Goal: Task Accomplishment & Management: Complete application form

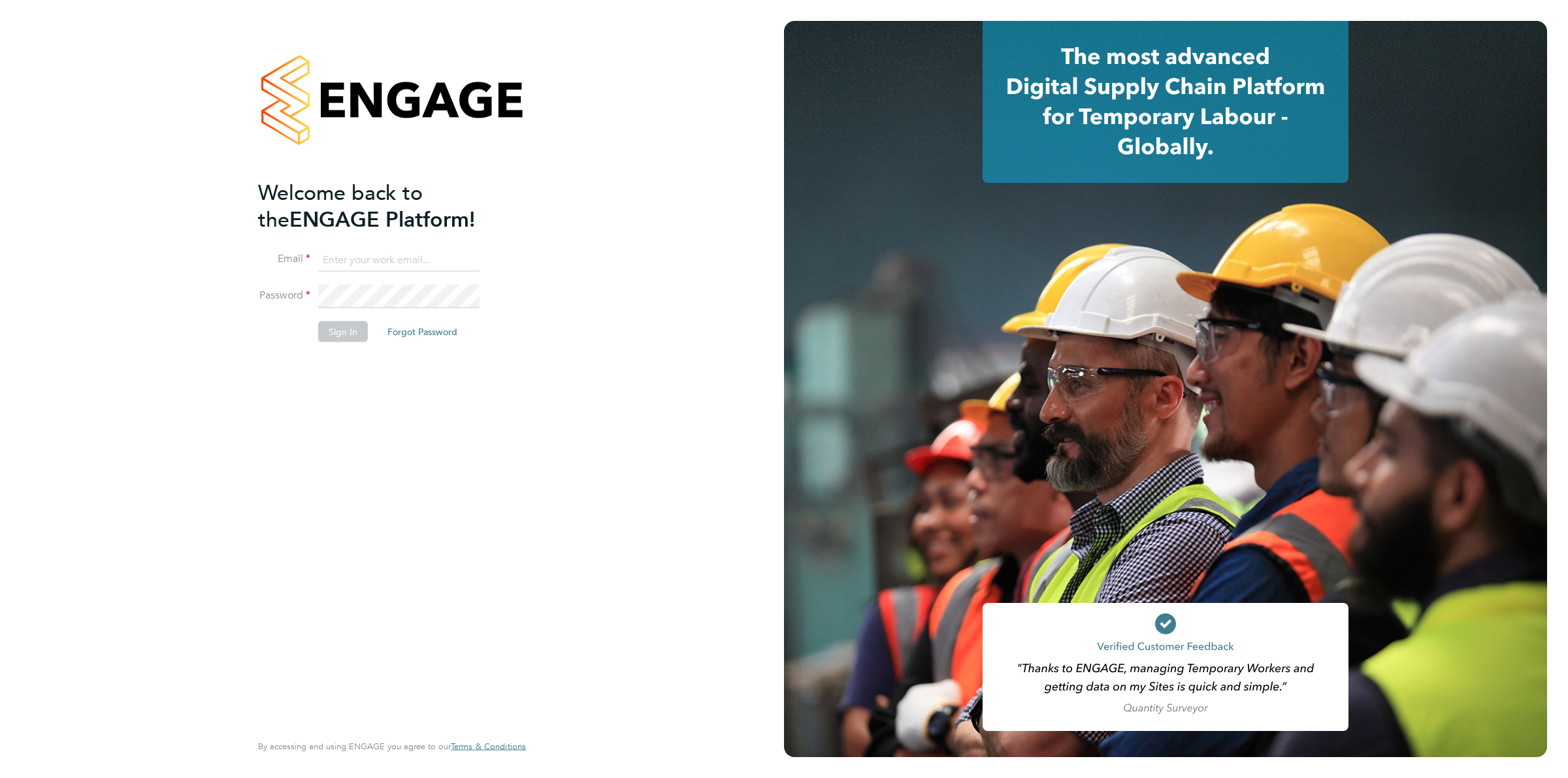
type input "ollie.dart@novaeducation.net"
click at [326, 327] on button "Sign In" at bounding box center [343, 332] width 50 height 21
type input "ollie.dart@novaeducation.net"
click at [341, 340] on button "Sign In" at bounding box center [343, 332] width 50 height 21
type input "[PERSON_NAME][EMAIL_ADDRESS][DOMAIN_NAME]"
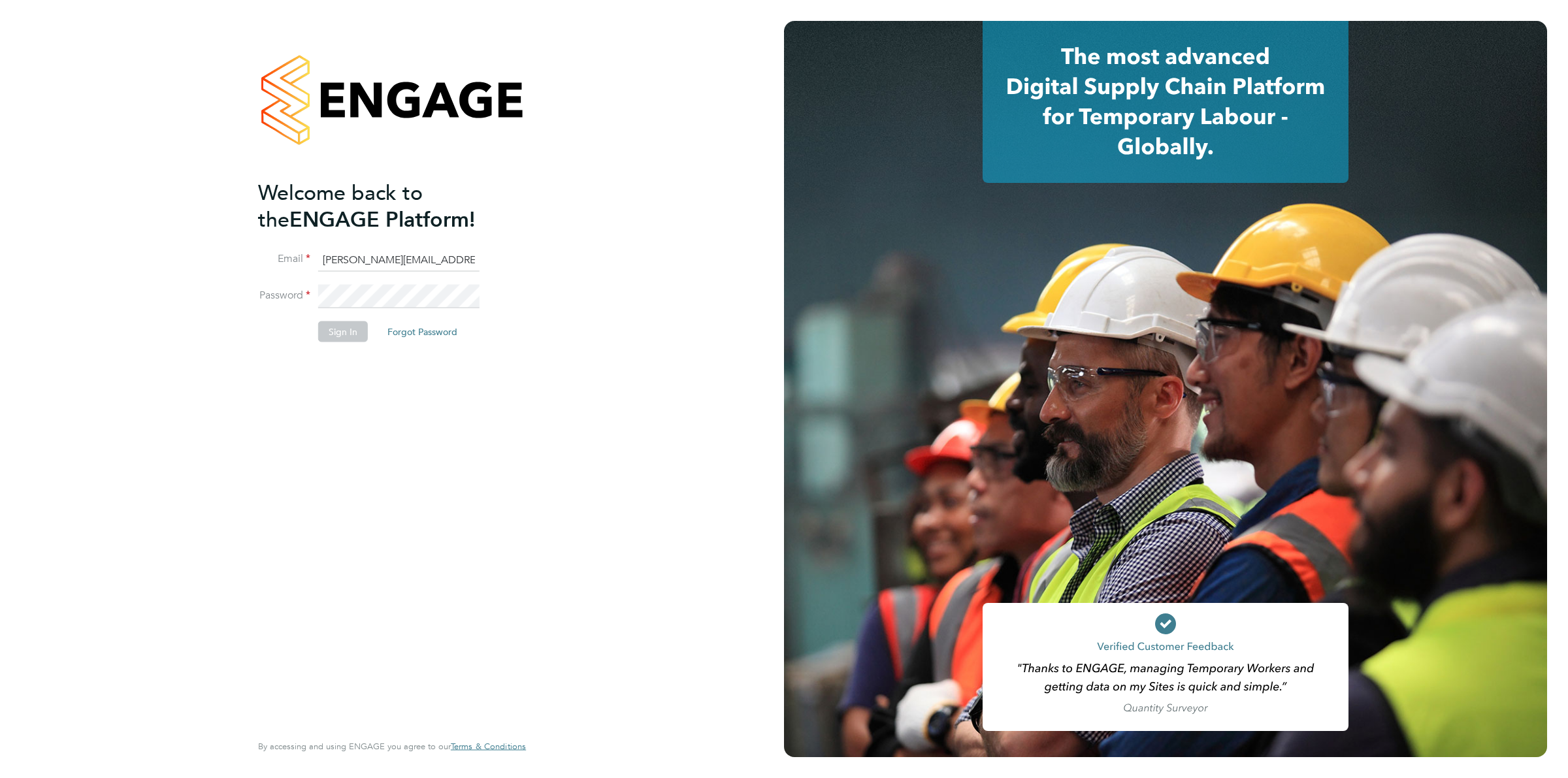
click at [331, 345] on li "Sign In Forgot Password" at bounding box center [385, 338] width 255 height 34
click at [327, 327] on button "Sign In" at bounding box center [343, 332] width 50 height 21
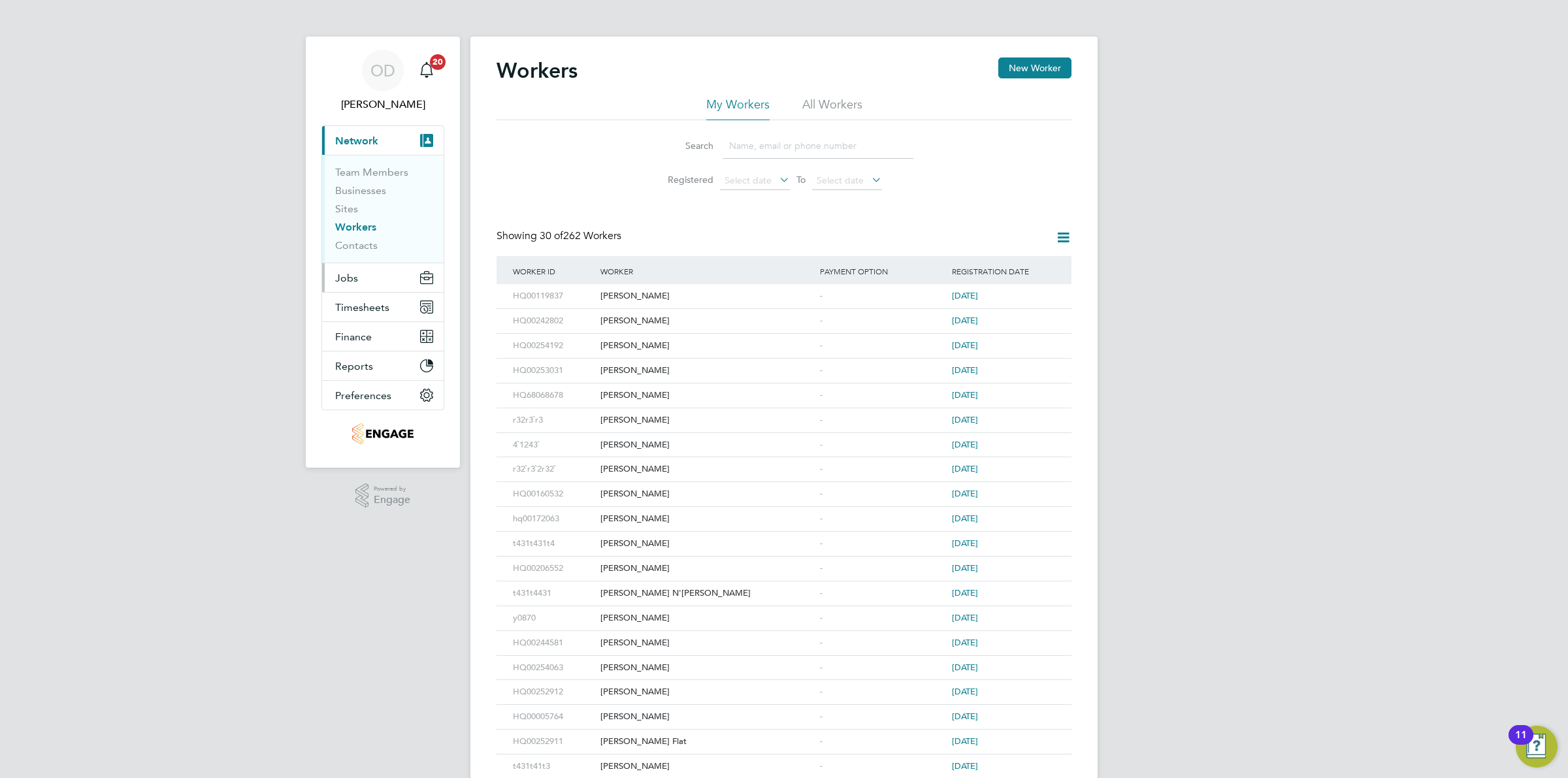
click at [356, 279] on span "Jobs" at bounding box center [346, 278] width 23 height 13
click at [370, 225] on link "Vacancies" at bounding box center [358, 220] width 46 height 13
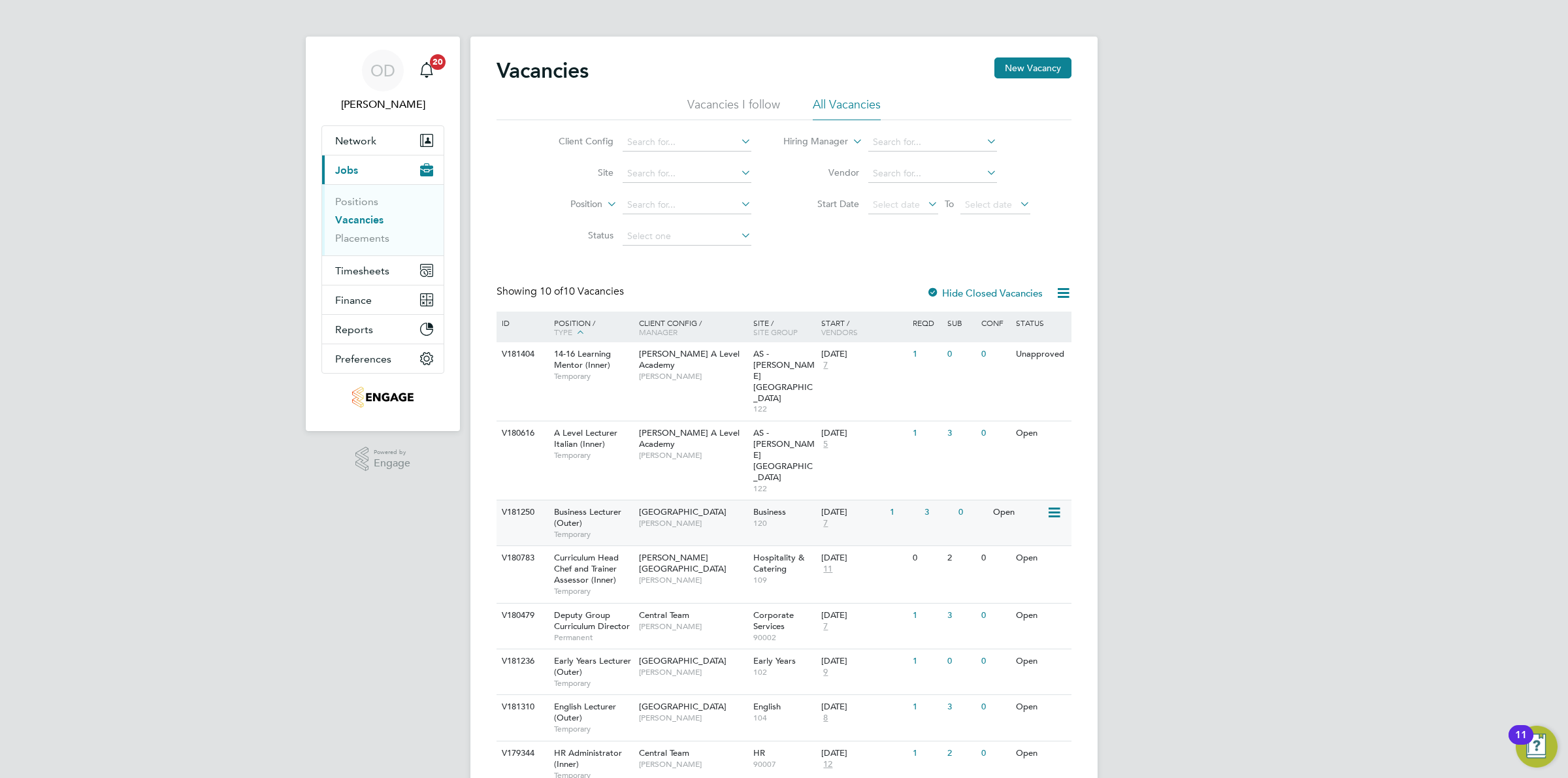
scroll to position [73, 0]
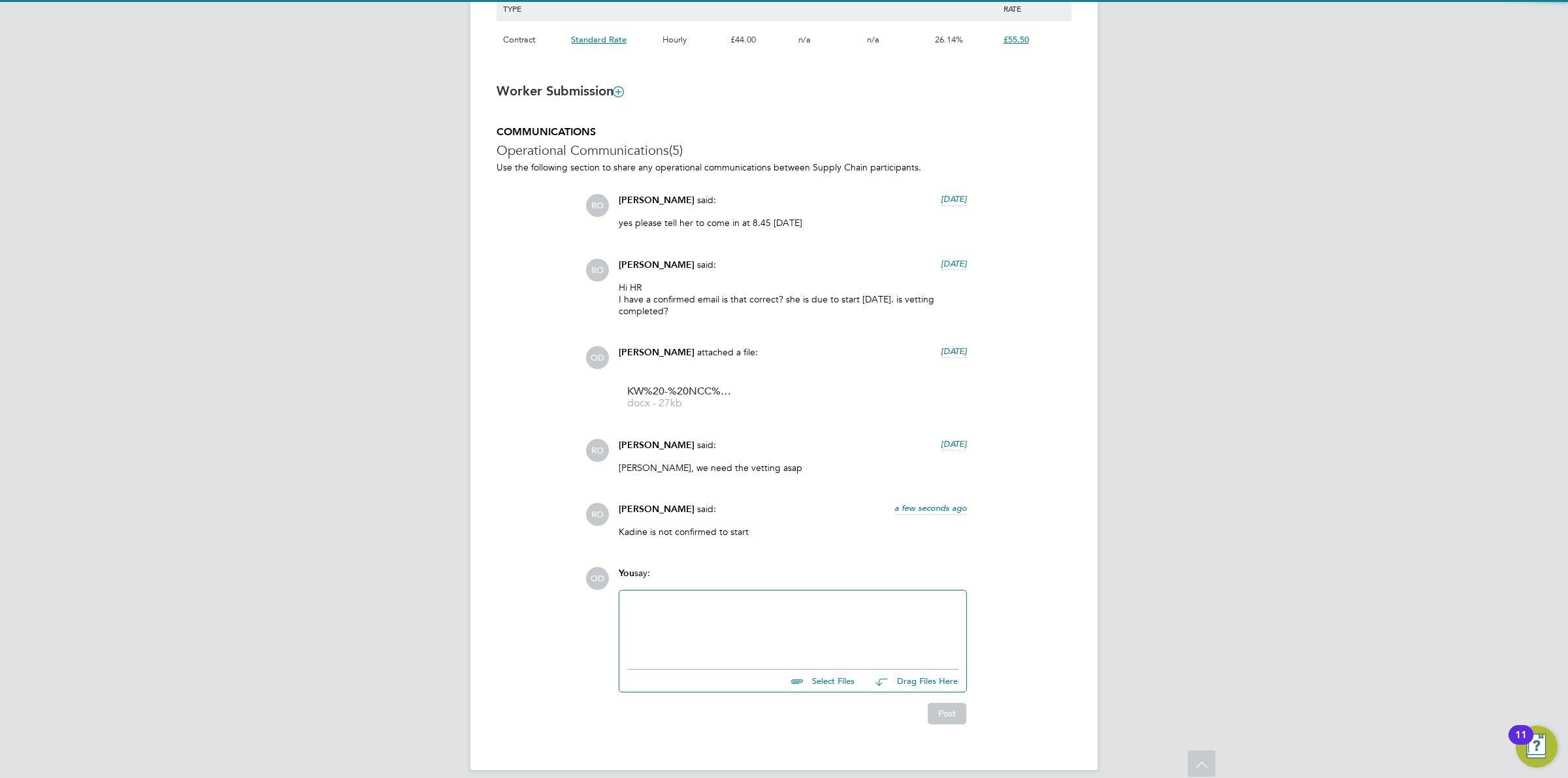
scroll to position [994, 0]
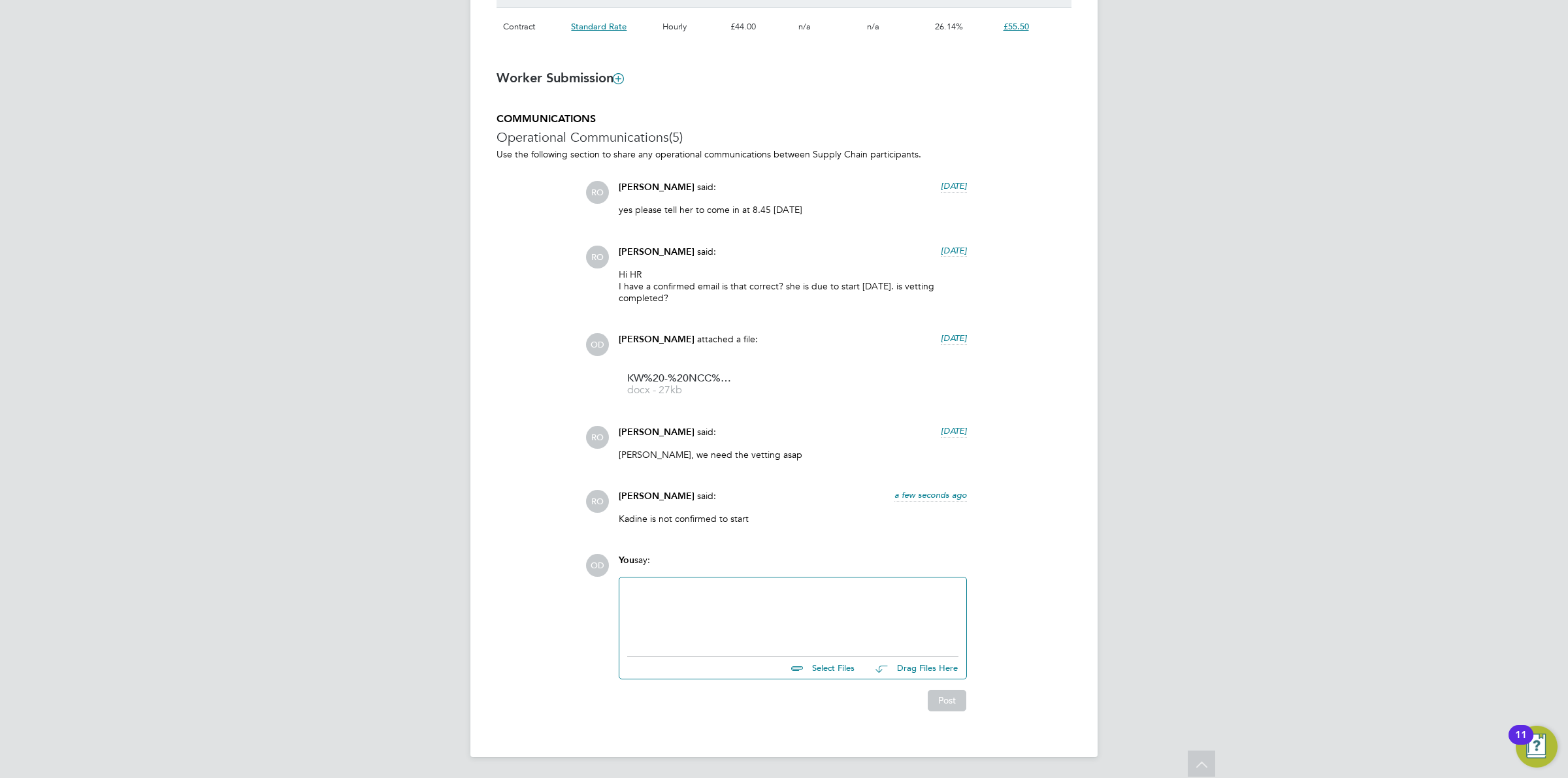
click at [850, 585] on div at bounding box center [792, 613] width 331 height 56
click at [829, 670] on input "file" at bounding box center [861, 665] width 196 height 18
type input "C:\fakepath\KW - NCC Vetting Form.docx"
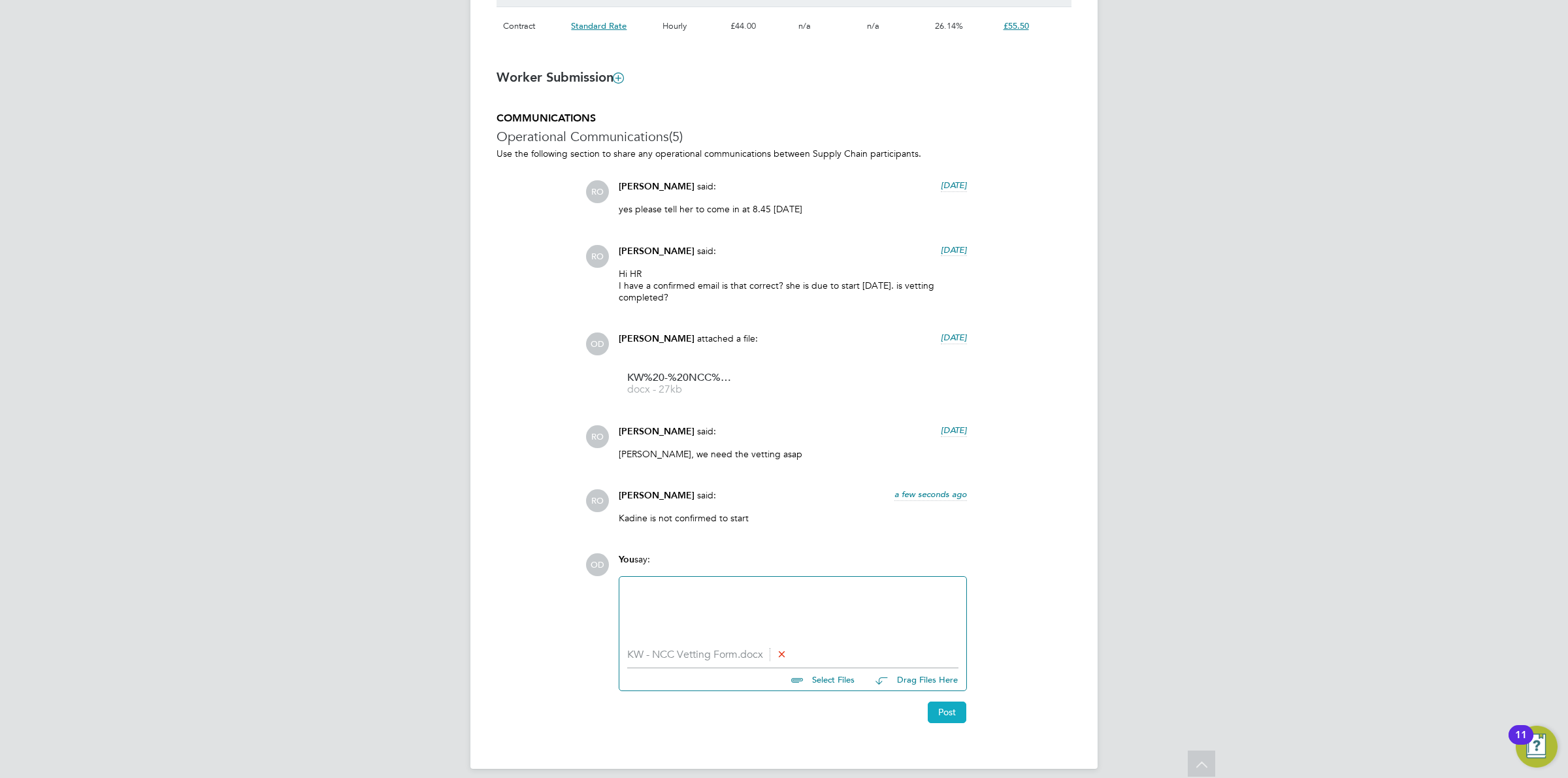
click at [944, 718] on button "Post" at bounding box center [947, 712] width 39 height 21
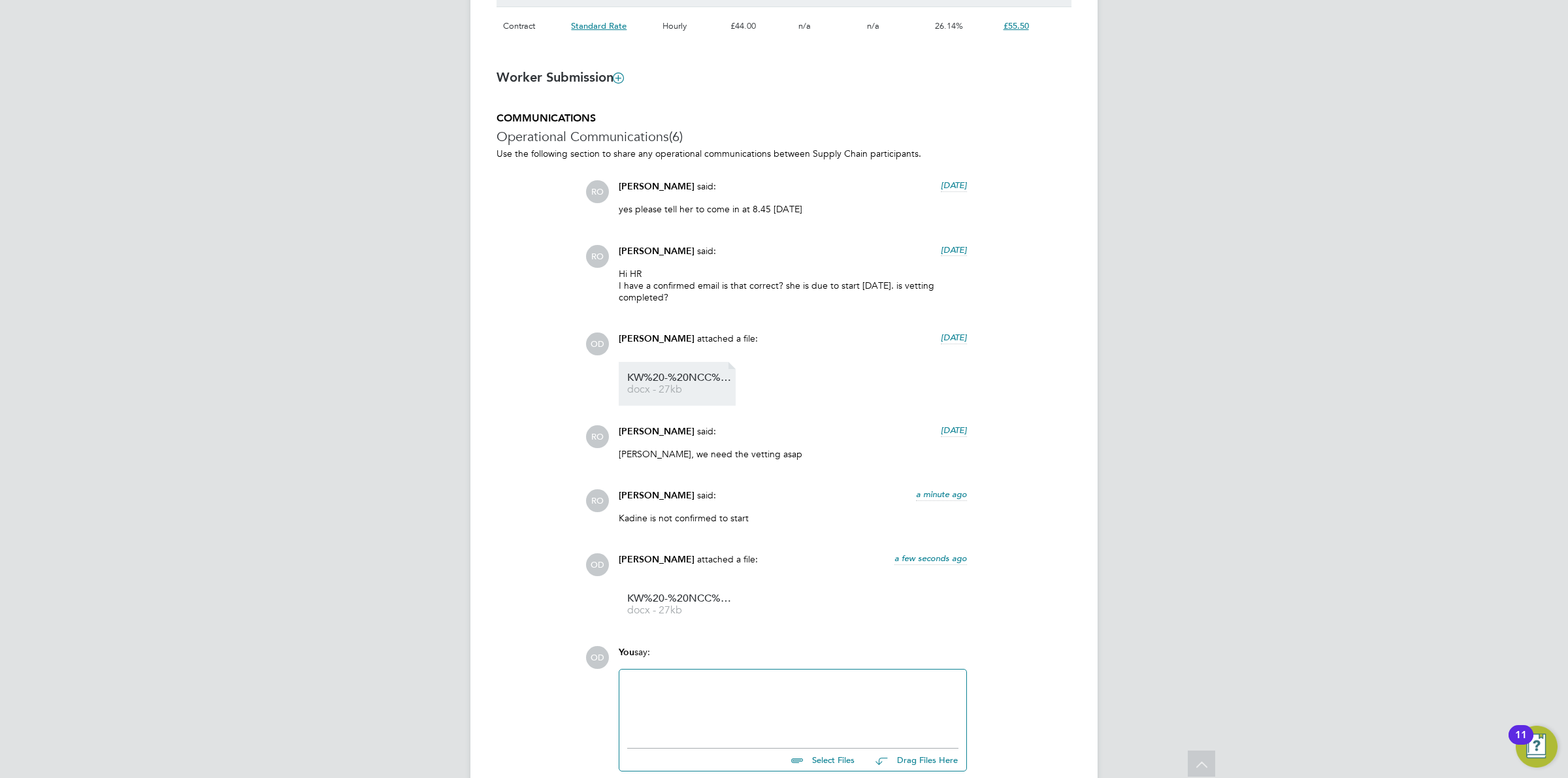
click at [674, 377] on span "KW%20-%20NCC%20Vetting%20Form" at bounding box center [680, 378] width 105 height 10
click at [707, 678] on div at bounding box center [792, 706] width 331 height 56
click at [774, 462] on div "Ollie, we need the vetting asap" at bounding box center [792, 459] width 349 height 21
click at [683, 684] on div at bounding box center [792, 706] width 331 height 56
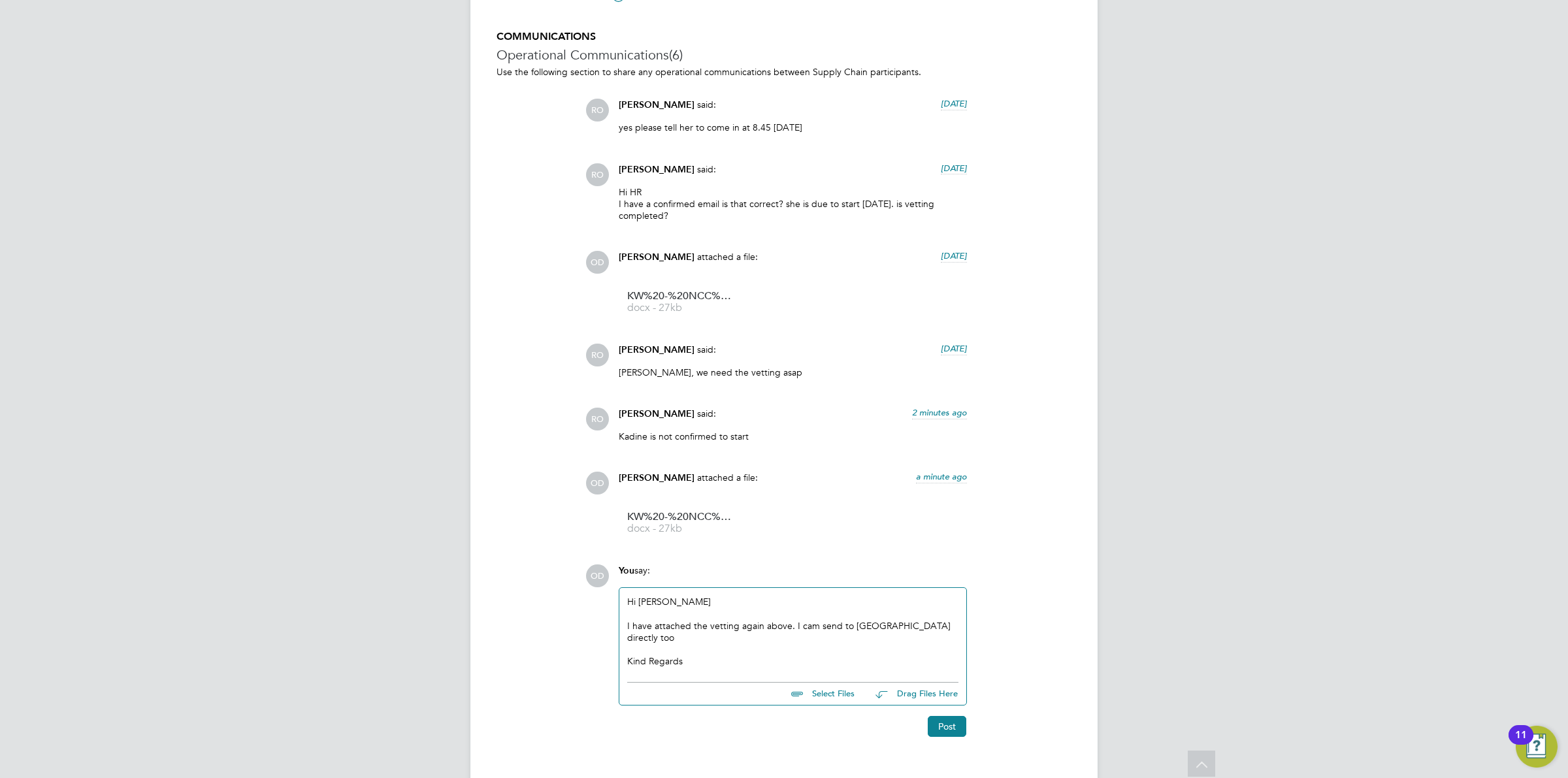
scroll to position [1090, 0]
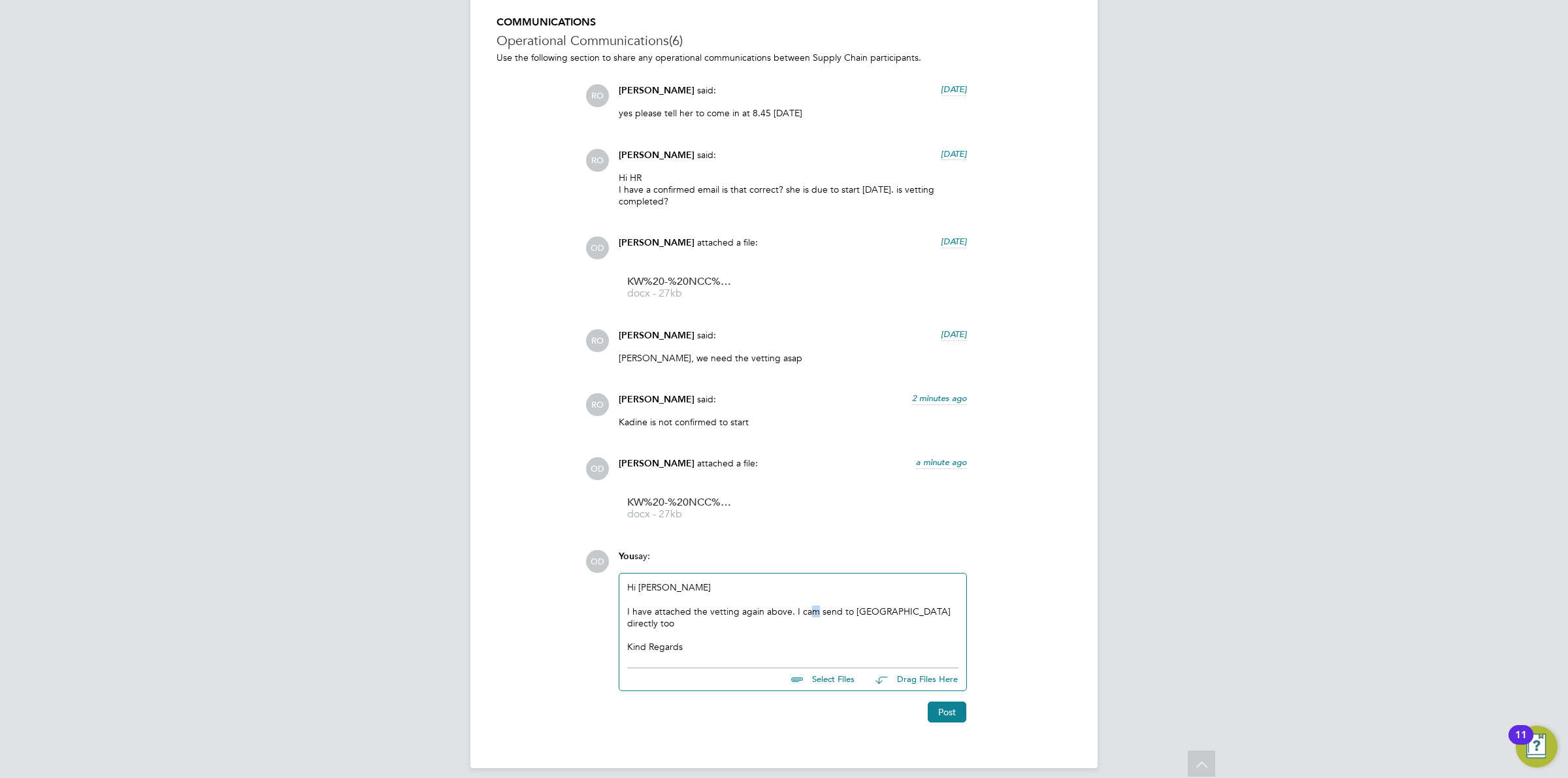
click at [815, 612] on div "I have attached the vetting again above. I cam send to Rufena directly too" at bounding box center [792, 618] width 331 height 24
click at [954, 702] on button "Post" at bounding box center [947, 712] width 39 height 21
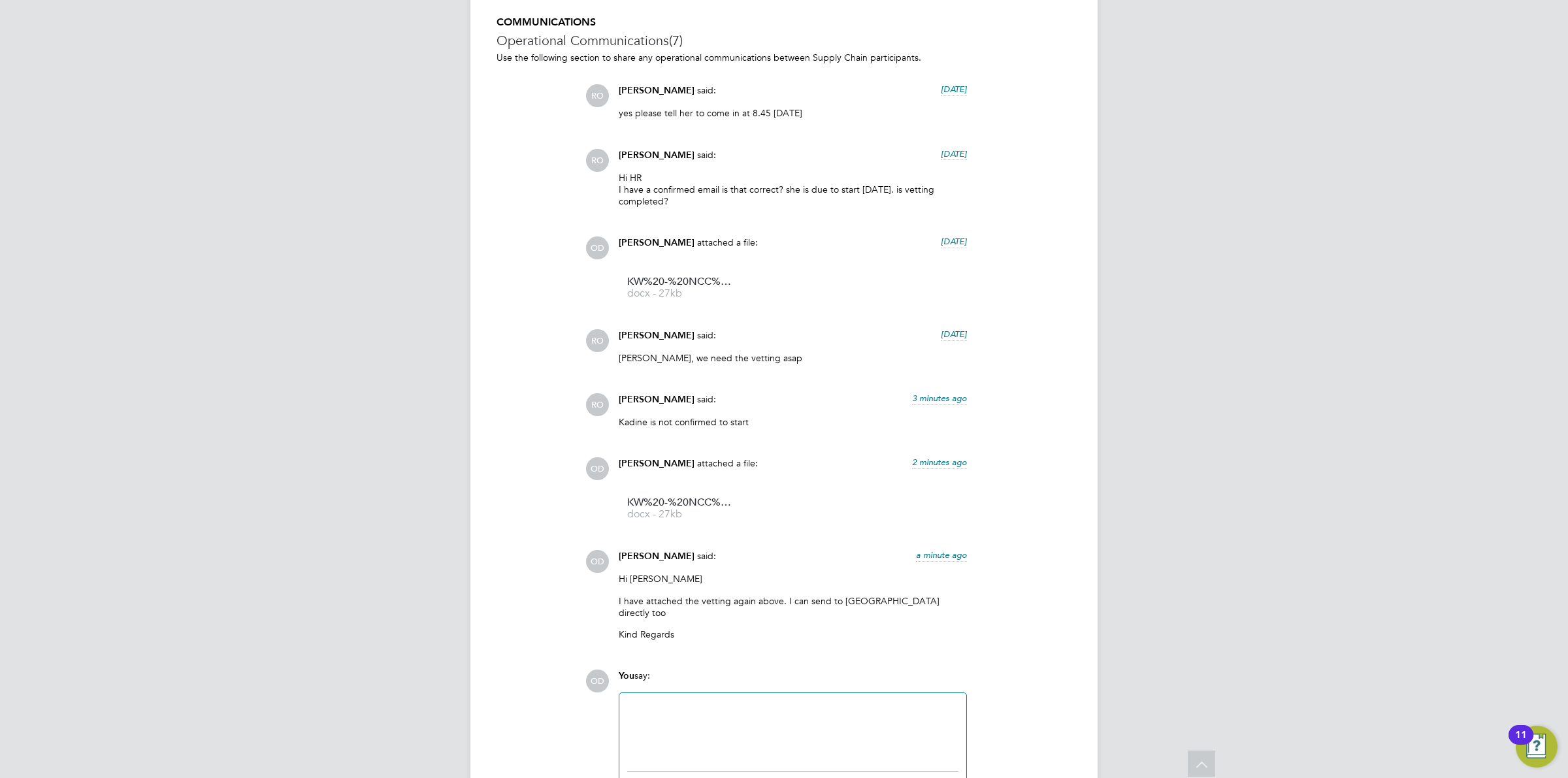
scroll to position [1172, 0]
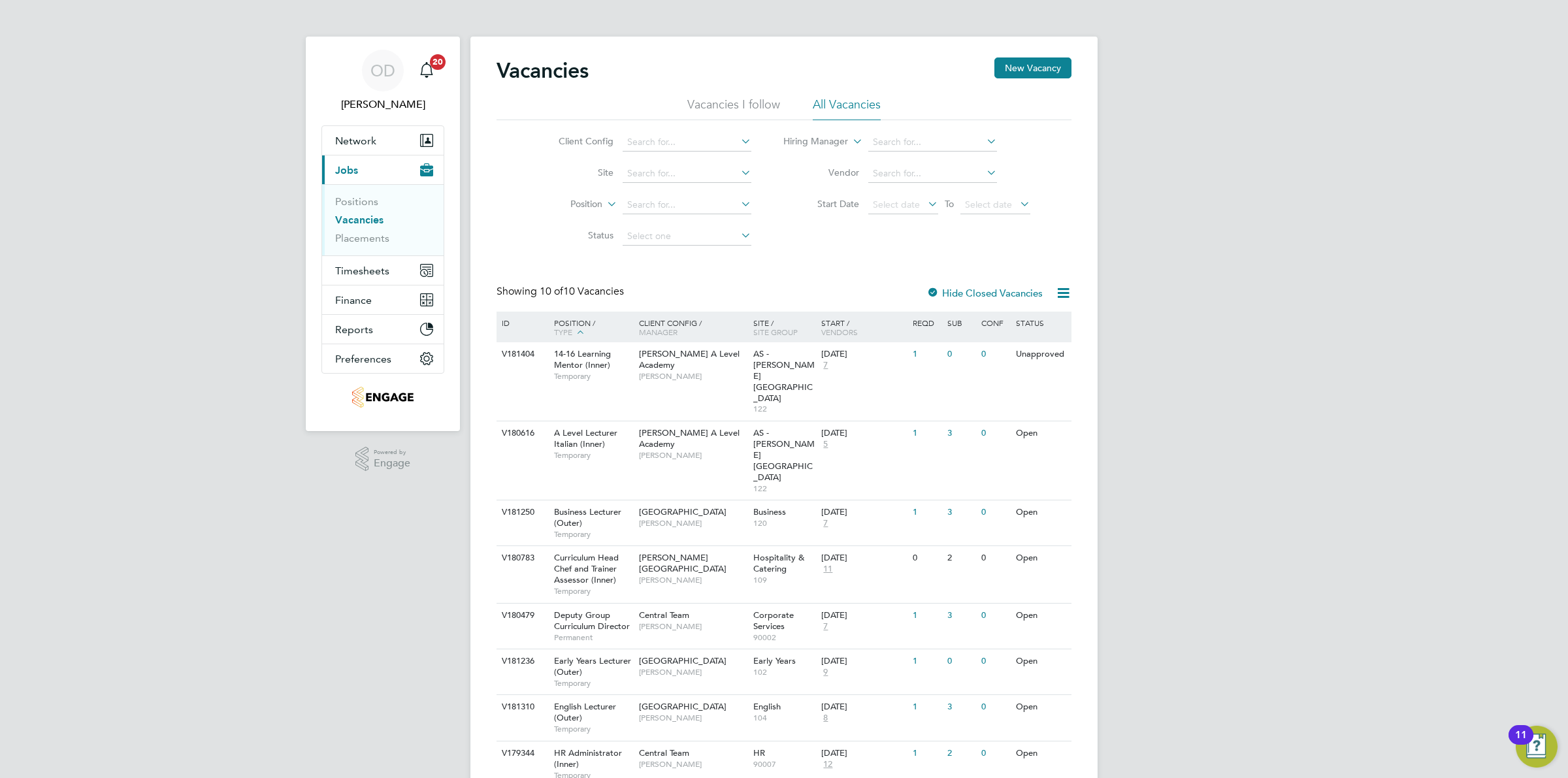
click at [372, 220] on link "Vacancies" at bounding box center [359, 220] width 48 height 13
click at [1033, 360] on div "Unapproved" at bounding box center [1019, 354] width 57 height 24
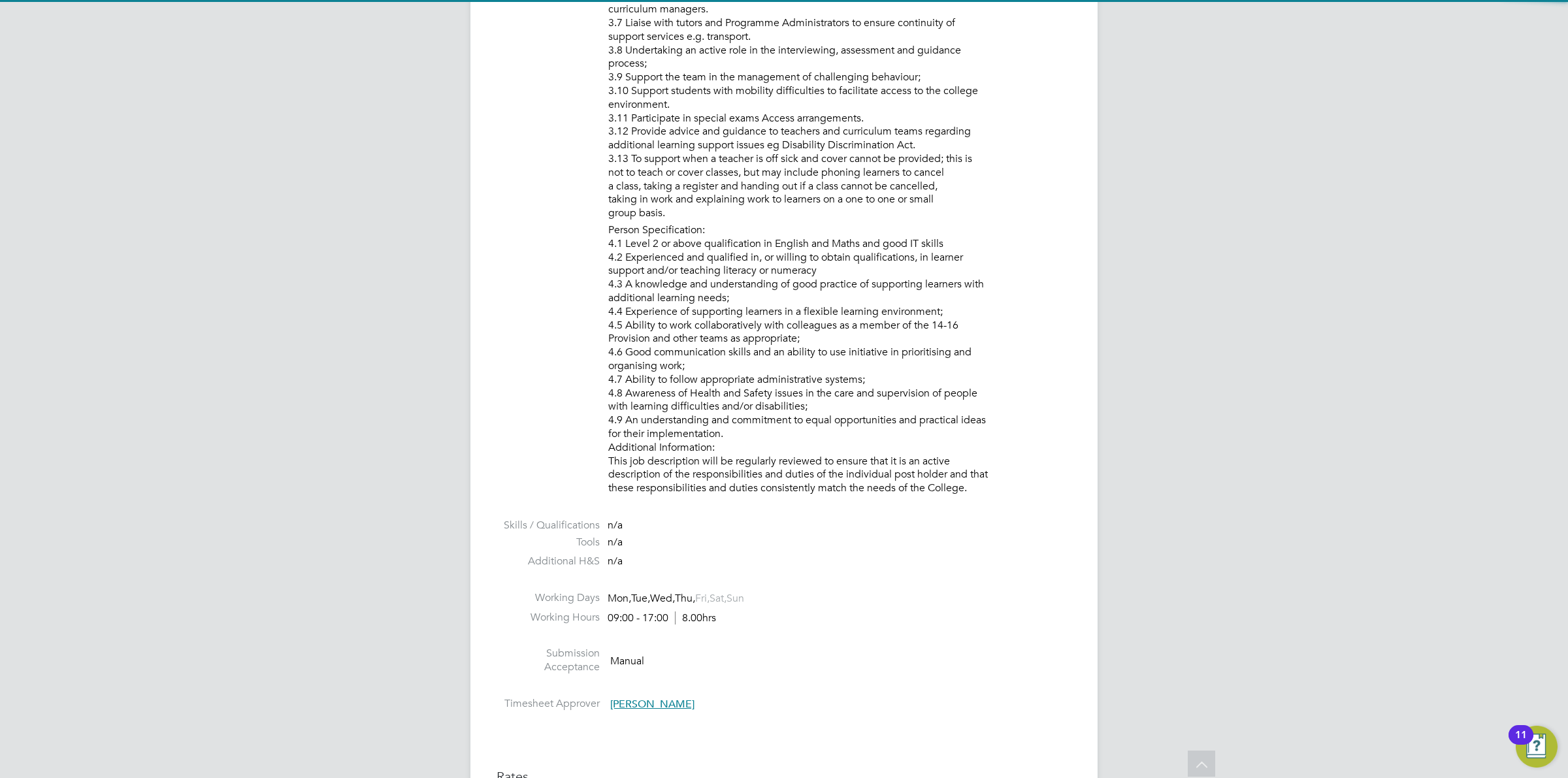
scroll to position [1623, 0]
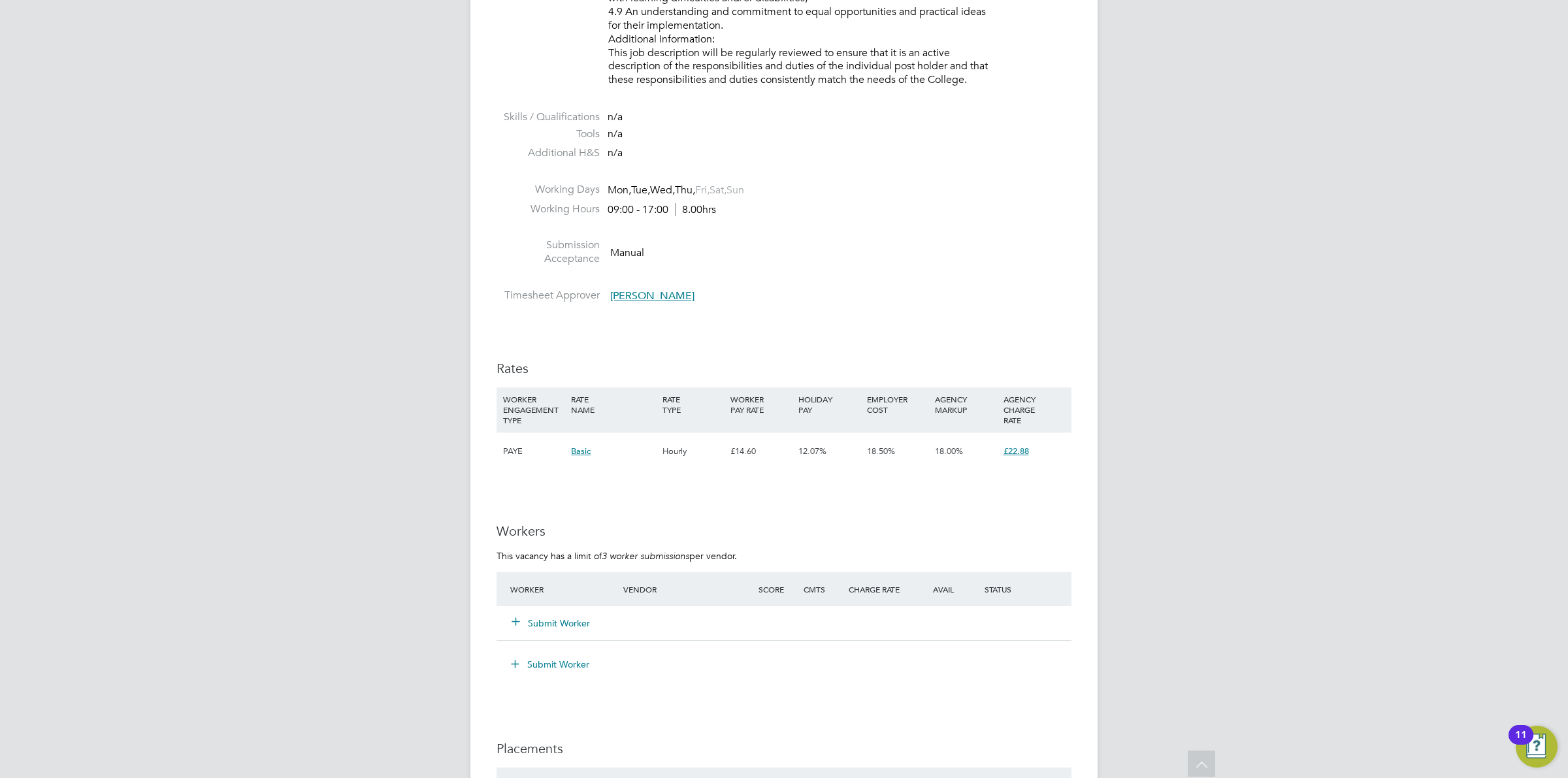
click at [534, 622] on button "Submit Worker" at bounding box center [551, 623] width 79 height 13
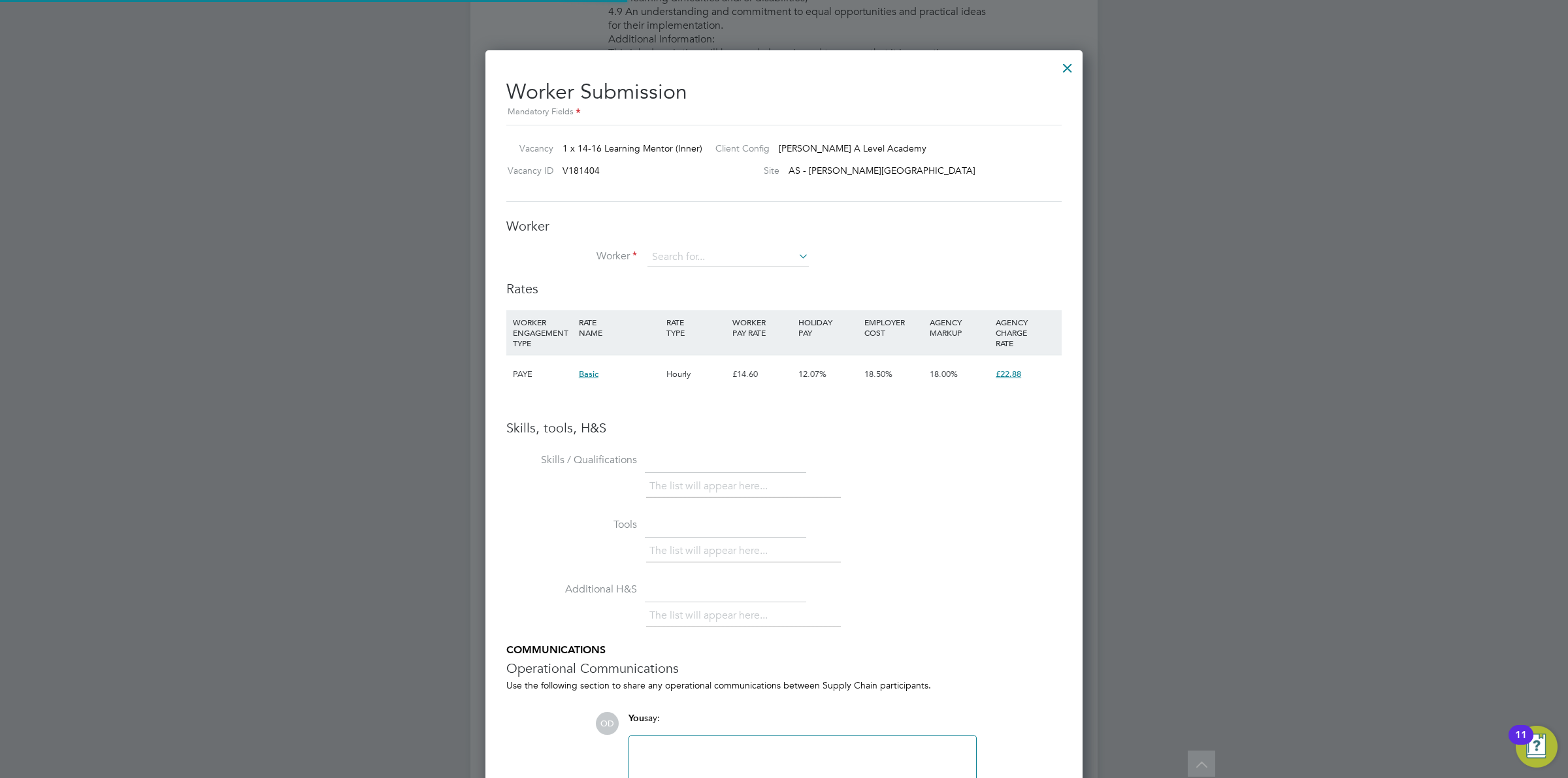
scroll to position [826, 598]
click at [688, 252] on input at bounding box center [728, 257] width 161 height 20
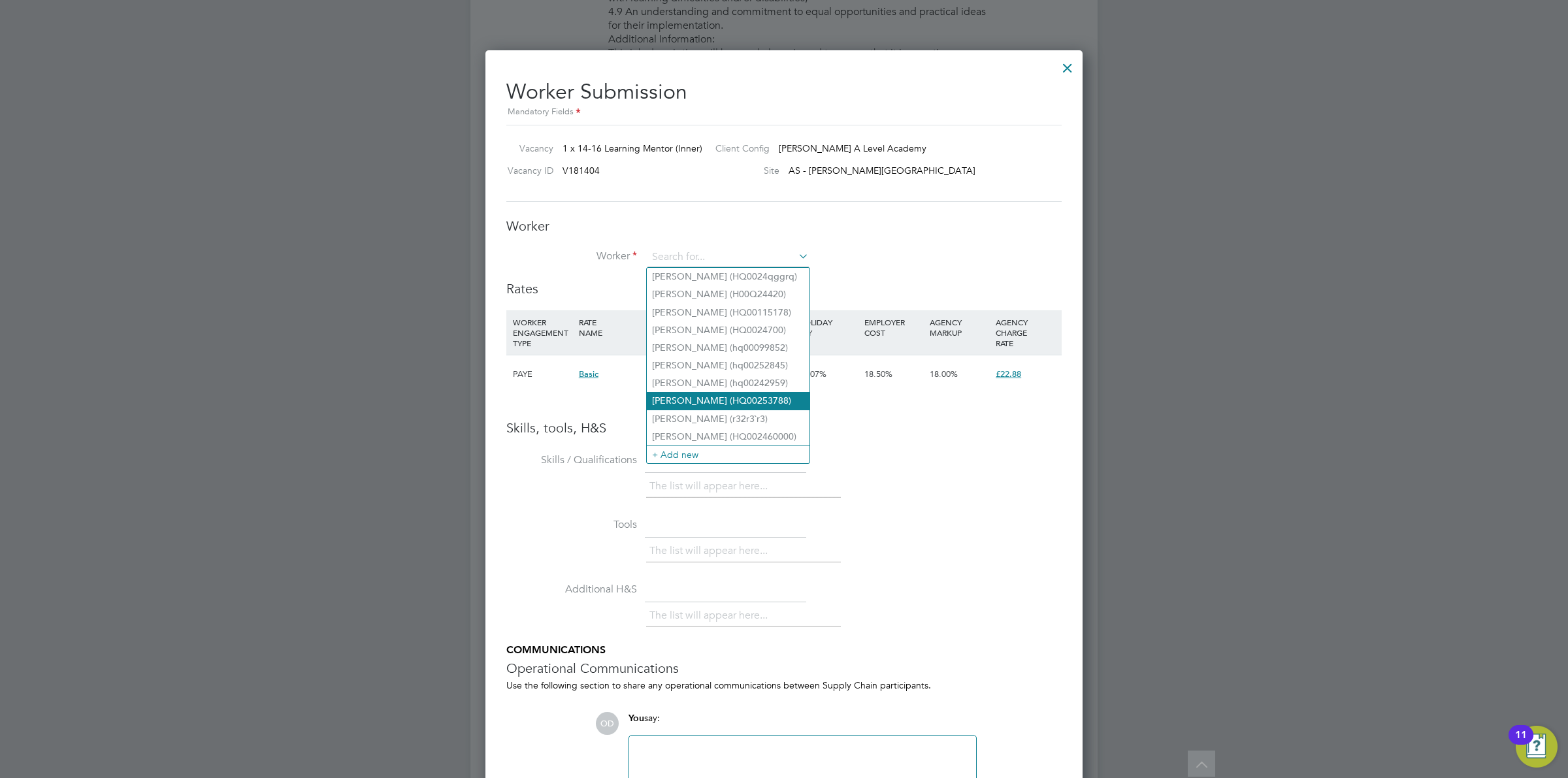
scroll to position [1704, 0]
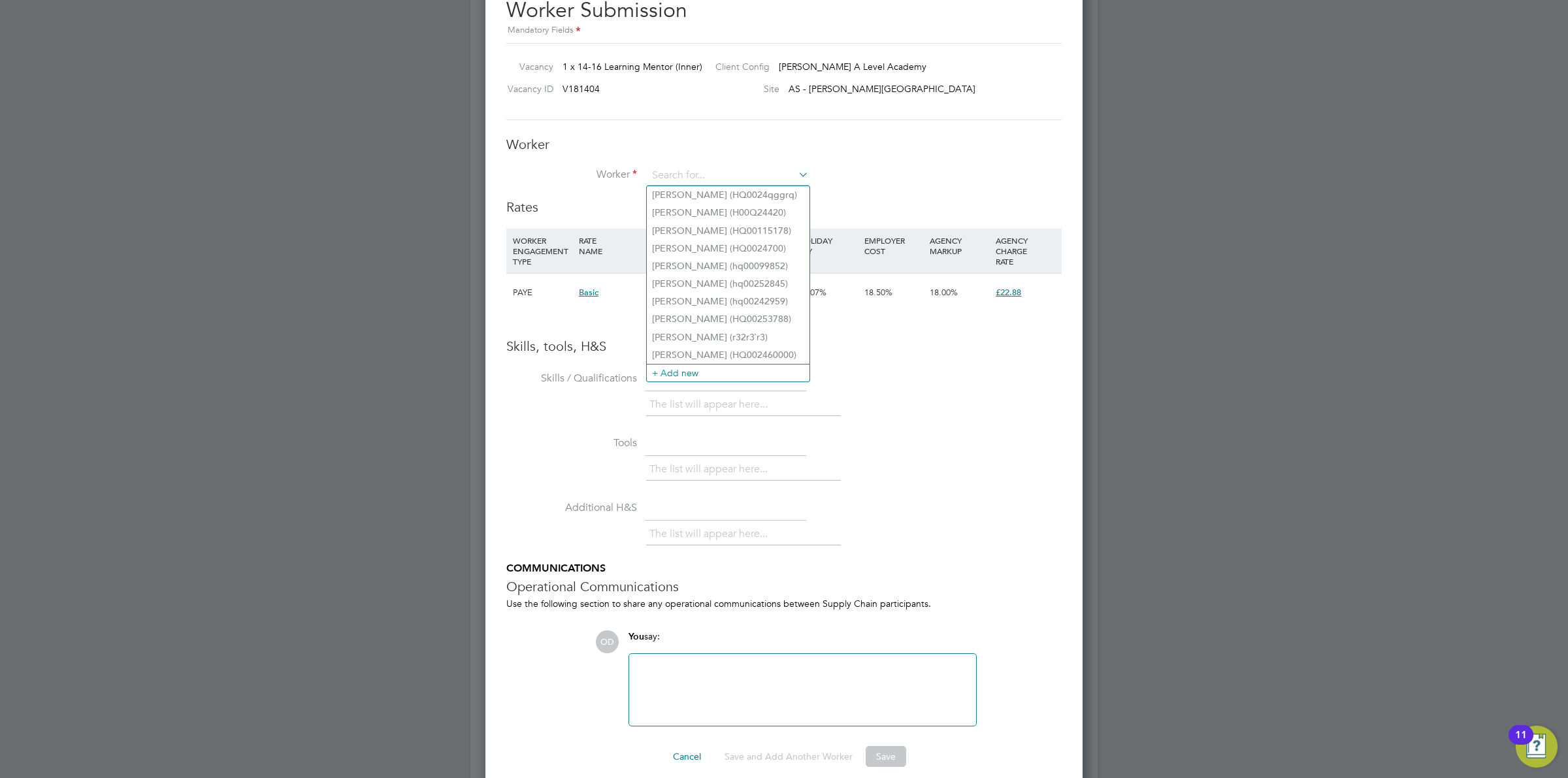
click at [936, 402] on div "The list will appear here..." at bounding box center [853, 406] width 415 height 26
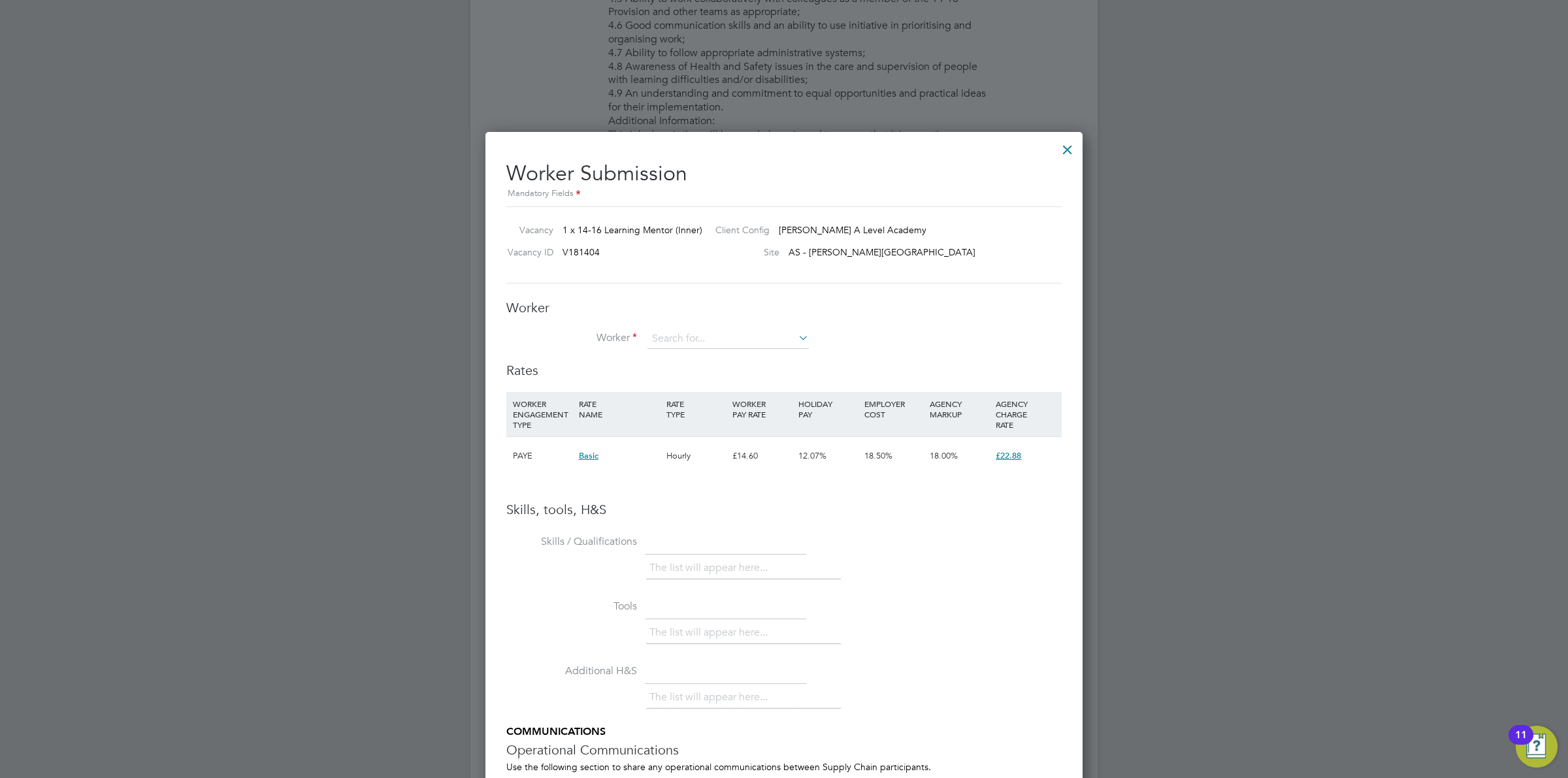
click at [1072, 148] on div at bounding box center [1068, 147] width 24 height 24
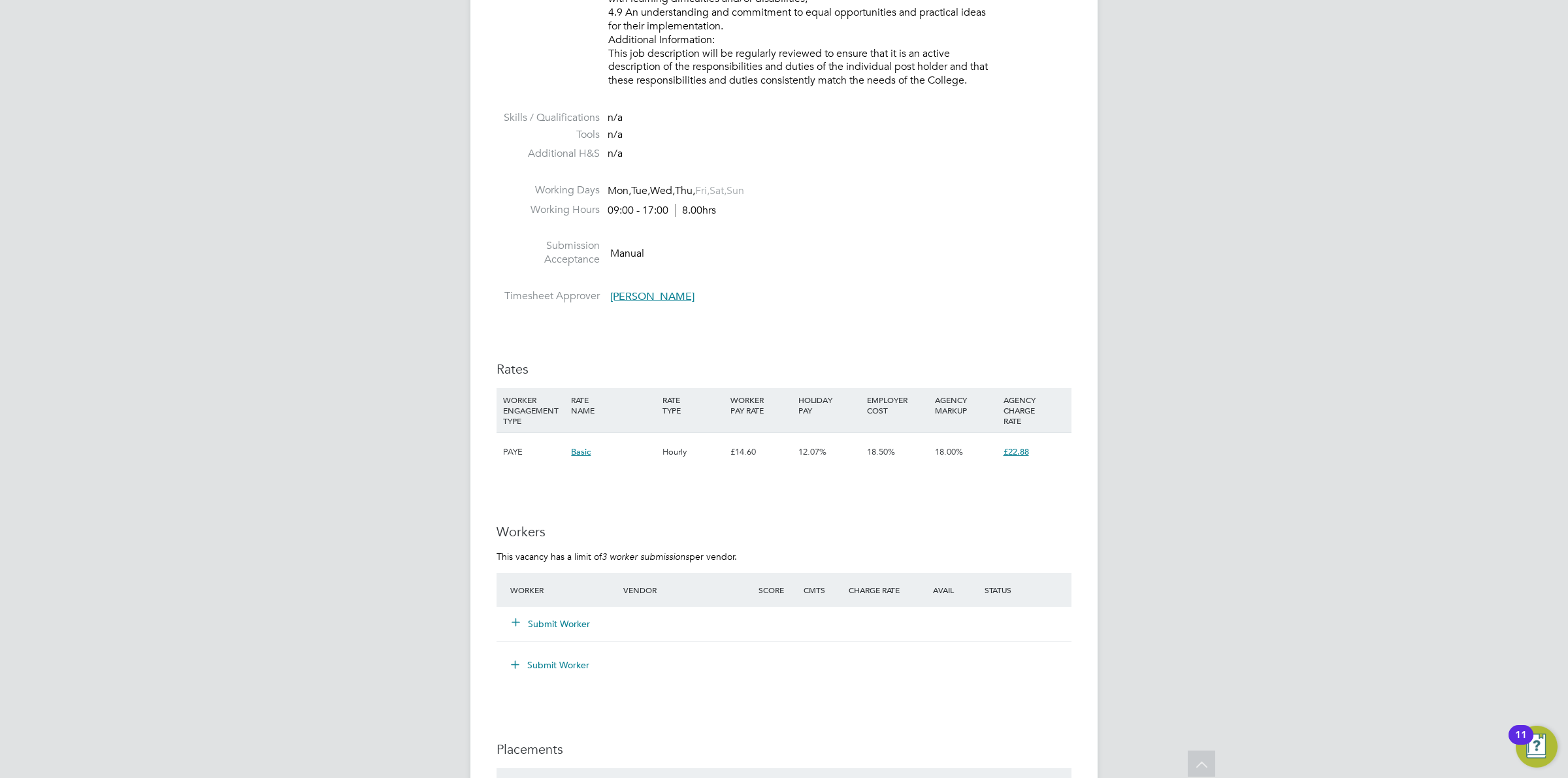
scroll to position [1623, 0]
click at [543, 622] on button "Submit Worker" at bounding box center [551, 623] width 79 height 13
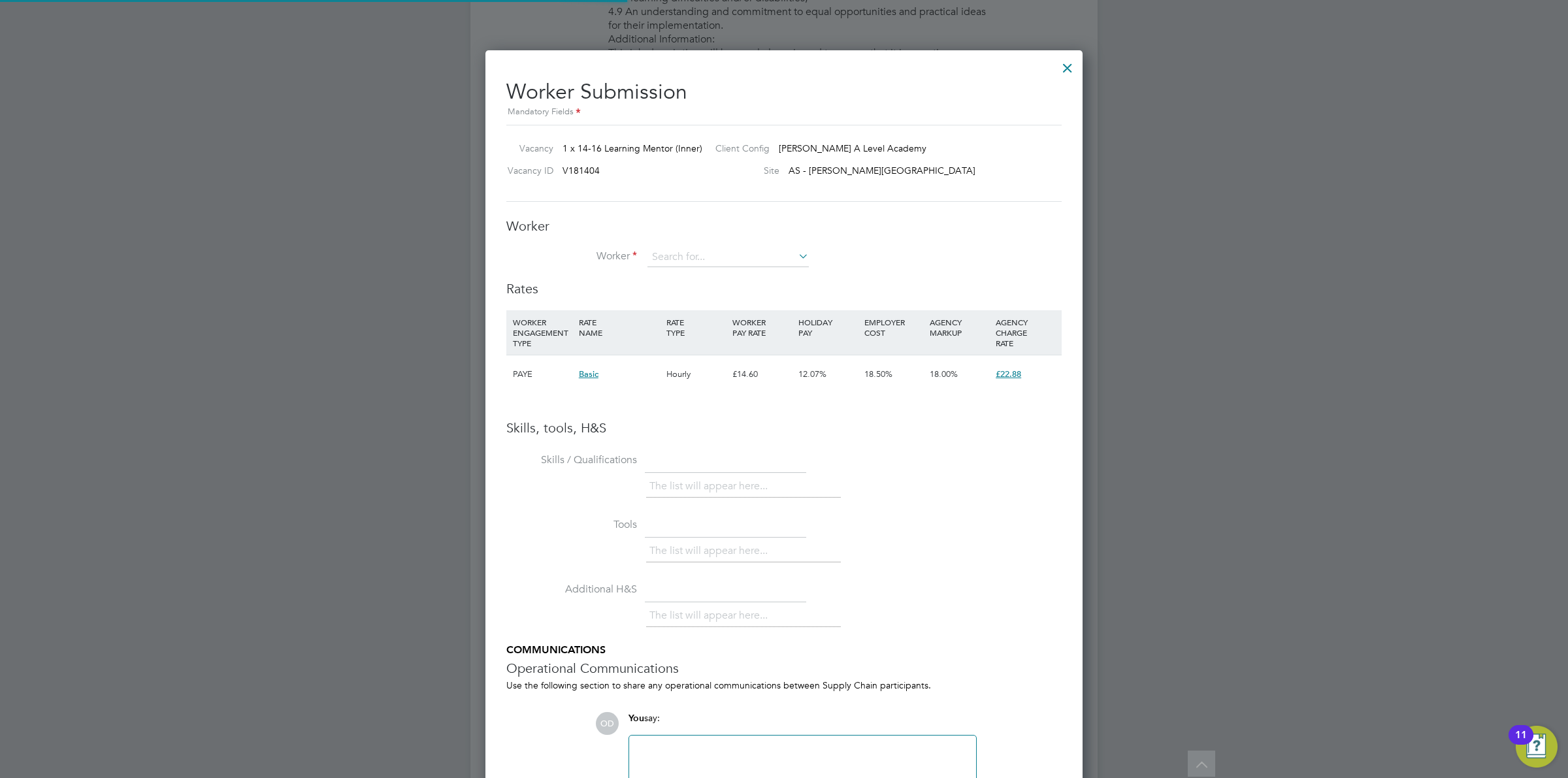
scroll to position [826, 598]
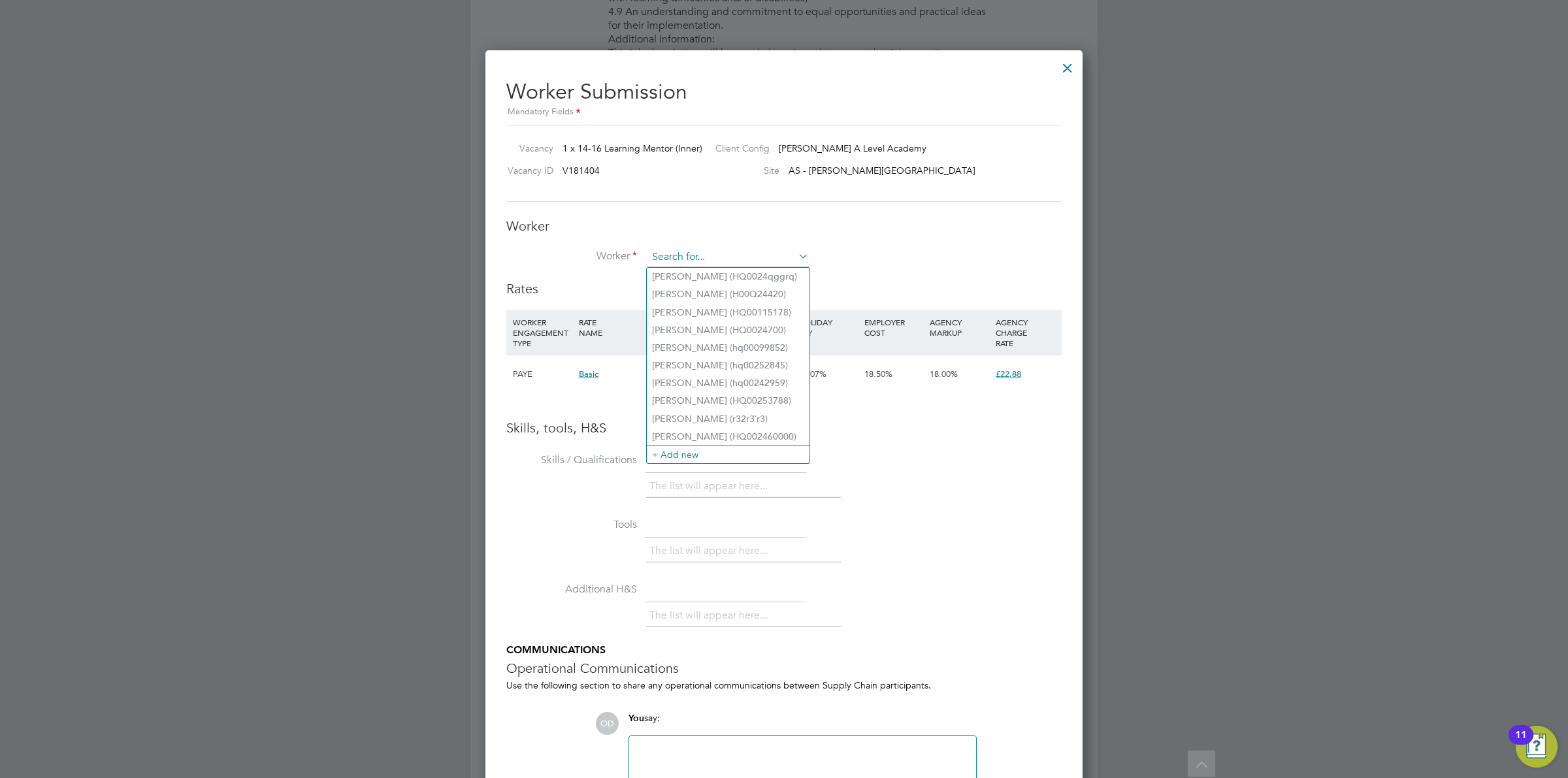
click at [703, 250] on input at bounding box center [728, 257] width 161 height 20
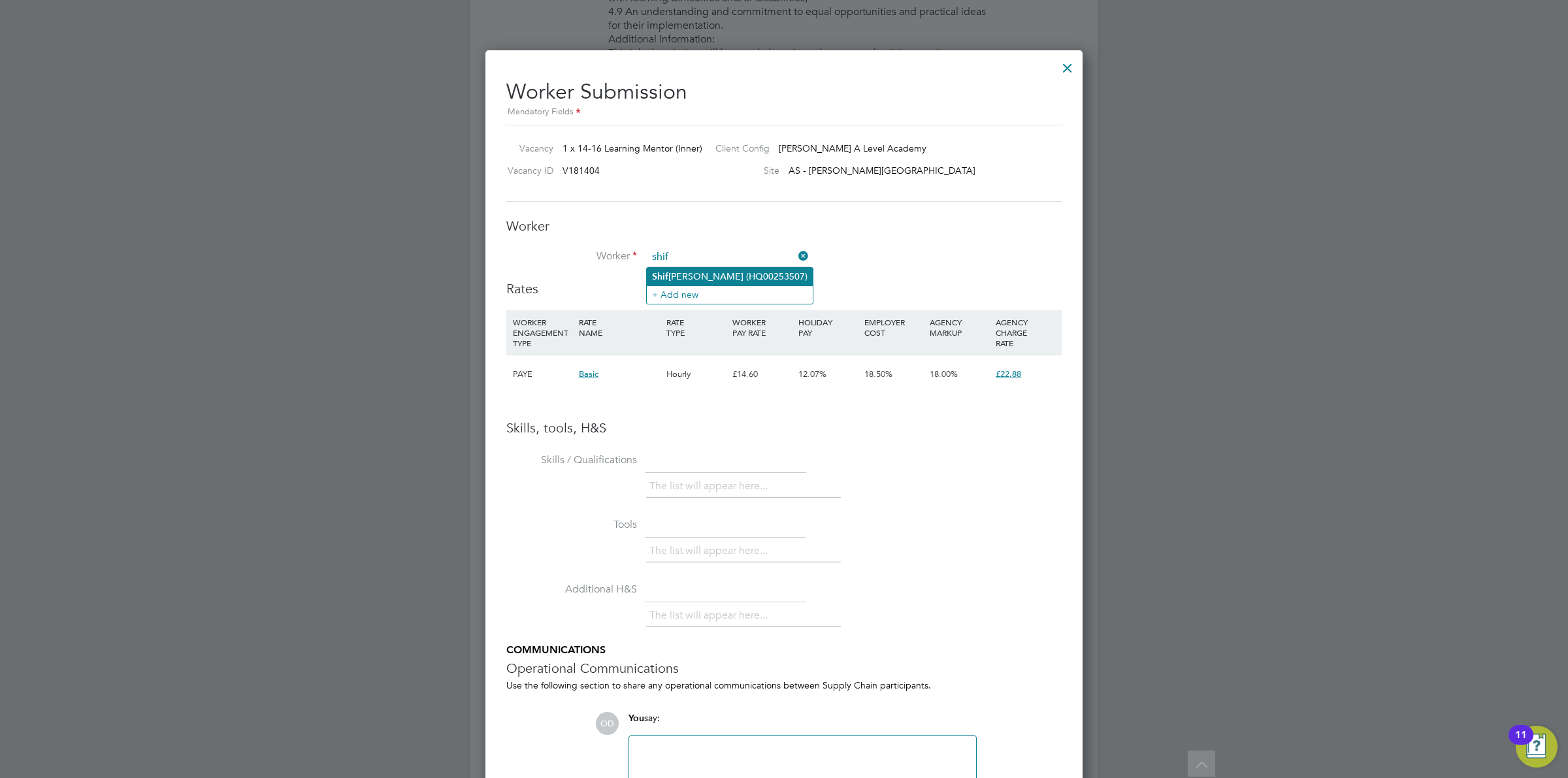
click at [760, 283] on li "Shif ana Ebrahim (HQ00253507)" at bounding box center [730, 276] width 166 height 17
type input "Shifana Ebrahim (HQ00253507)"
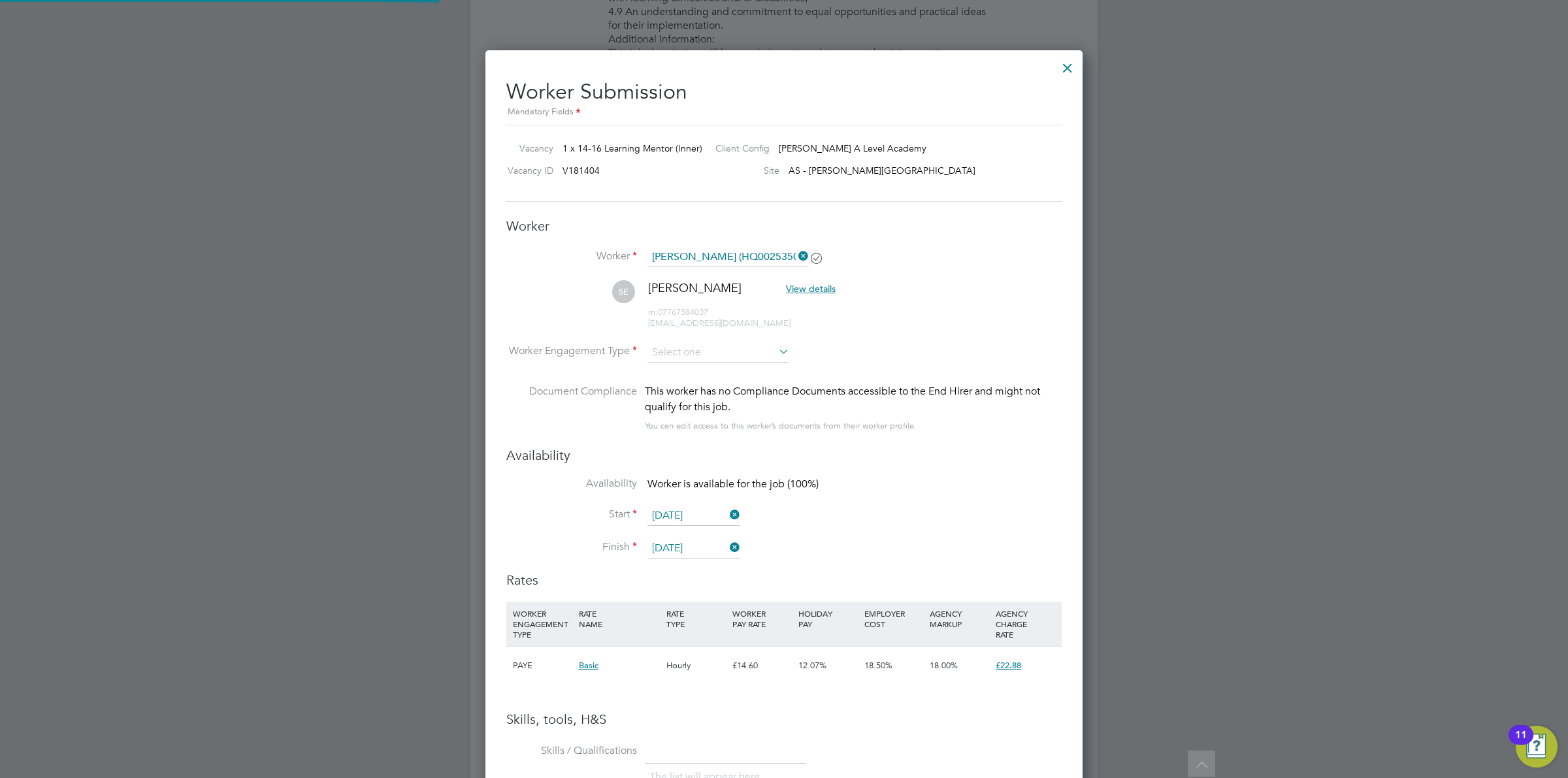
scroll to position [1118, 598]
click at [736, 347] on input at bounding box center [719, 352] width 142 height 20
click at [730, 364] on li "Contract" at bounding box center [719, 372] width 143 height 17
type input "Contract"
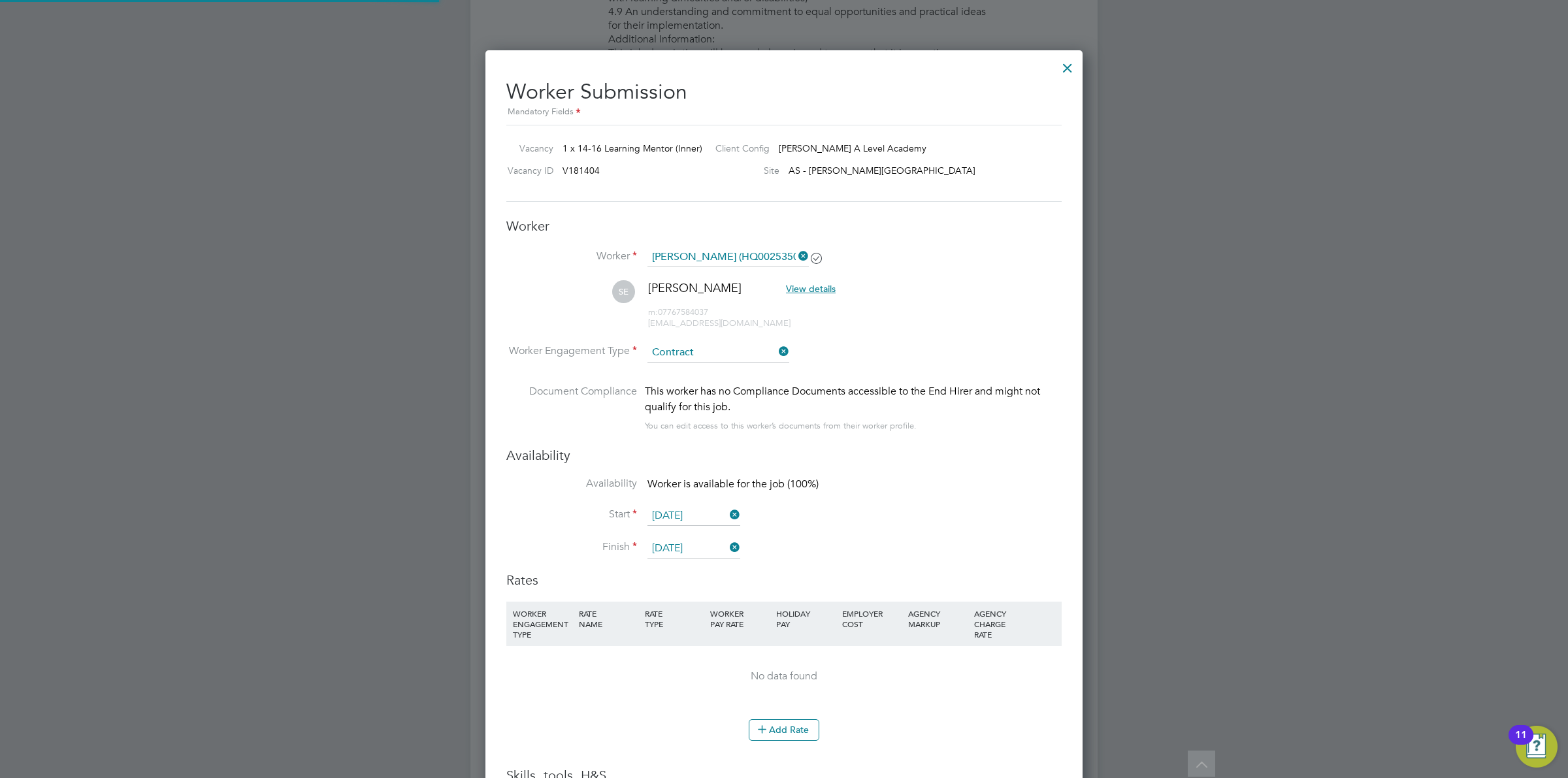
scroll to position [1173, 598]
click at [954, 307] on li "SE Shifana Ebrahim View details m: 07767584037 shifanasherinme3@gmail.com" at bounding box center [784, 311] width 556 height 62
click at [791, 737] on button "Add Rate" at bounding box center [784, 730] width 71 height 21
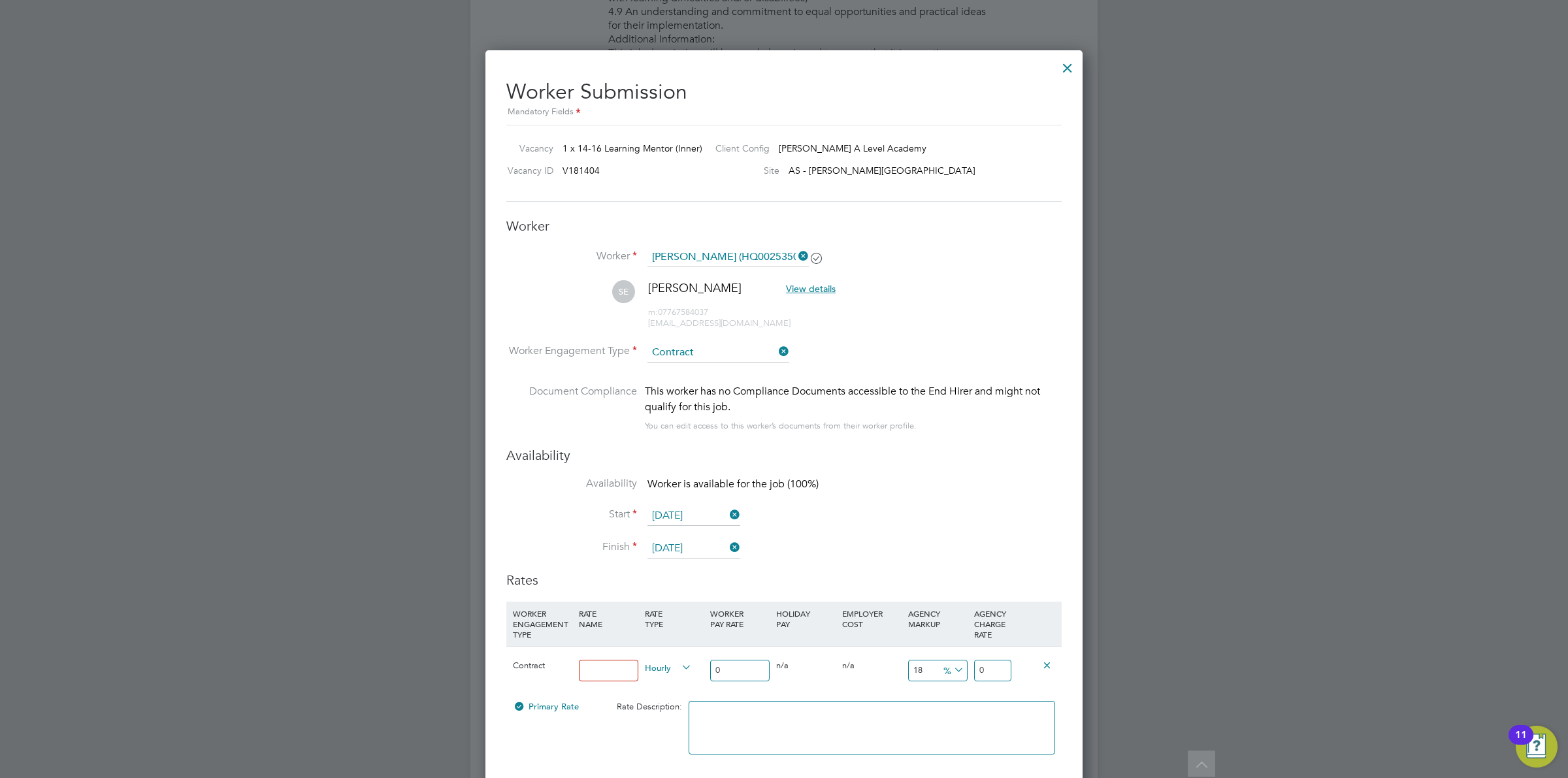
click at [604, 680] on input at bounding box center [608, 670] width 60 height 21
type input "Standard Rate"
drag, startPoint x: 741, startPoint y: 668, endPoint x: 678, endPoint y: 656, distance: 64.1
click at [685, 657] on div "Contract Standard Rate Hourly 0 0 n/a 0 n/a 18 0 % 0" at bounding box center [784, 670] width 556 height 48
type input "2"
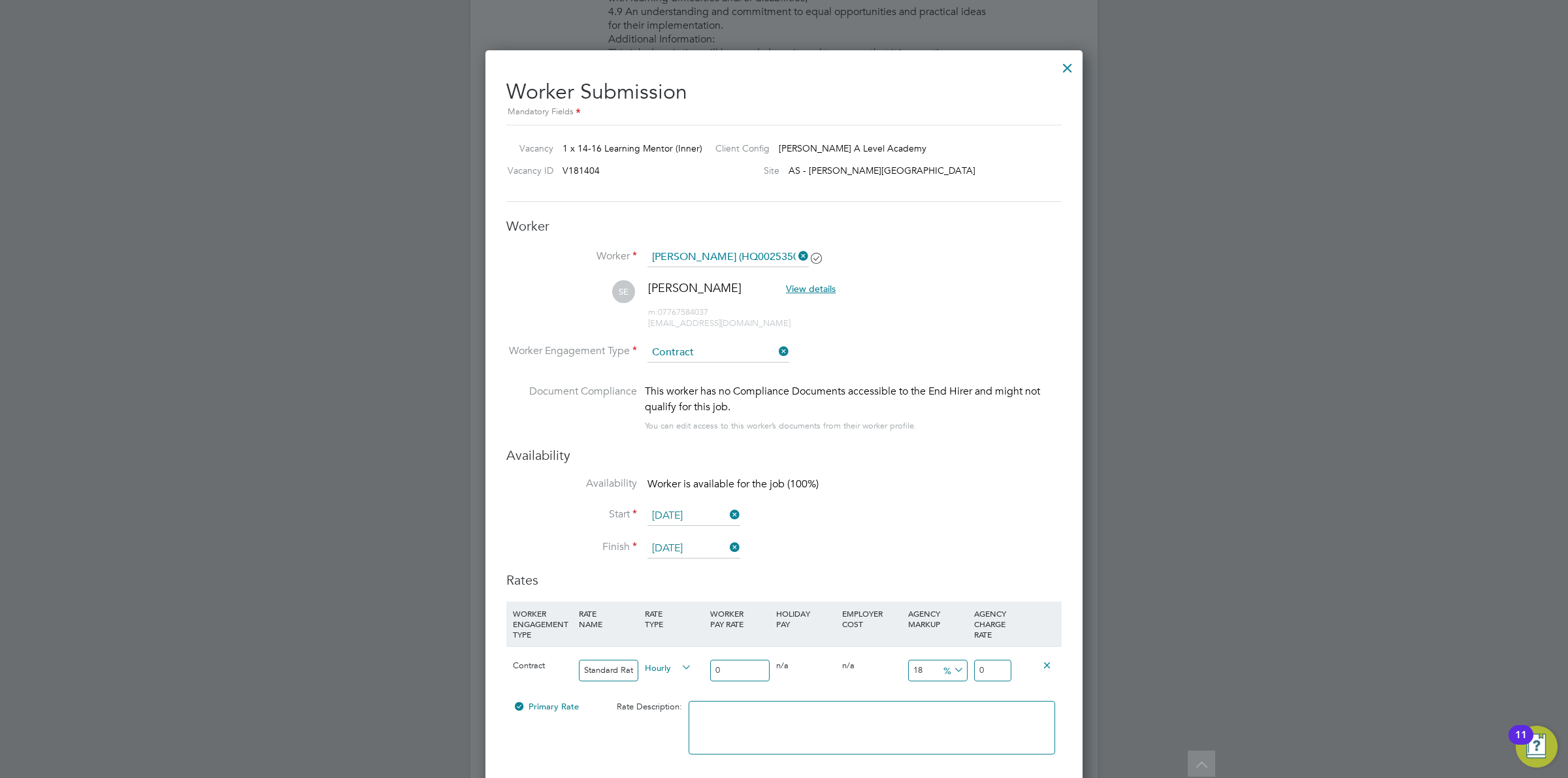
type input "2.36"
type input "20"
type input "23.6"
drag, startPoint x: 730, startPoint y: 676, endPoint x: 700, endPoint y: 672, distance: 30.3
click at [700, 673] on div "Contract Standard Rate Hourly 20 0 n/a 0 n/a 18 3.6 % 23.6" at bounding box center [784, 670] width 556 height 48
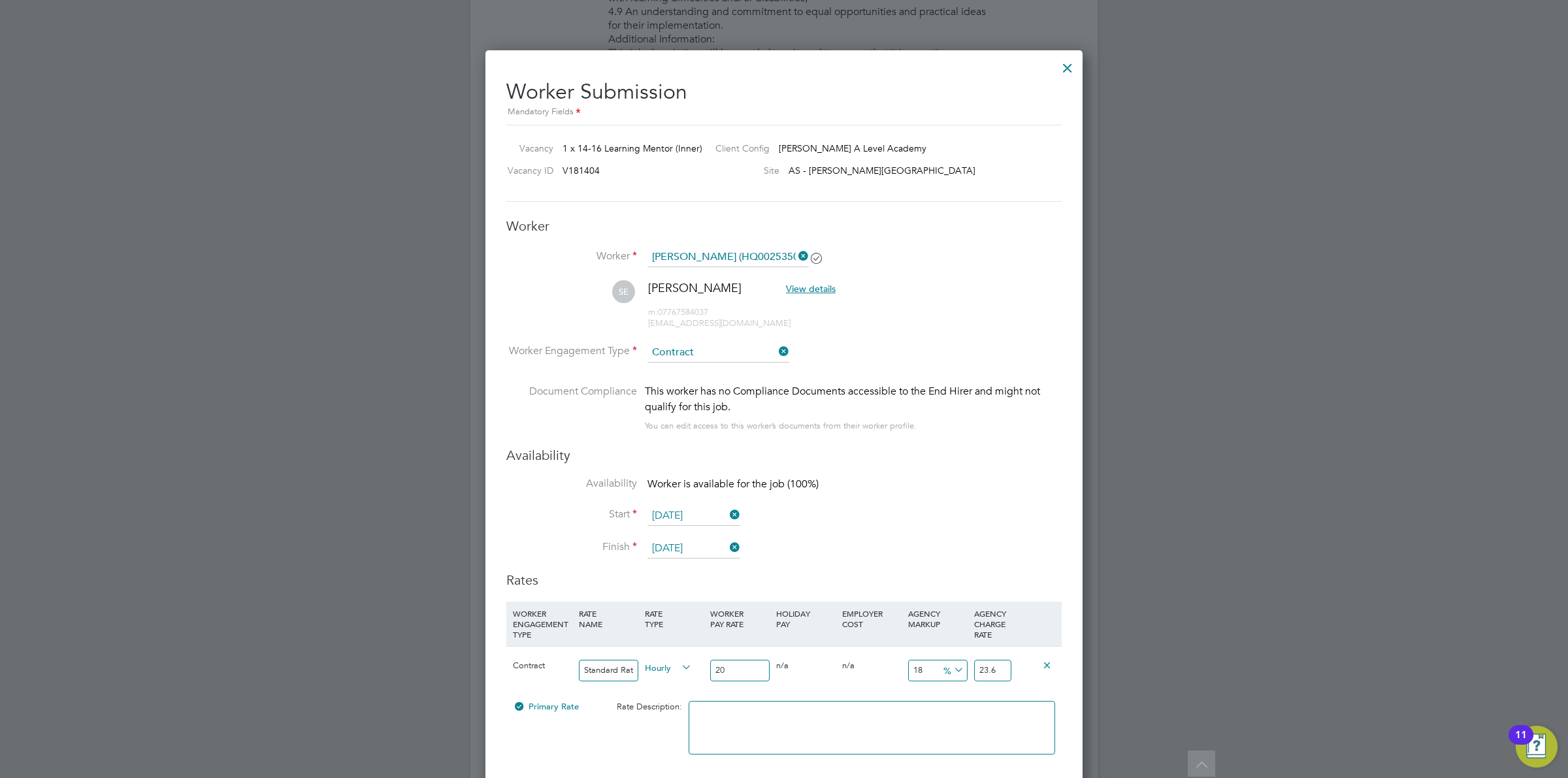
type input "20"
click at [946, 673] on span "%" at bounding box center [953, 670] width 27 height 14
click at [954, 694] on li "£" at bounding box center [954, 702] width 32 height 17
drag, startPoint x: 927, startPoint y: 668, endPoint x: 866, endPoint y: 668, distance: 61.0
click at [866, 668] on div "Contract Standard Rate Hourly 20 0 n/a 0 n/a 18 3.6 £ 23.6" at bounding box center [784, 670] width 556 height 48
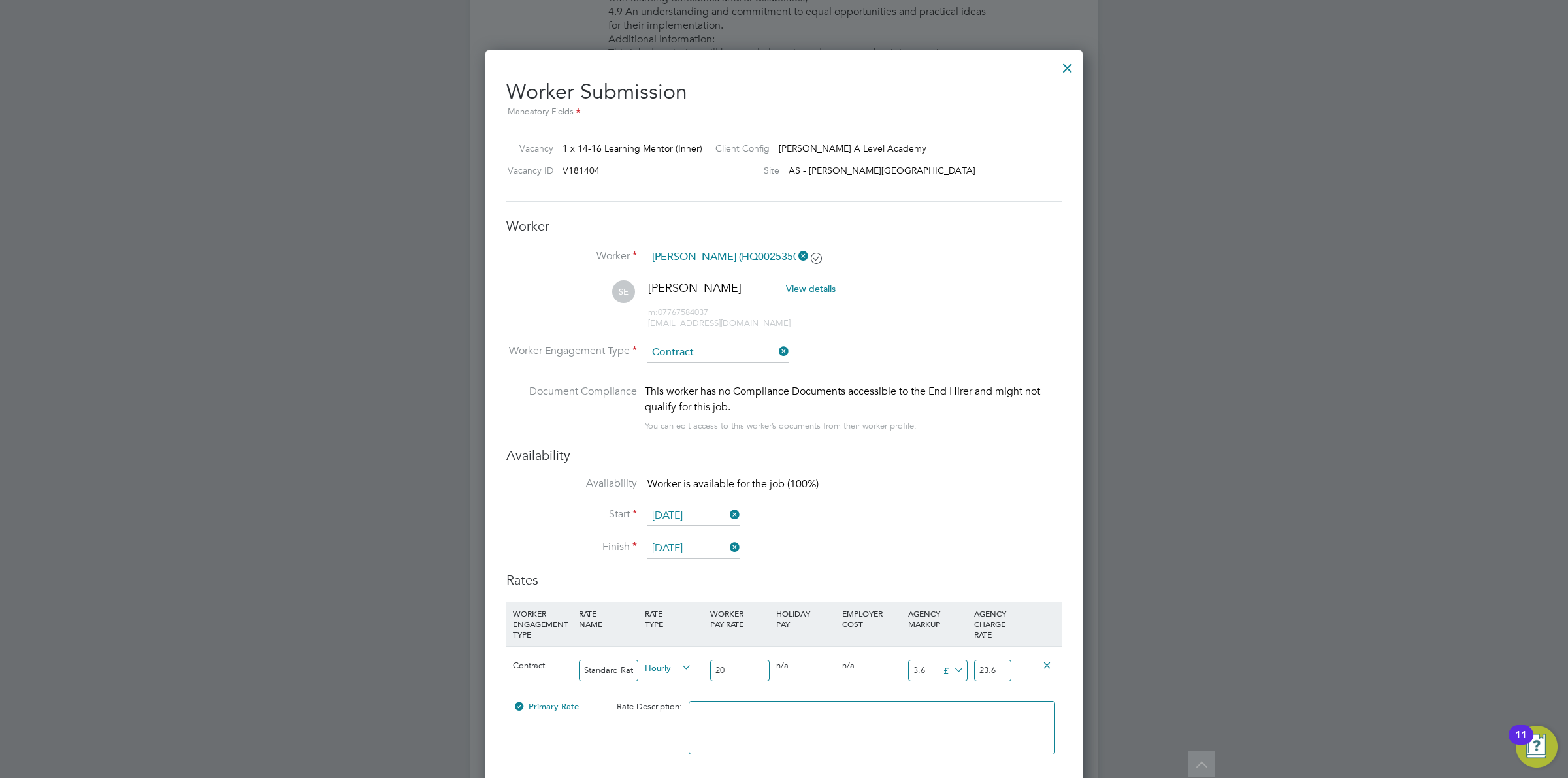
type input "7"
type input "27"
type input "7.5"
type input "27.5"
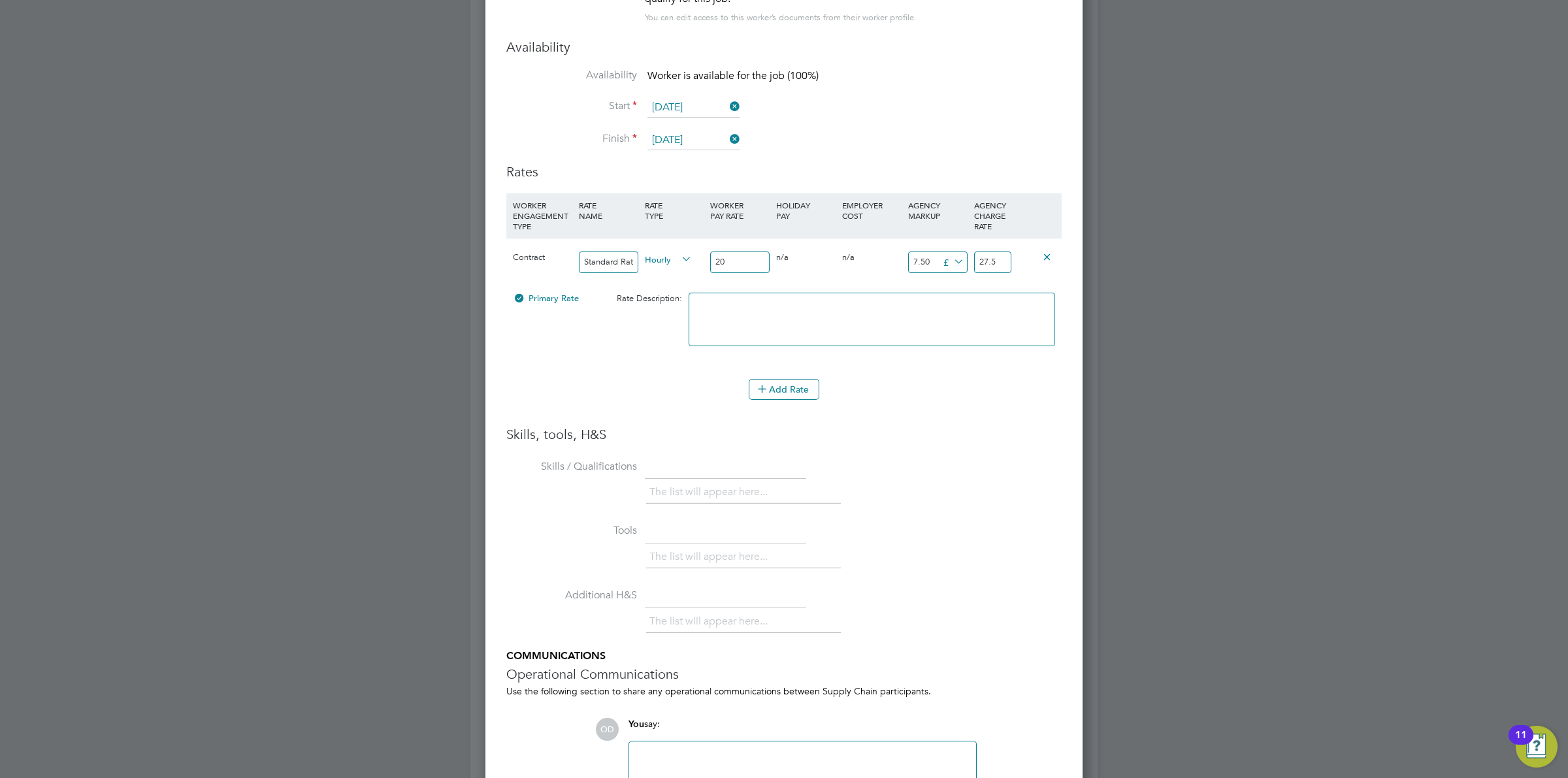
scroll to position [2136, 0]
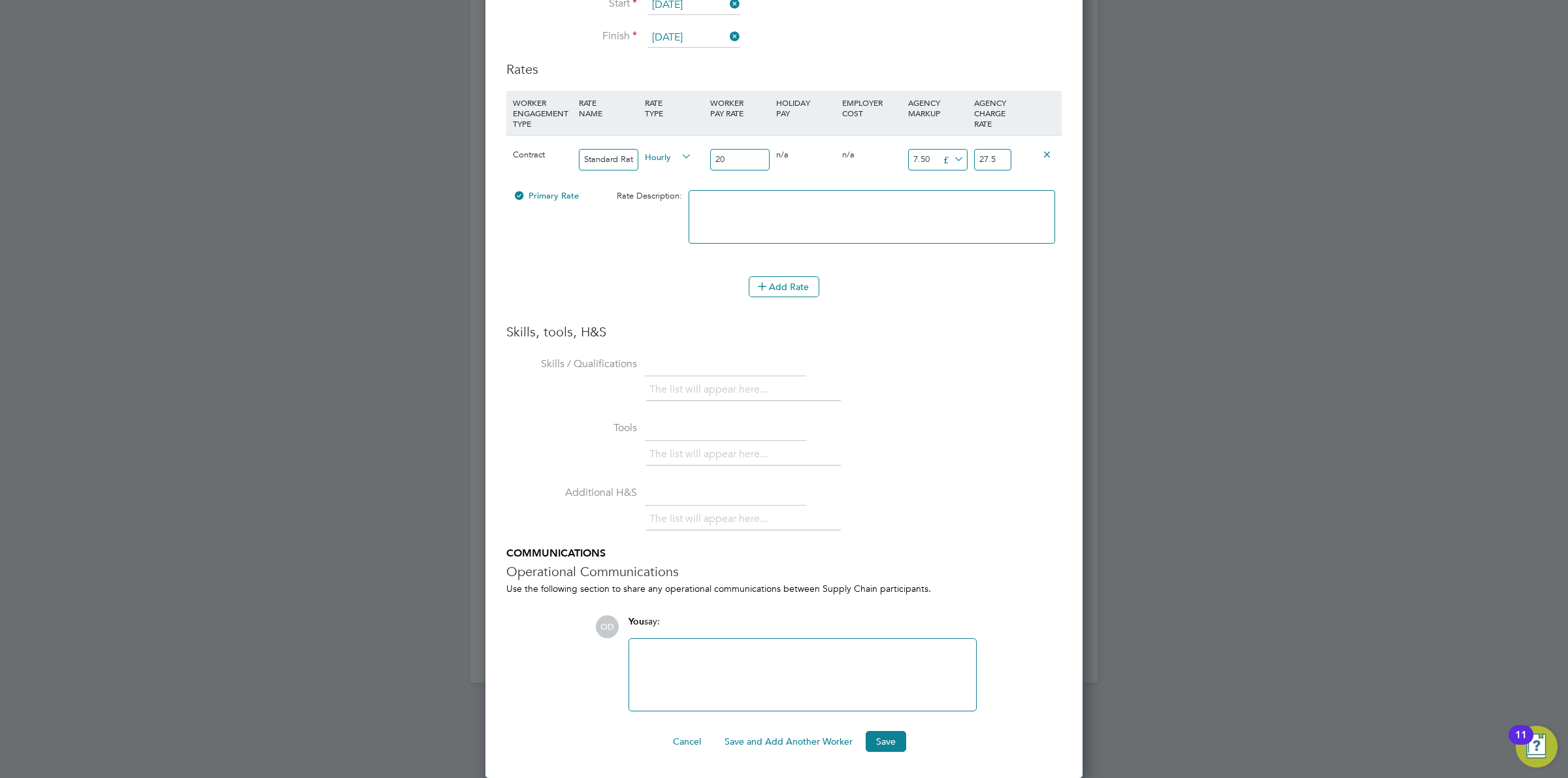
type input "7.50"
click at [876, 753] on div "Worker Submission Mandatory Fields Vacancy 1 x 14-16 Learning Mentor (Inner) Cl…" at bounding box center [784, 159] width 597 height 1239
click at [876, 743] on button "Save" at bounding box center [886, 741] width 40 height 21
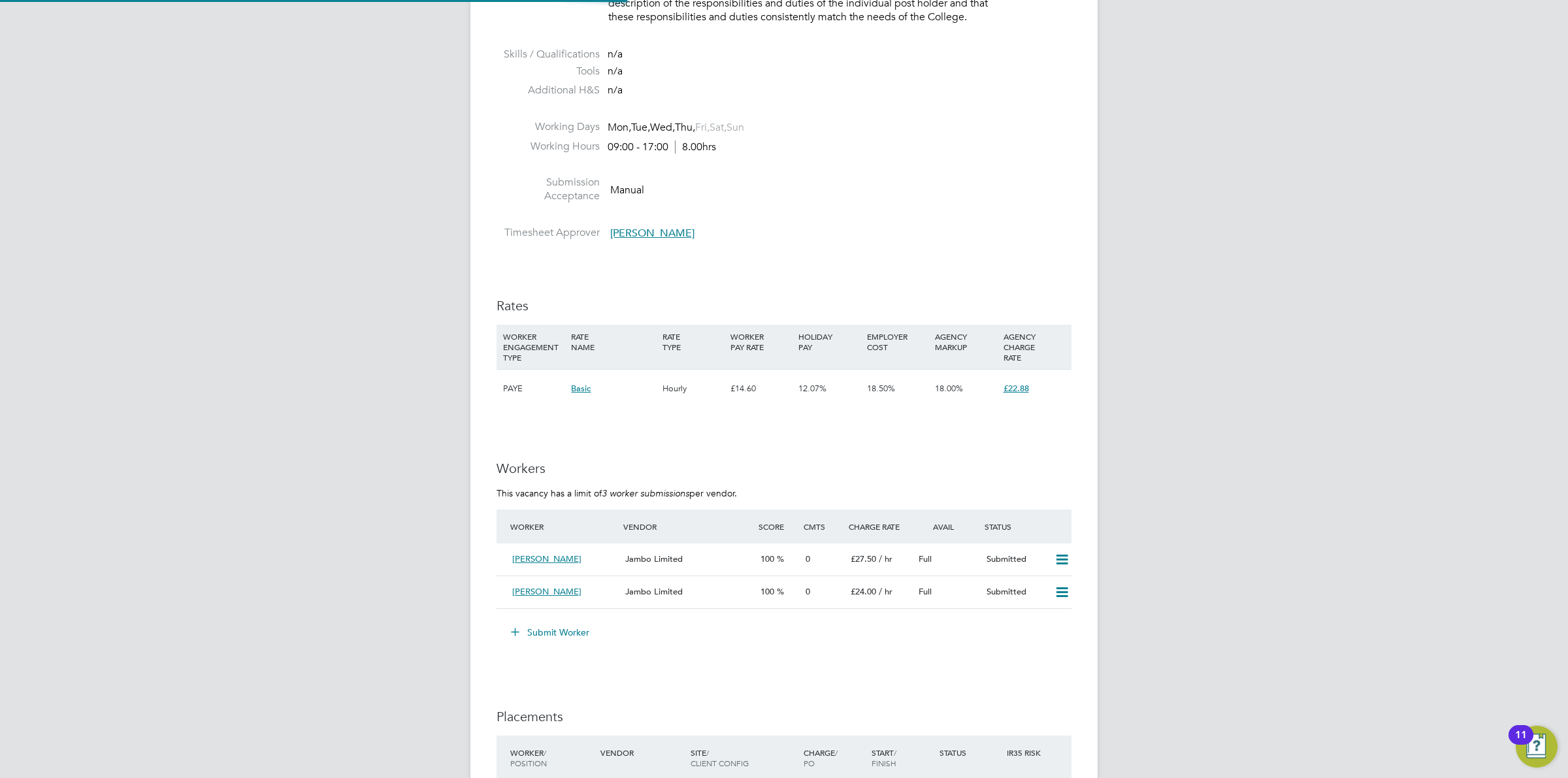
scroll to position [0, 0]
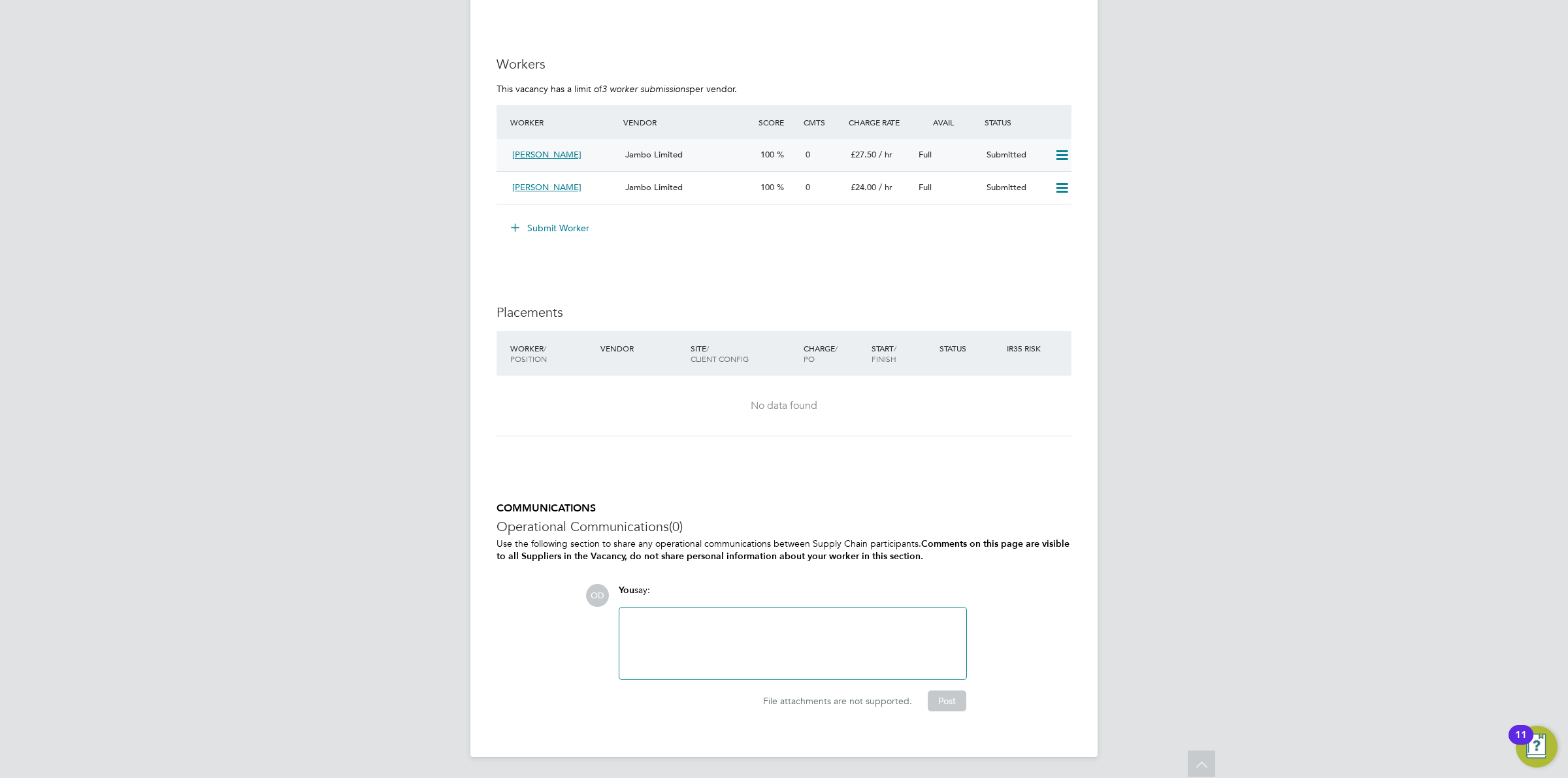
click at [645, 147] on div "Jambo Limited" at bounding box center [688, 155] width 135 height 21
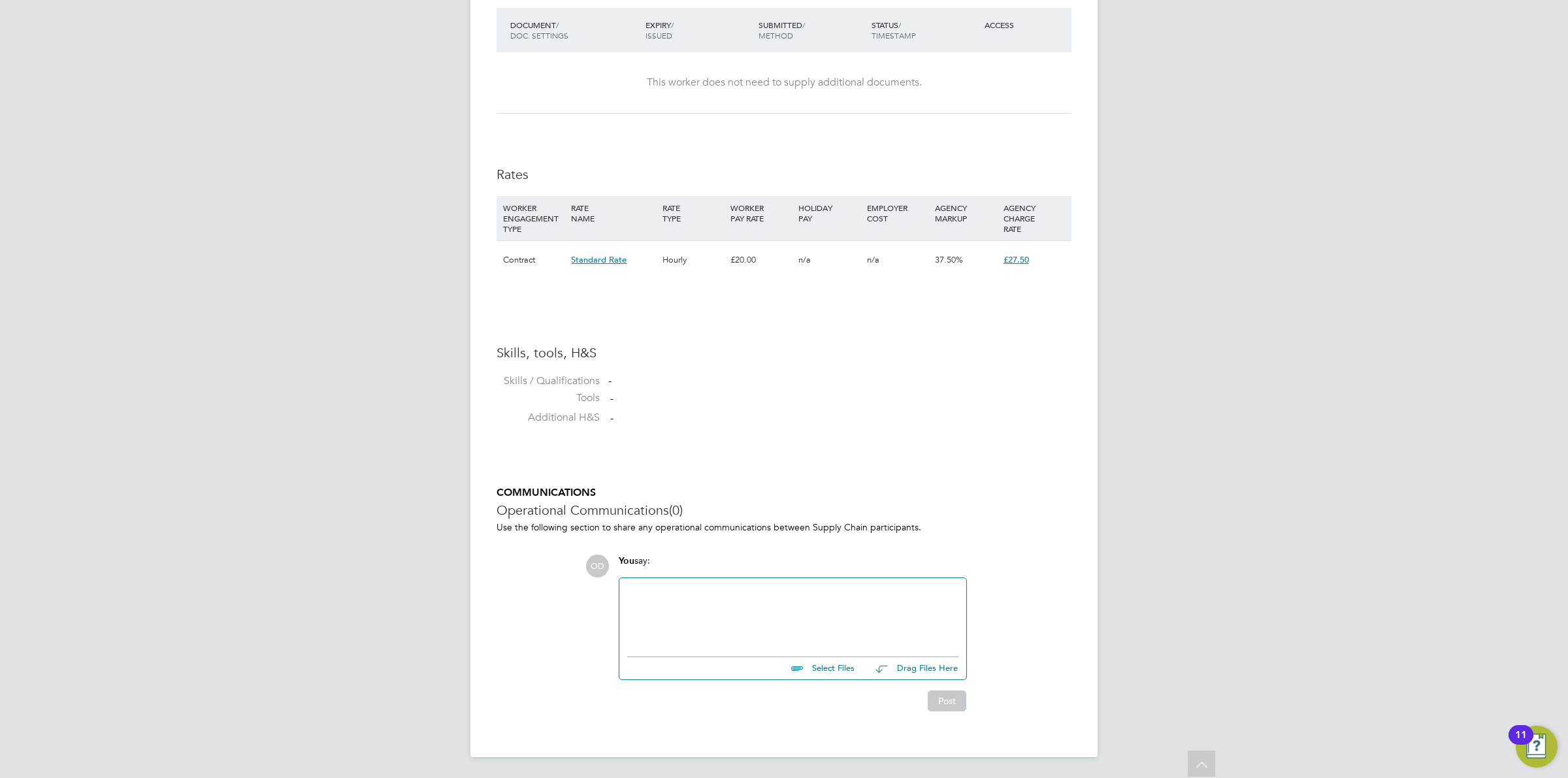
click at [815, 664] on input "file" at bounding box center [861, 666] width 196 height 18
type input "C:\fakepath\SHIFANA.docx"
click at [961, 712] on button "Post" at bounding box center [947, 711] width 39 height 21
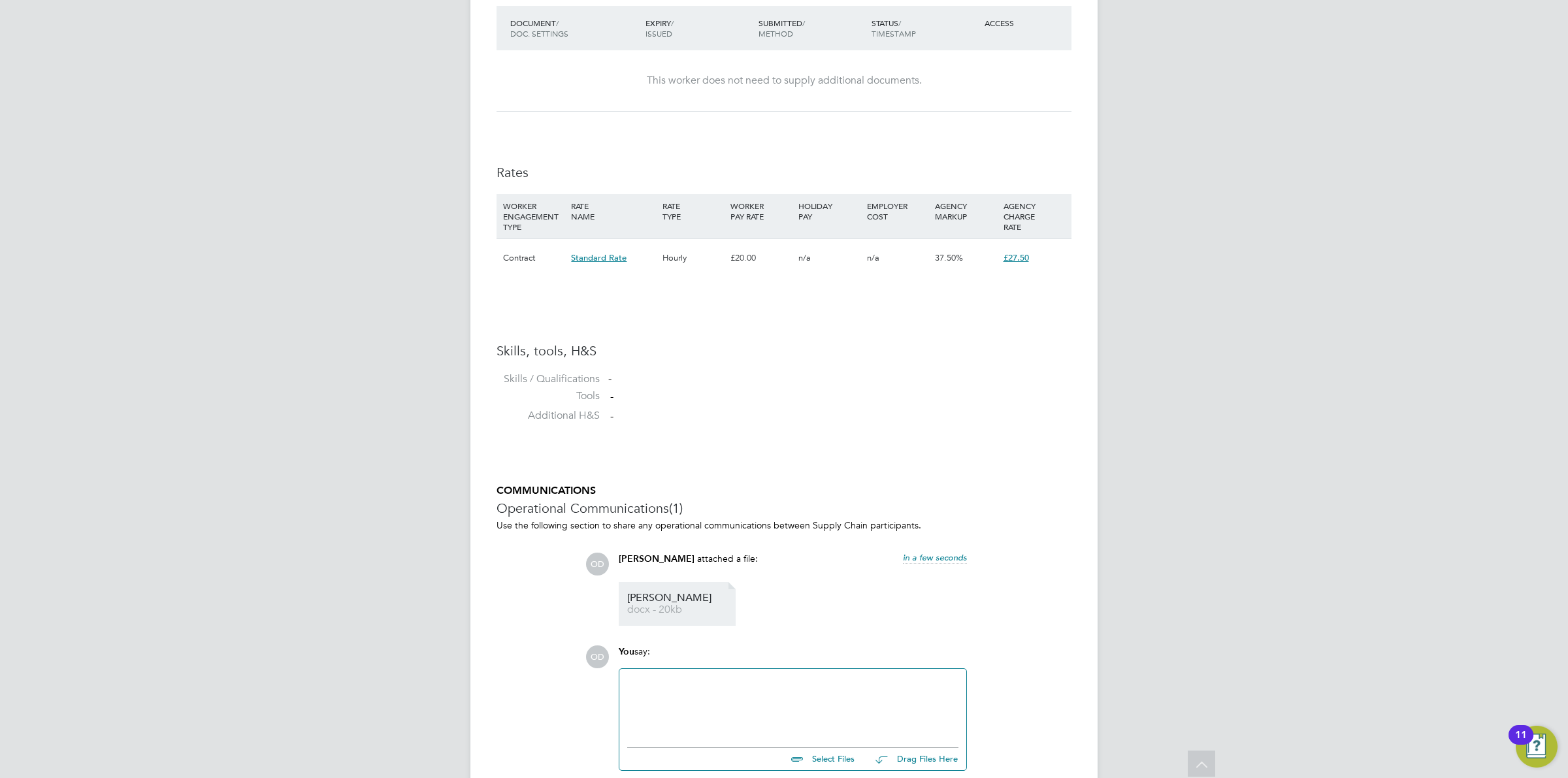
click at [638, 592] on li "SHIFANA docx - 20kb" at bounding box center [676, 603] width 117 height 44
click at [684, 604] on link "SHIFANA docx - 20kb" at bounding box center [680, 603] width 105 height 21
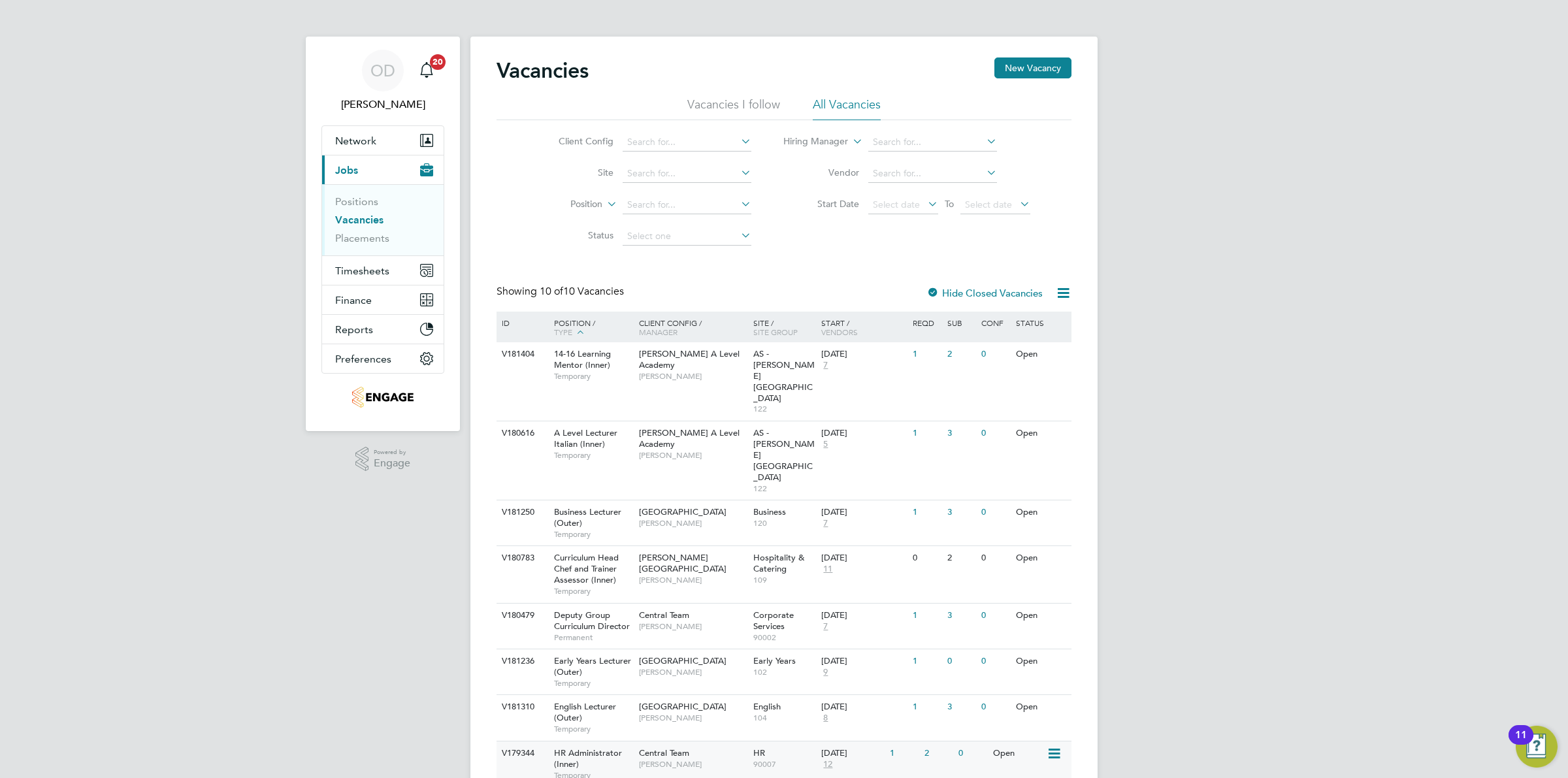
scroll to position [73, 0]
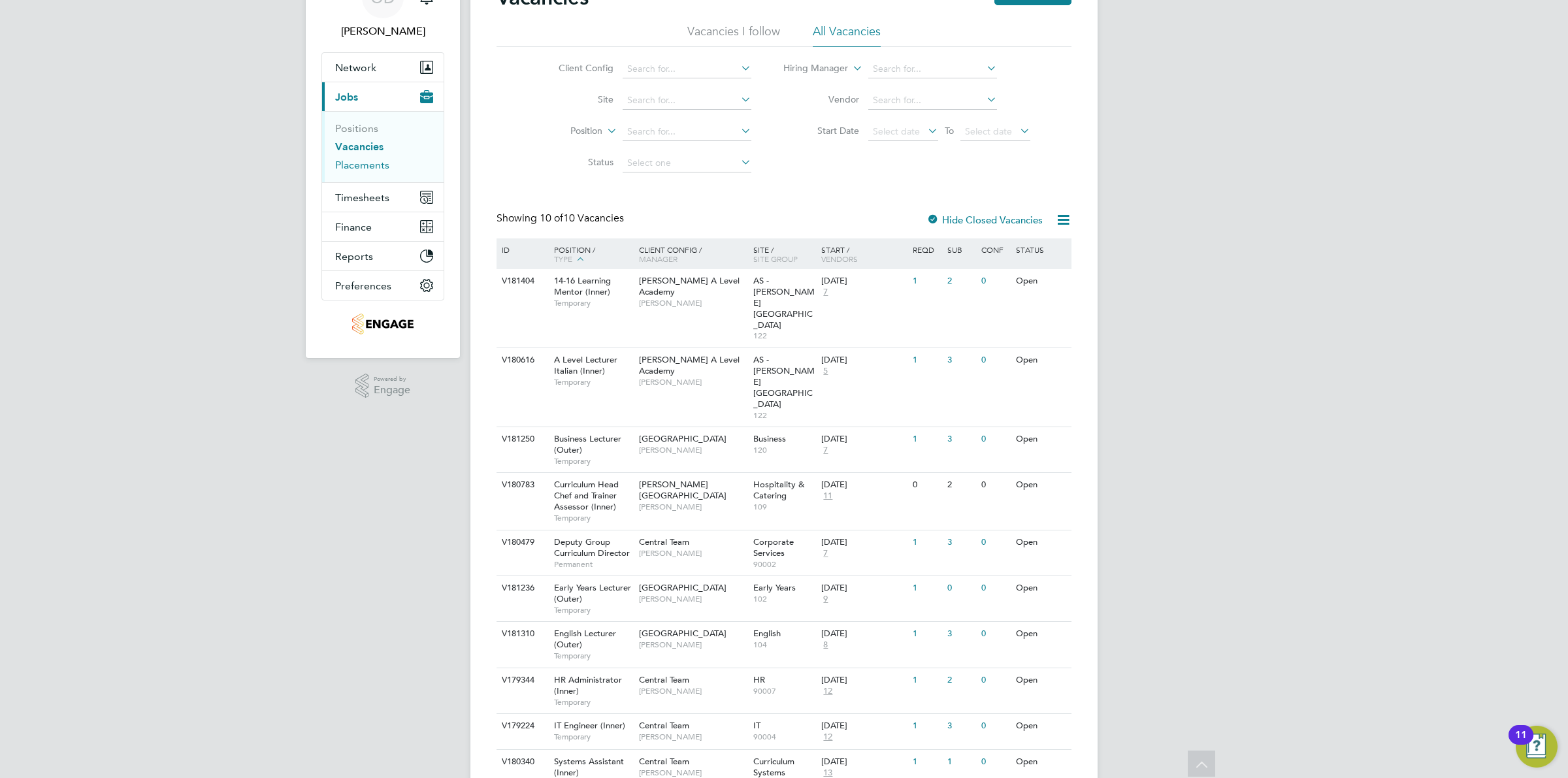
click at [353, 161] on link "Placements" at bounding box center [362, 165] width 54 height 13
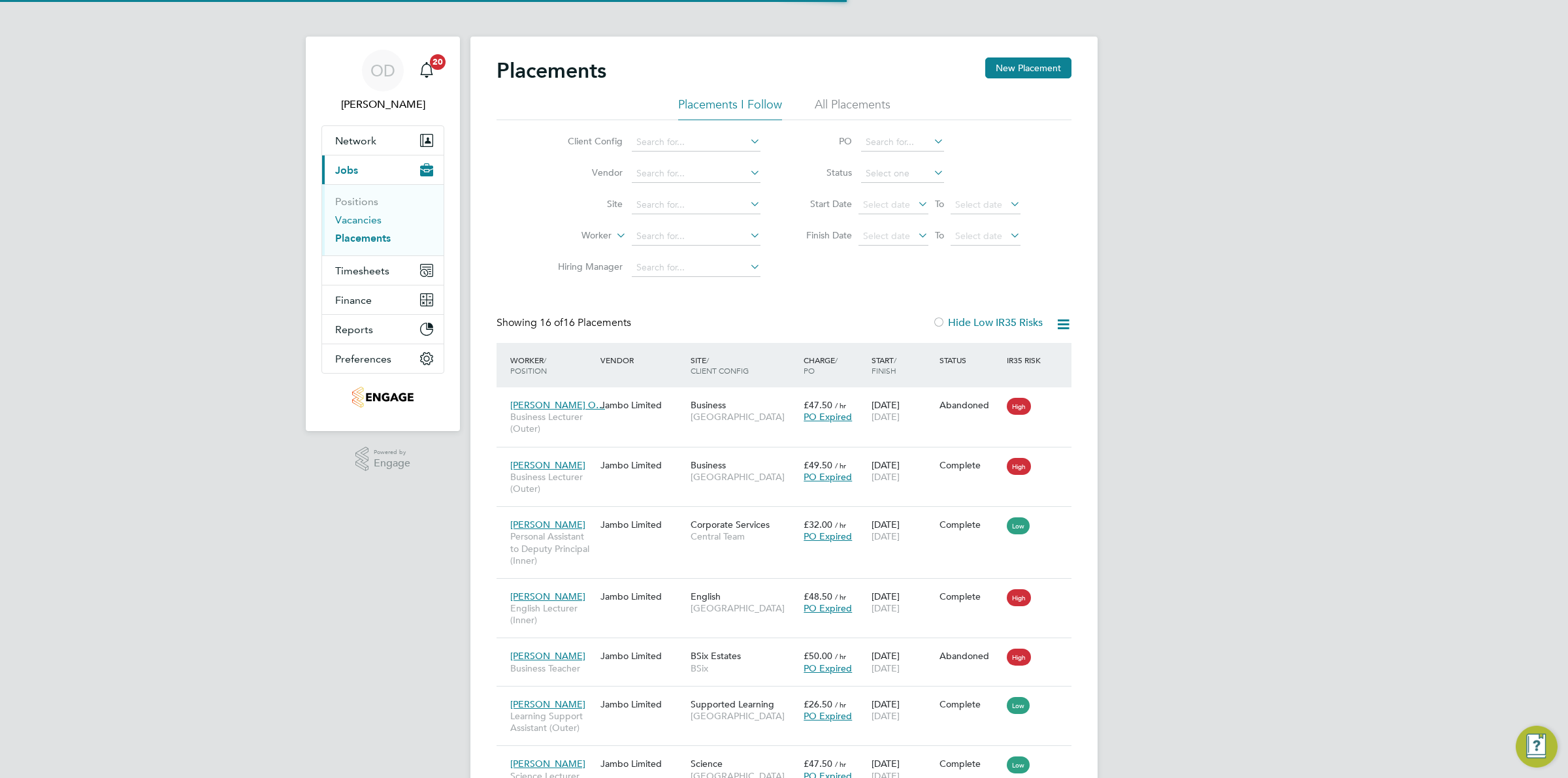
click at [353, 218] on link "Vacancies" at bounding box center [358, 220] width 46 height 13
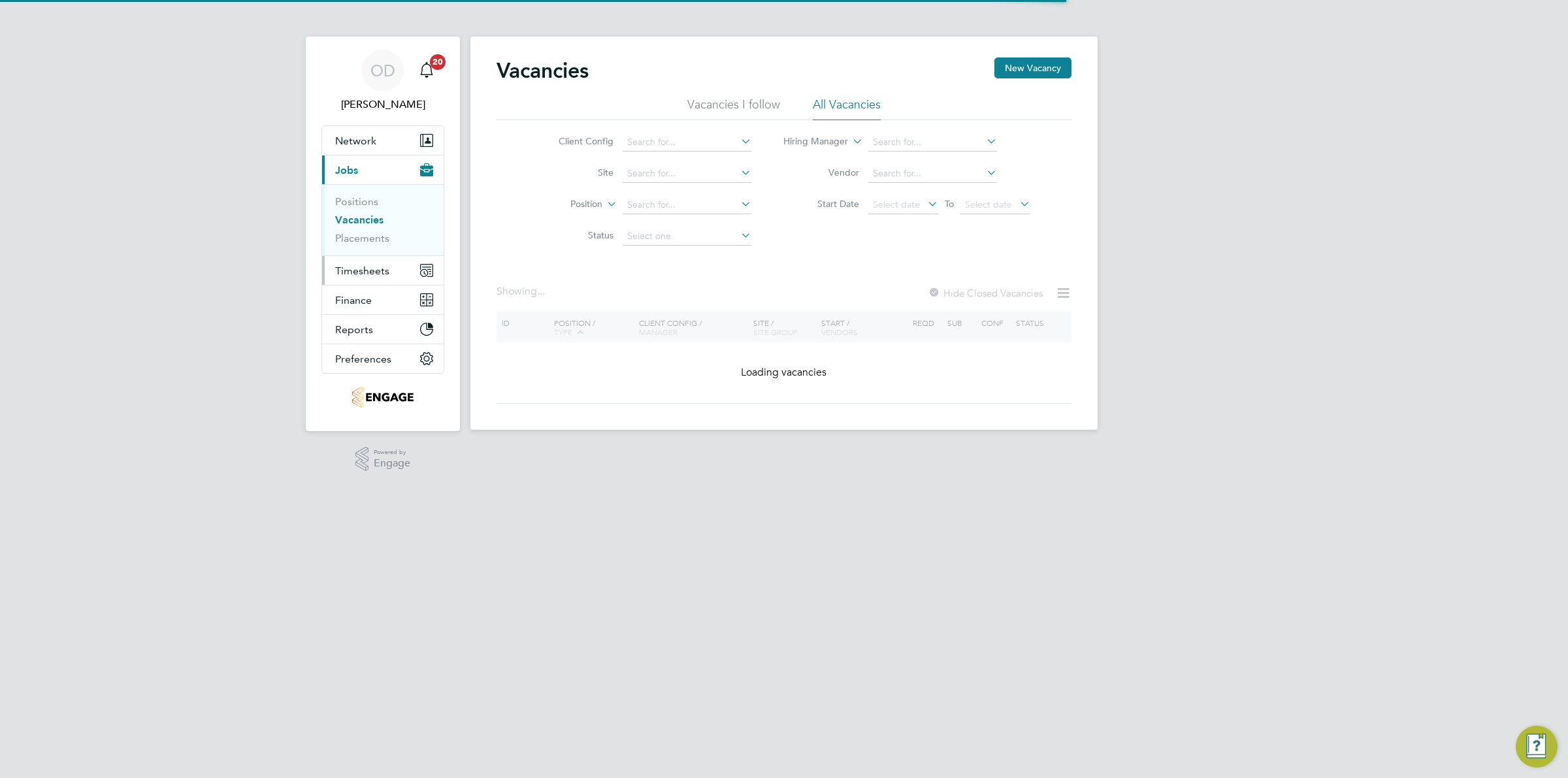
click at [354, 272] on span "Timesheets" at bounding box center [362, 271] width 54 height 13
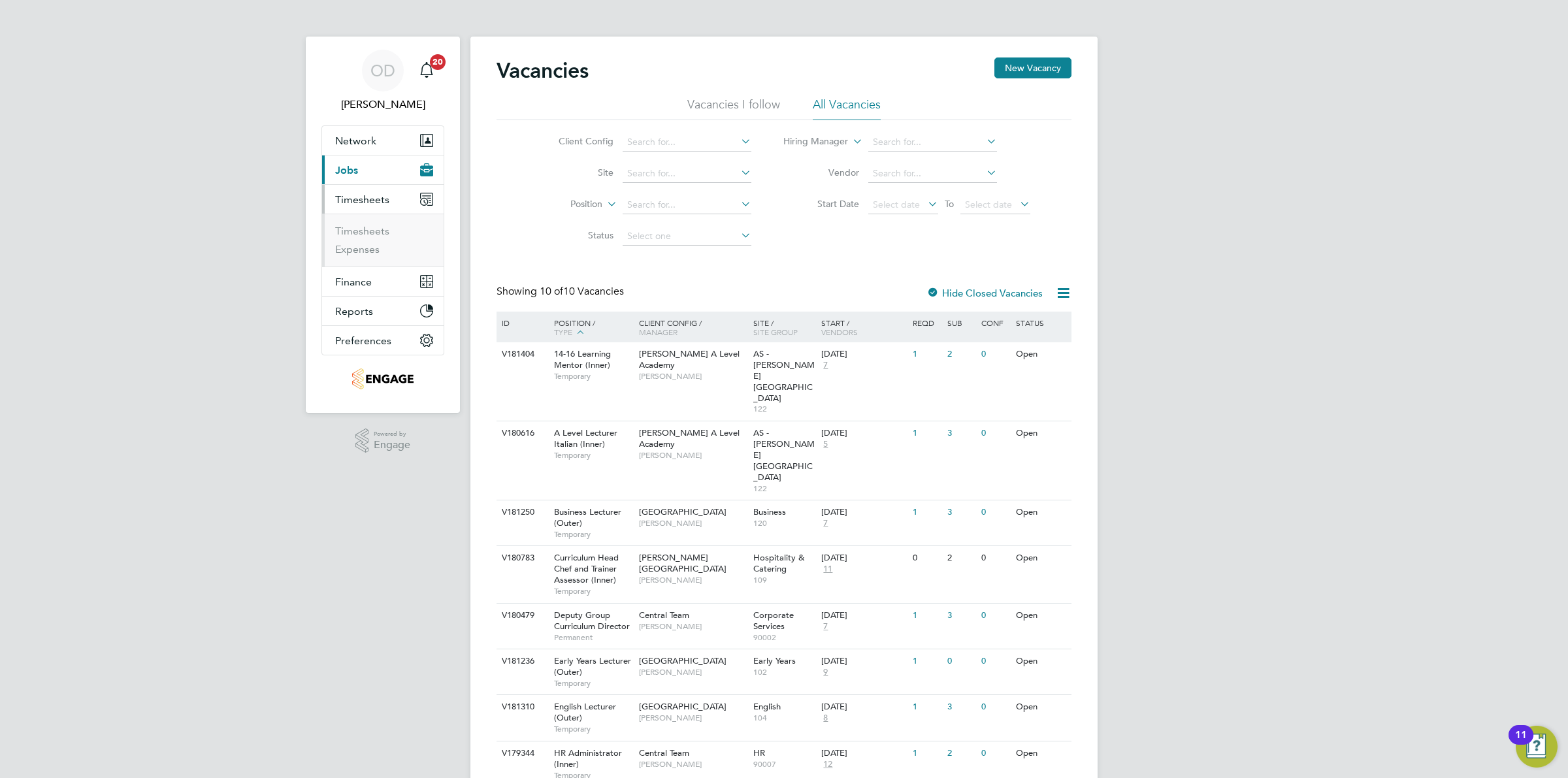
click at [360, 223] on ul "Timesheets Expenses" at bounding box center [383, 240] width 121 height 53
click at [364, 231] on link "Timesheets" at bounding box center [362, 231] width 54 height 13
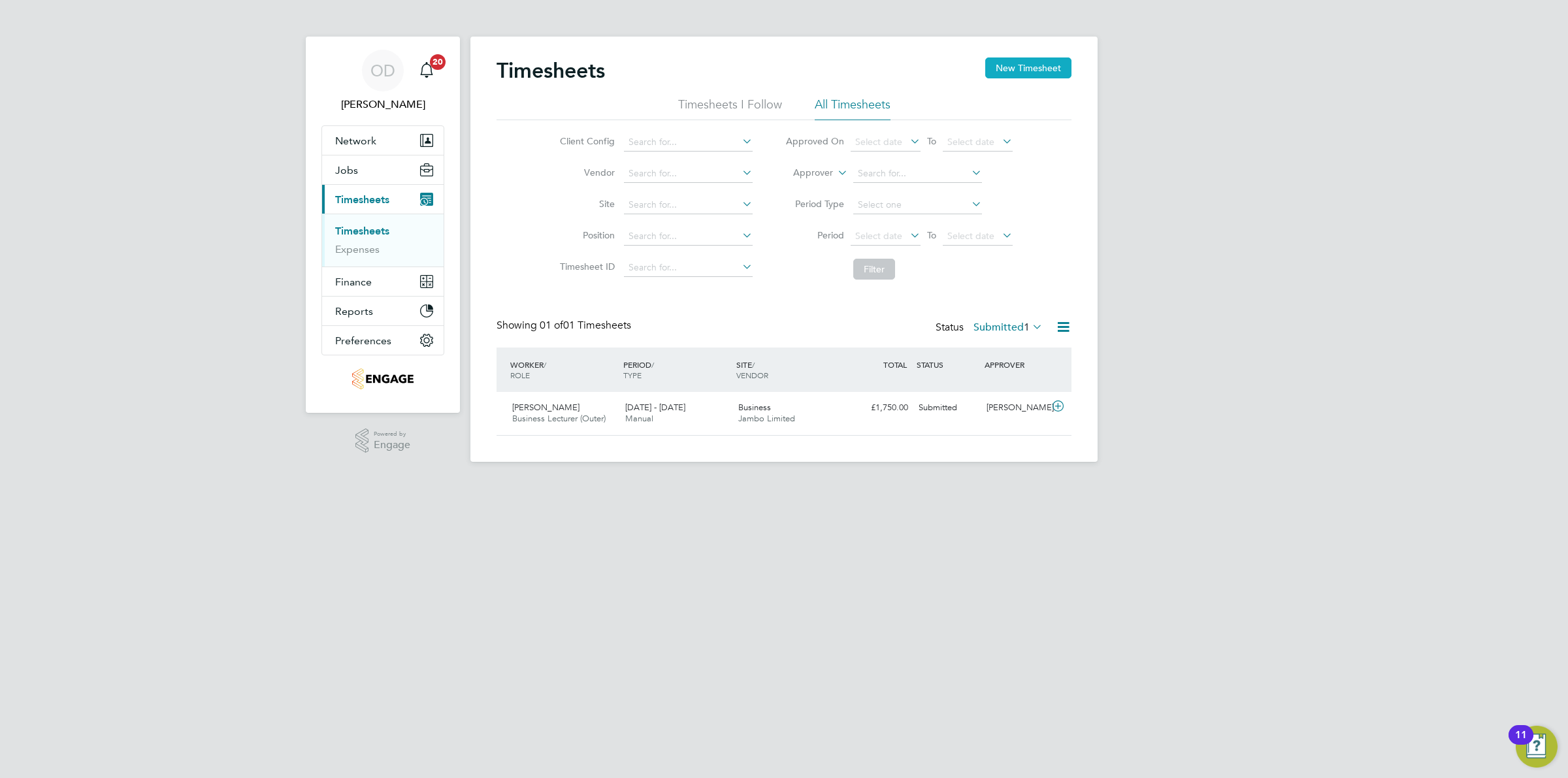
click at [1040, 73] on button "New Timesheet" at bounding box center [1028, 67] width 87 height 21
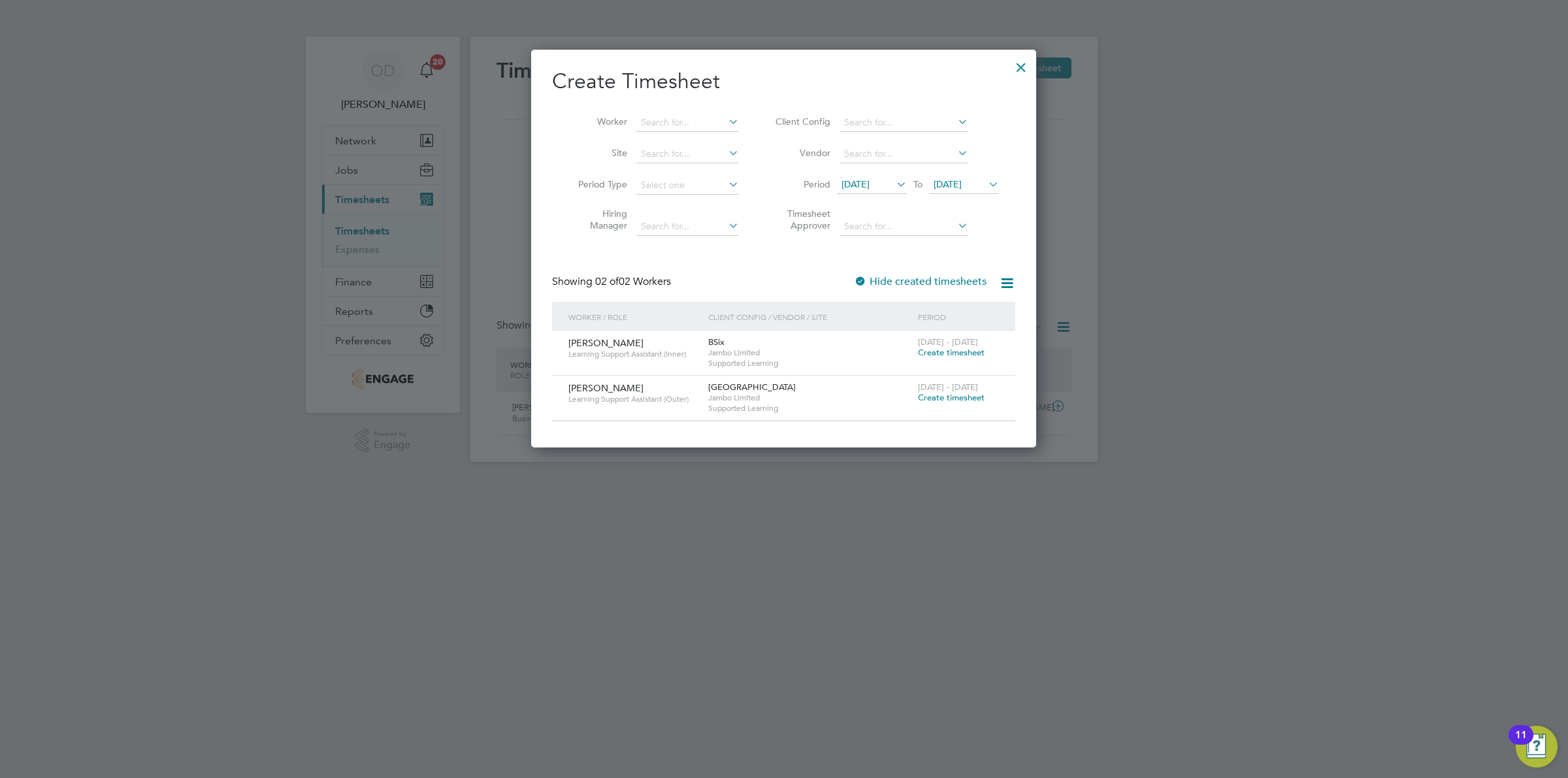
click at [969, 394] on span "Create timesheet" at bounding box center [951, 398] width 67 height 11
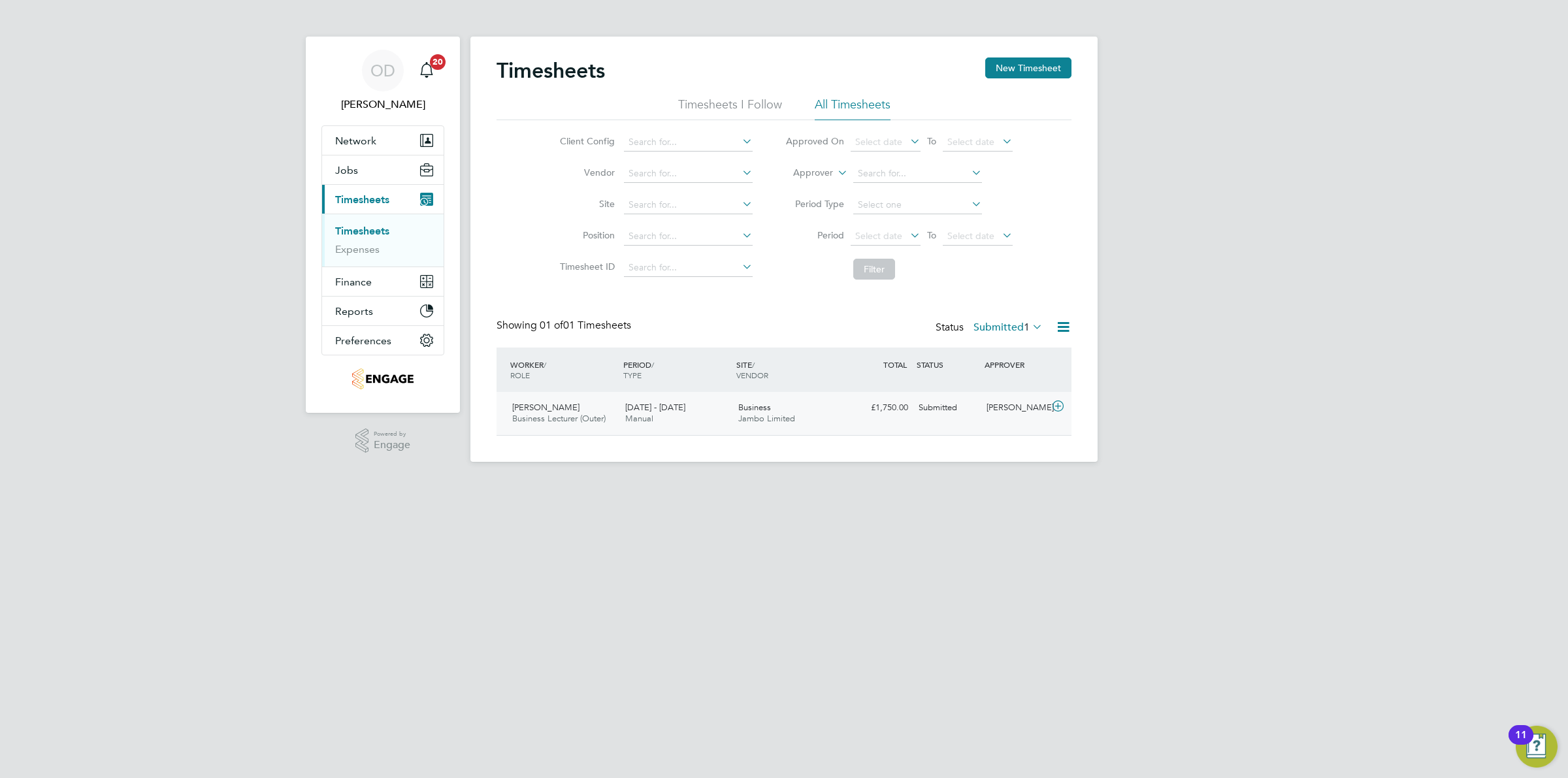
scroll to position [33, 113]
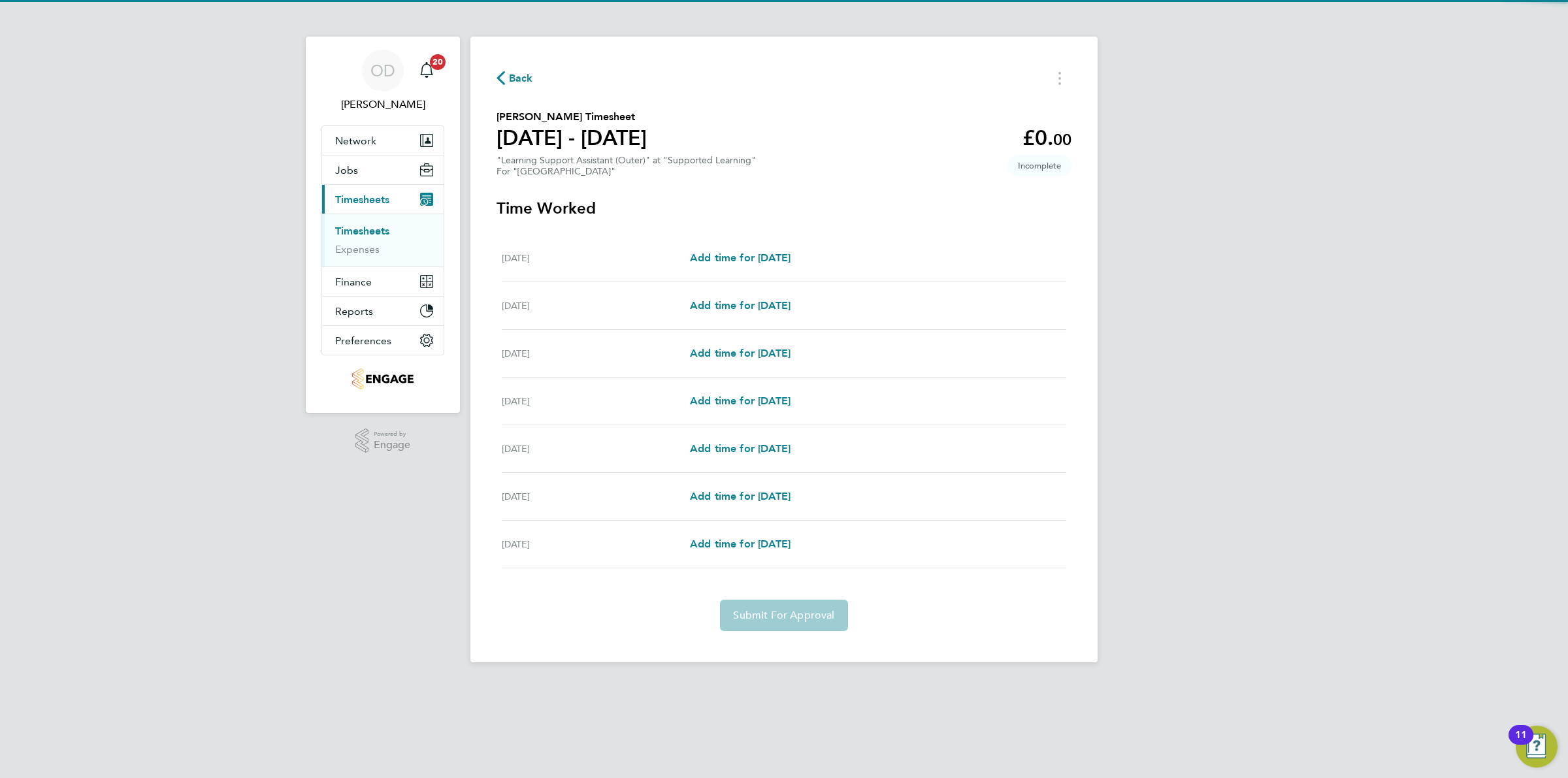
click at [785, 269] on div "Mon 22 Sep Add time for Mon 22 Sep Add time for Mon 22 Sep" at bounding box center [784, 258] width 564 height 48
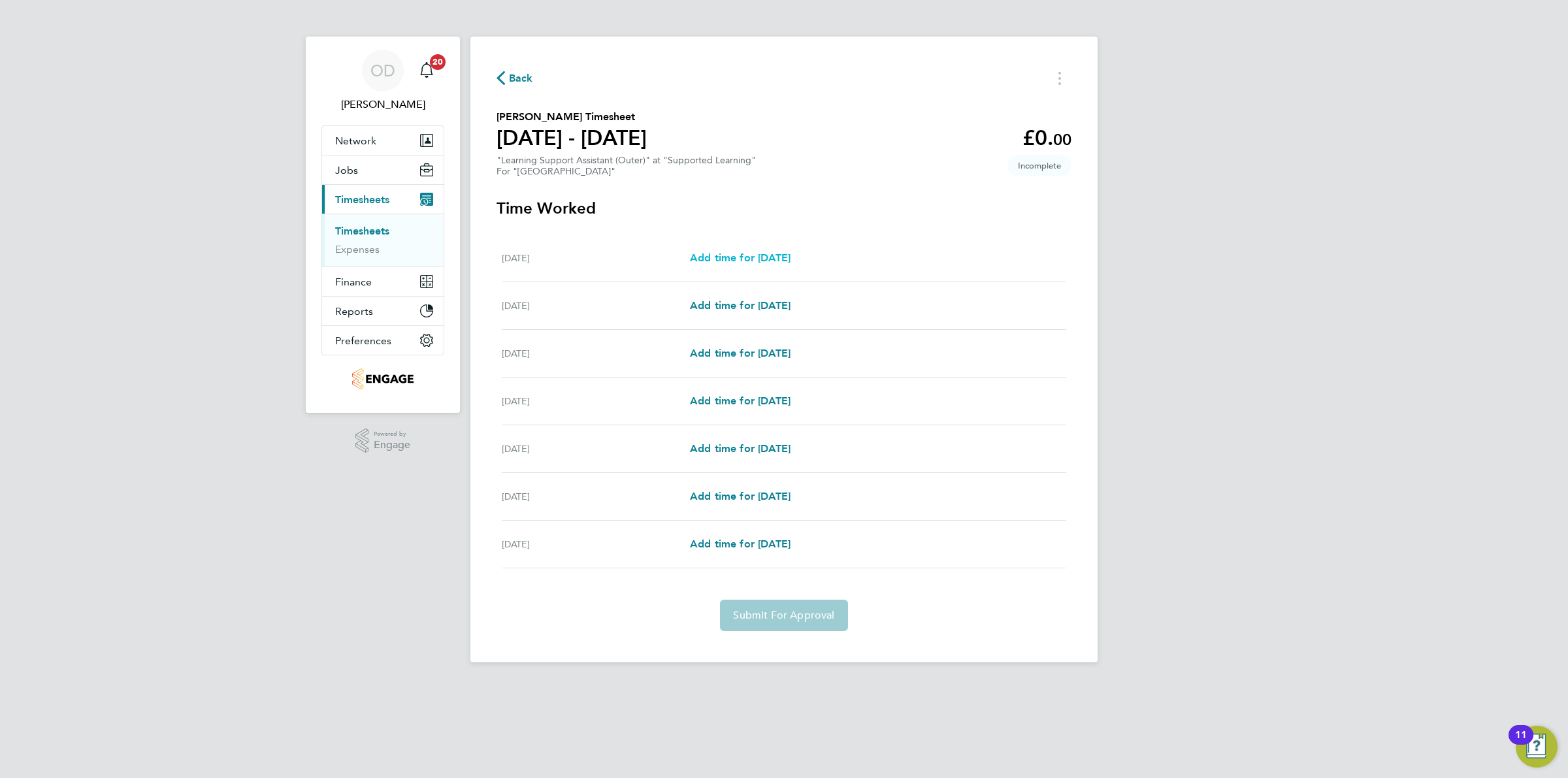
click at [779, 261] on span "Add time for [DATE]" at bounding box center [740, 258] width 101 height 13
select select "60"
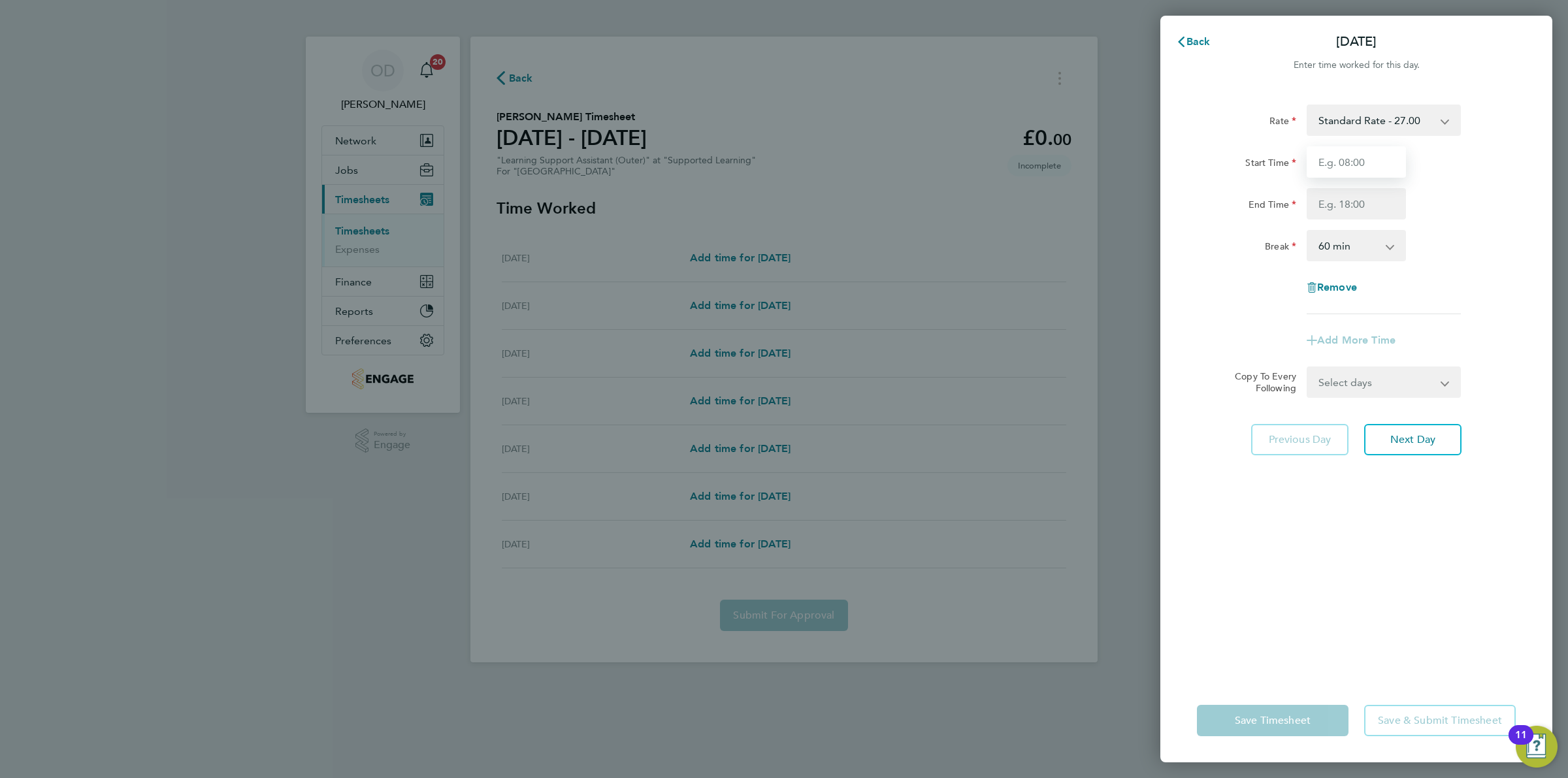
click at [1358, 154] on input "Start Time" at bounding box center [1356, 162] width 99 height 32
type input "09:00"
click at [1377, 204] on input "End Time" at bounding box center [1356, 204] width 99 height 32
type input "16:30"
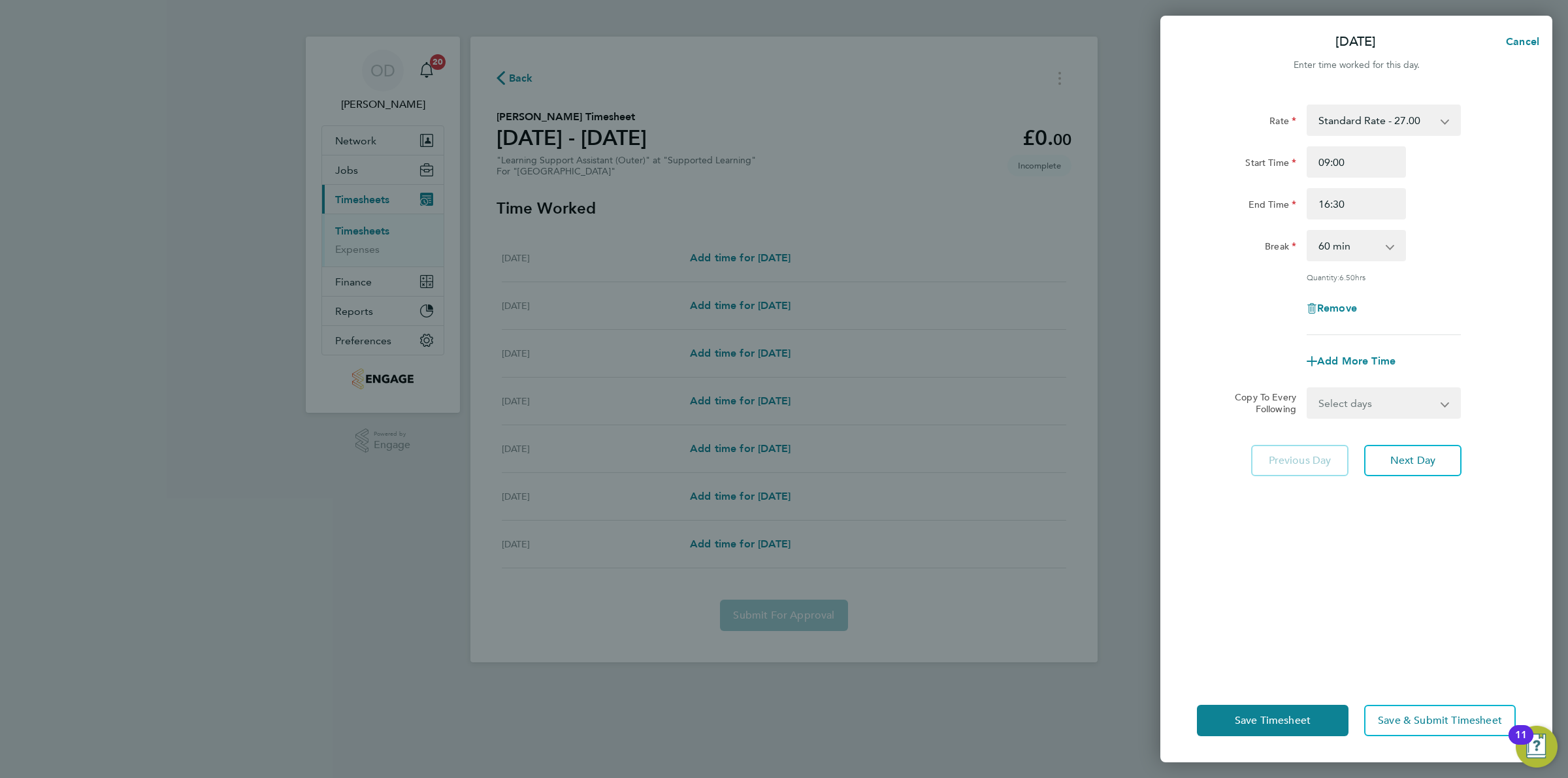
click at [1454, 269] on div "Rate Standard Rate - 27.00 Start Time 09:00 End Time 16:30 Break 0 min 15 min 3…" at bounding box center [1357, 220] width 319 height 231
click at [1402, 407] on select "Select days Day Weekday (Mon-Fri) Weekend (Sat-Sun) Tuesday Wednesday Thursday …" at bounding box center [1377, 403] width 137 height 29
select select "WEEKDAY"
click at [1308, 389] on select "Select days Day Weekday (Mon-Fri) Weekend (Sat-Sun) Tuesday Wednesday Thursday …" at bounding box center [1377, 403] width 137 height 29
select select "2025-09-28"
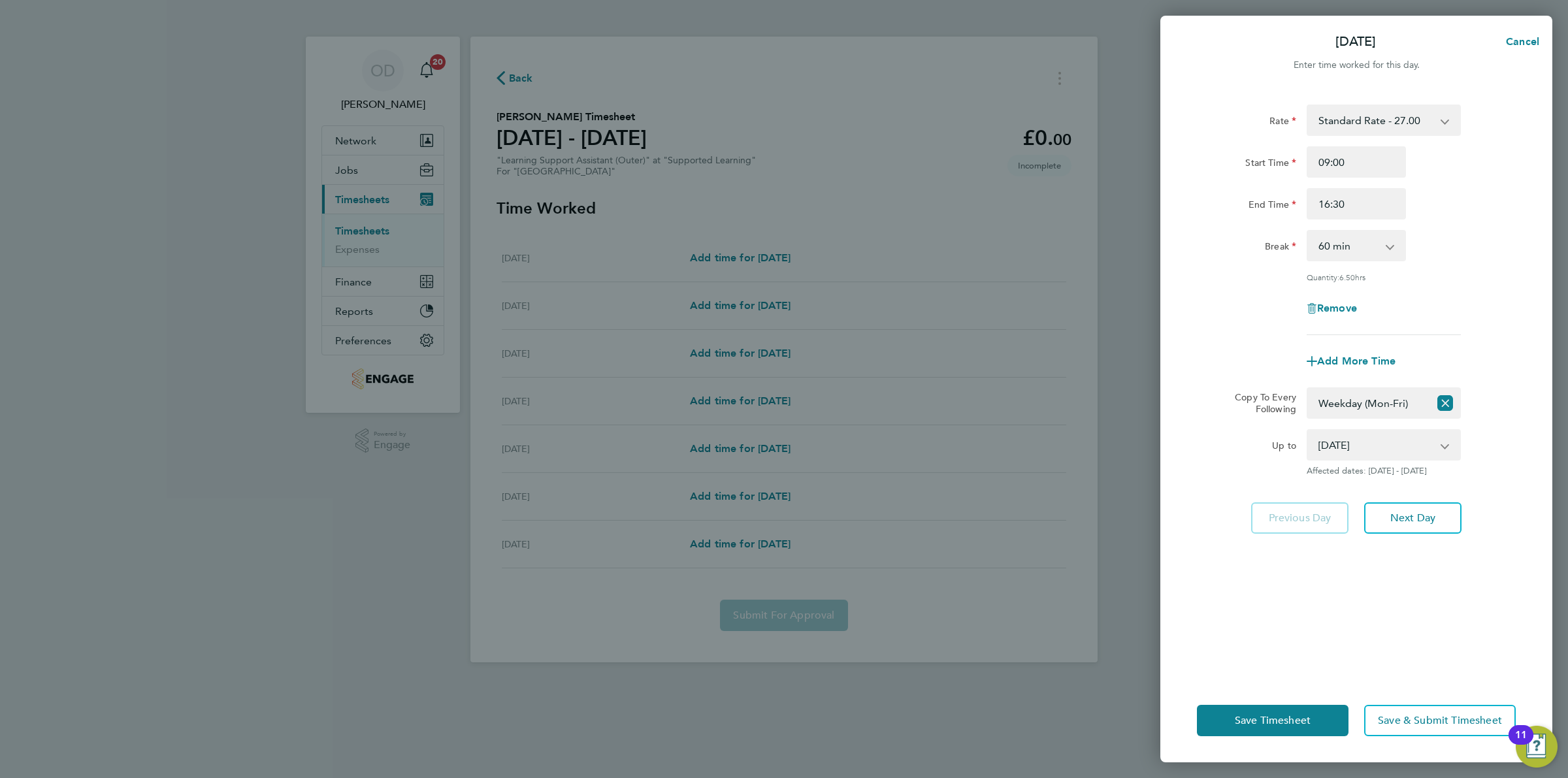
click at [1435, 557] on div "Rate Standard Rate - 27.00 Start Time 09:00 End Time 16:30 Break 0 min 15 min 3…" at bounding box center [1357, 383] width 392 height 590
click at [1312, 722] on button "Save Timesheet" at bounding box center [1273, 721] width 152 height 32
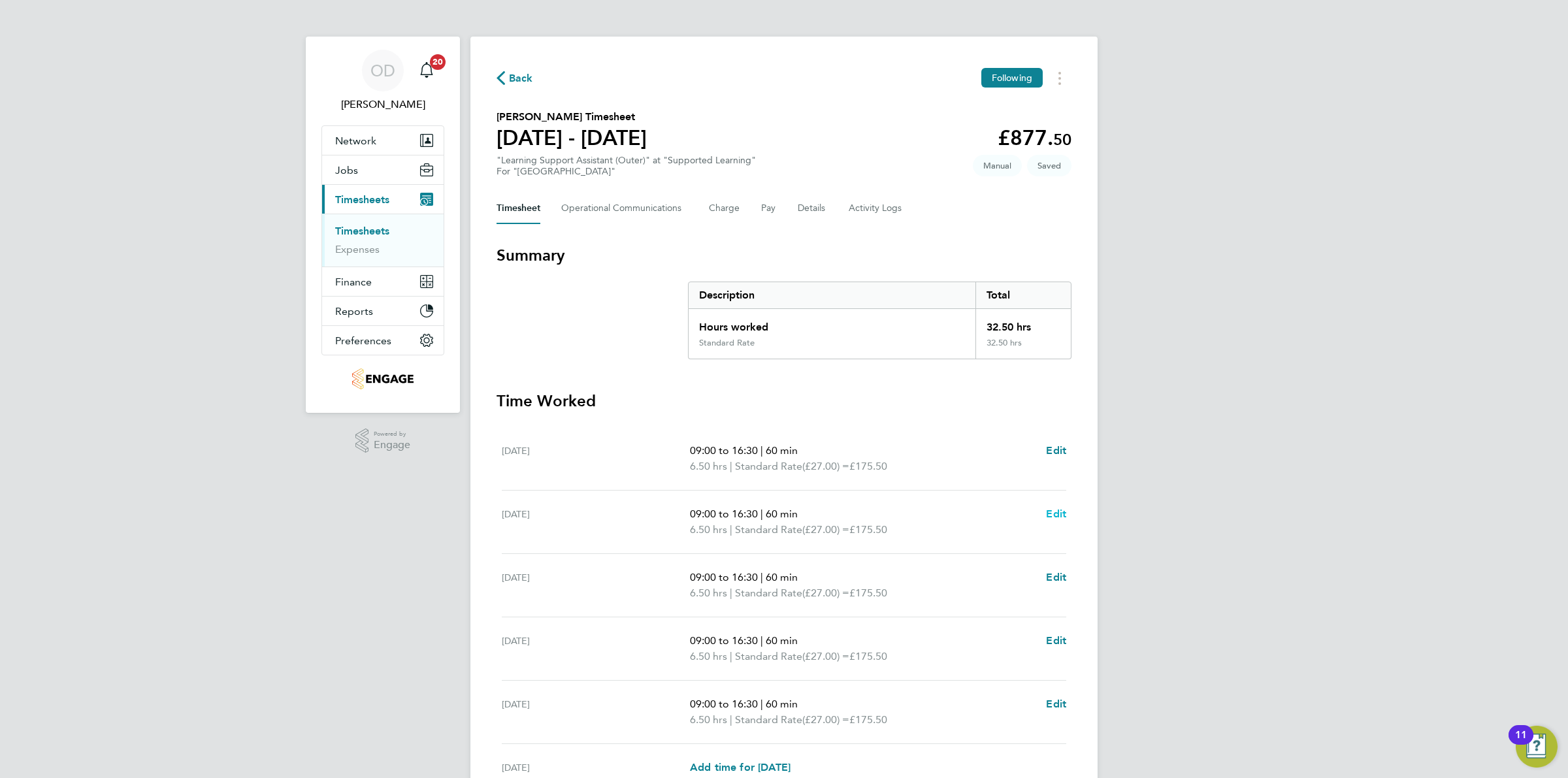
click at [1058, 510] on span "Edit" at bounding box center [1057, 514] width 21 height 13
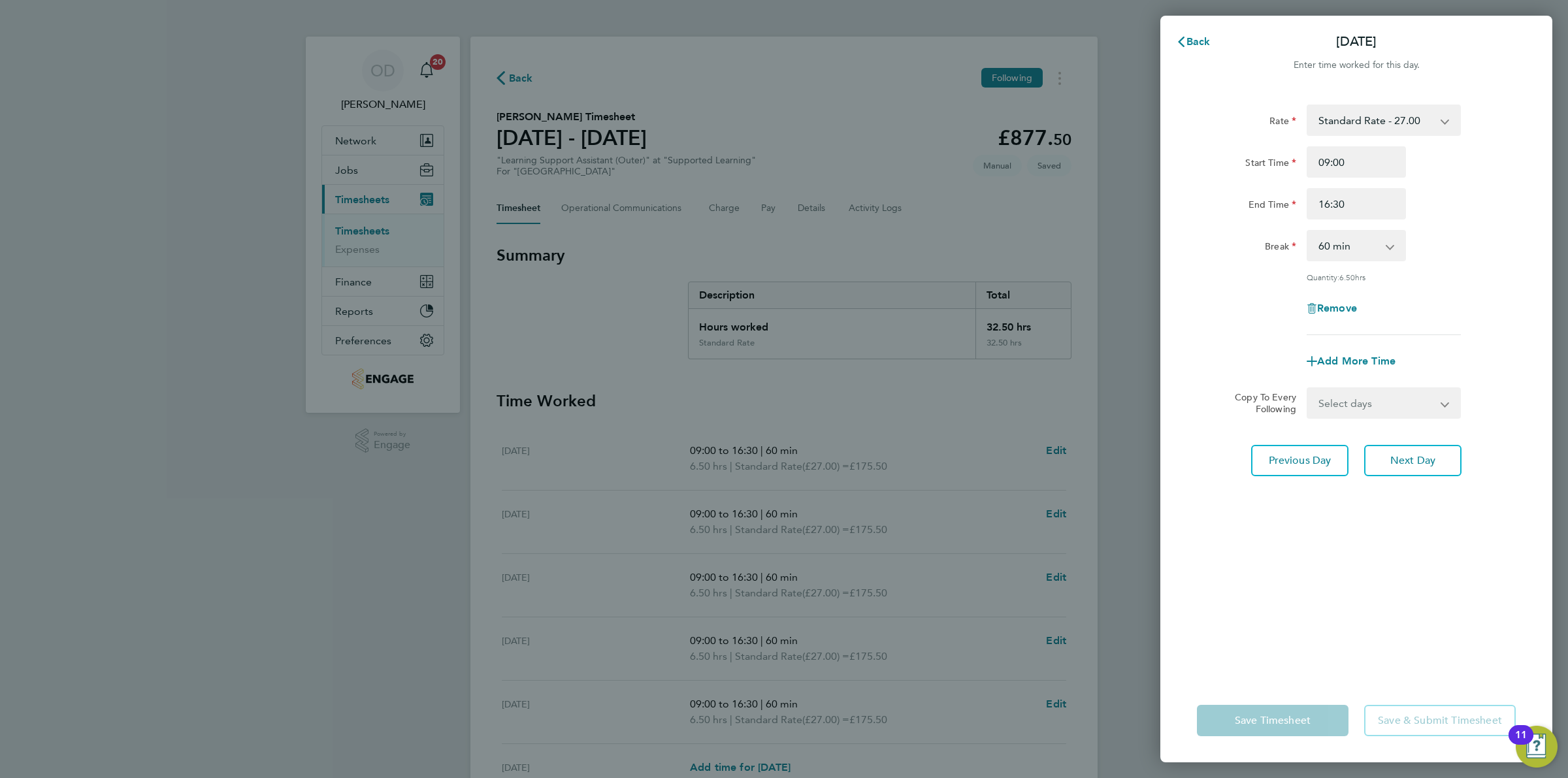
click at [1348, 243] on select "0 min 15 min 30 min 45 min 60 min 75 min 90 min" at bounding box center [1349, 245] width 81 height 29
select select "30"
click at [1308, 231] on select "0 min 15 min 30 min 45 min 60 min 75 min 90 min" at bounding box center [1349, 245] width 81 height 29
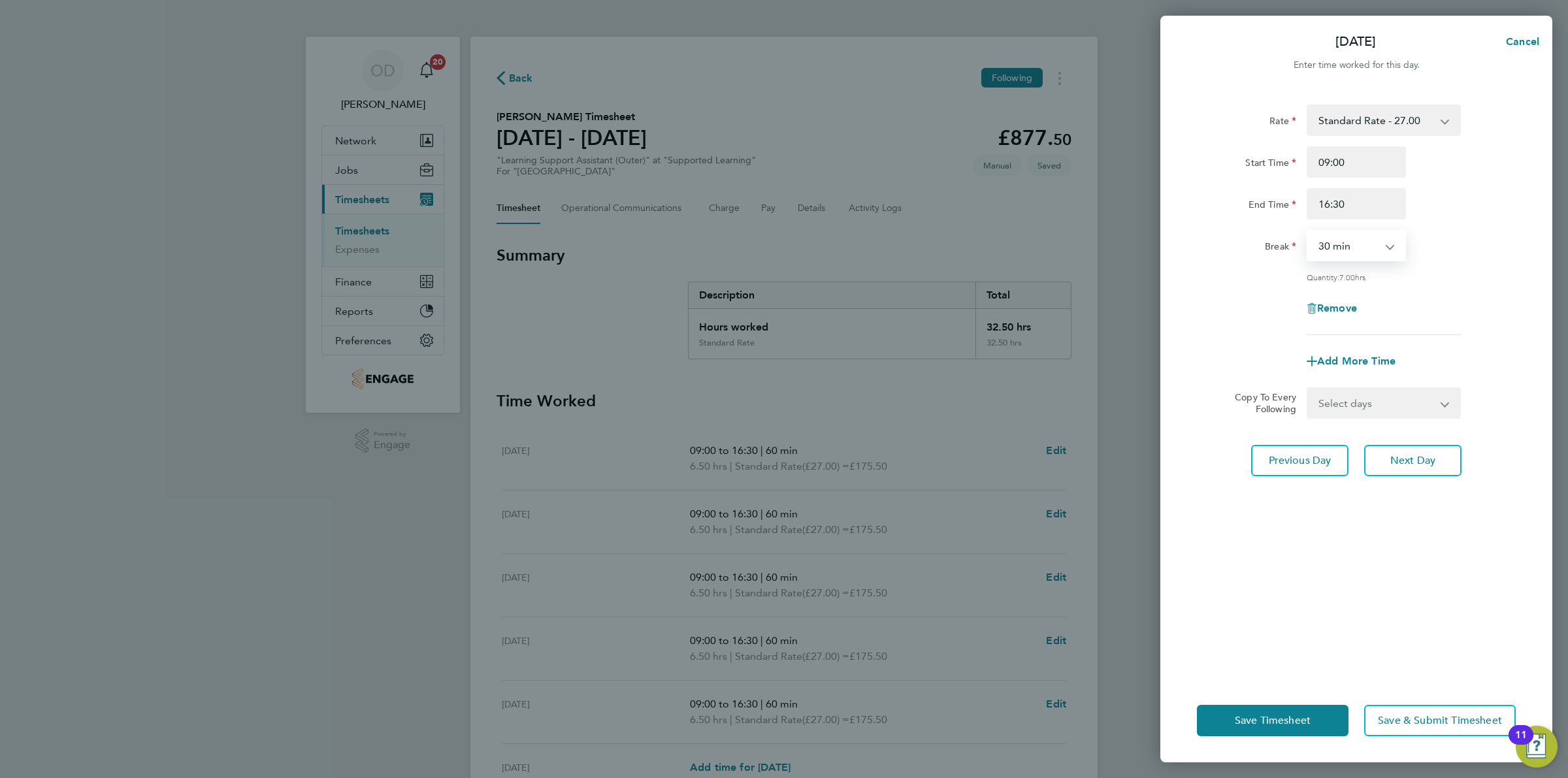
click at [1492, 298] on div "Remove" at bounding box center [1356, 309] width 329 height 32
click at [1419, 472] on button "Next Day" at bounding box center [1413, 461] width 98 height 32
select select "60"
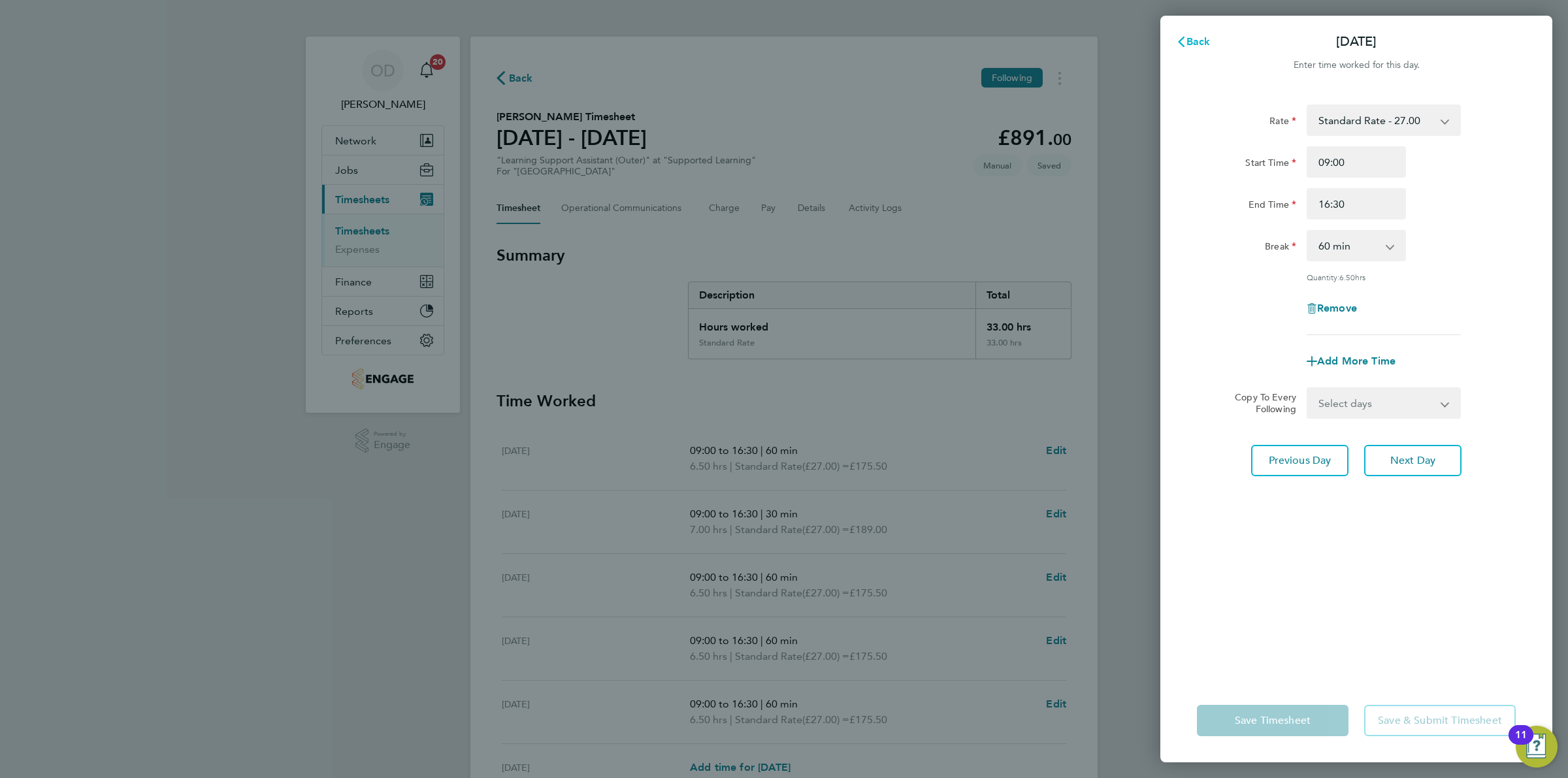
click at [1204, 37] on span "Back" at bounding box center [1199, 41] width 24 height 13
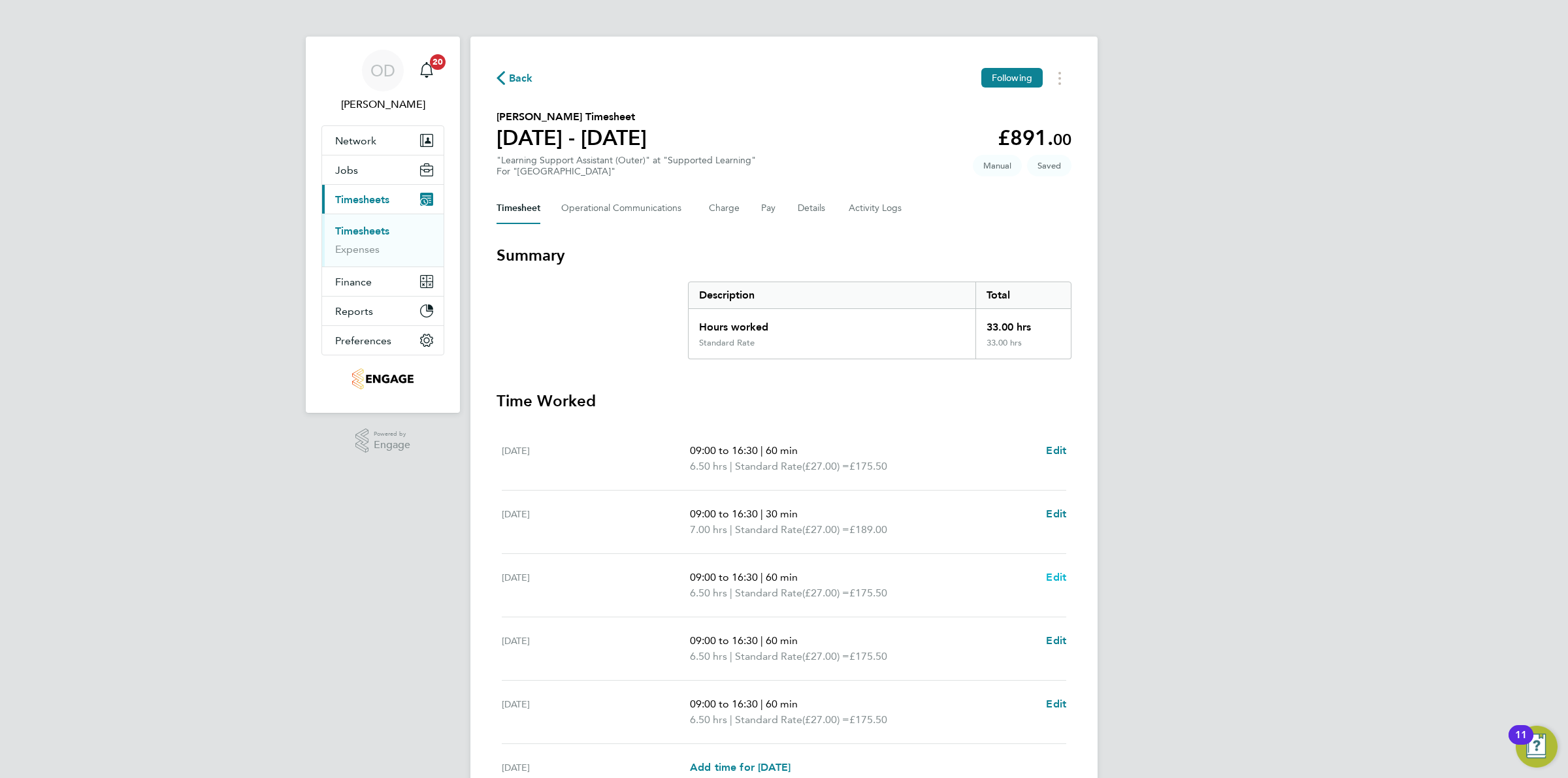
click at [1059, 583] on span "Edit" at bounding box center [1057, 577] width 21 height 13
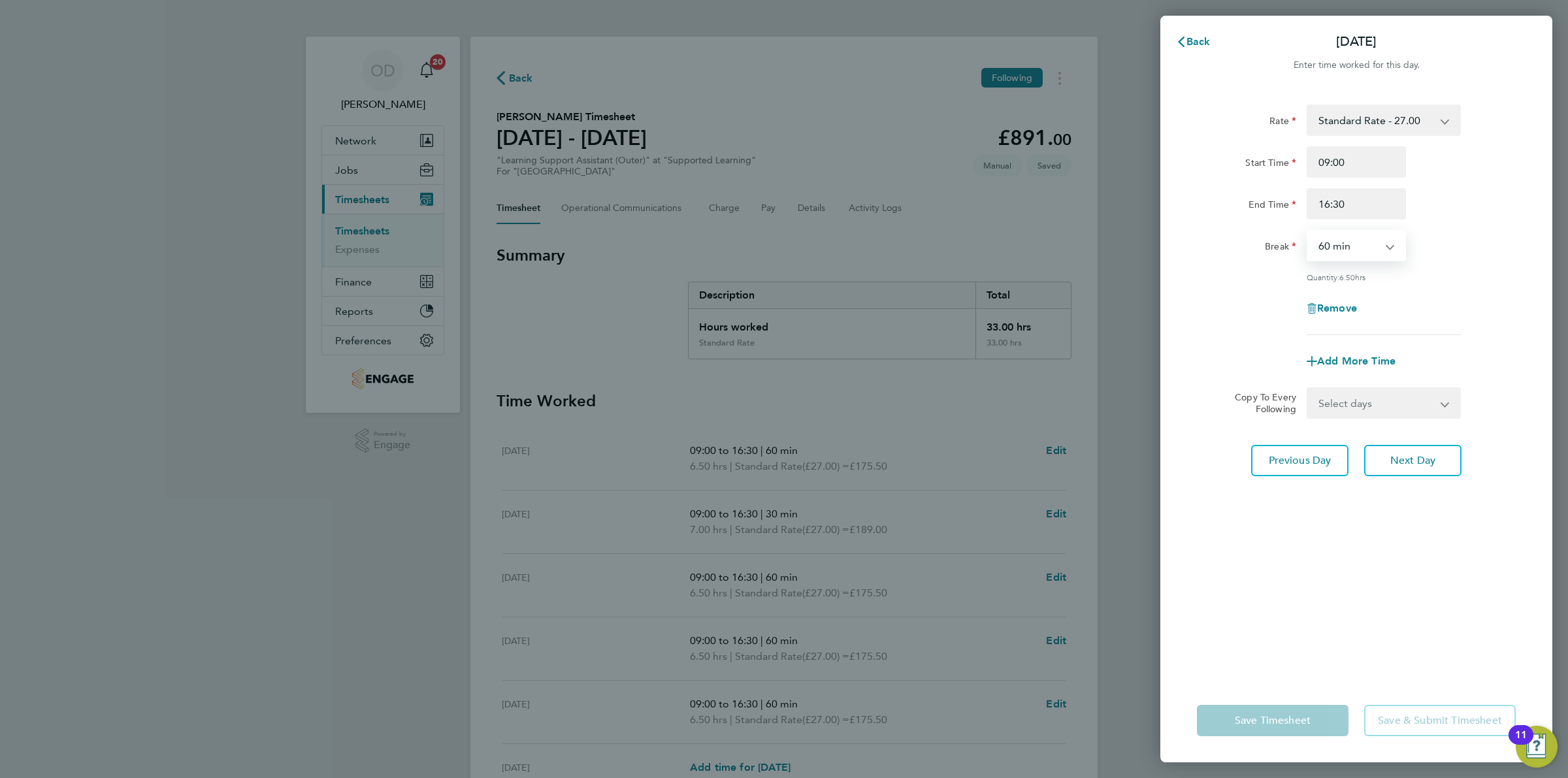
click at [1350, 246] on select "0 min 15 min 30 min 45 min 60 min 75 min 90 min" at bounding box center [1349, 245] width 81 height 29
select select "30"
click at [1308, 231] on select "0 min 15 min 30 min 45 min 60 min 75 min 90 min" at bounding box center [1349, 245] width 81 height 29
click at [1454, 298] on div "Remove" at bounding box center [1356, 309] width 329 height 32
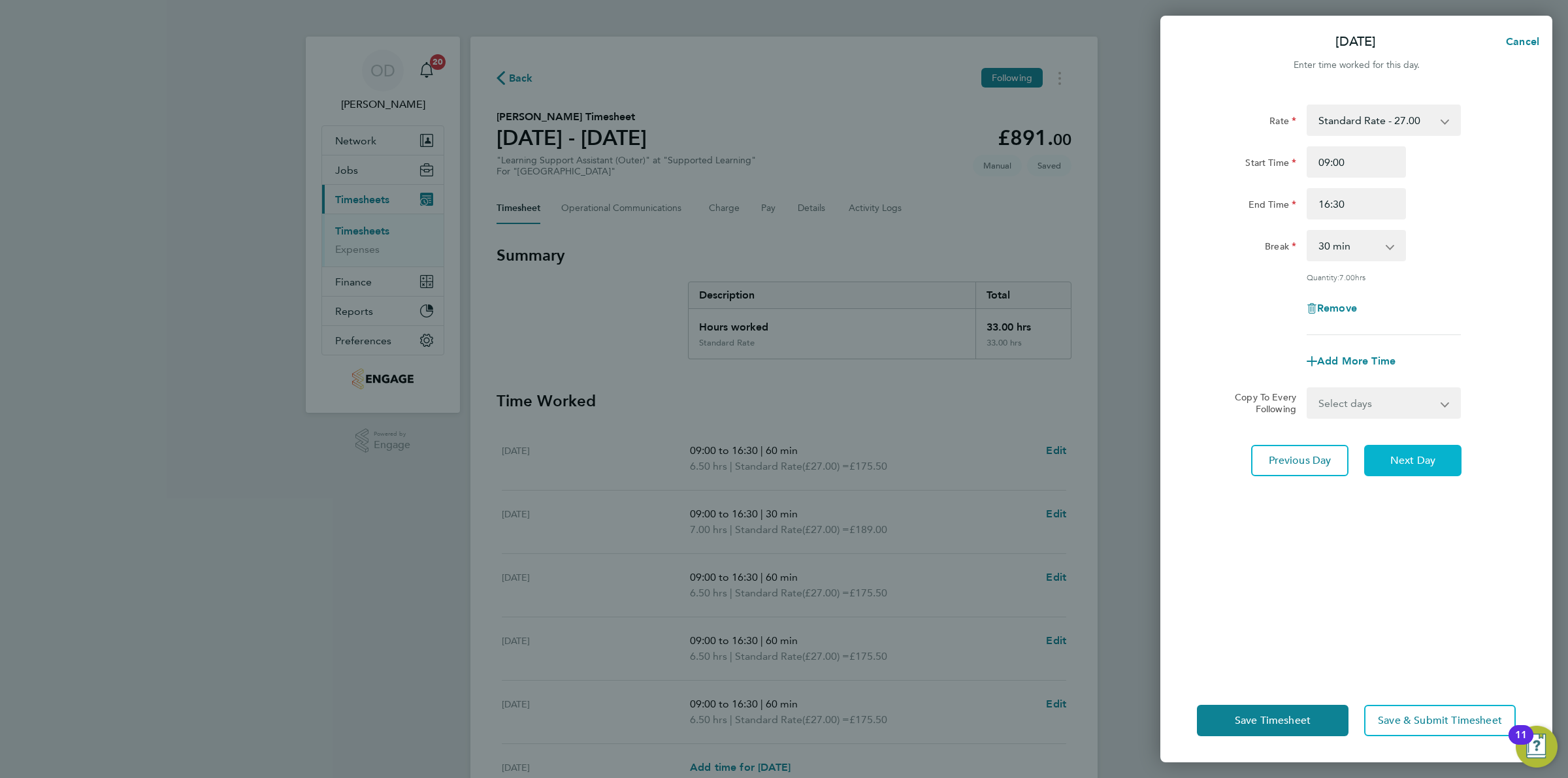
click at [1419, 456] on span "Next Day" at bounding box center [1413, 460] width 45 height 13
select select "60"
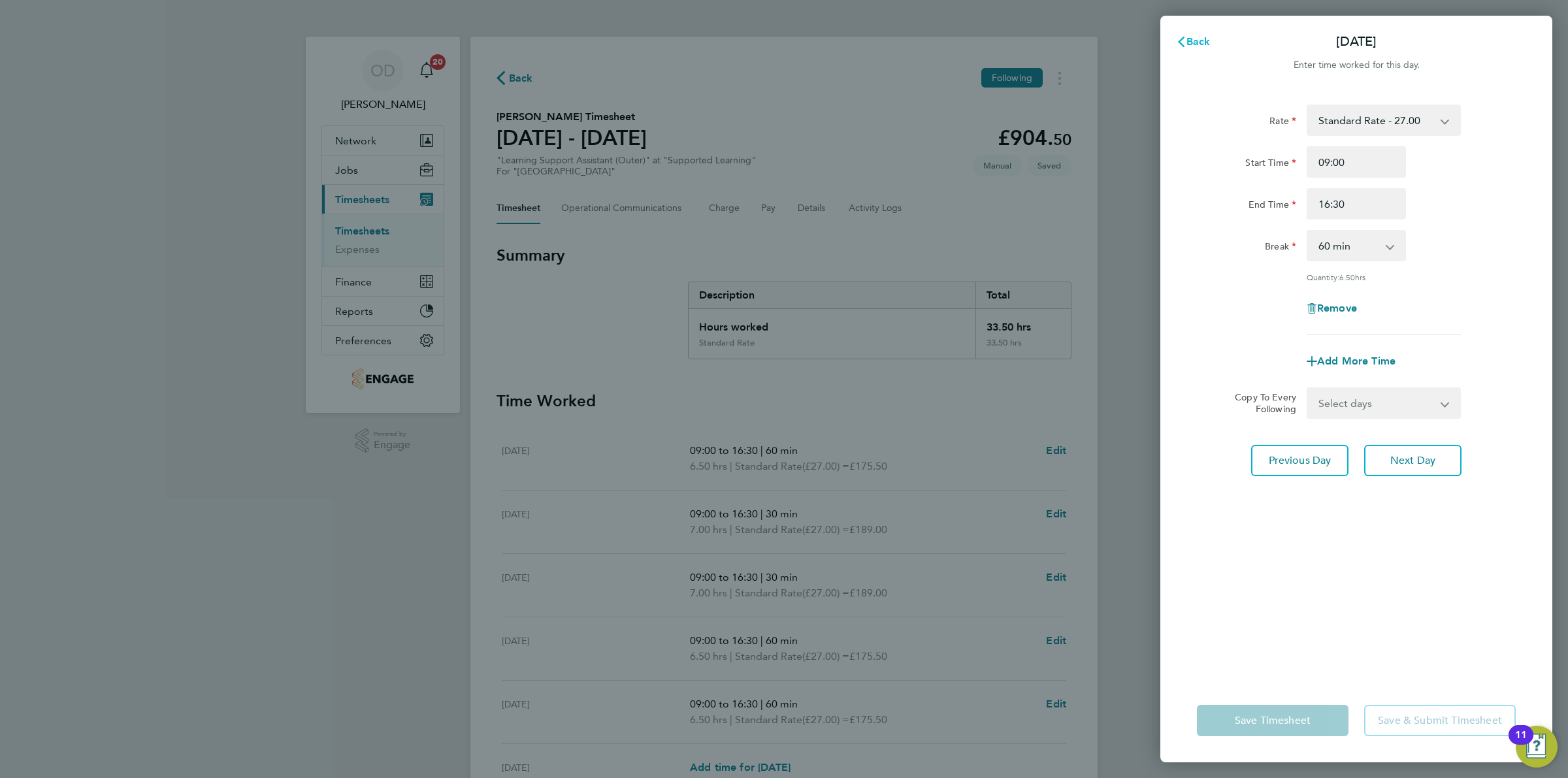
click at [1199, 40] on span "Back" at bounding box center [1199, 41] width 24 height 13
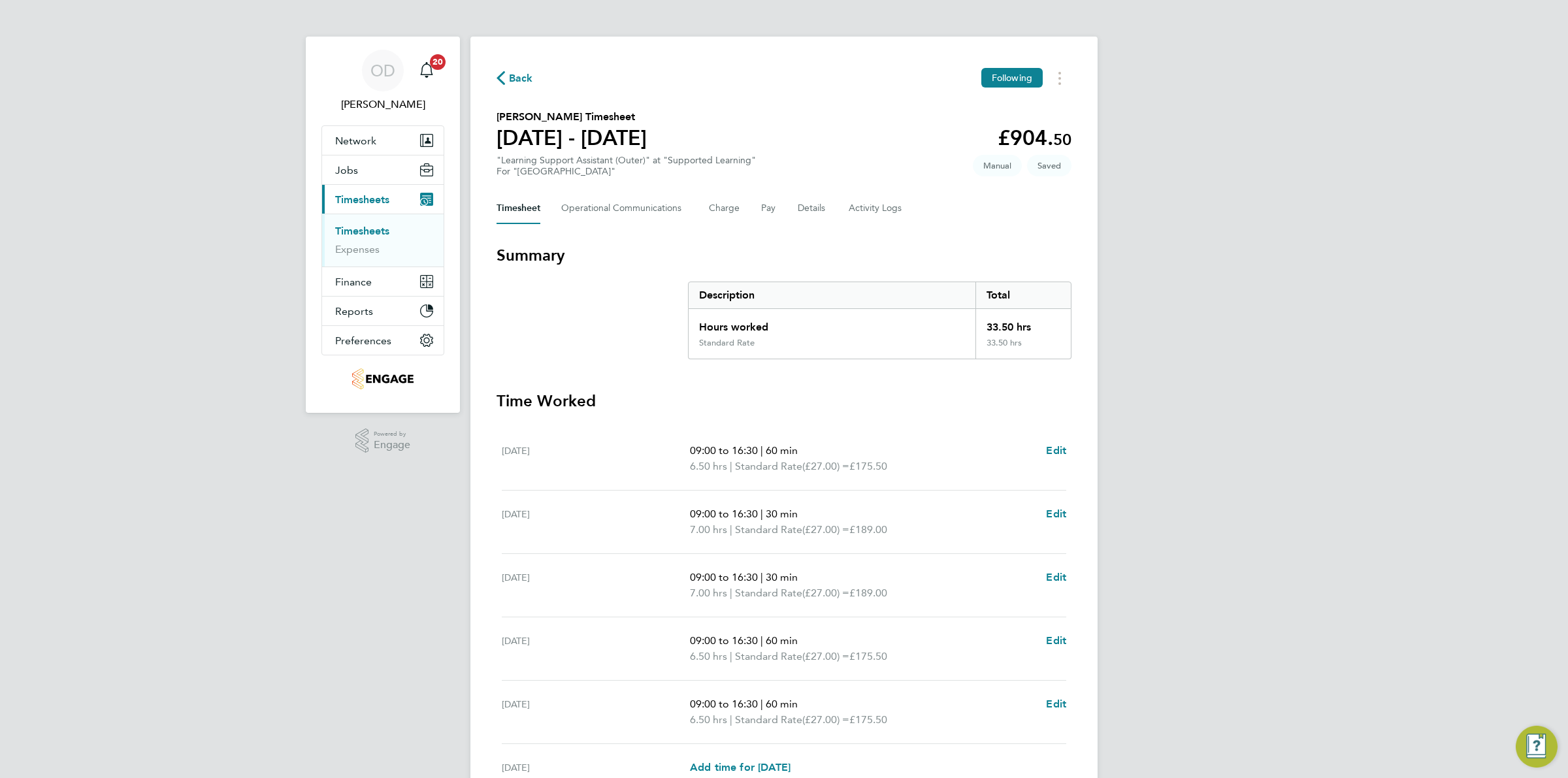
click at [1154, 162] on div "OD Ollie Dart Notifications 20 Applications: Network Team Members Businesses Si…" at bounding box center [784, 477] width 1568 height 955
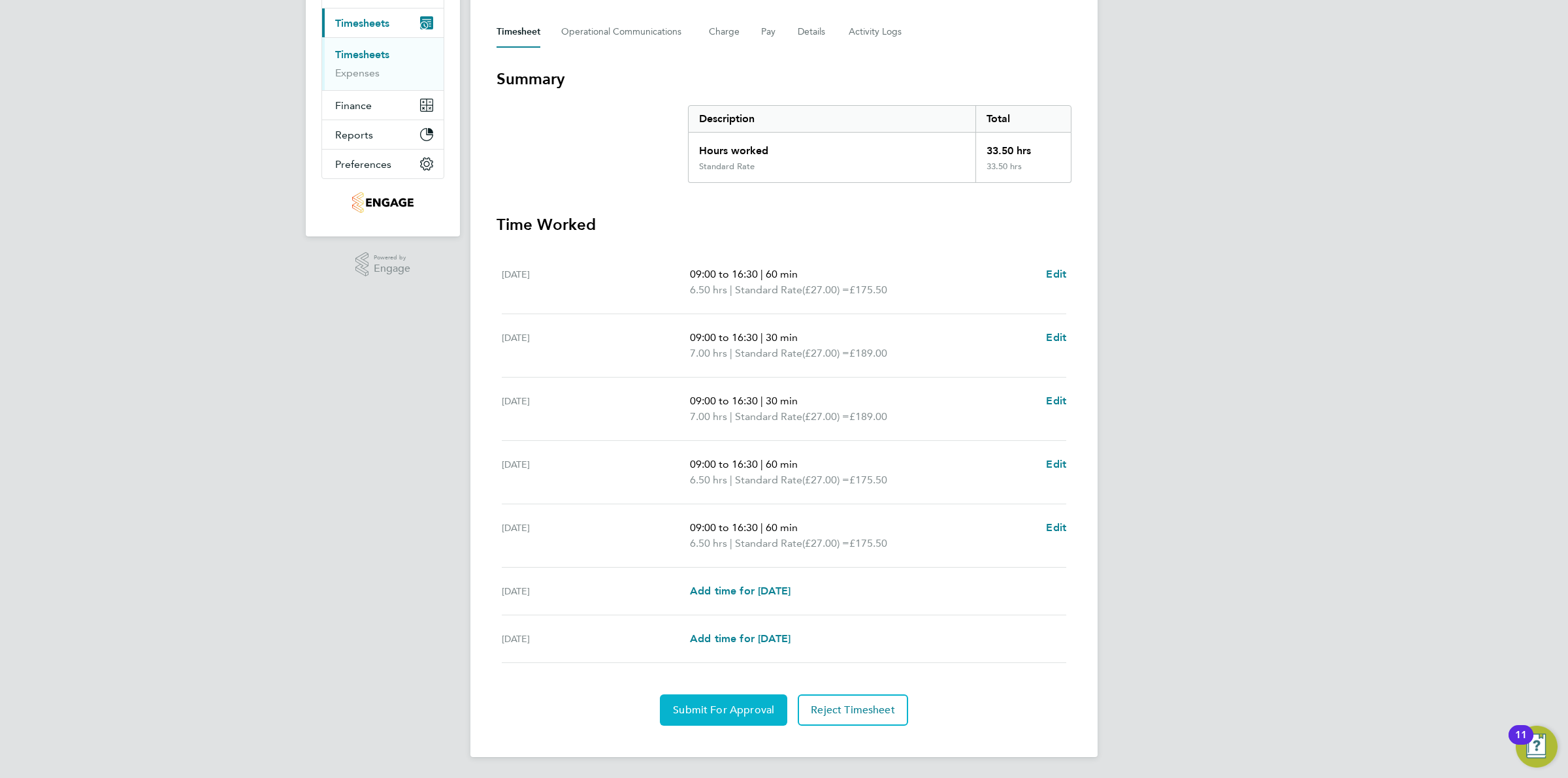
click at [730, 710] on span "Submit For Approval" at bounding box center [724, 710] width 102 height 13
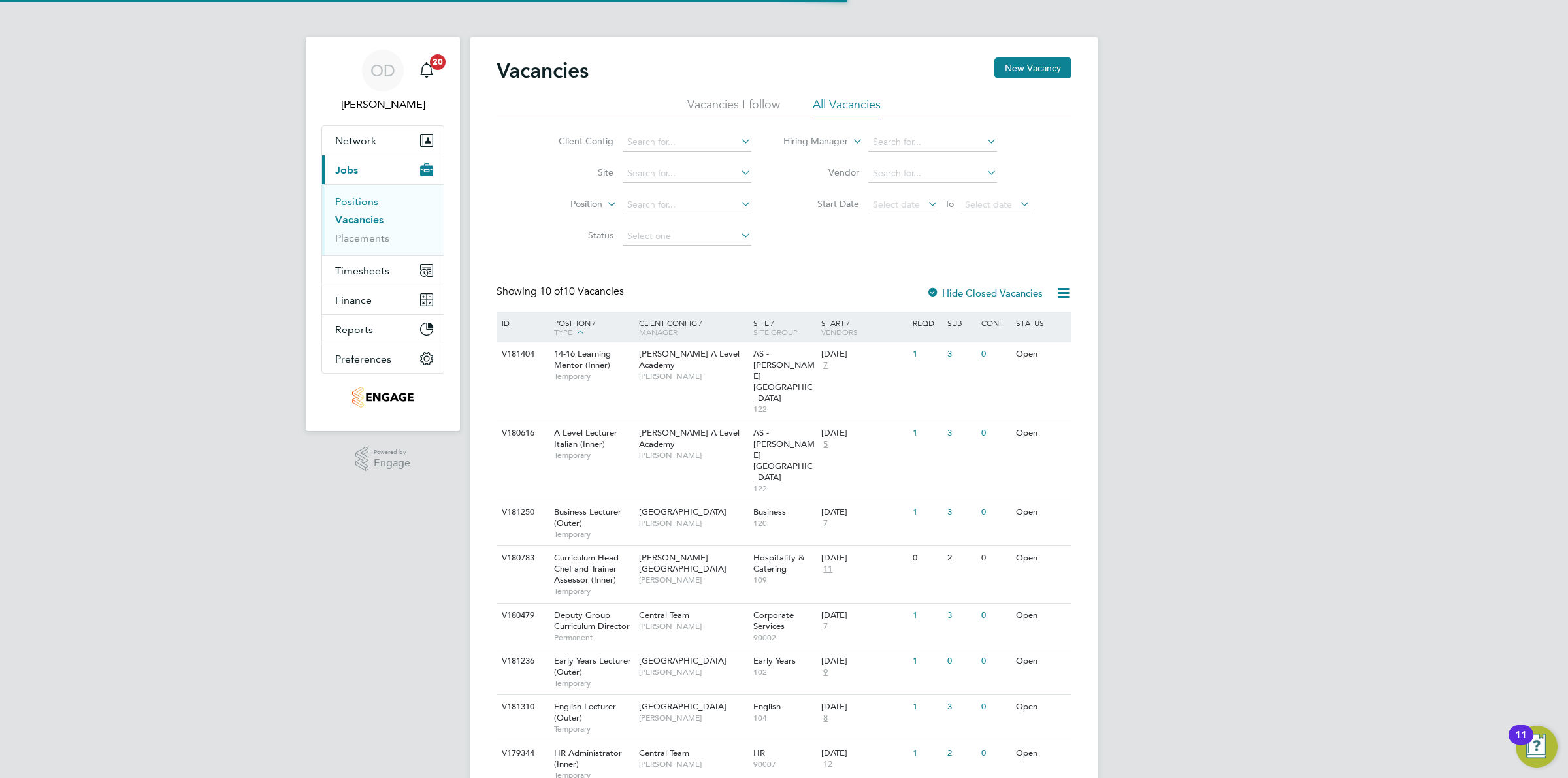
click at [356, 197] on link "Positions" at bounding box center [356, 202] width 43 height 13
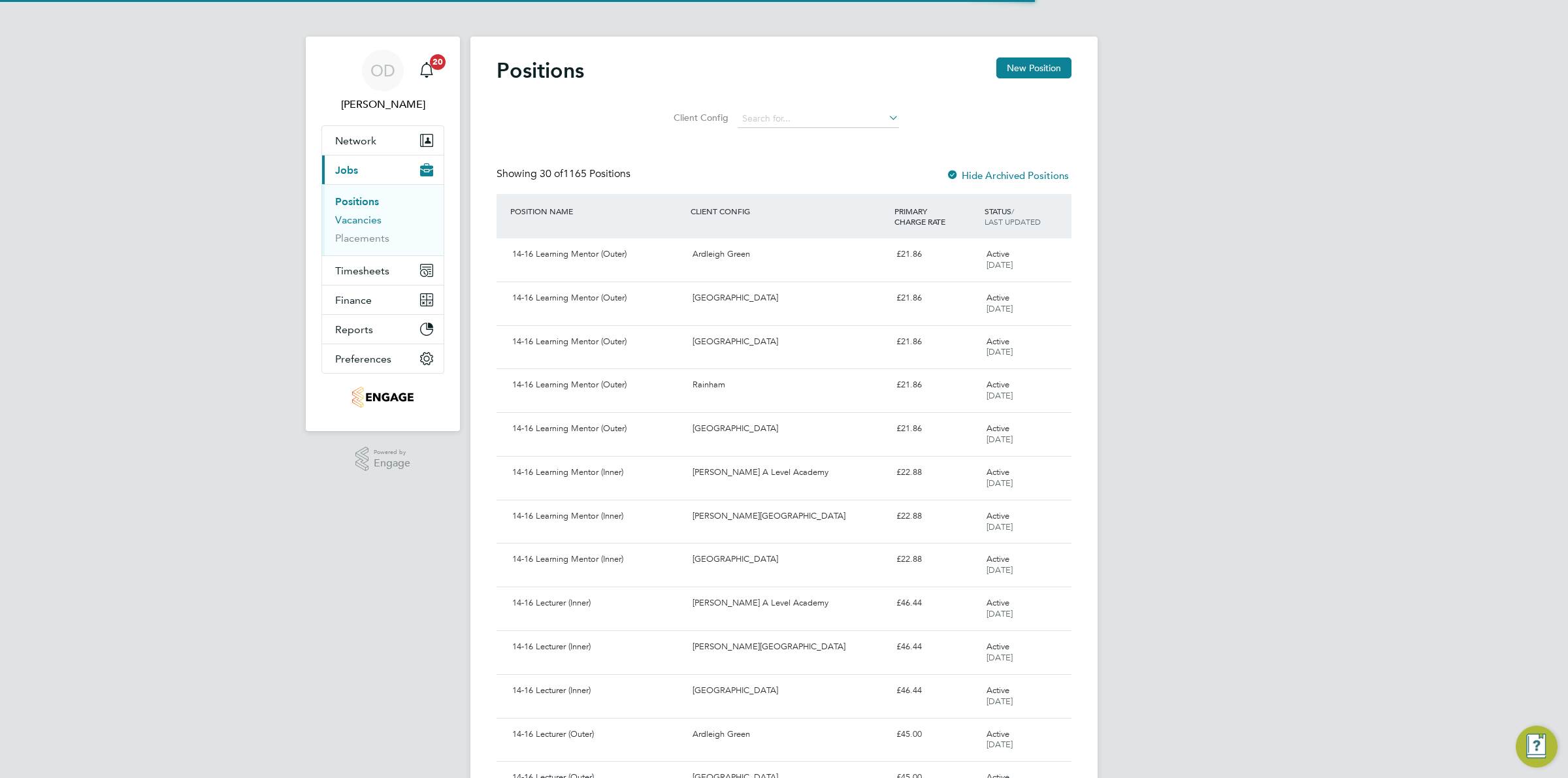
click at [351, 222] on link "Vacancies" at bounding box center [358, 220] width 46 height 13
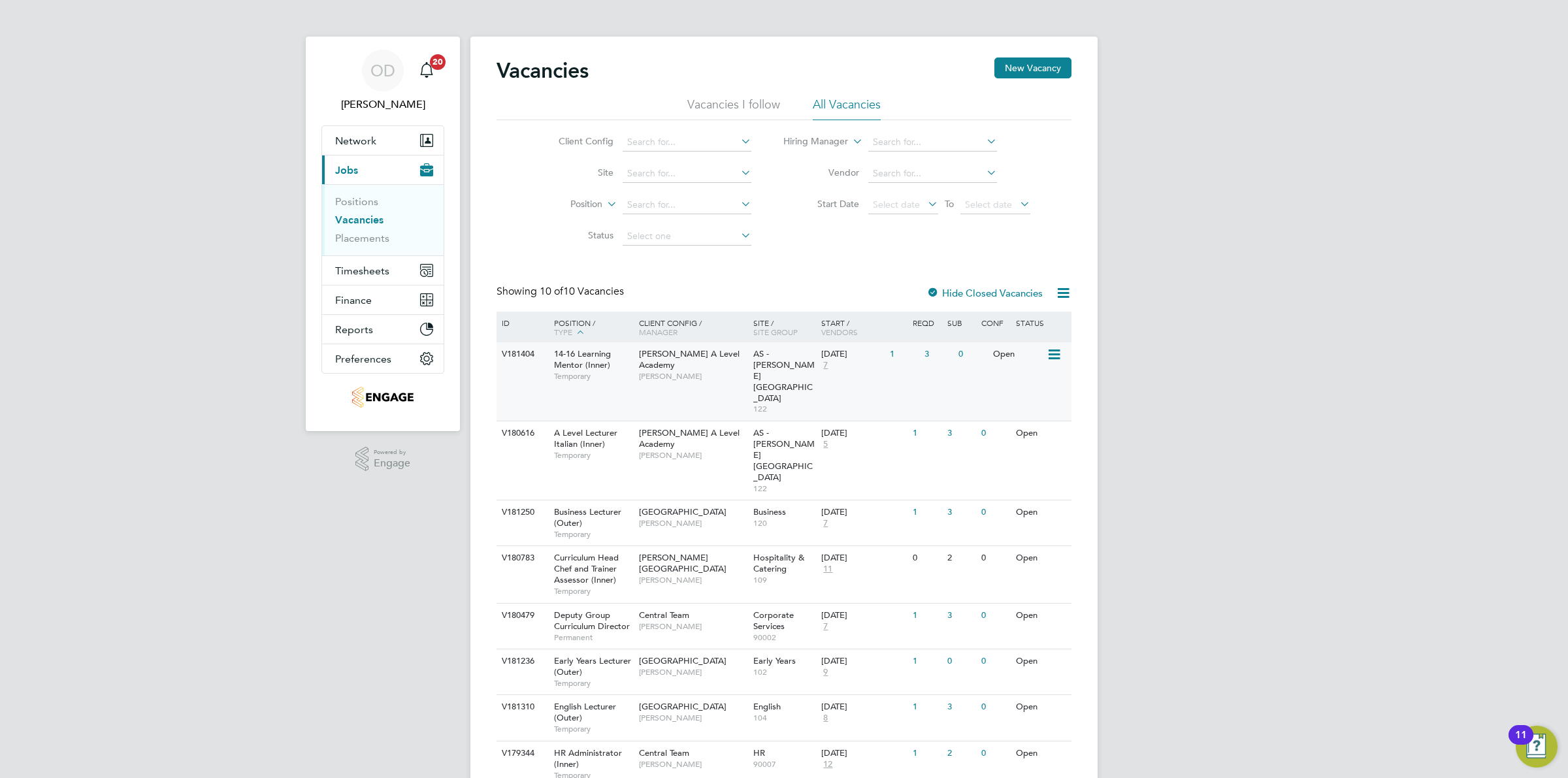
scroll to position [73, 0]
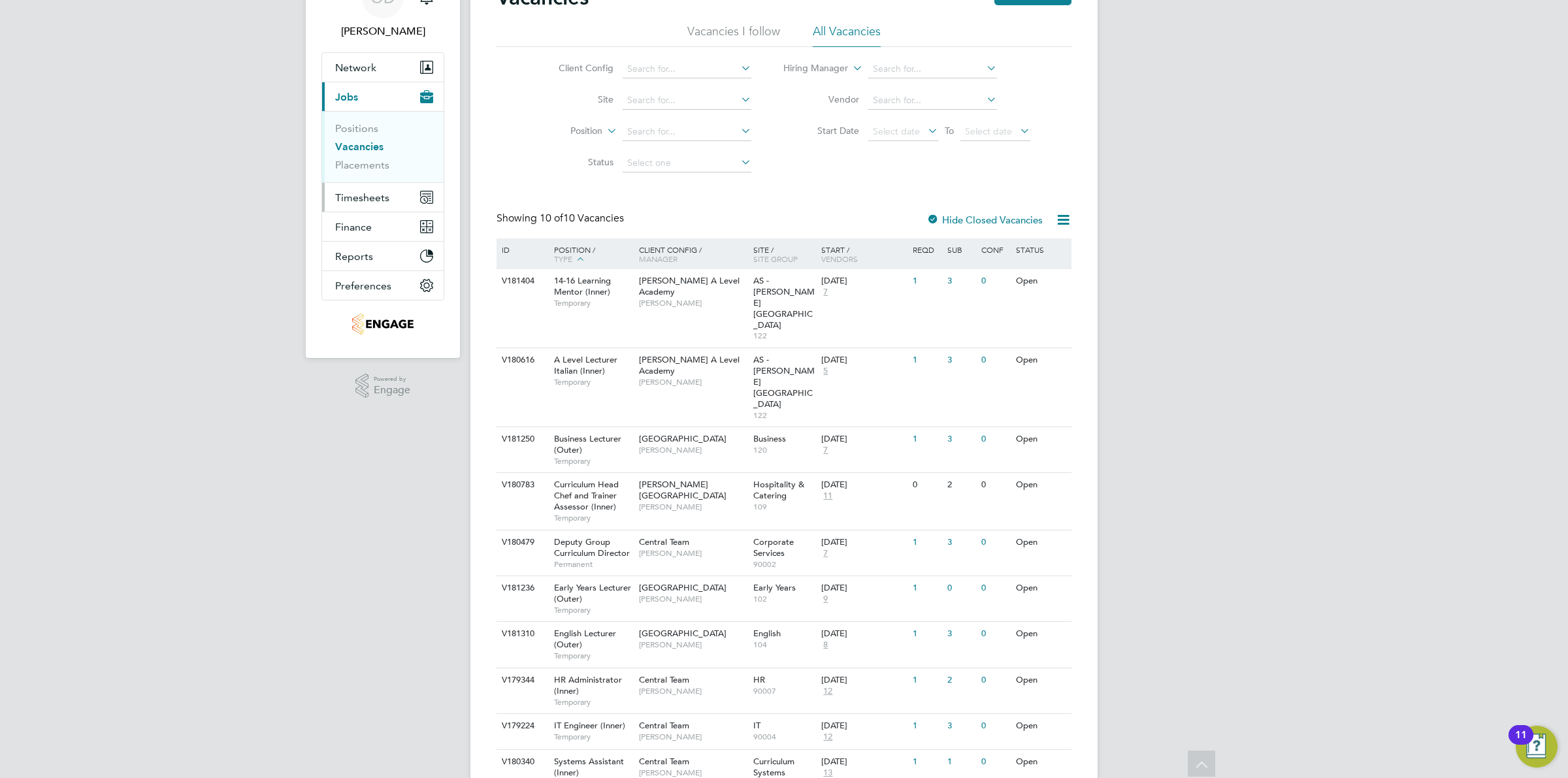
click at [371, 197] on span "Timesheets" at bounding box center [362, 198] width 54 height 13
click at [356, 194] on span "Timesheets" at bounding box center [362, 198] width 54 height 13
click at [348, 168] on li "Timesheets" at bounding box center [383, 160] width 98 height 18
click at [346, 159] on link "Timesheets" at bounding box center [362, 158] width 54 height 13
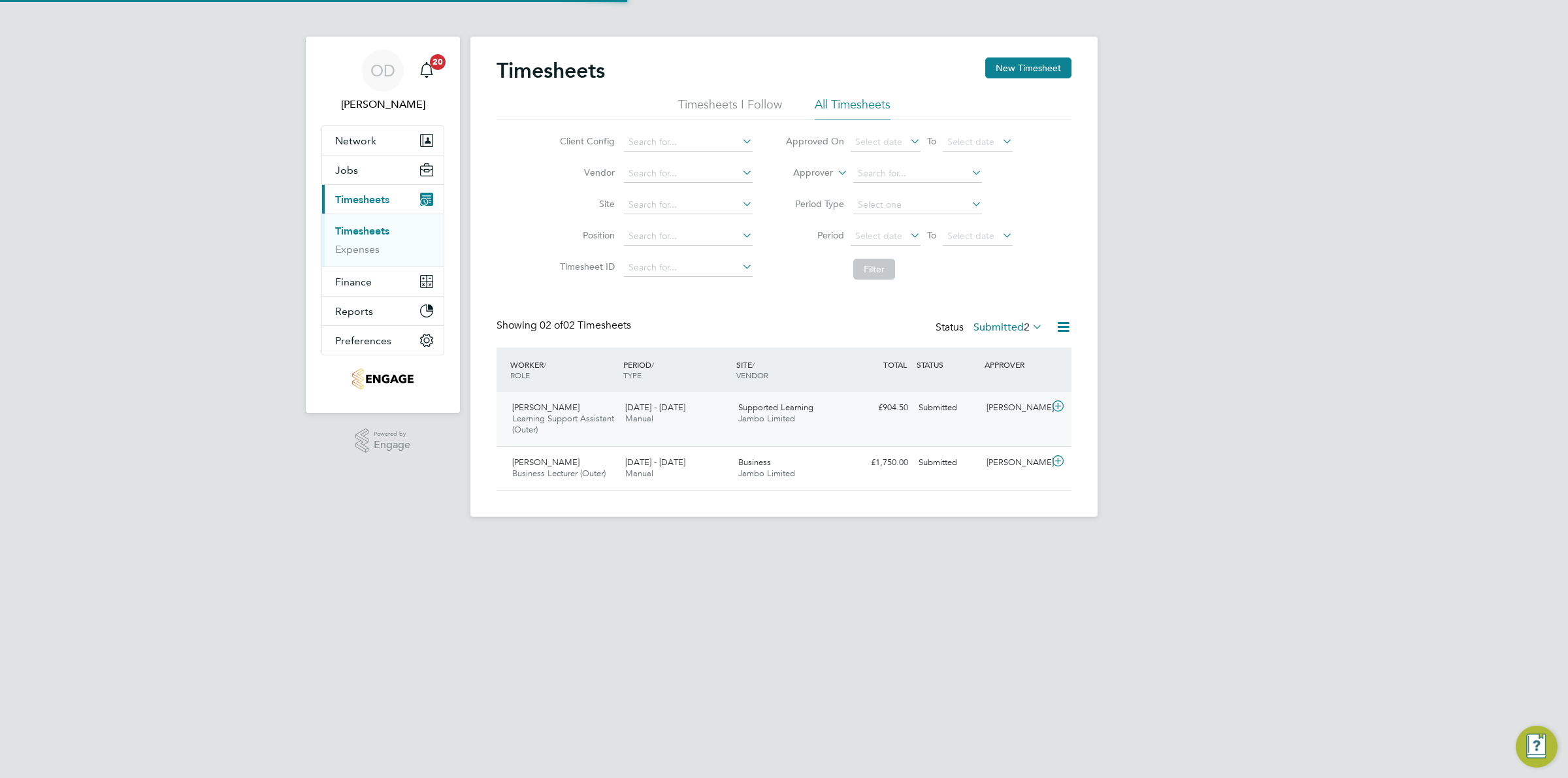
scroll to position [33, 113]
click at [1014, 69] on button "New Timesheet" at bounding box center [1028, 67] width 87 height 21
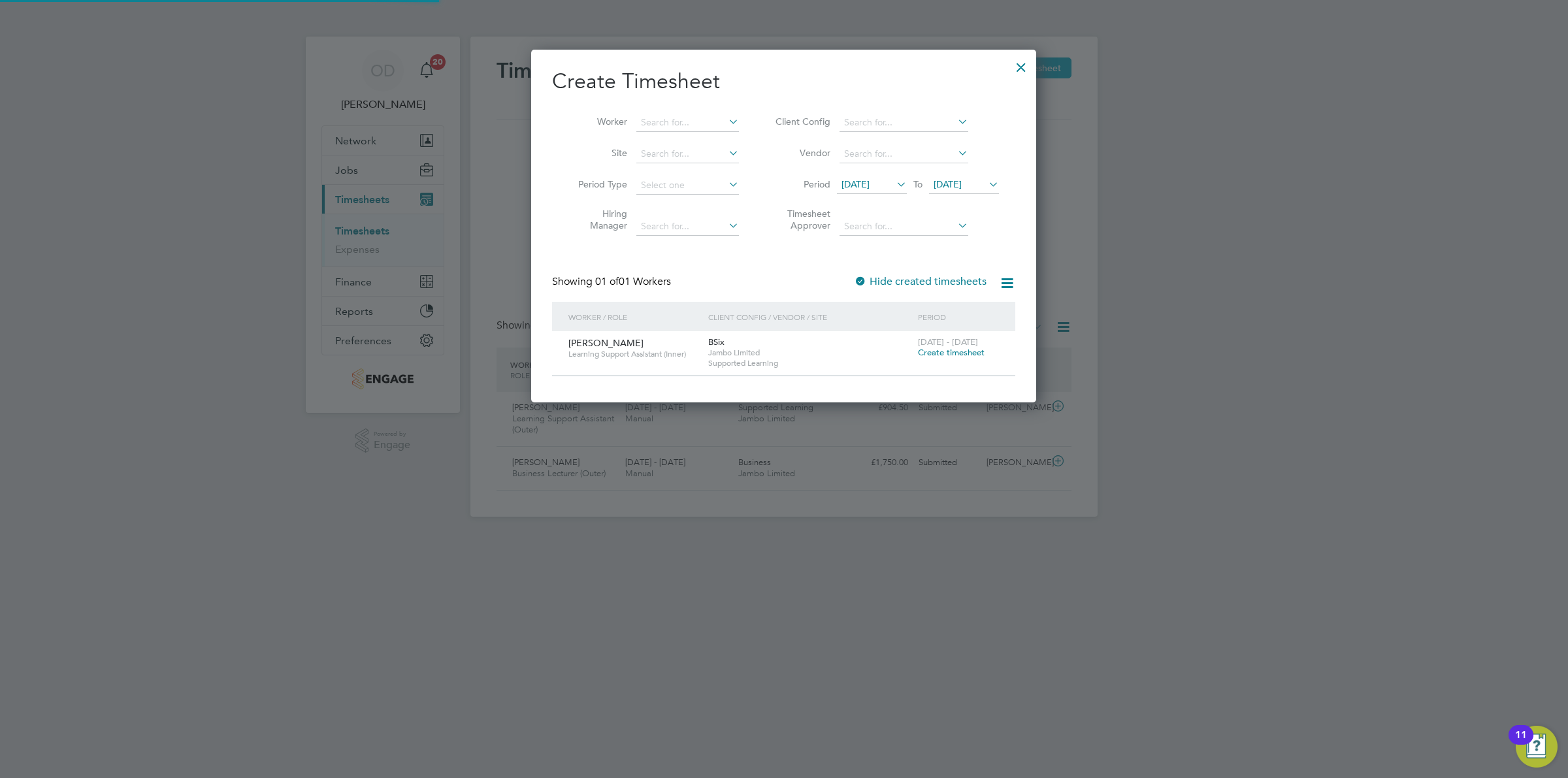
scroll to position [6, 6]
click at [1420, 399] on div at bounding box center [784, 389] width 1568 height 778
click at [1021, 71] on div at bounding box center [1022, 64] width 24 height 24
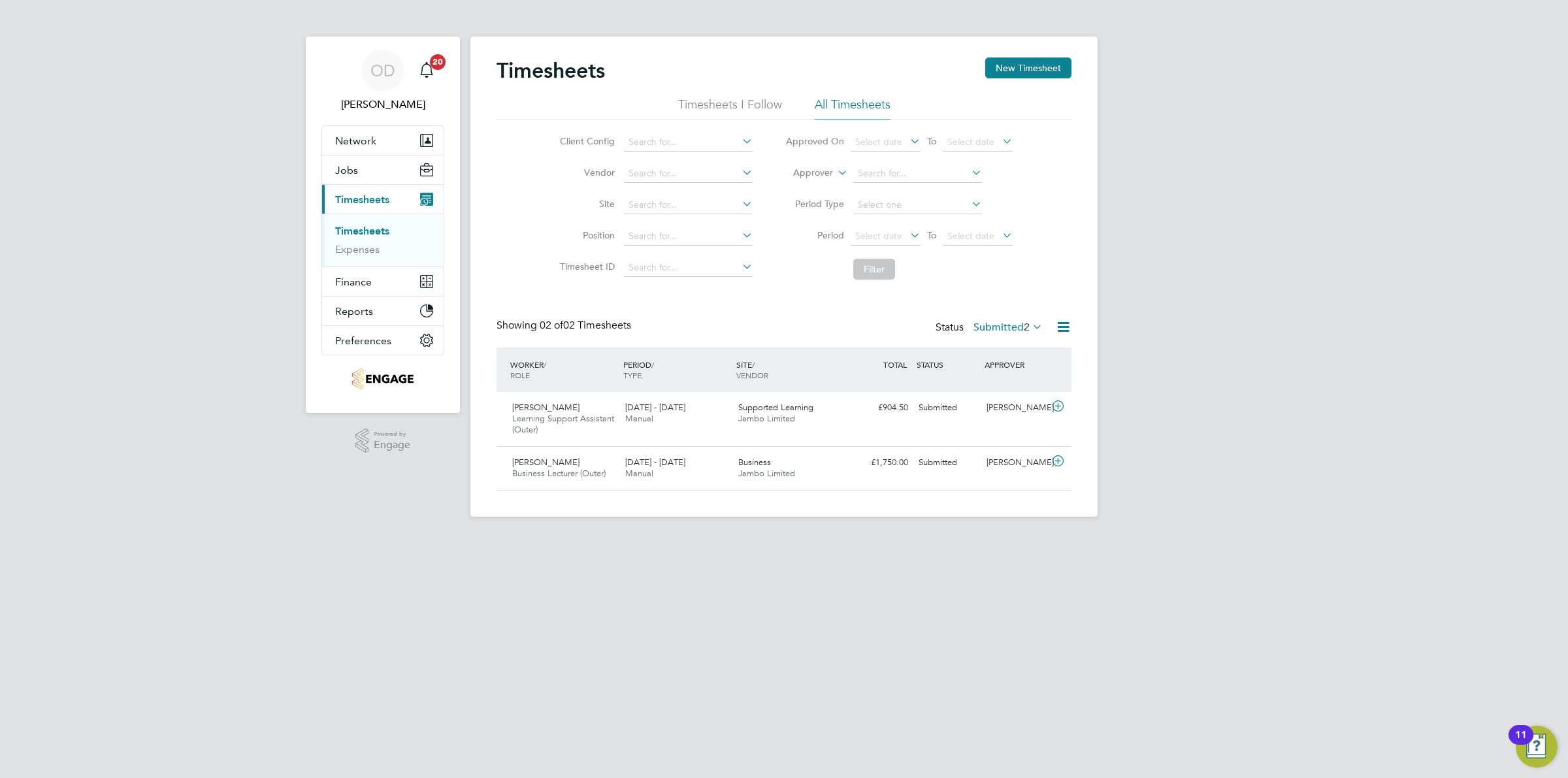
scroll to position [33, 113]
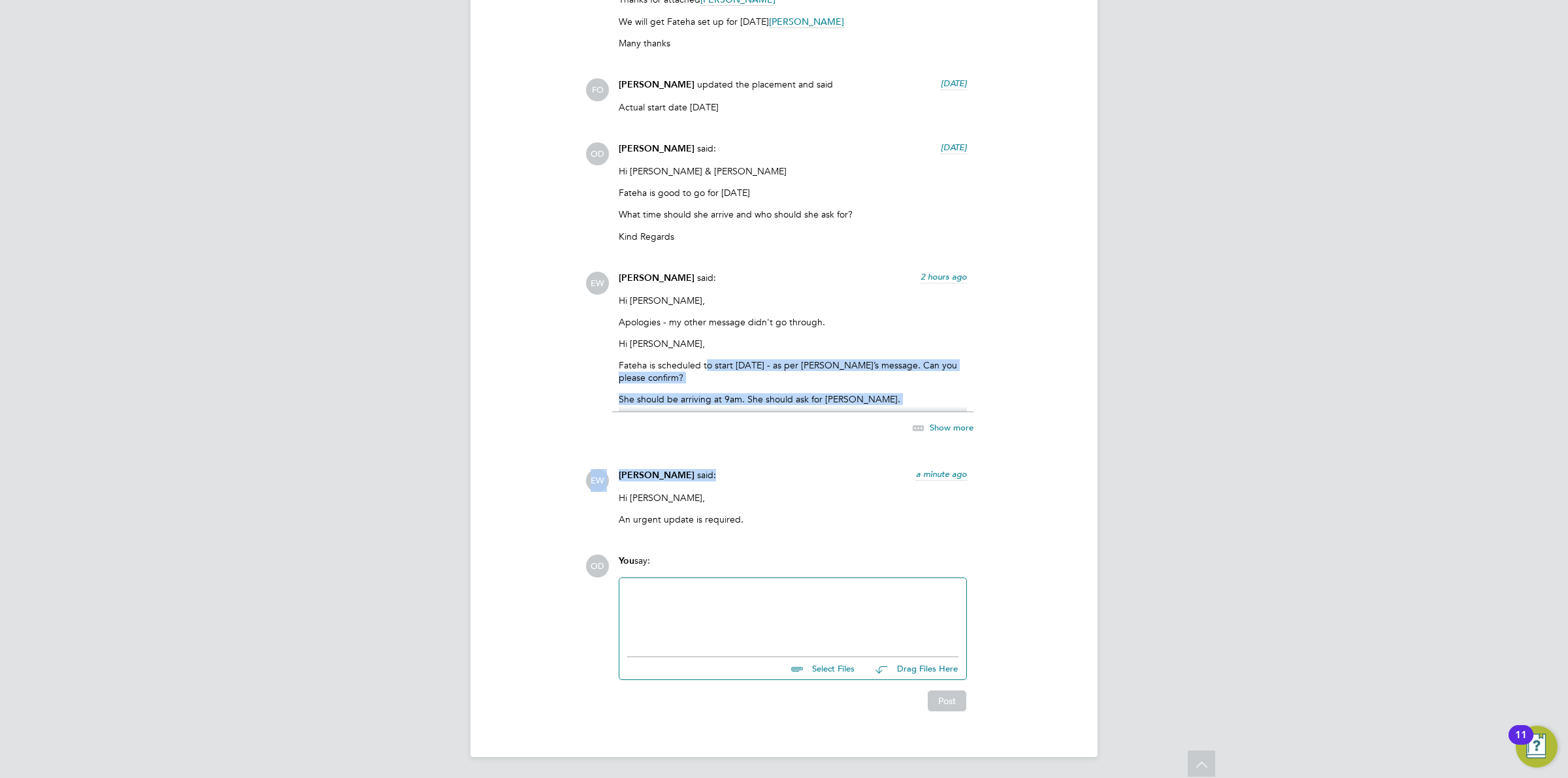
drag, startPoint x: 707, startPoint y: 366, endPoint x: 1023, endPoint y: 466, distance: 331.4
click at [1023, 466] on div "OD [PERSON_NAME] attached a file: [DATE] FB%2B-%2BNew%2BCity%2BCollege%2B(Preti…" at bounding box center [828, 160] width 486 height 750
click at [776, 364] on p "Fateha is scheduled to start [DATE] - as per [PERSON_NAME]’s message. Can you p…" at bounding box center [792, 372] width 349 height 24
click at [715, 615] on div at bounding box center [792, 614] width 331 height 56
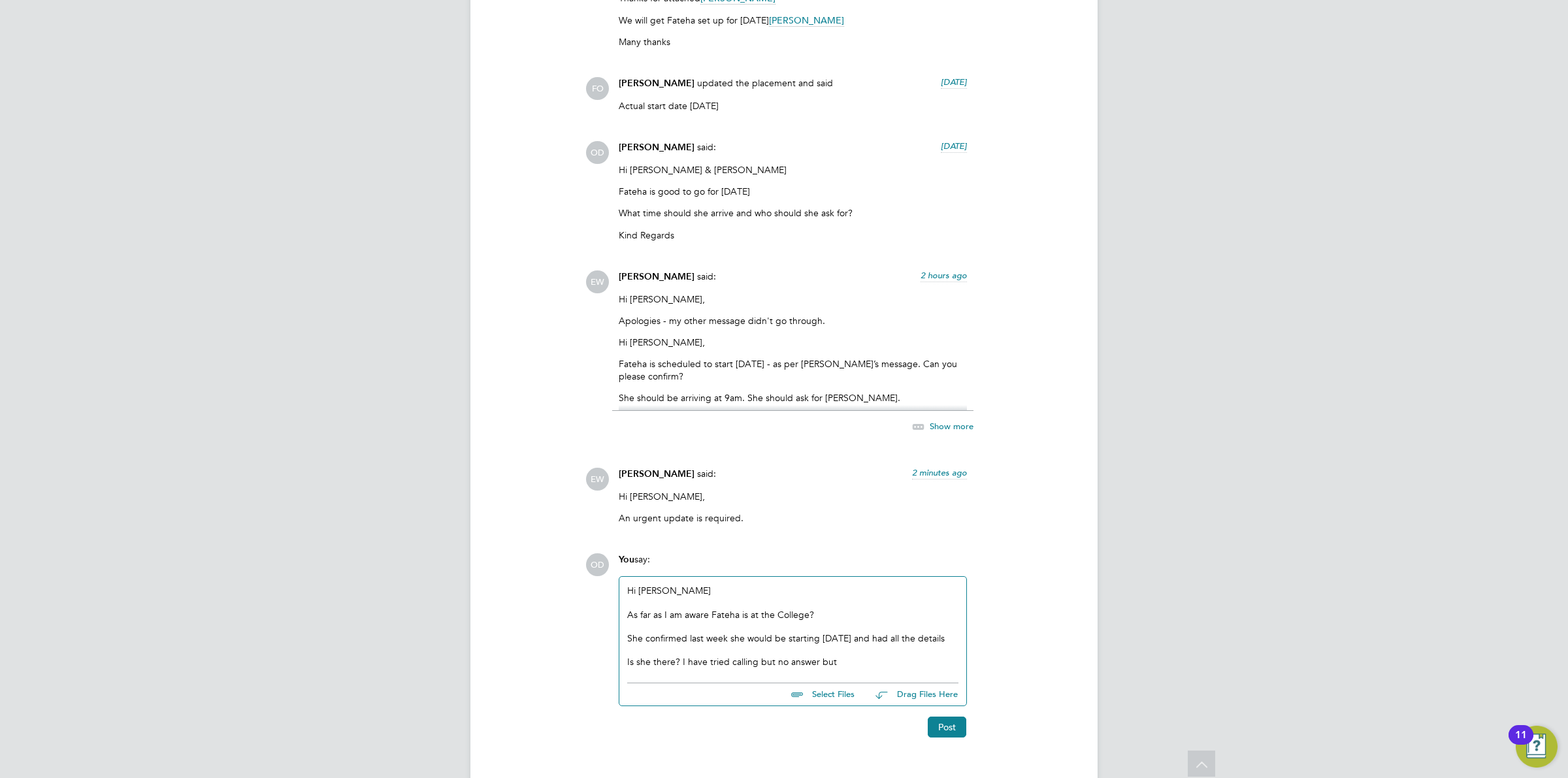
drag, startPoint x: 832, startPoint y: 659, endPoint x: 819, endPoint y: 659, distance: 13.0
click at [819, 659] on div "Is she there? I have tried calling but no answer but" at bounding box center [792, 661] width 331 height 12
click at [934, 752] on button "Post" at bounding box center [947, 751] width 39 height 21
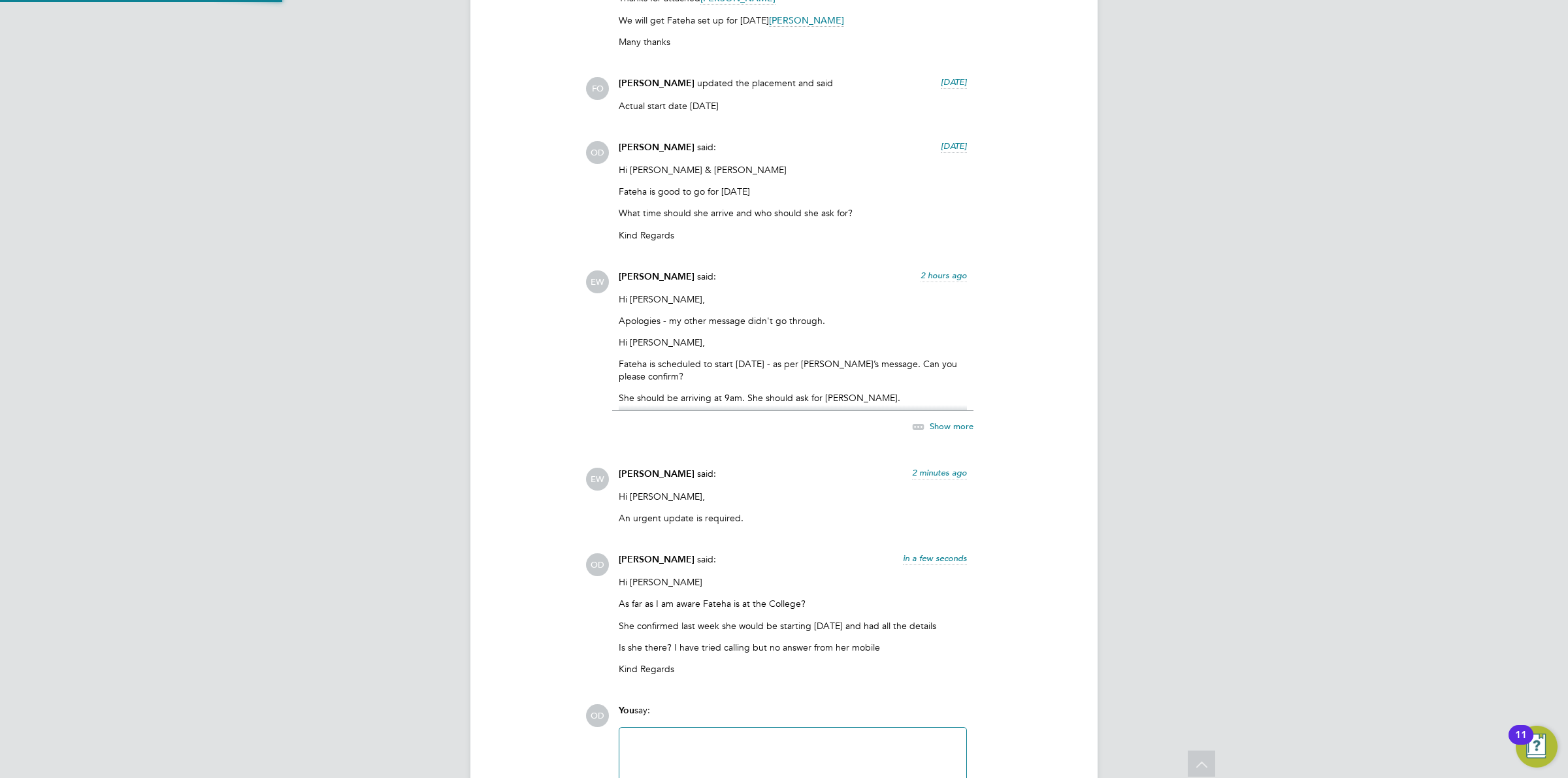
scroll to position [1543, 0]
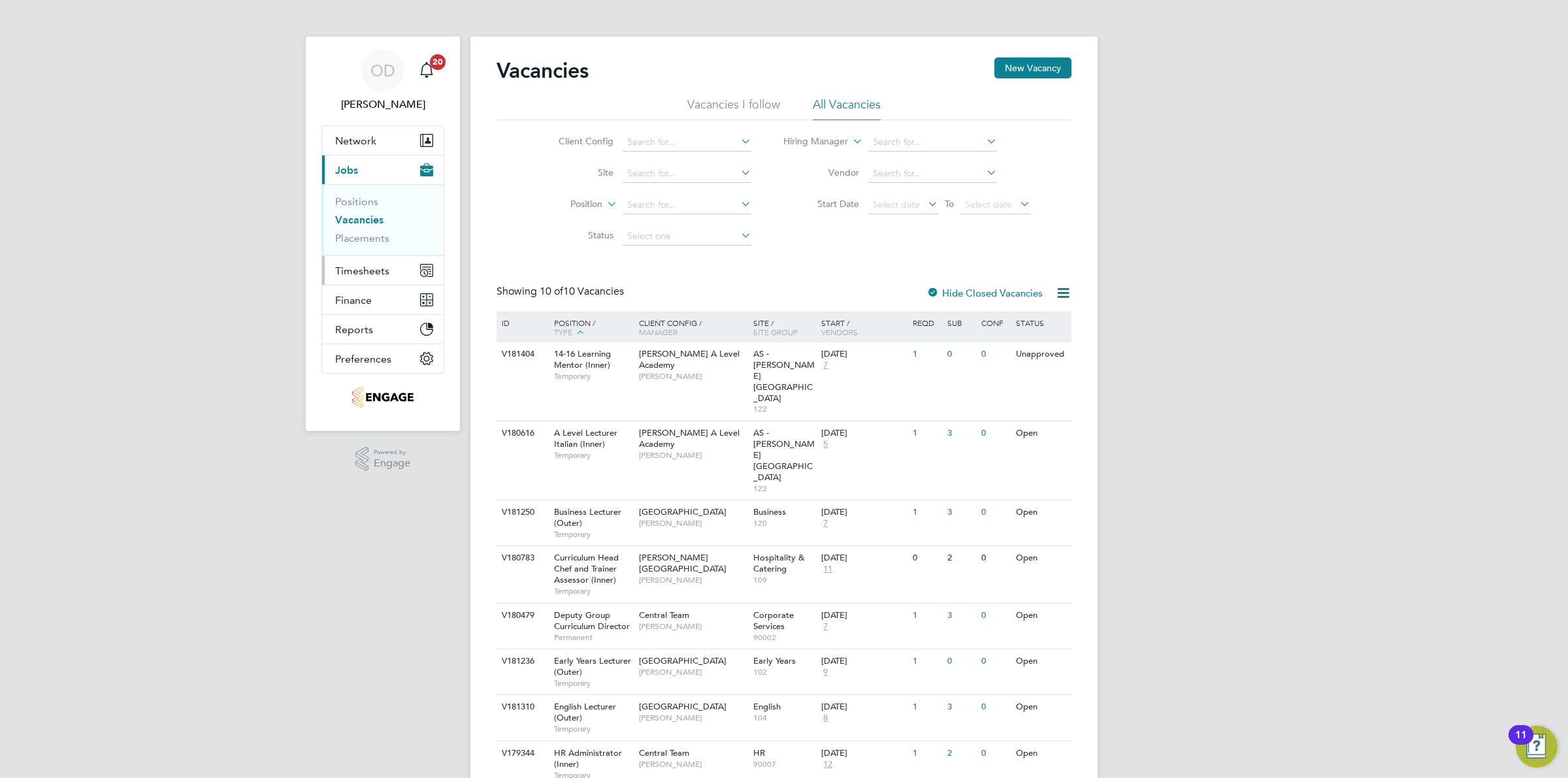
click at [368, 269] on span "Timesheets" at bounding box center [362, 271] width 54 height 13
click at [370, 235] on link "Timesheets" at bounding box center [362, 231] width 54 height 13
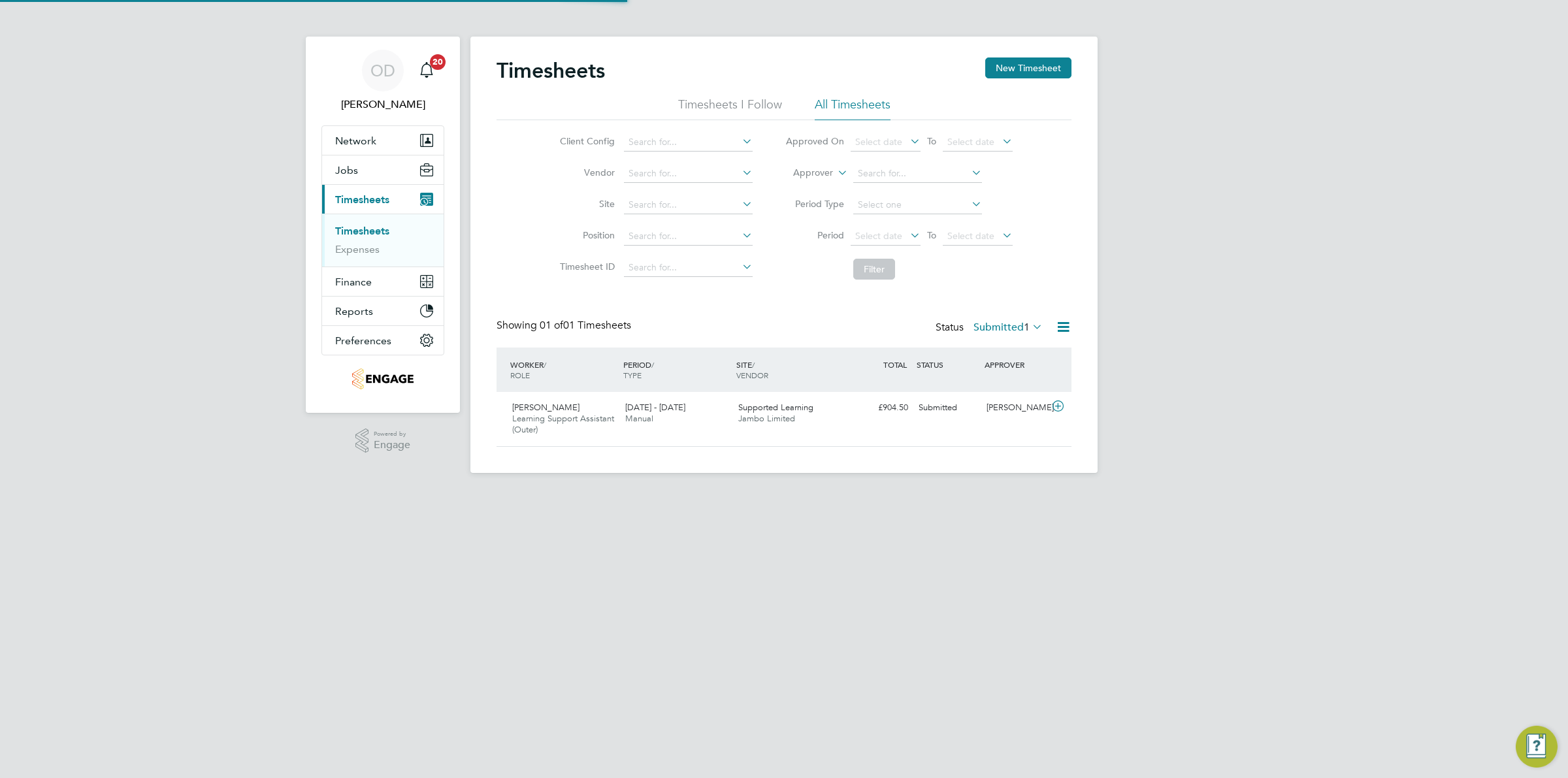
scroll to position [33, 113]
click at [1004, 70] on button "New Timesheet" at bounding box center [1028, 67] width 87 height 21
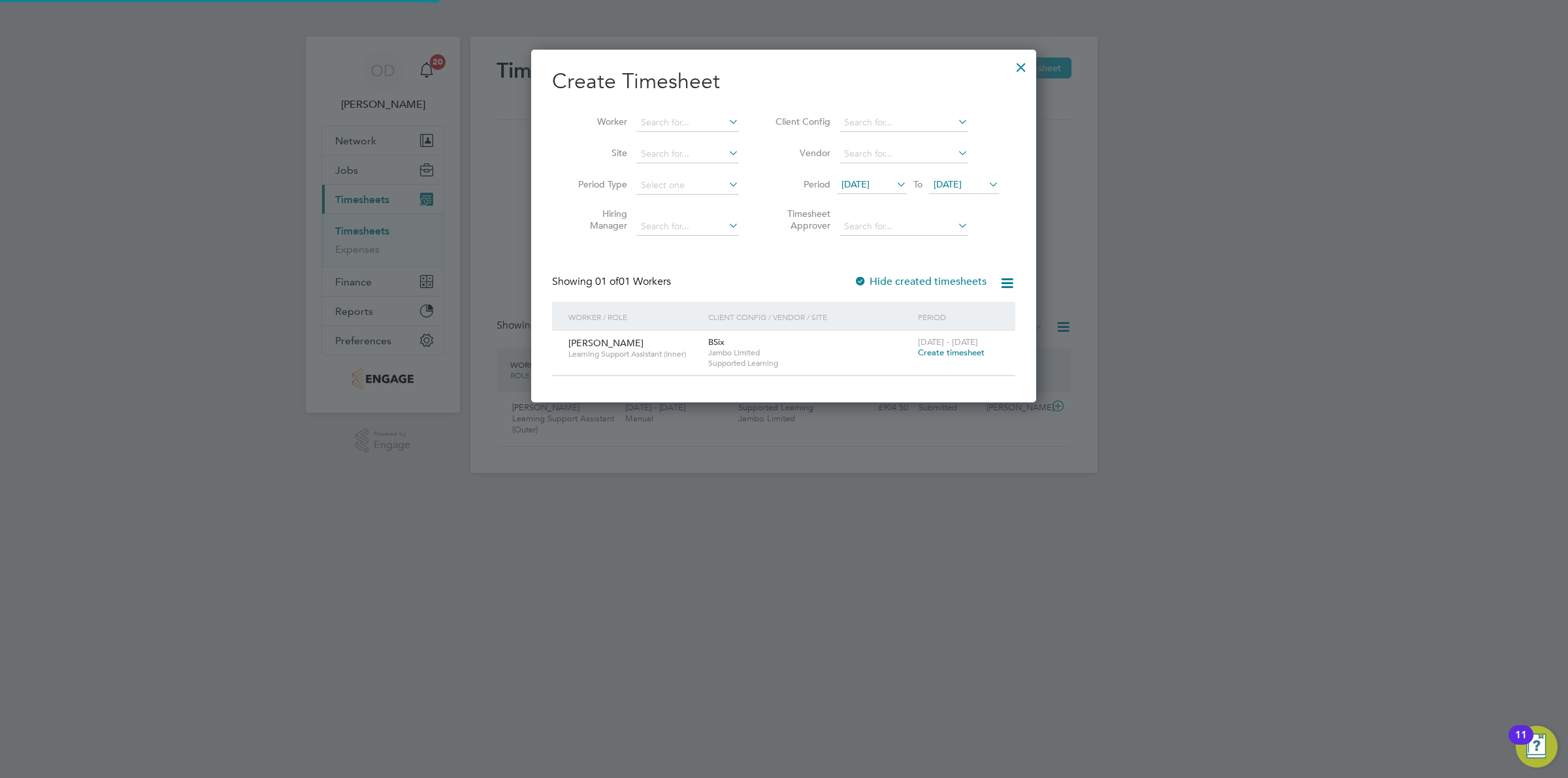
scroll to position [6, 6]
click at [956, 352] on span "Create timesheet" at bounding box center [951, 352] width 67 height 11
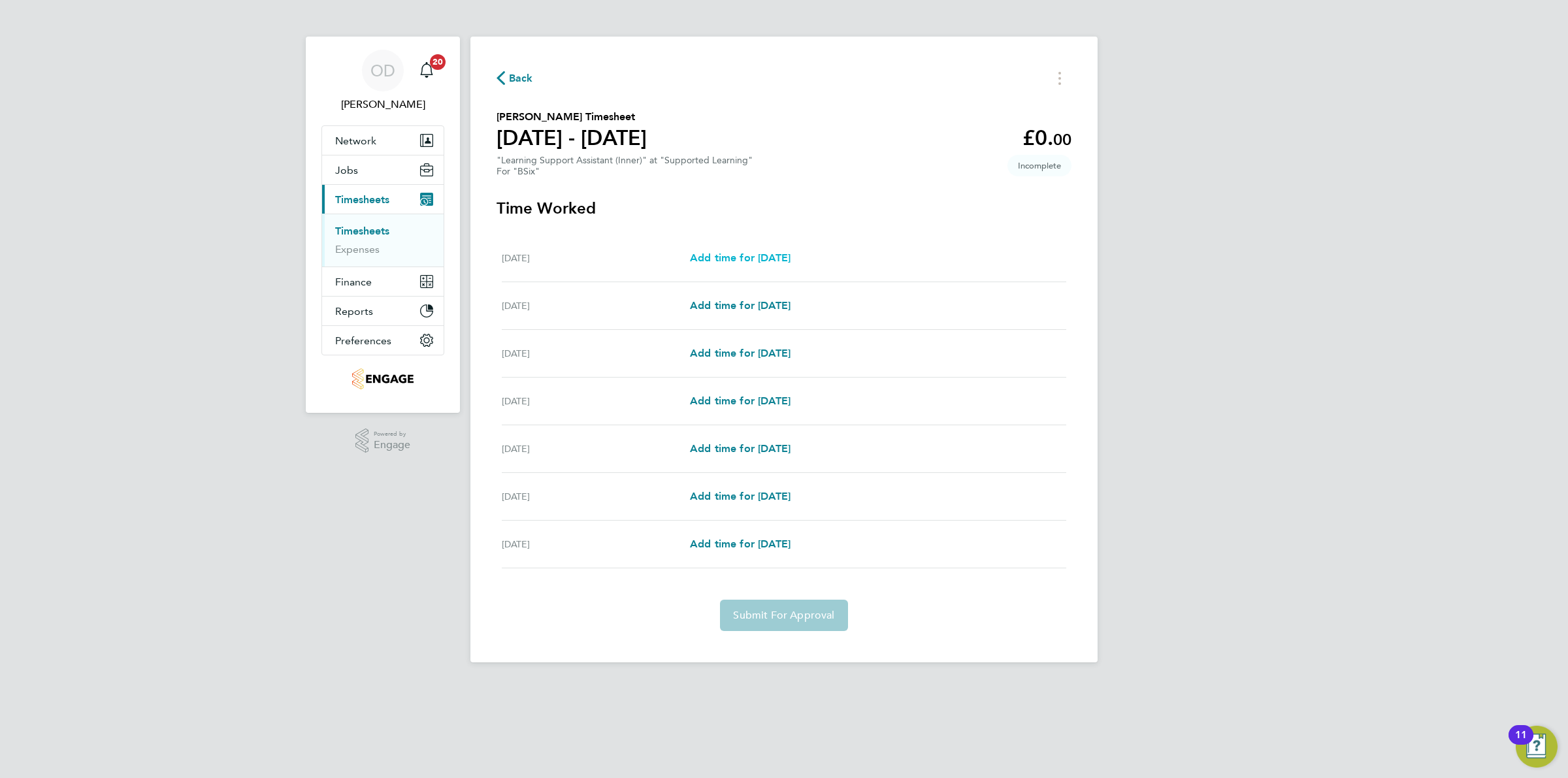
click at [730, 256] on span "Add time for [DATE]" at bounding box center [740, 258] width 101 height 13
select select "60"
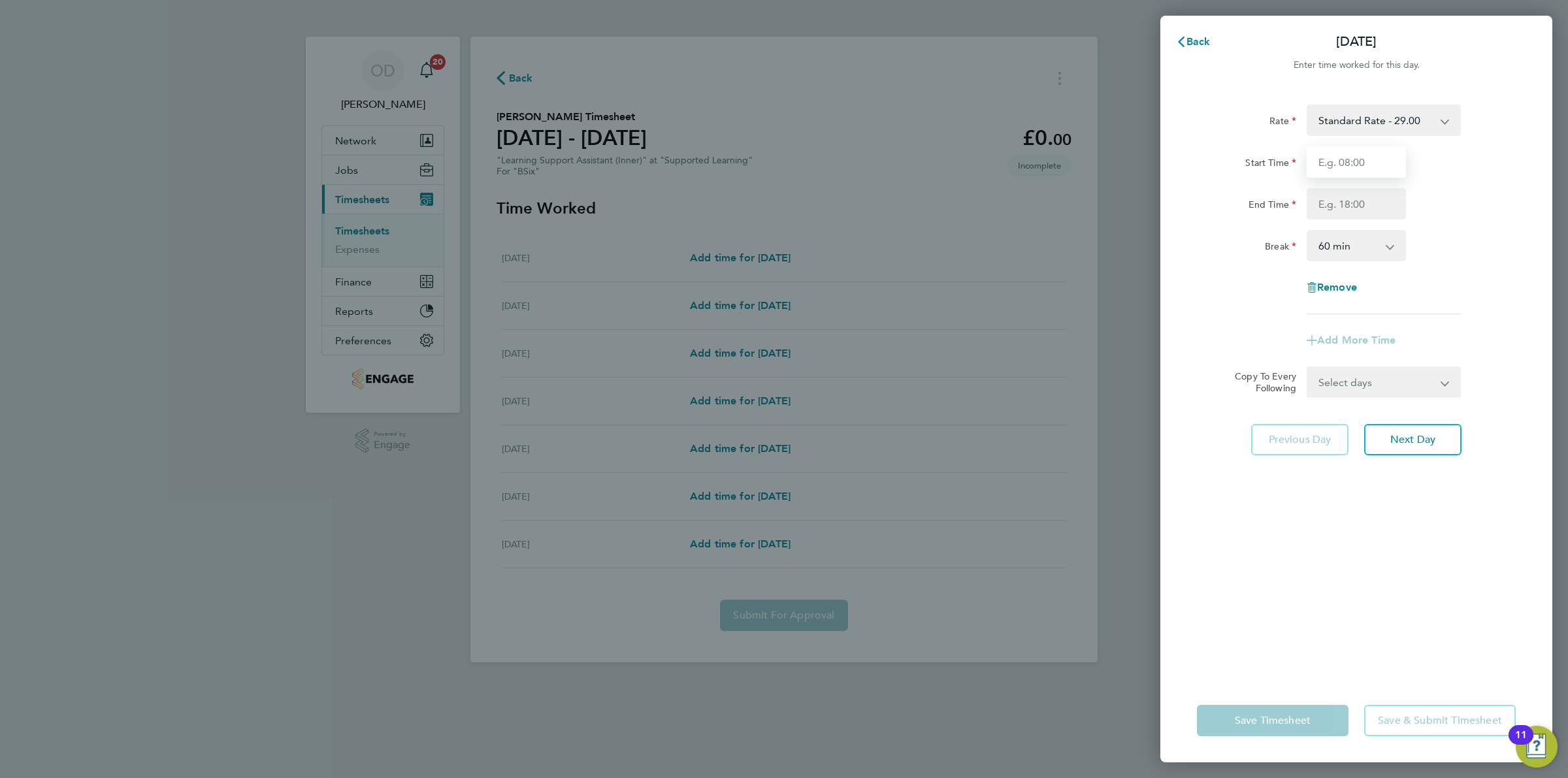
click at [1362, 171] on input "Start Time" at bounding box center [1356, 162] width 99 height 32
type input "09:00"
click at [1370, 199] on input "End Time" at bounding box center [1356, 204] width 99 height 32
drag, startPoint x: 1335, startPoint y: 204, endPoint x: 1359, endPoint y: 205, distance: 24.0
click at [1354, 206] on input "12:30" at bounding box center [1356, 204] width 99 height 32
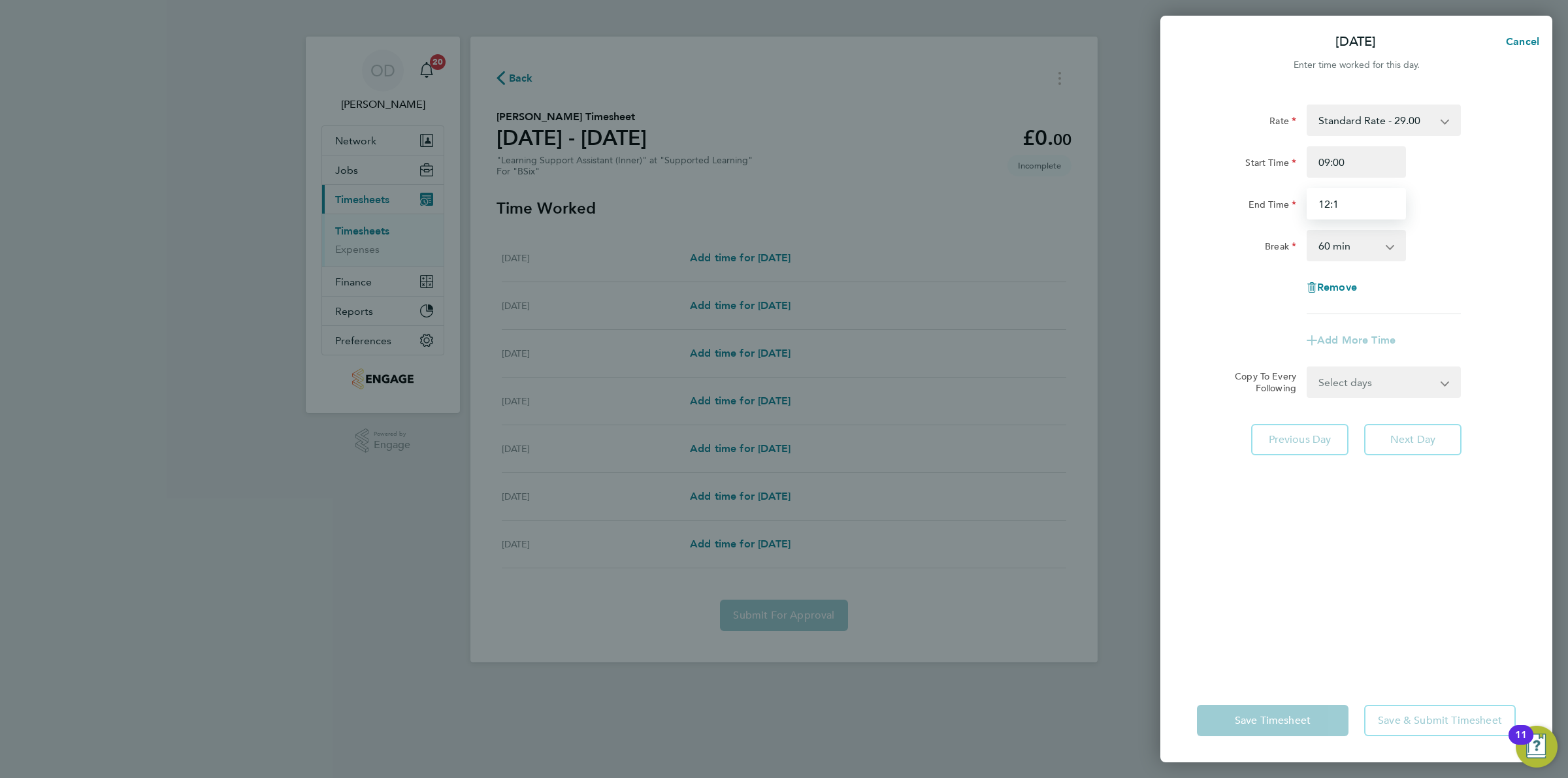
click at [1343, 208] on input "12:1" at bounding box center [1356, 204] width 99 height 32
type input "12:30"
click at [1454, 237] on div "Break 0 min 15 min 30 min 45 min 60 min 75 min 90 min" at bounding box center [1356, 246] width 329 height 32
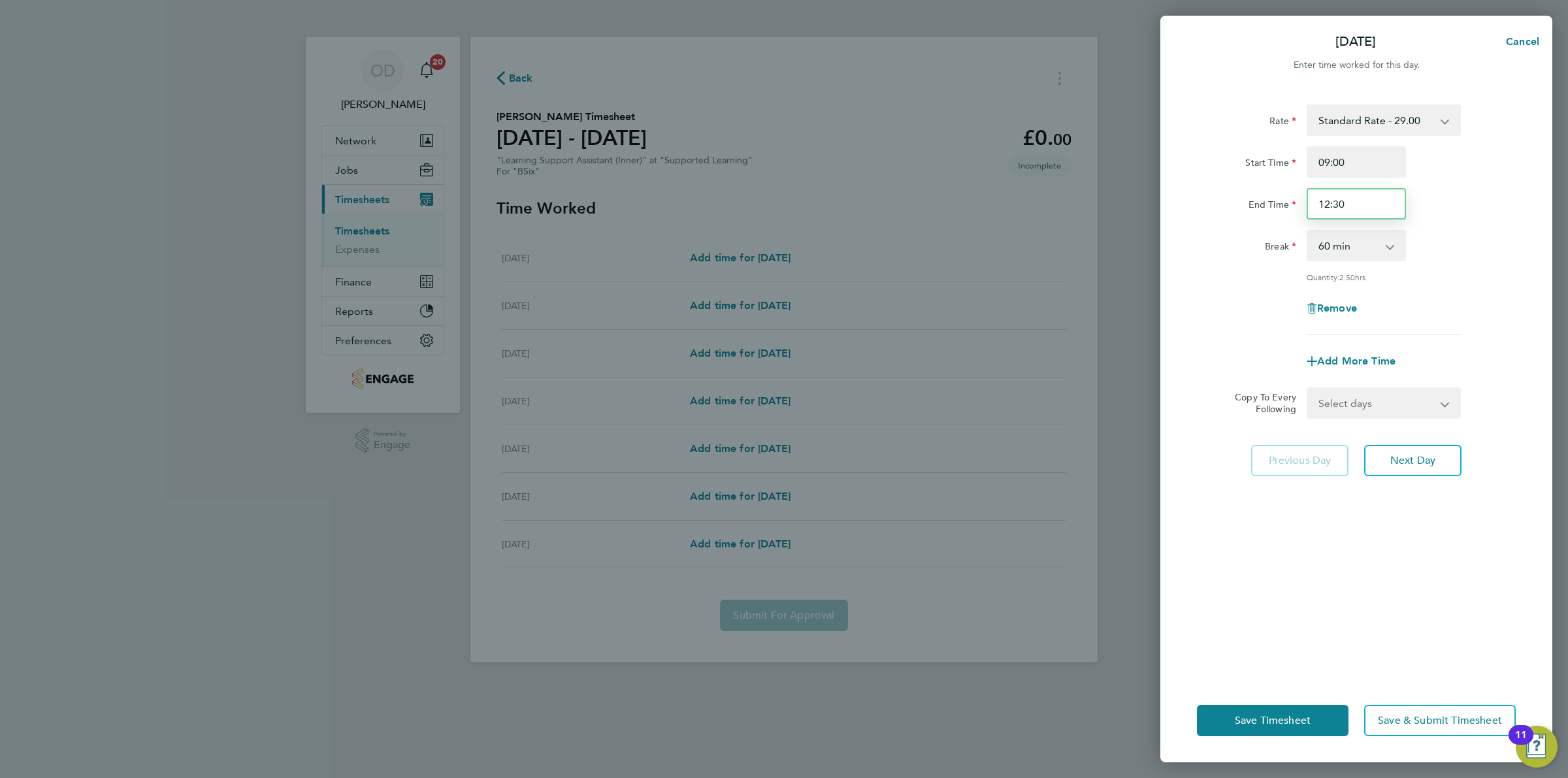
click at [1363, 203] on input "12:30" at bounding box center [1356, 204] width 99 height 32
click at [1359, 239] on select "0 min 15 min 30 min 45 min 60 min 75 min 90 min" at bounding box center [1349, 245] width 81 height 29
select select "0"
click at [1308, 231] on select "0 min 15 min 30 min 45 min 60 min 75 min 90 min" at bounding box center [1349, 245] width 81 height 29
click at [1521, 264] on div "Rate Standard Rate - 29.00 Start Time 09:00 End Time 12:30 Break 0 min 15 min 3…" at bounding box center [1357, 383] width 392 height 590
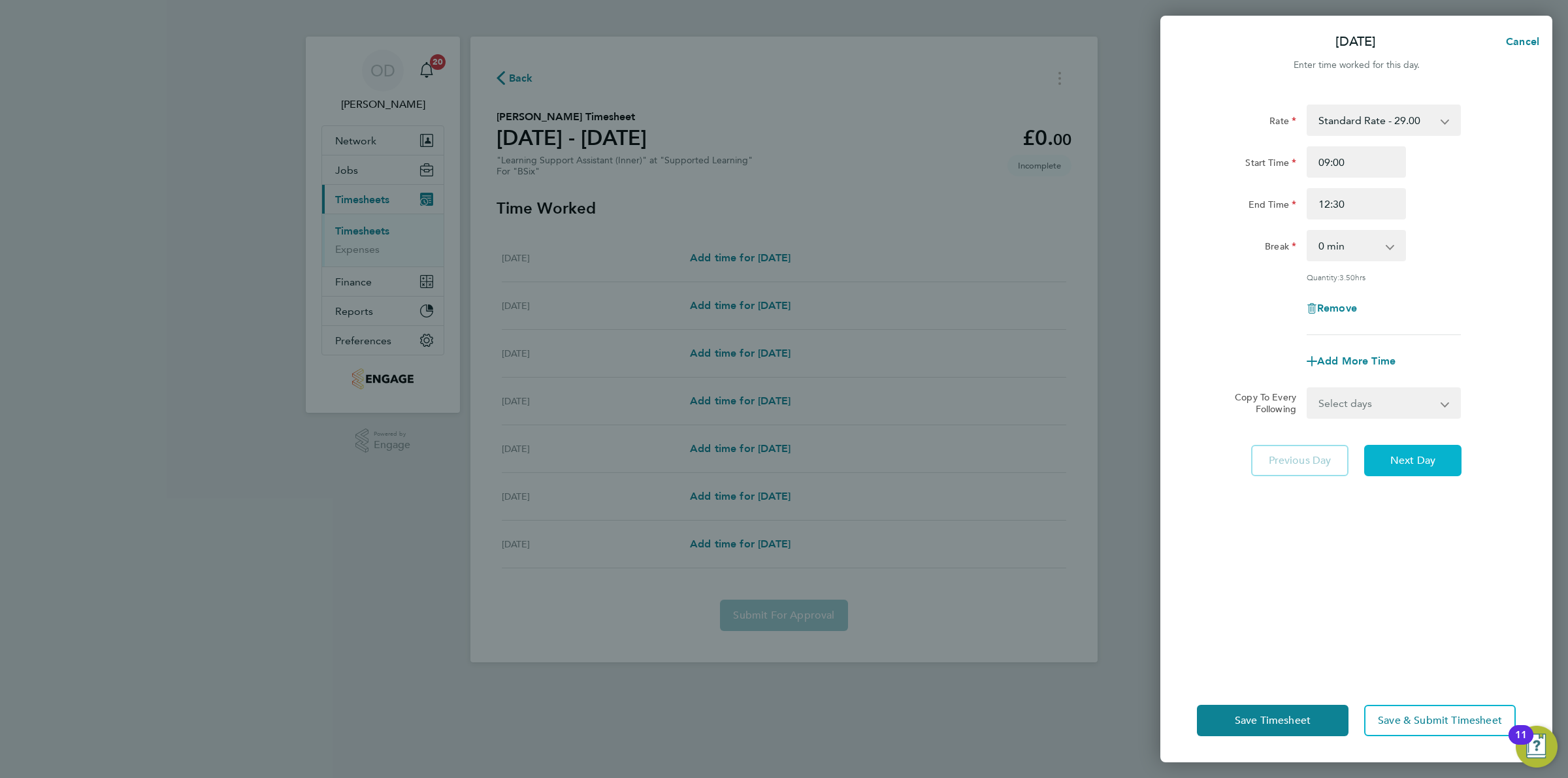
click at [1427, 454] on span "Next Day" at bounding box center [1413, 460] width 45 height 13
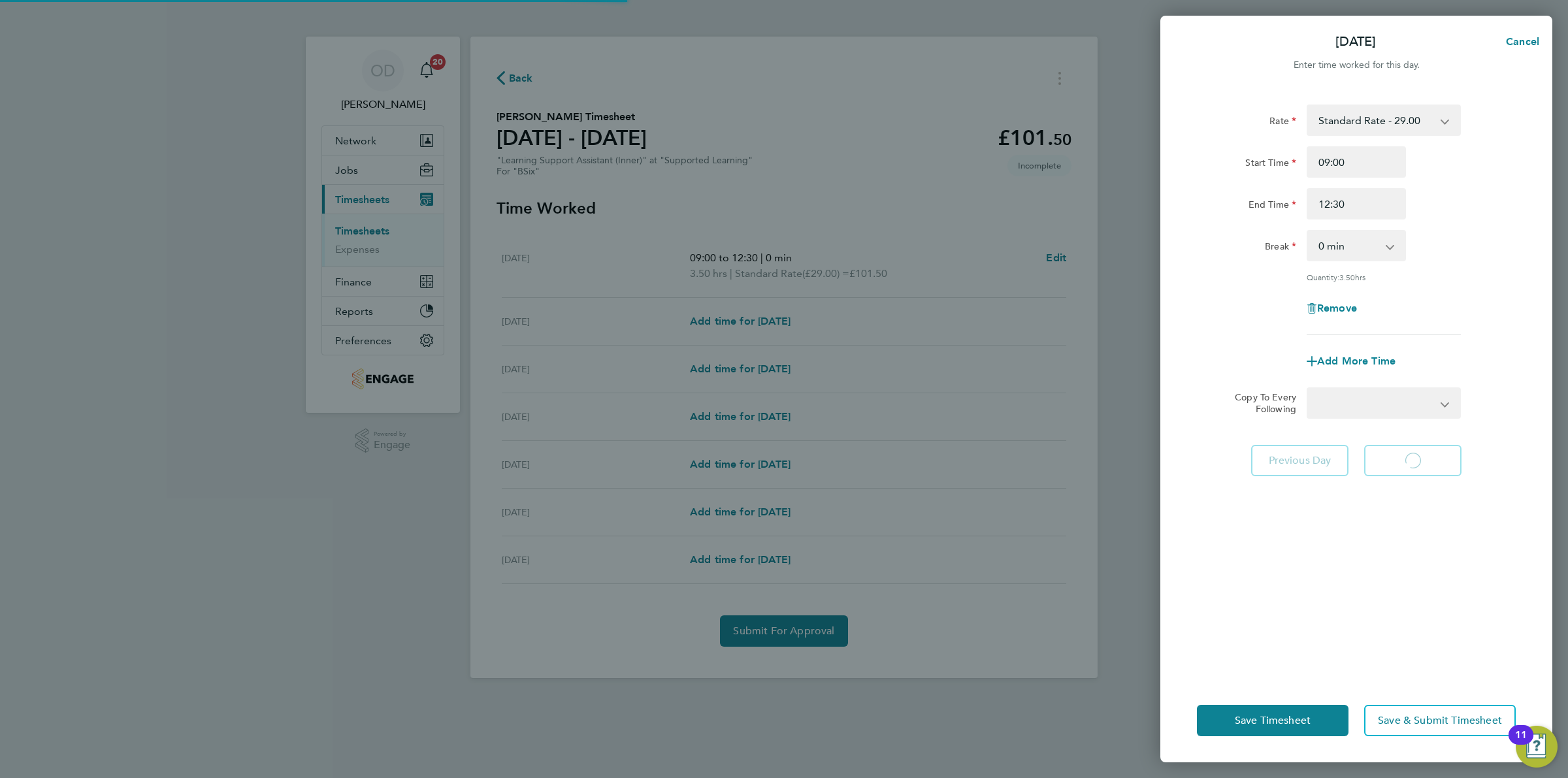
select select "60"
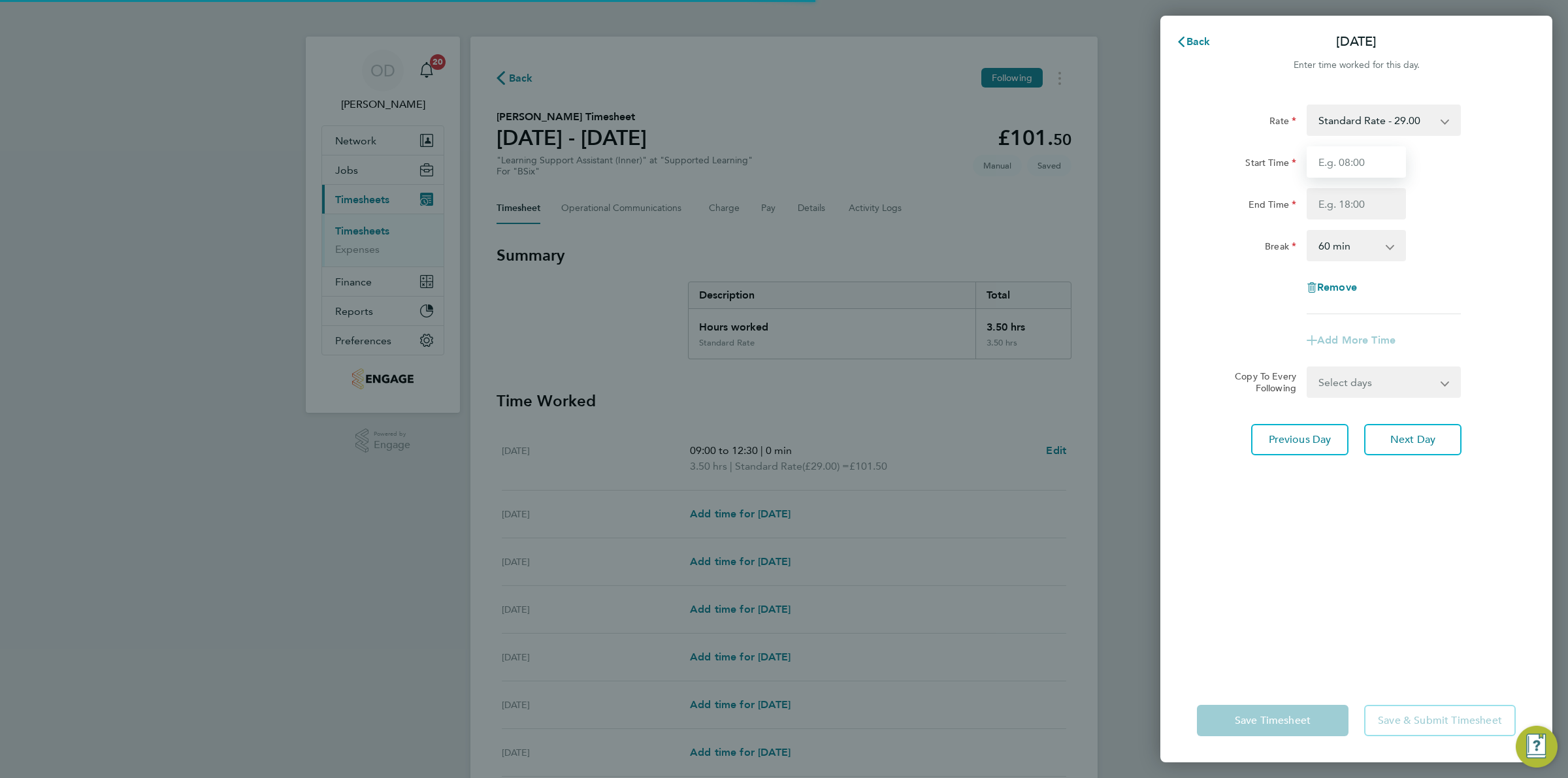
click at [1353, 164] on input "Start Time" at bounding box center [1356, 162] width 99 height 32
type input "09:00"
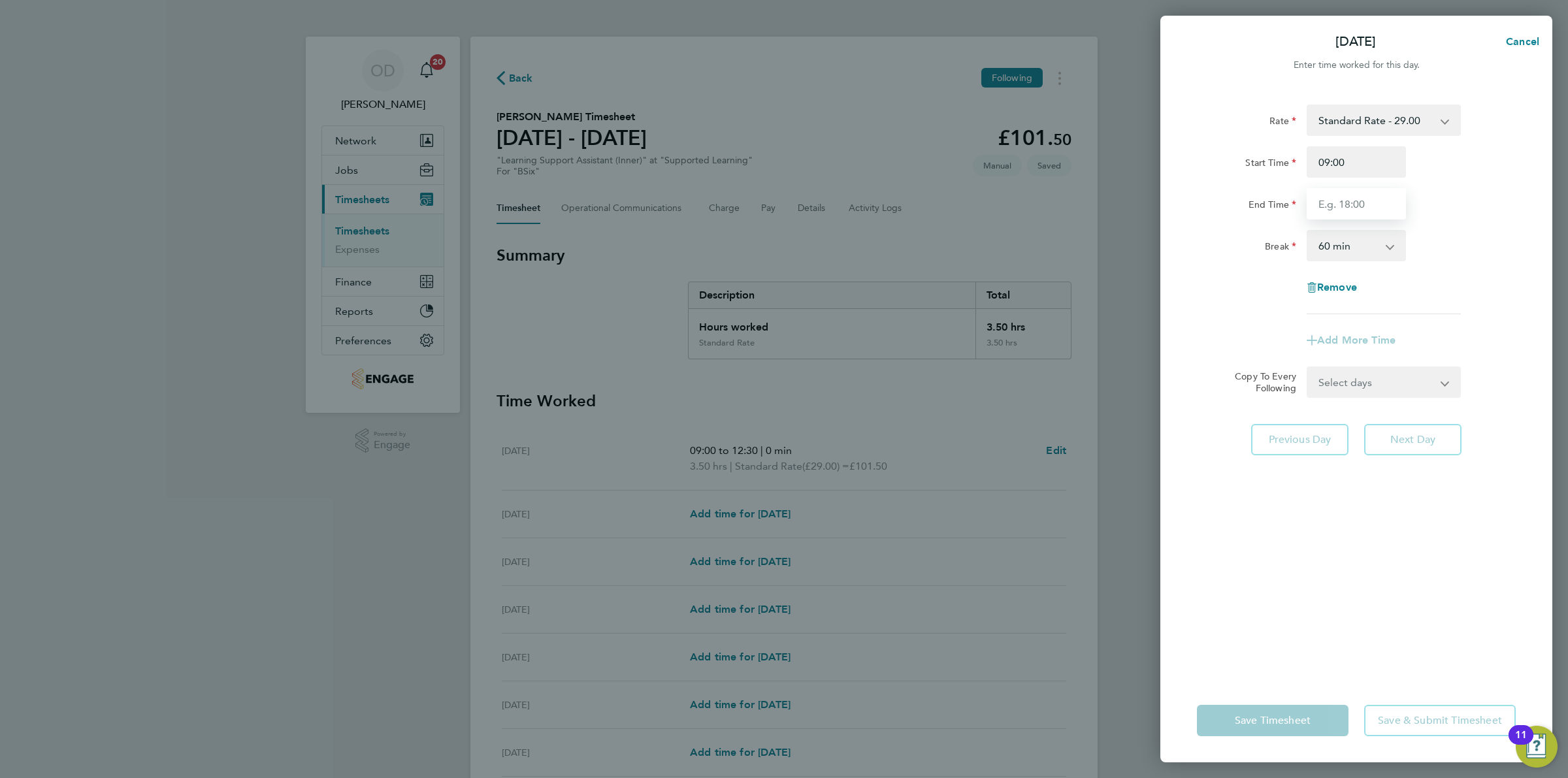
click at [1366, 198] on input "End Time" at bounding box center [1356, 204] width 99 height 32
drag, startPoint x: 1343, startPoint y: 203, endPoint x: 1335, endPoint y: 202, distance: 8.1
click at [1335, 202] on input "15:30" at bounding box center [1356, 204] width 99 height 32
type input "15:00"
click at [1430, 246] on div "Break 0 min 15 min 30 min 45 min 60 min 75 min 90 min" at bounding box center [1356, 246] width 329 height 32
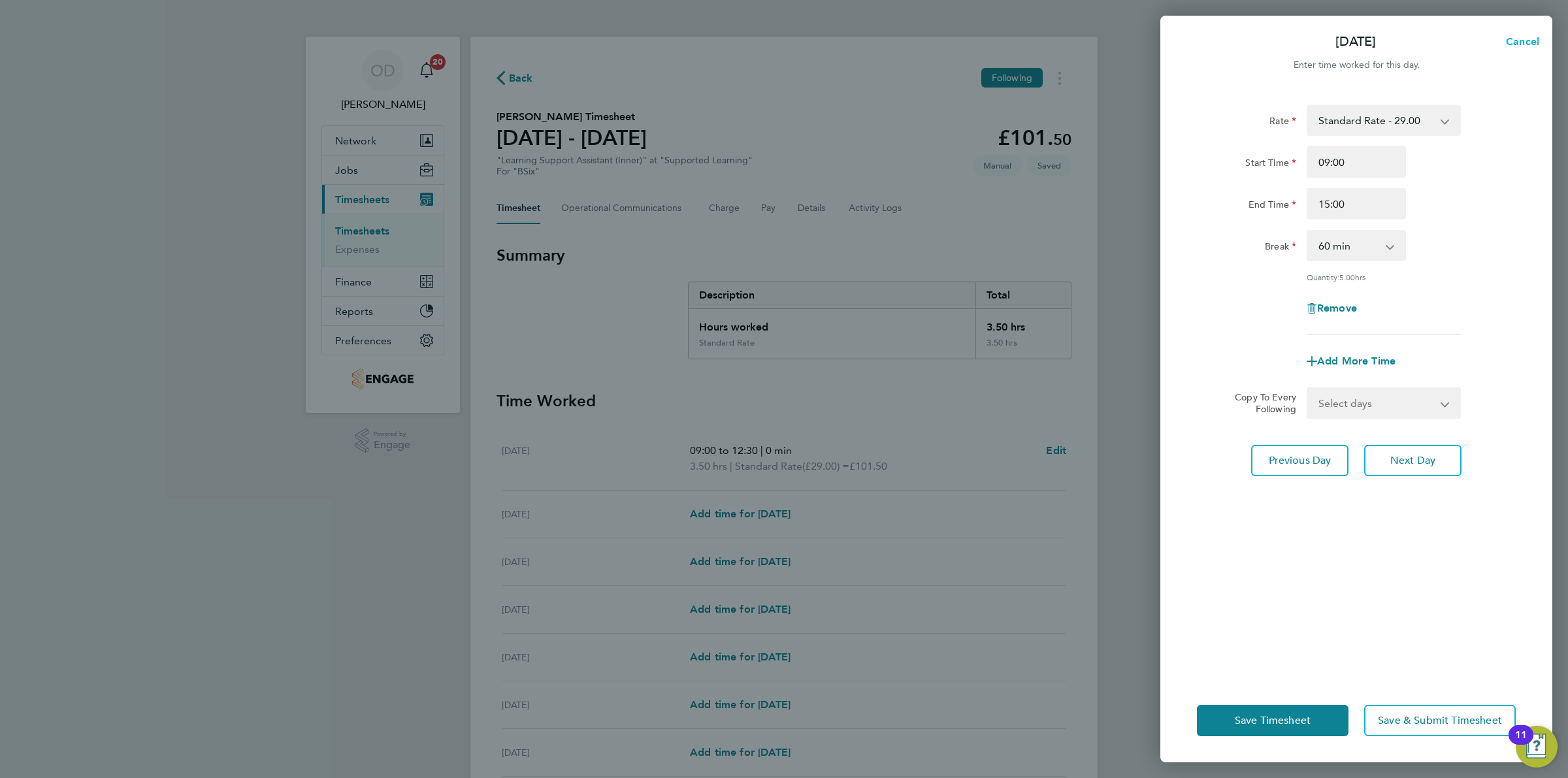
click at [1529, 51] on button "Cancel" at bounding box center [1519, 41] width 67 height 26
select select "60"
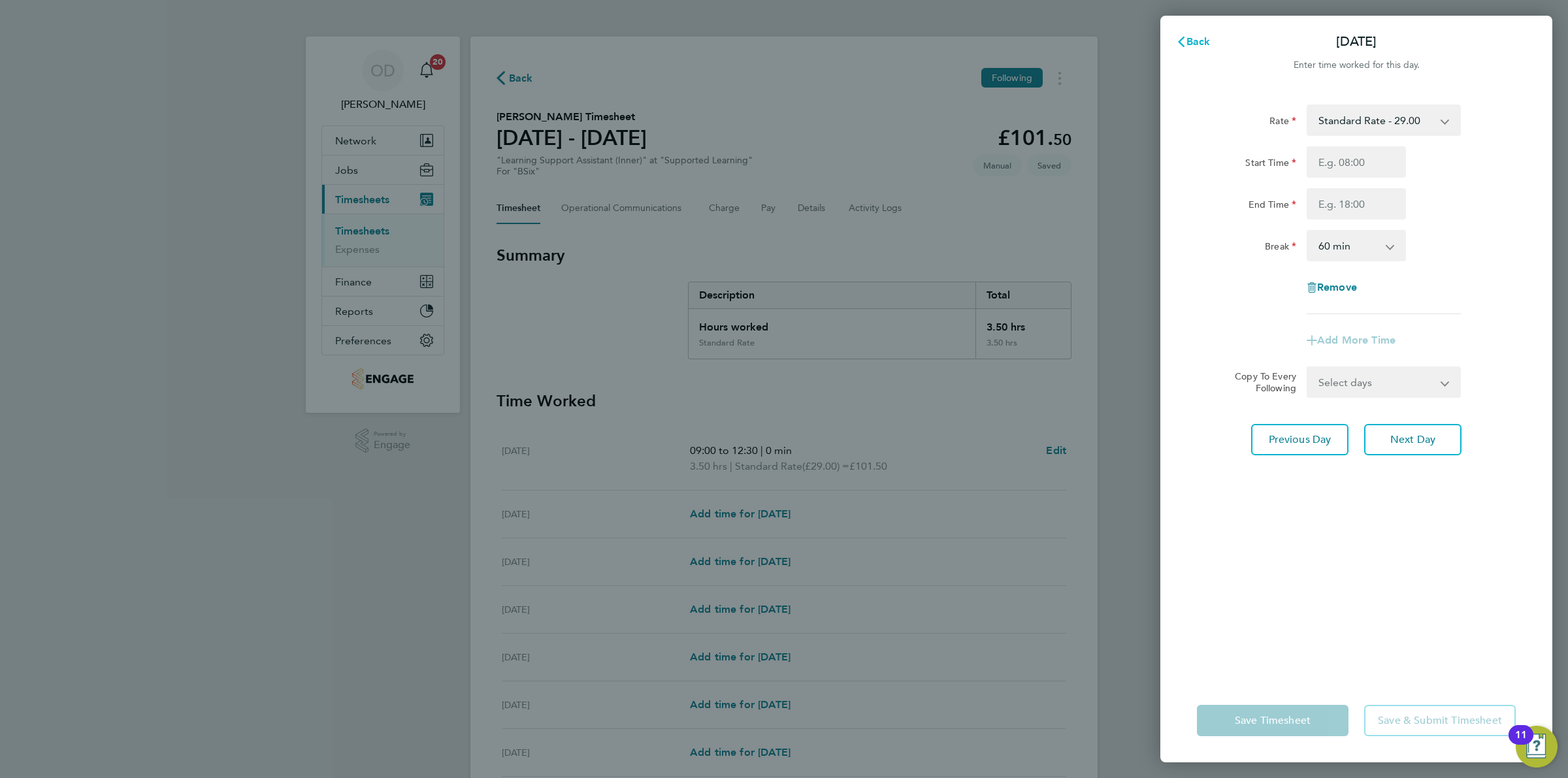
click at [1190, 30] on button "Back" at bounding box center [1193, 41] width 61 height 26
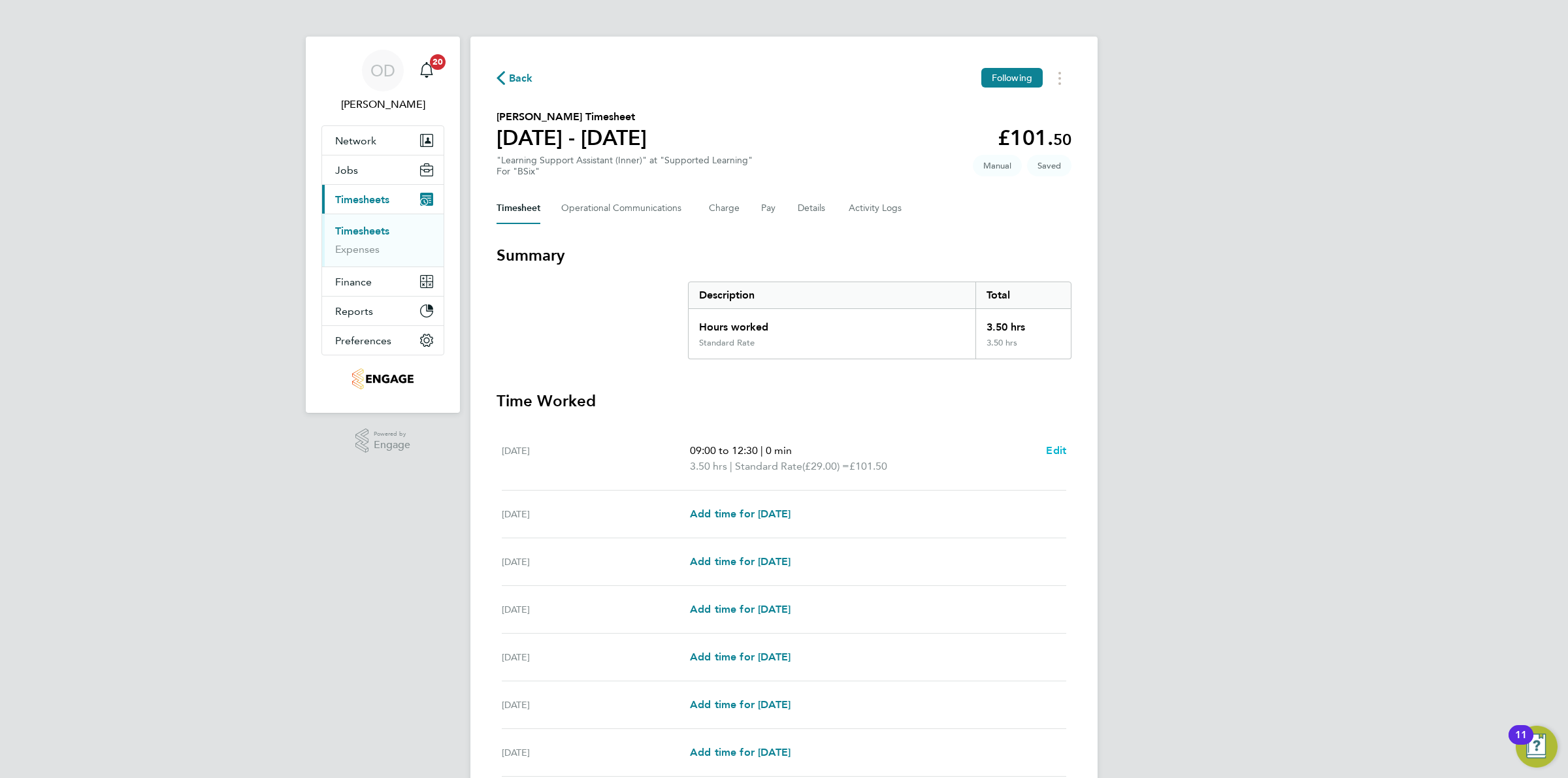
click at [1046, 446] on span "Edit" at bounding box center [1057, 451] width 21 height 13
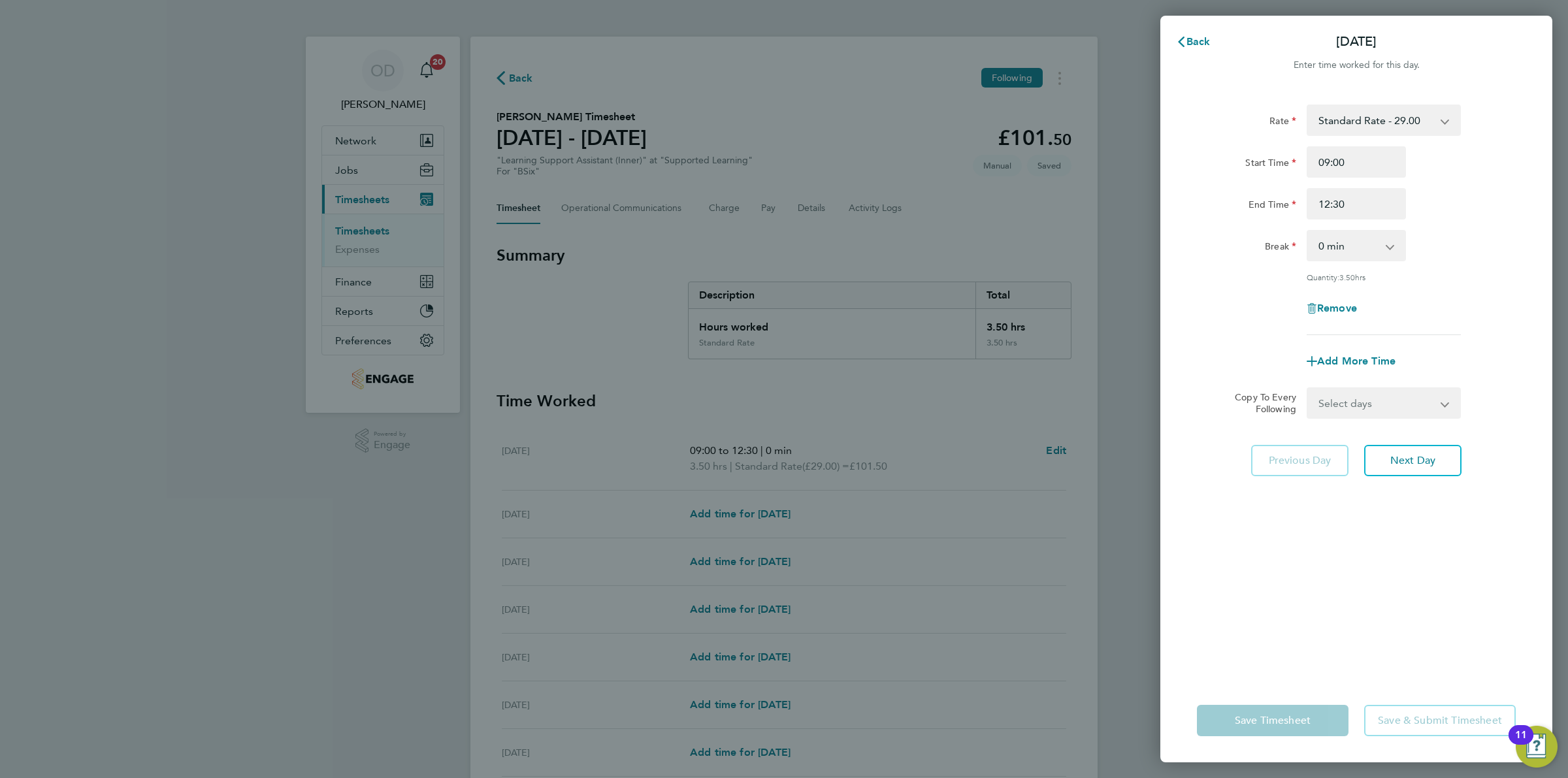
click at [1051, 453] on div "Back Mon 22 Sep Enter time worked for this day. Rate Standard Rate - 29.00 Star…" at bounding box center [784, 389] width 1568 height 778
click at [1199, 44] on span "Back" at bounding box center [1199, 41] width 24 height 13
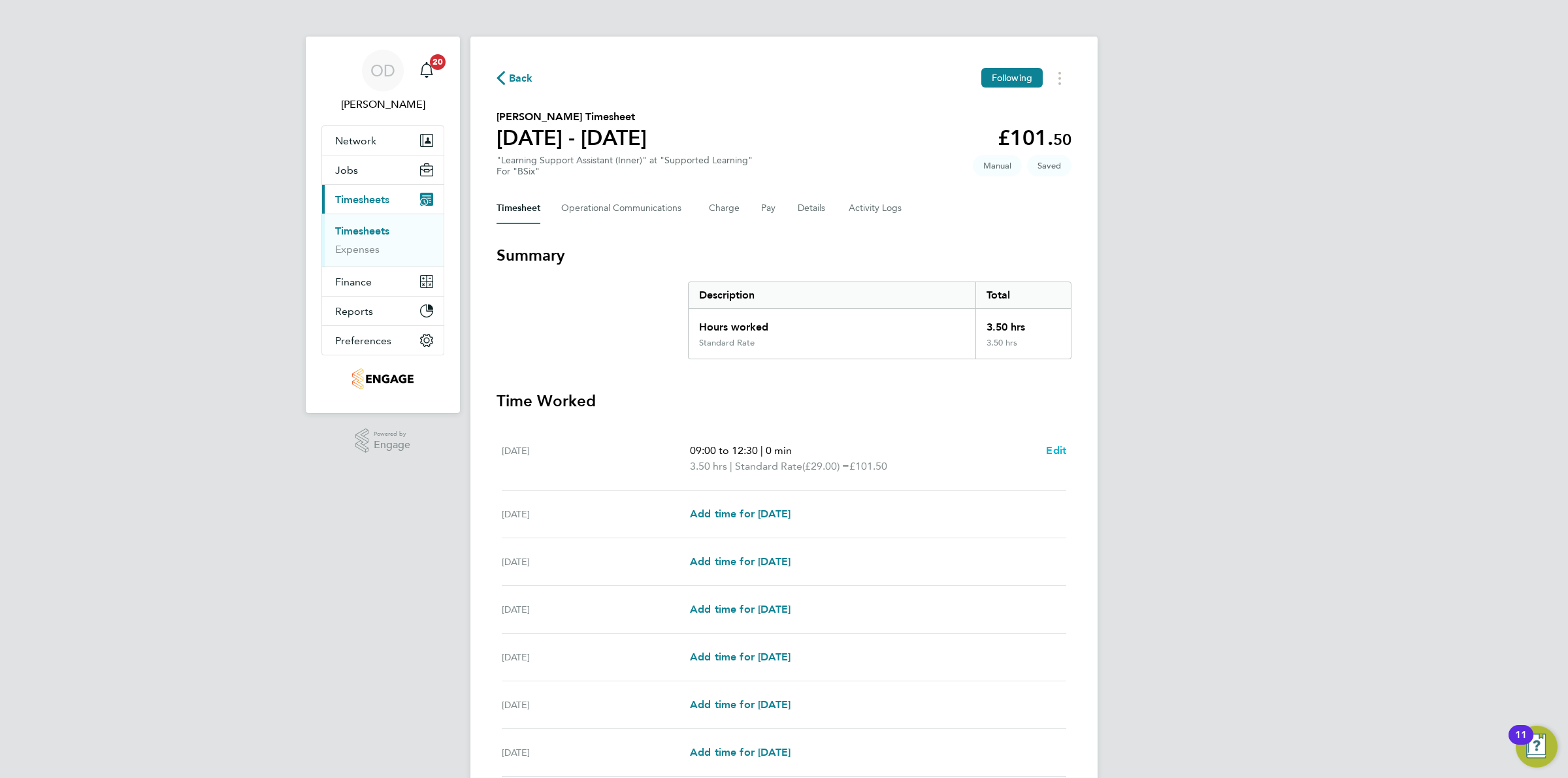
click at [1054, 451] on span "Edit" at bounding box center [1057, 451] width 21 height 13
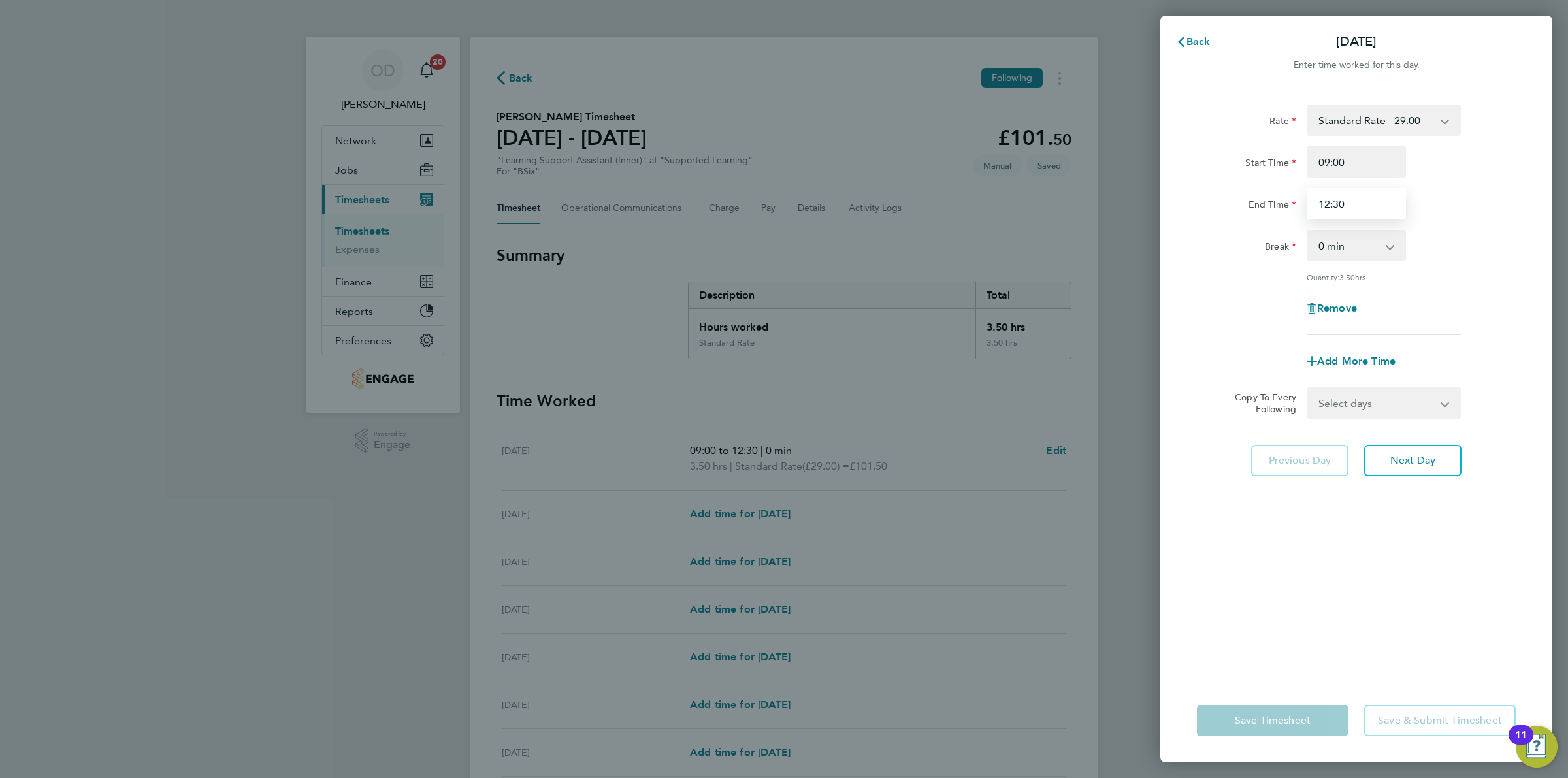
drag, startPoint x: 1359, startPoint y: 200, endPoint x: 1335, endPoint y: 198, distance: 24.1
click at [1335, 198] on input "12:30" at bounding box center [1356, 204] width 99 height 32
type input "12:15"
click at [1435, 196] on div "End Time 12:15" at bounding box center [1356, 204] width 329 height 32
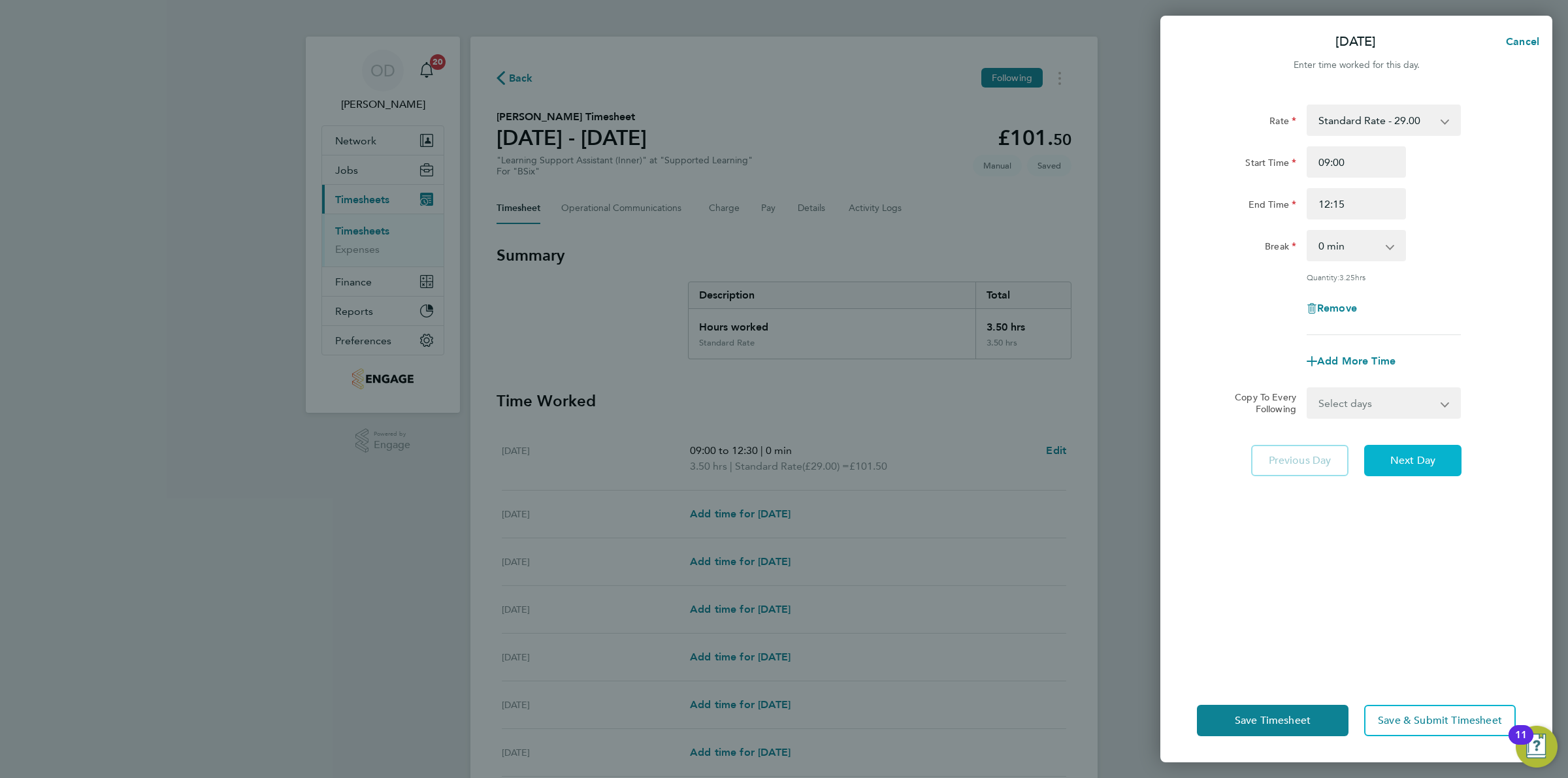
click at [1449, 460] on button "Next Day" at bounding box center [1413, 461] width 98 height 32
select select "60"
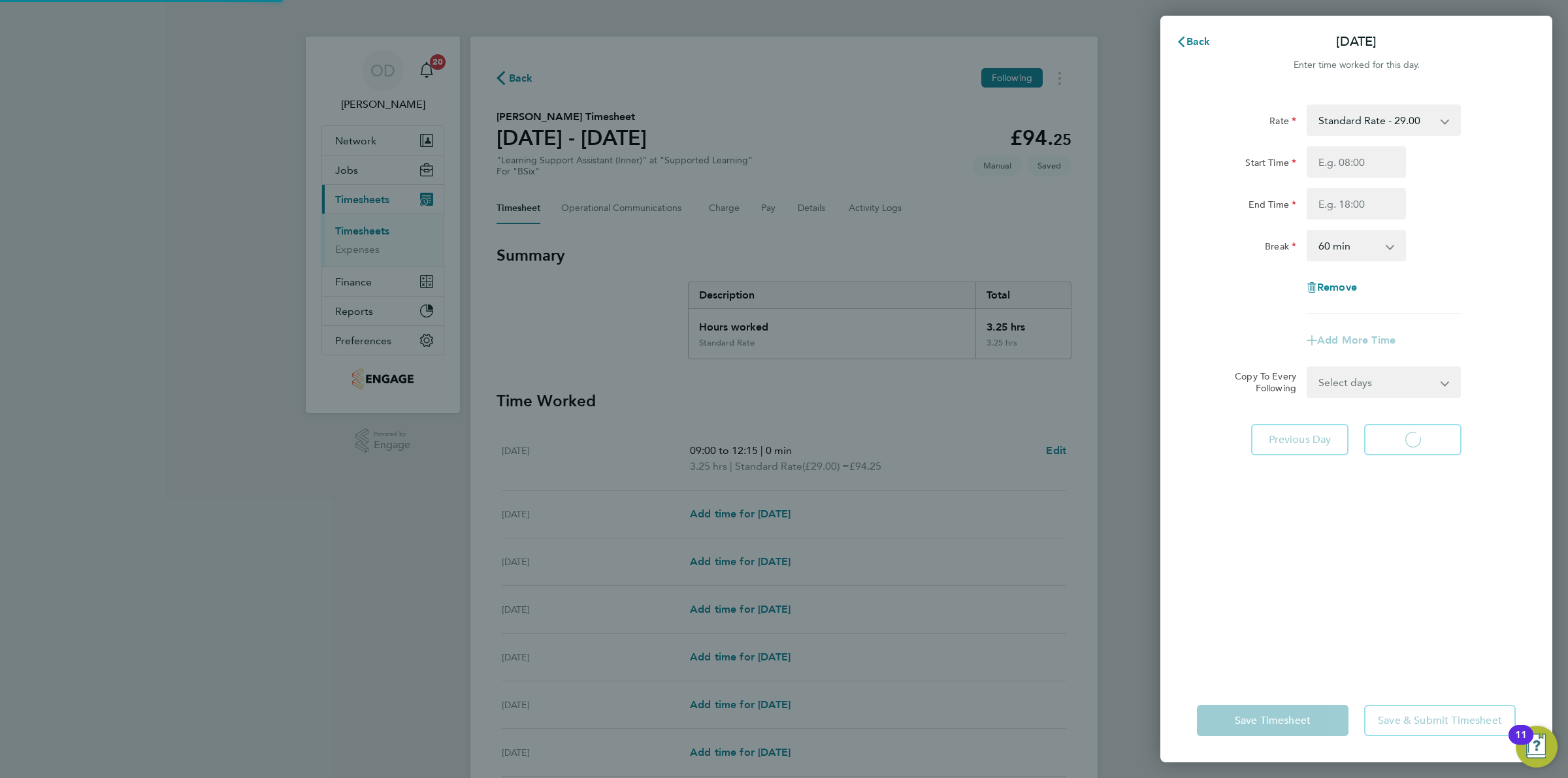
select select "60"
click at [1382, 171] on input "Start Time" at bounding box center [1356, 162] width 99 height 32
type input "09:00"
click at [1382, 199] on input "End Time" at bounding box center [1356, 204] width 99 height 32
type input "13:30"
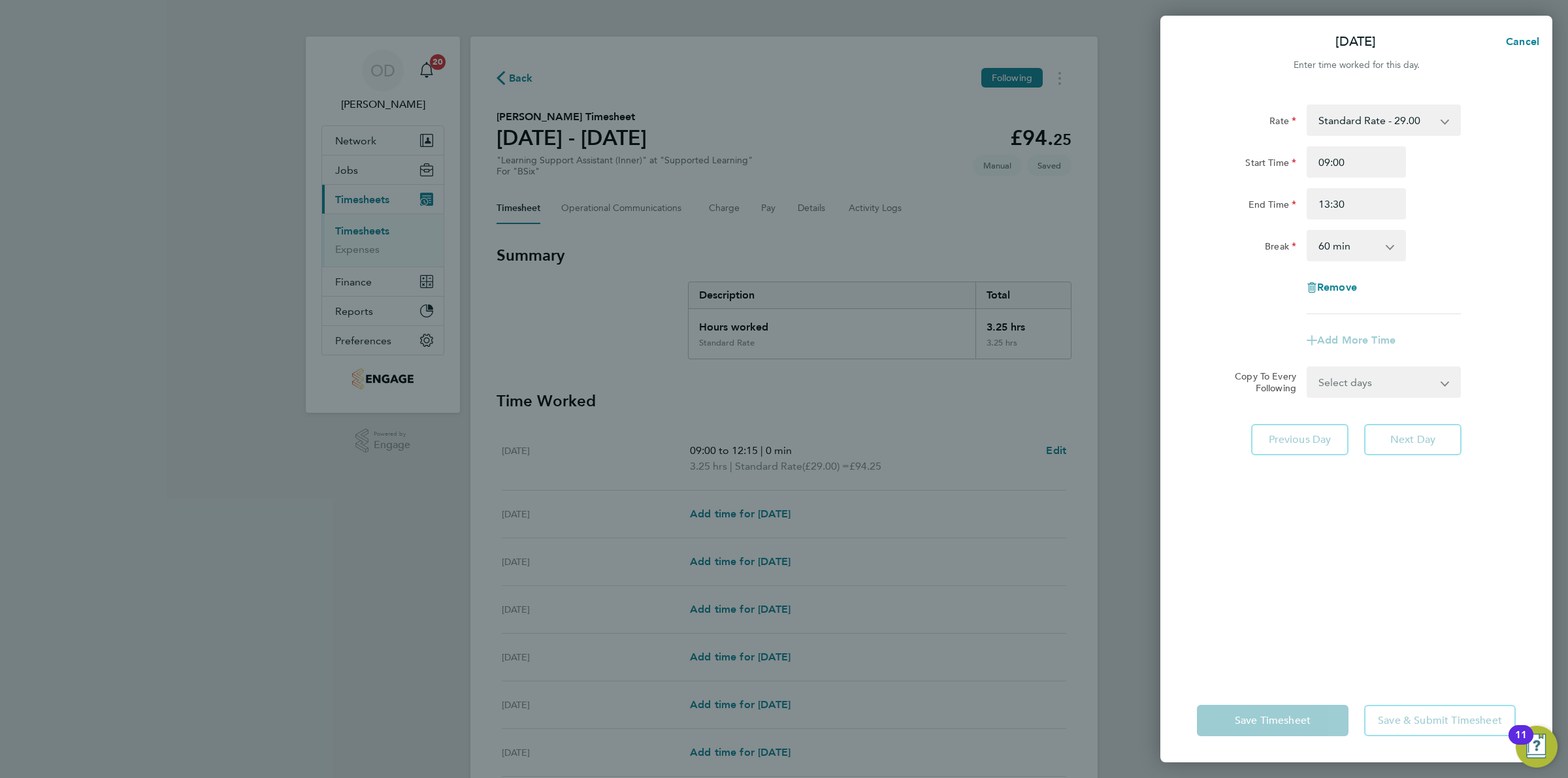
click at [1475, 235] on div "Break 0 min 15 min 30 min 45 min 60 min 75 min 90 min" at bounding box center [1356, 246] width 329 height 32
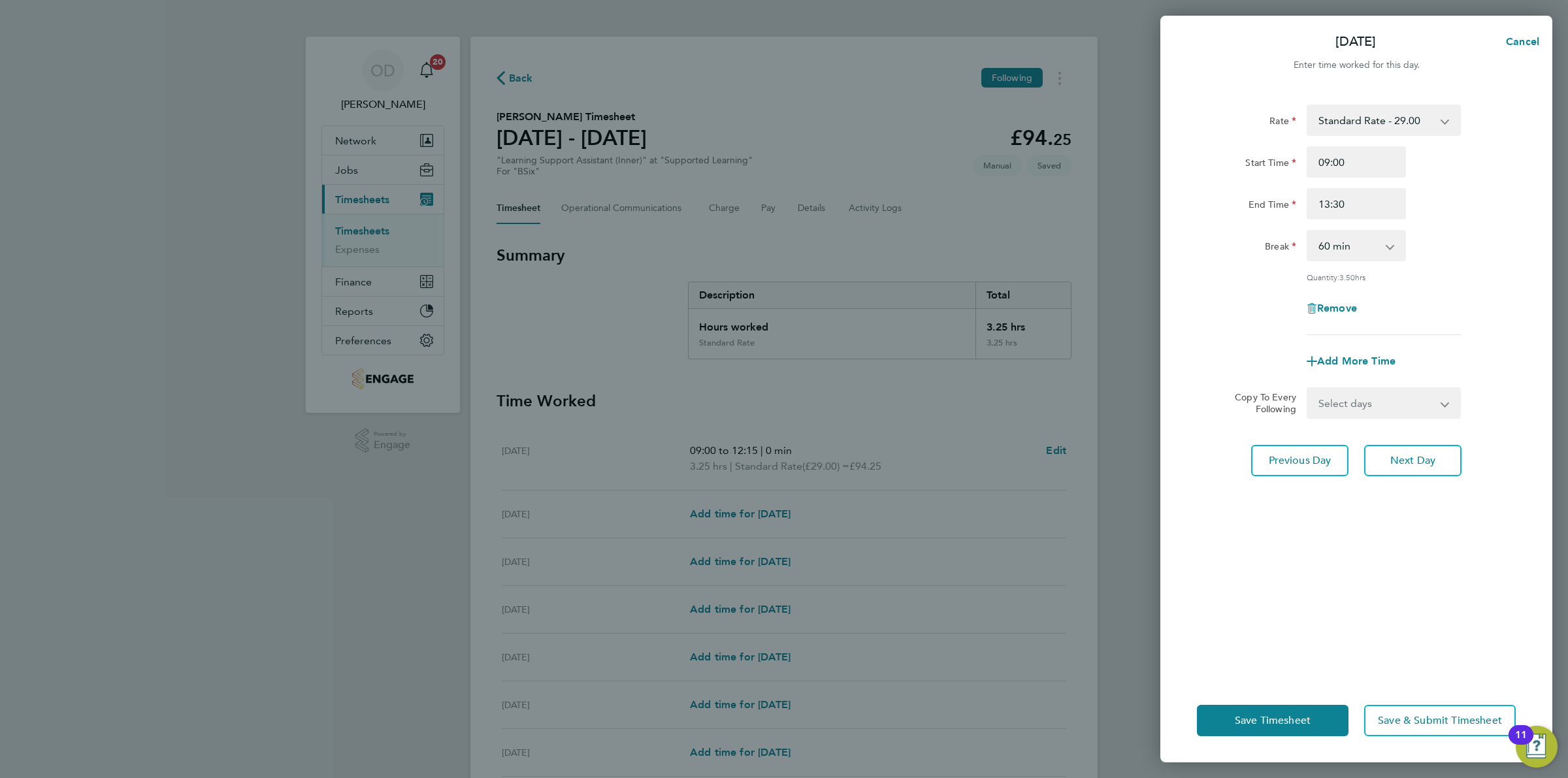
click at [1379, 245] on select "0 min 15 min 30 min 45 min 60 min 75 min 90 min" at bounding box center [1349, 245] width 81 height 29
select select "0"
click at [1308, 231] on select "0 min 15 min 30 min 45 min 60 min 75 min 90 min" at bounding box center [1349, 245] width 81 height 29
click at [1489, 261] on div "Rate Standard Rate - 29.00 Start Time 09:00 End Time 13:30 Break 0 min 15 min 3…" at bounding box center [1357, 220] width 319 height 231
click at [1335, 200] on input "13:30" at bounding box center [1356, 204] width 99 height 32
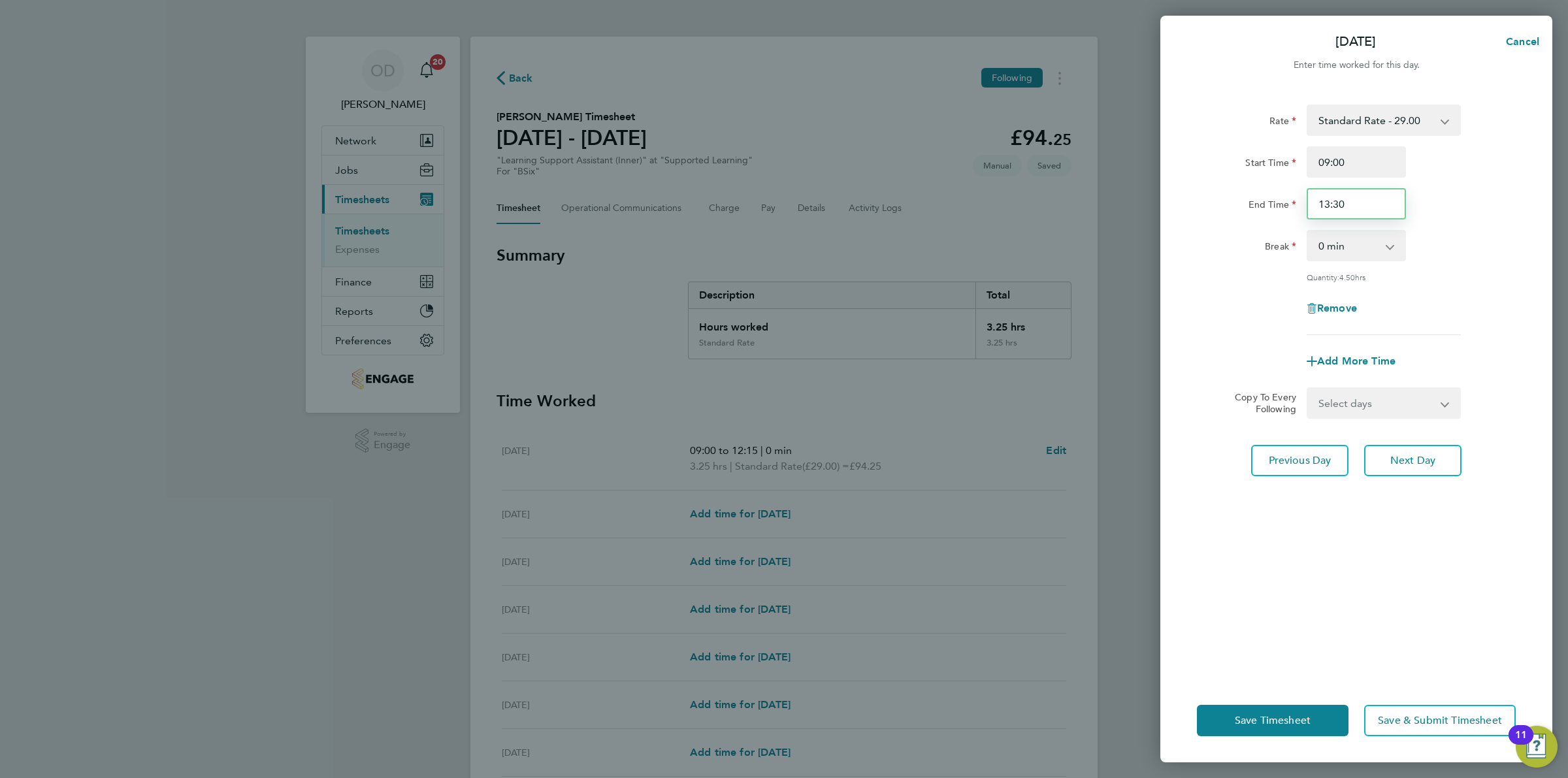
drag, startPoint x: 1354, startPoint y: 200, endPoint x: 1321, endPoint y: 199, distance: 33.0
click at [1321, 199] on input "13:30" at bounding box center [1356, 204] width 99 height 32
click at [1344, 202] on input "13:30" at bounding box center [1356, 204] width 99 height 32
drag, startPoint x: 1354, startPoint y: 202, endPoint x: 1289, endPoint y: 202, distance: 65.0
click at [1289, 202] on div "End Time 13:30" at bounding box center [1356, 204] width 329 height 32
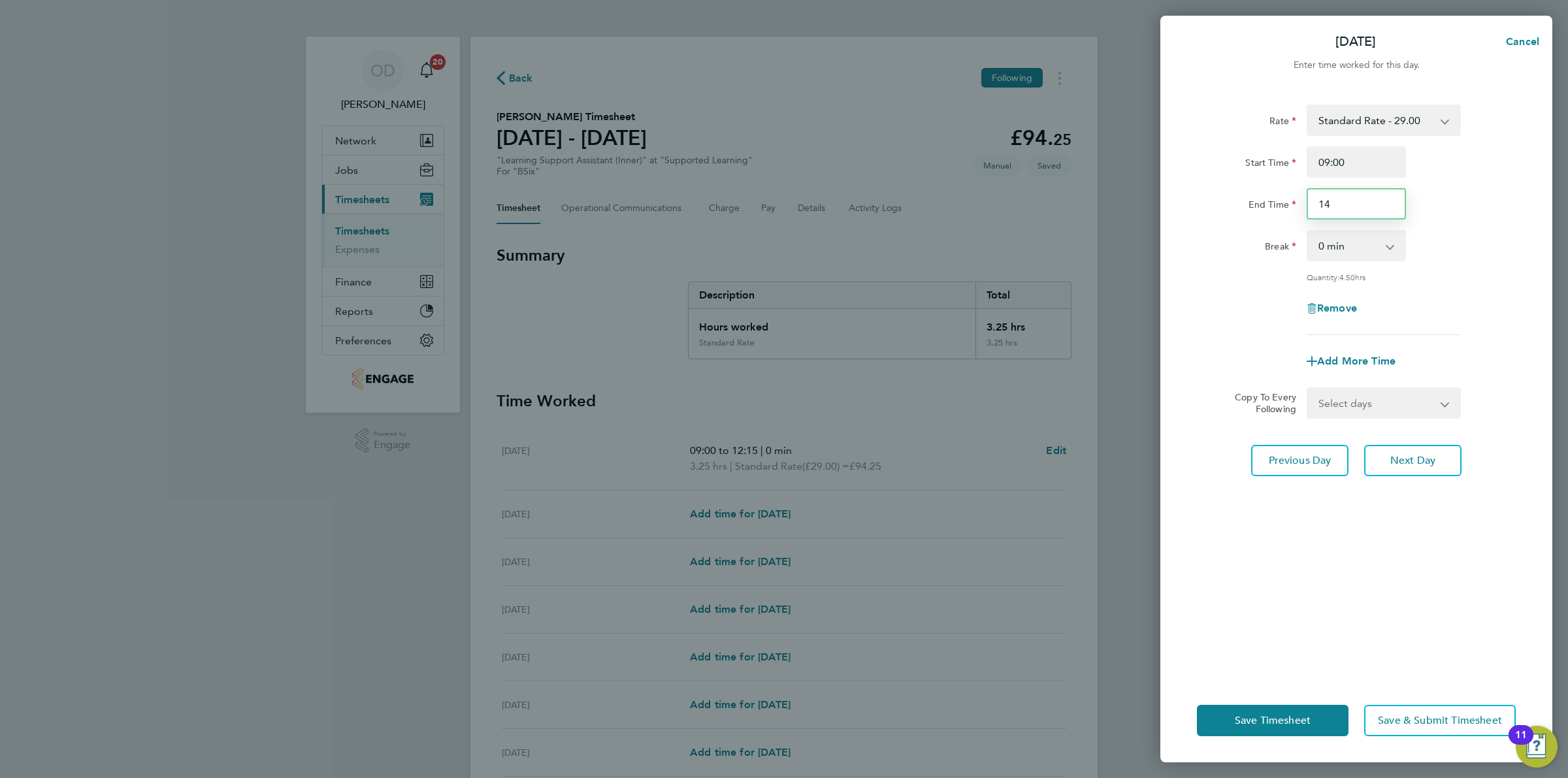
type input "14:00"
click at [1475, 245] on div "Break 0 min 15 min 30 min 45 min 60 min 75 min 90 min" at bounding box center [1356, 246] width 329 height 32
click at [1387, 245] on select "0 min 15 min 30 min 45 min 60 min 75 min 90 min" at bounding box center [1349, 245] width 81 height 29
select select "15"
click at [1308, 231] on select "0 min 15 min 30 min 45 min 60 min 75 min 90 min" at bounding box center [1349, 245] width 81 height 29
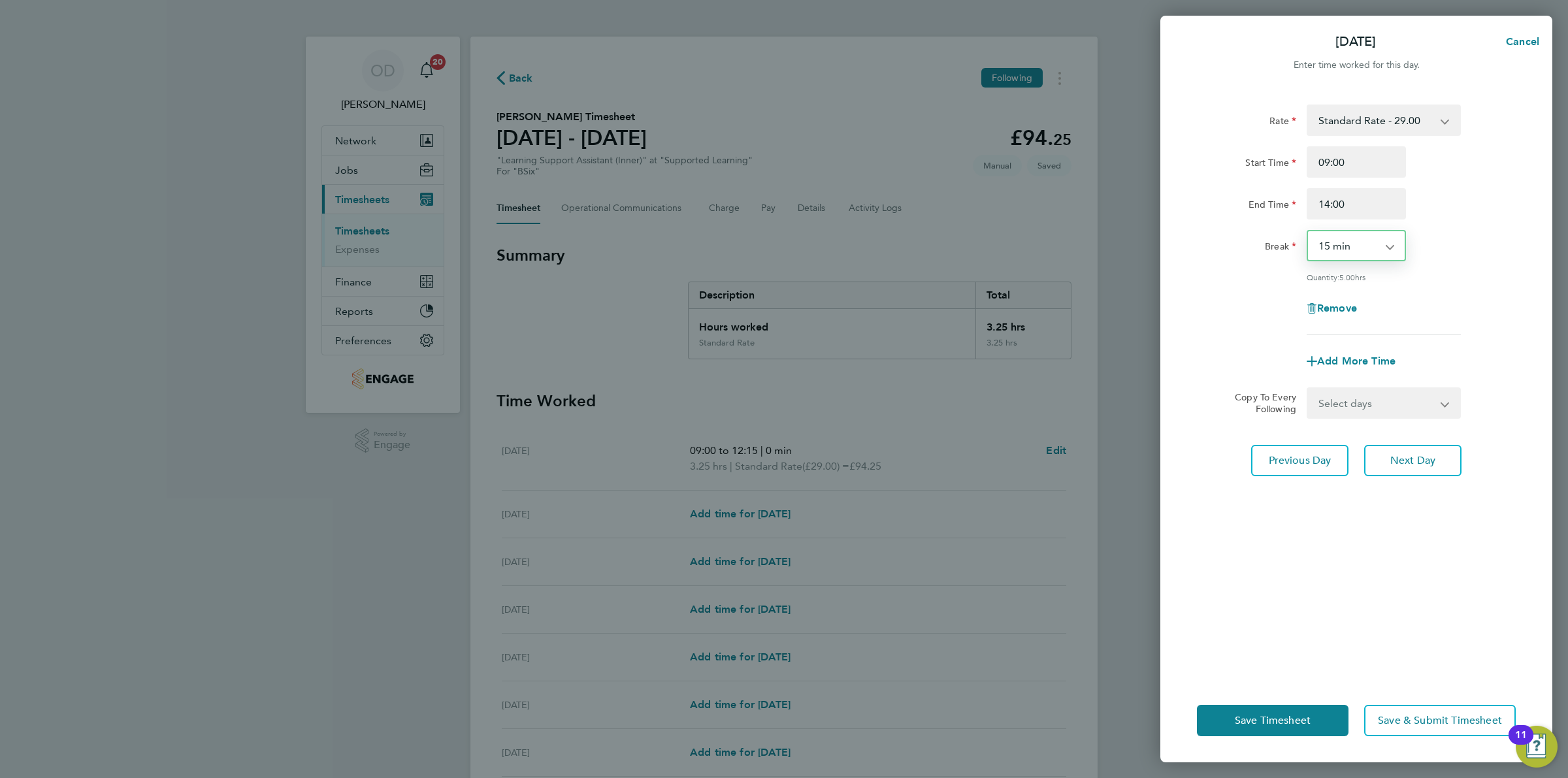
click at [1438, 285] on div "Rate Standard Rate - 29.00 Start Time 09:00 End Time 14:00 Break 0 min 15 min 3…" at bounding box center [1357, 220] width 319 height 231
click at [1421, 457] on span "Next Day" at bounding box center [1413, 460] width 45 height 13
select select "60"
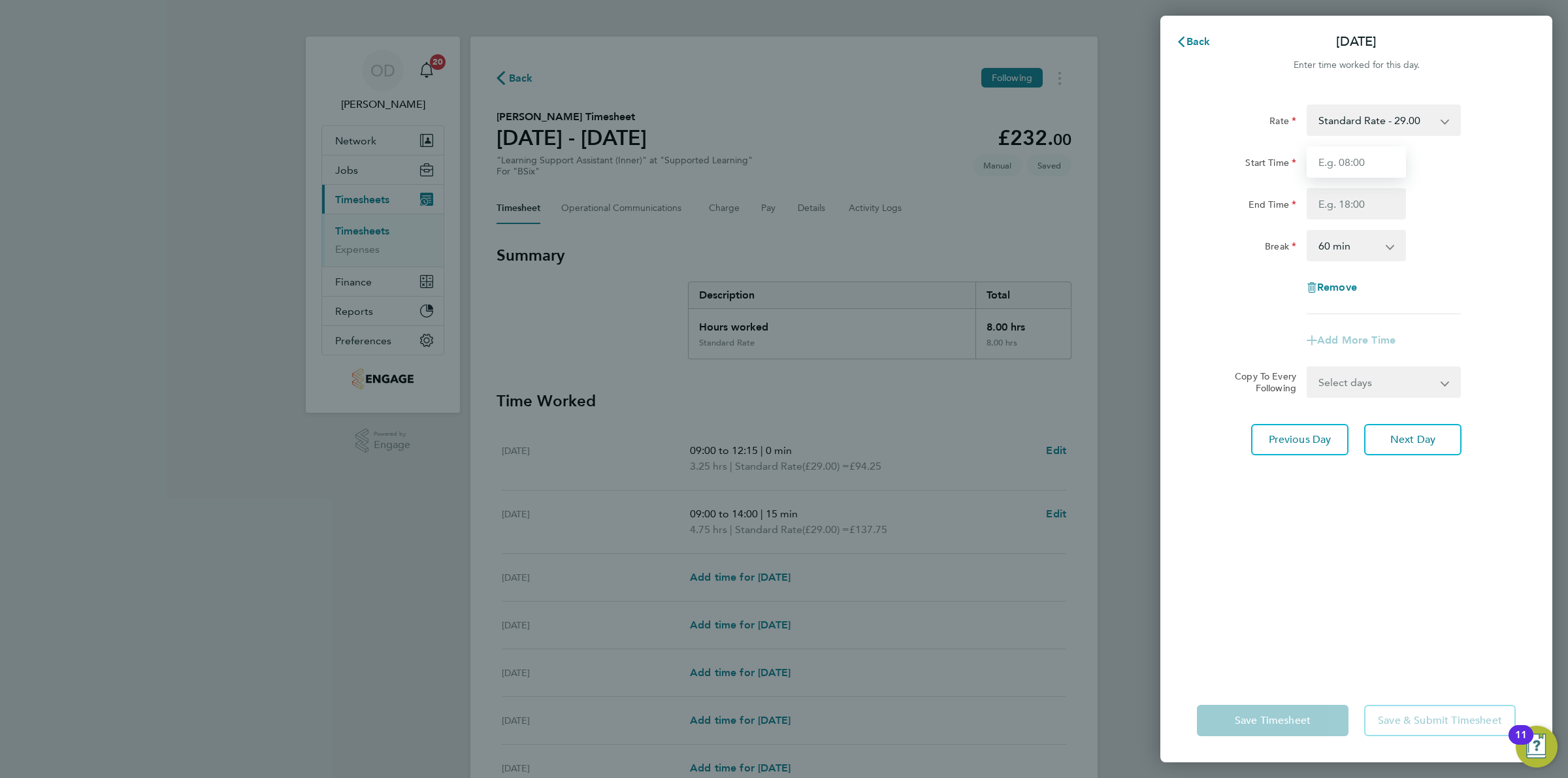
click at [1371, 154] on input "Start Time" at bounding box center [1356, 162] width 99 height 32
type input "09:00"
click at [1373, 201] on input "End Time" at bounding box center [1356, 204] width 99 height 32
type input "12:30"
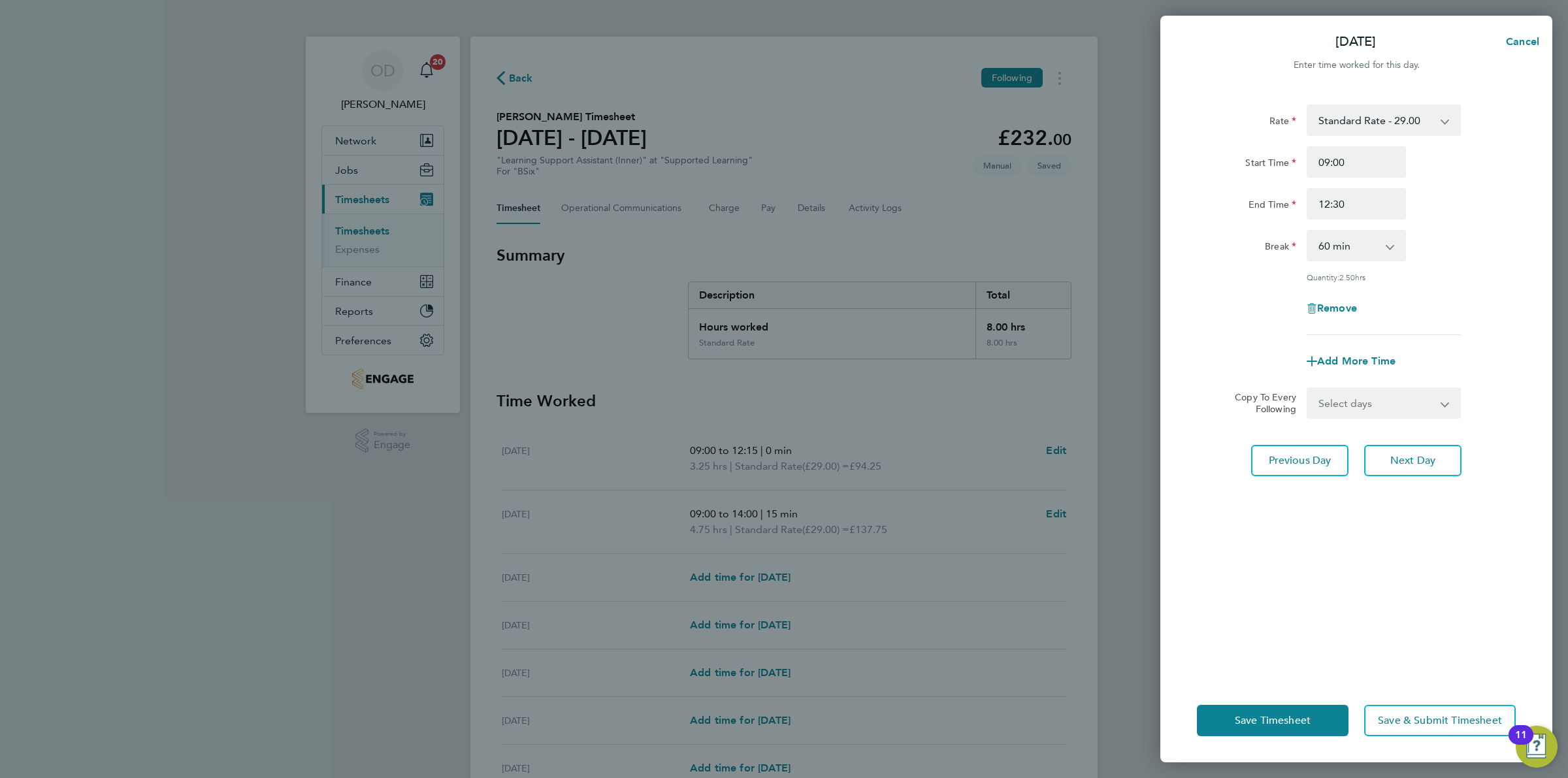
click at [1466, 298] on div "Remove" at bounding box center [1356, 309] width 329 height 32
click at [1377, 240] on select "0 min 15 min 30 min 45 min 60 min 75 min 90 min" at bounding box center [1349, 245] width 81 height 29
select select "0"
click at [1308, 231] on select "0 min 15 min 30 min 45 min 60 min 75 min 90 min" at bounding box center [1349, 245] width 81 height 29
click at [1458, 266] on div "Rate Standard Rate - 29.00 Start Time 09:00 End Time 12:30 Break 0 min 15 min 3…" at bounding box center [1357, 220] width 319 height 231
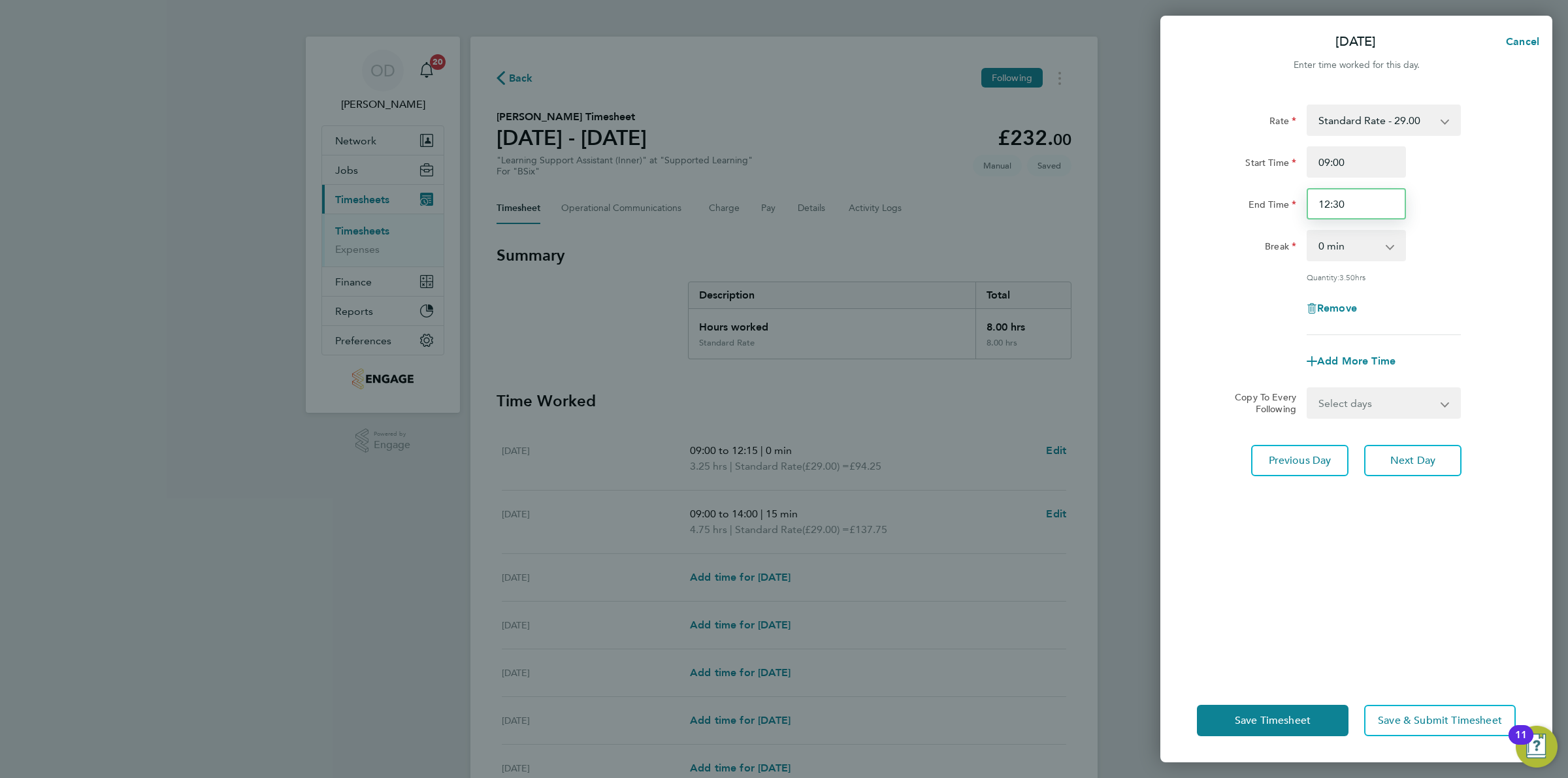
drag, startPoint x: 1364, startPoint y: 206, endPoint x: 1335, endPoint y: 199, distance: 29.8
click at [1335, 199] on input "12:30" at bounding box center [1356, 204] width 99 height 32
click at [1441, 223] on div "Rate Standard Rate - 29.00 Start Time 09:00 End Time 01:21 Break 0 min 15 min 3…" at bounding box center [1357, 220] width 319 height 231
drag, startPoint x: 1371, startPoint y: 206, endPoint x: 1268, endPoint y: 202, distance: 103.1
click at [1268, 202] on div "End Time 01:21" at bounding box center [1356, 204] width 329 height 32
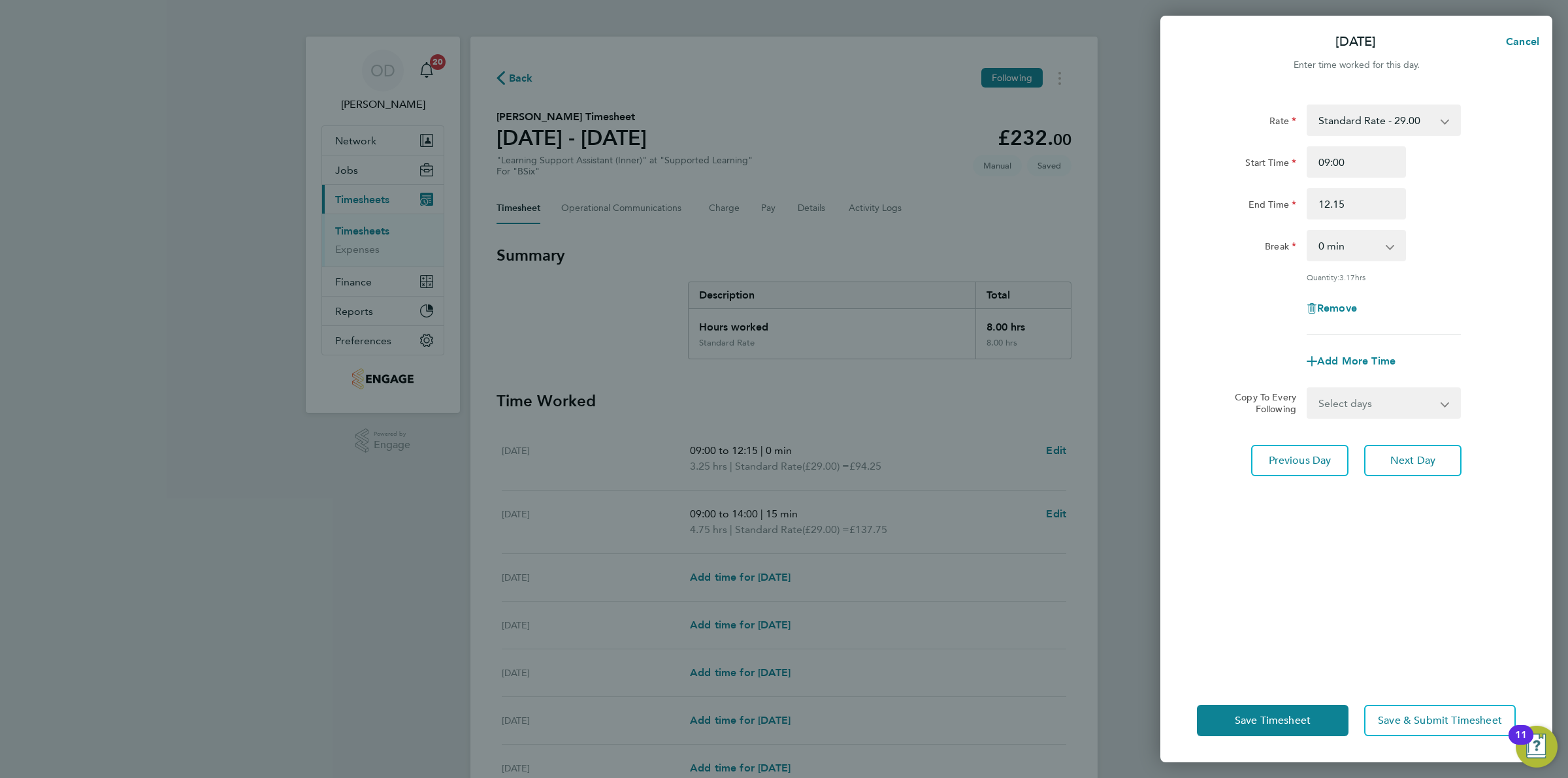
type input "12:15"
click at [1508, 206] on div "End Time 12:15" at bounding box center [1356, 204] width 329 height 32
click at [1435, 463] on span "Next Day" at bounding box center [1413, 460] width 45 height 13
select select "60"
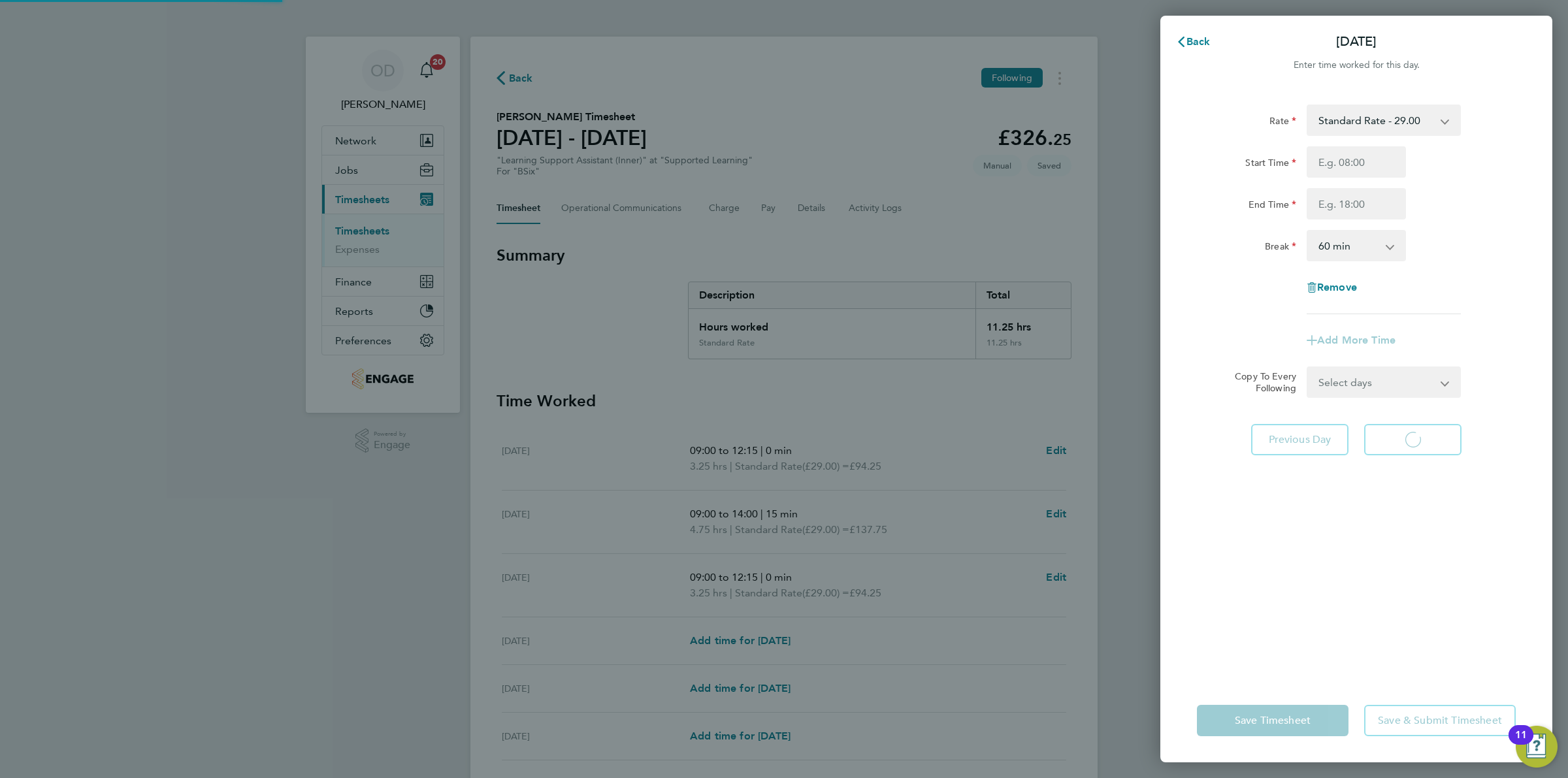
select select "60"
click at [1376, 160] on input "Start Time" at bounding box center [1356, 162] width 99 height 32
type input "09:00"
click at [1376, 205] on input "End Time" at bounding box center [1356, 204] width 99 height 32
type input "16:00"
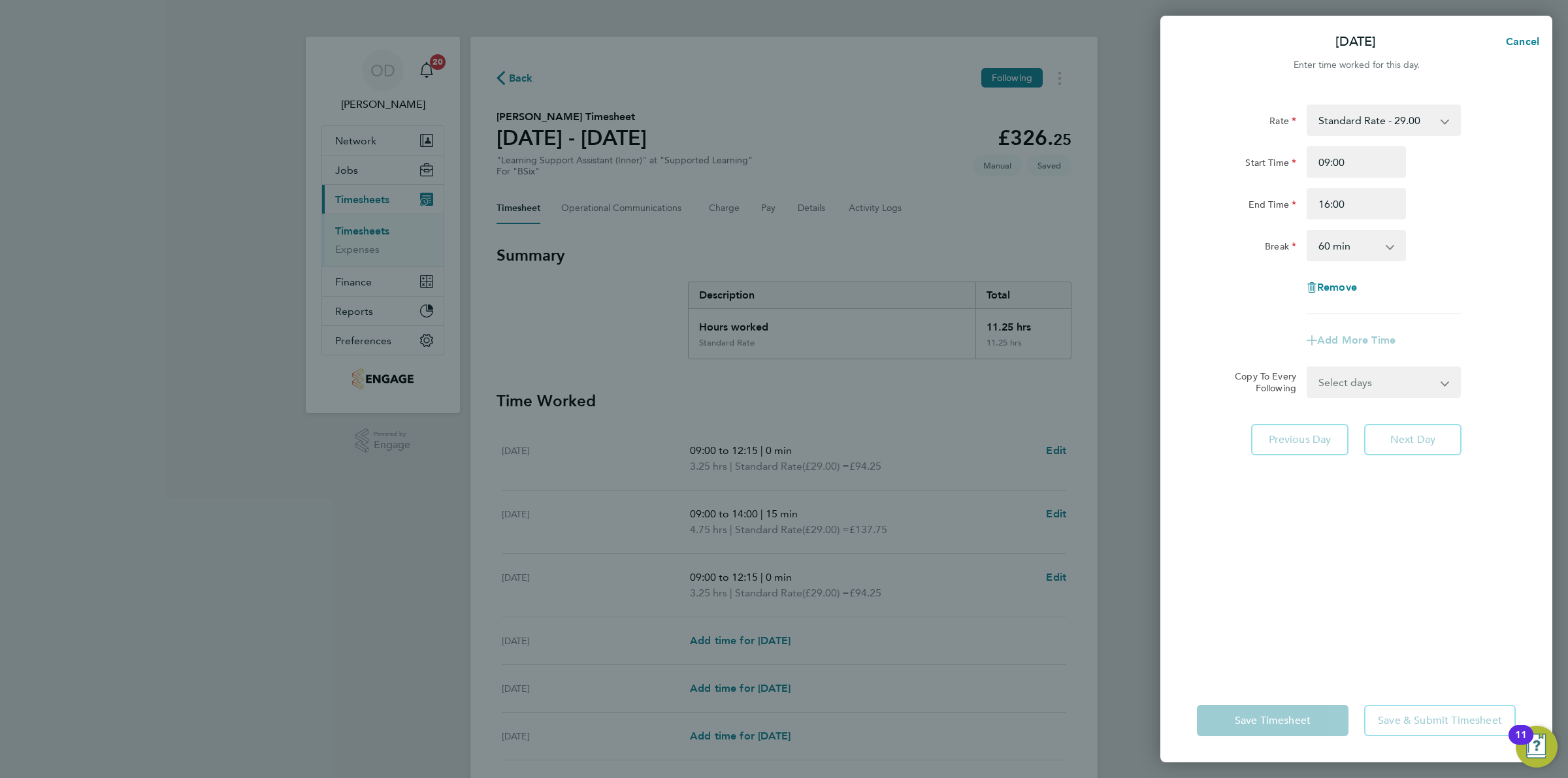
click at [1430, 261] on div "Rate Standard Rate - 29.00 Start Time 09:00 End Time 16:00 Break 0 min 15 min 3…" at bounding box center [1357, 210] width 319 height 210
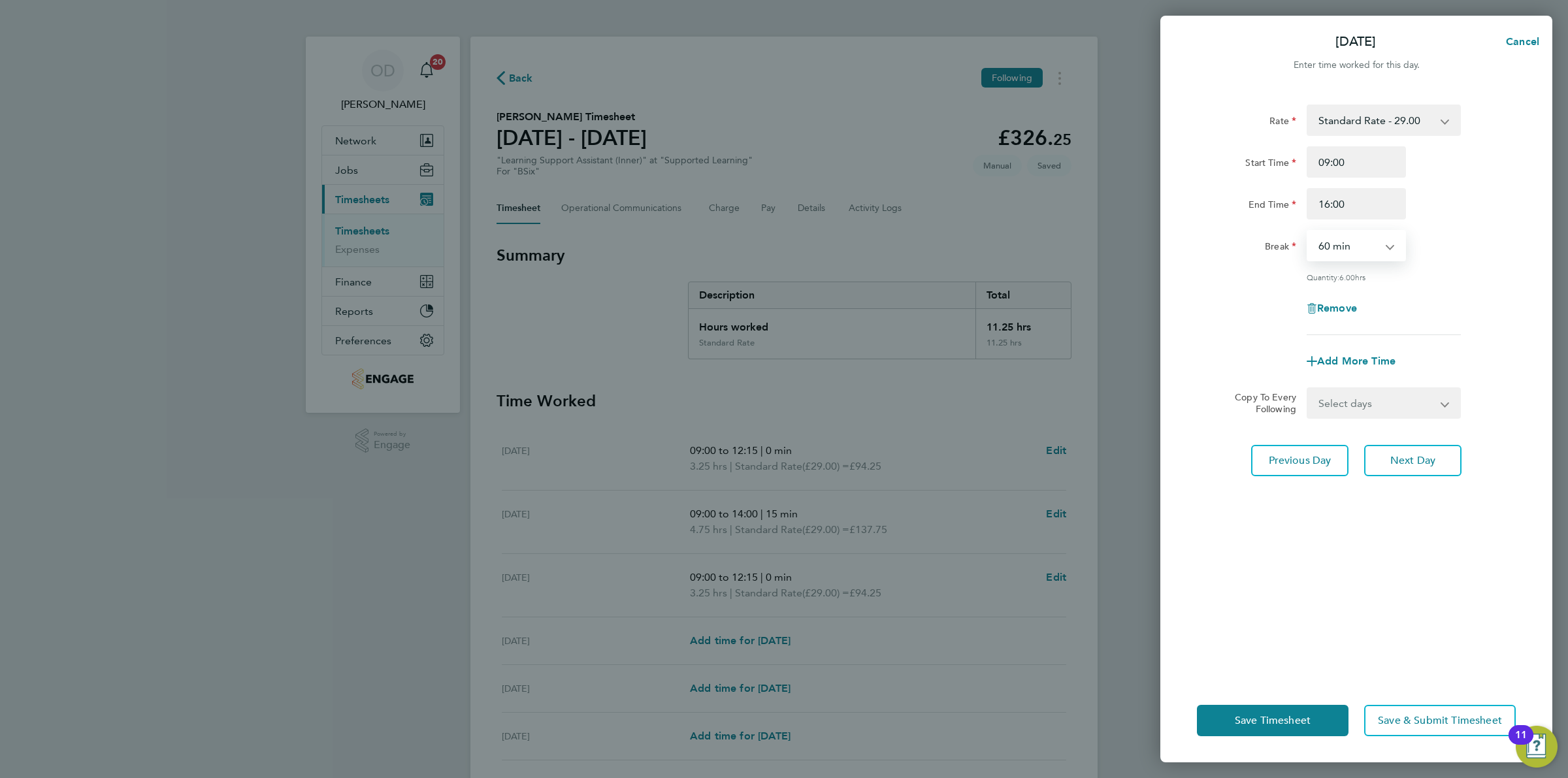
click at [1377, 249] on select "0 min 15 min 30 min 45 min 60 min 75 min 90 min" at bounding box center [1349, 245] width 81 height 29
select select "30"
click at [1308, 231] on select "0 min 15 min 30 min 45 min 60 min 75 min 90 min" at bounding box center [1349, 245] width 81 height 29
click at [1458, 295] on div "Remove" at bounding box center [1356, 309] width 329 height 32
click at [1441, 440] on div "Rate Standard Rate - 29.00 Start Time 09:00 End Time 16:00 Break 0 min 15 min 3…" at bounding box center [1357, 383] width 392 height 590
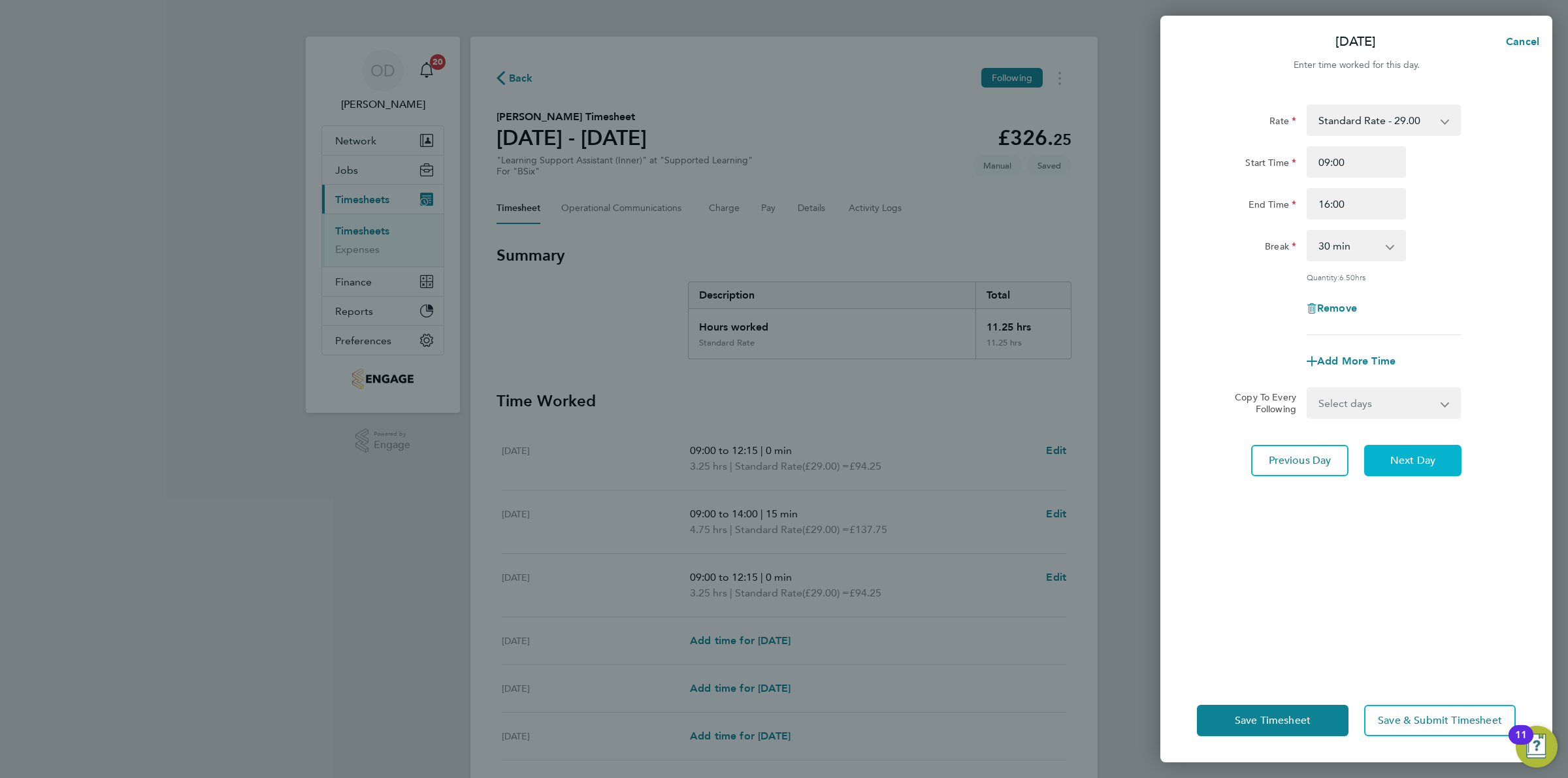
click at [1421, 454] on span "Next Day" at bounding box center [1413, 460] width 45 height 13
select select "60"
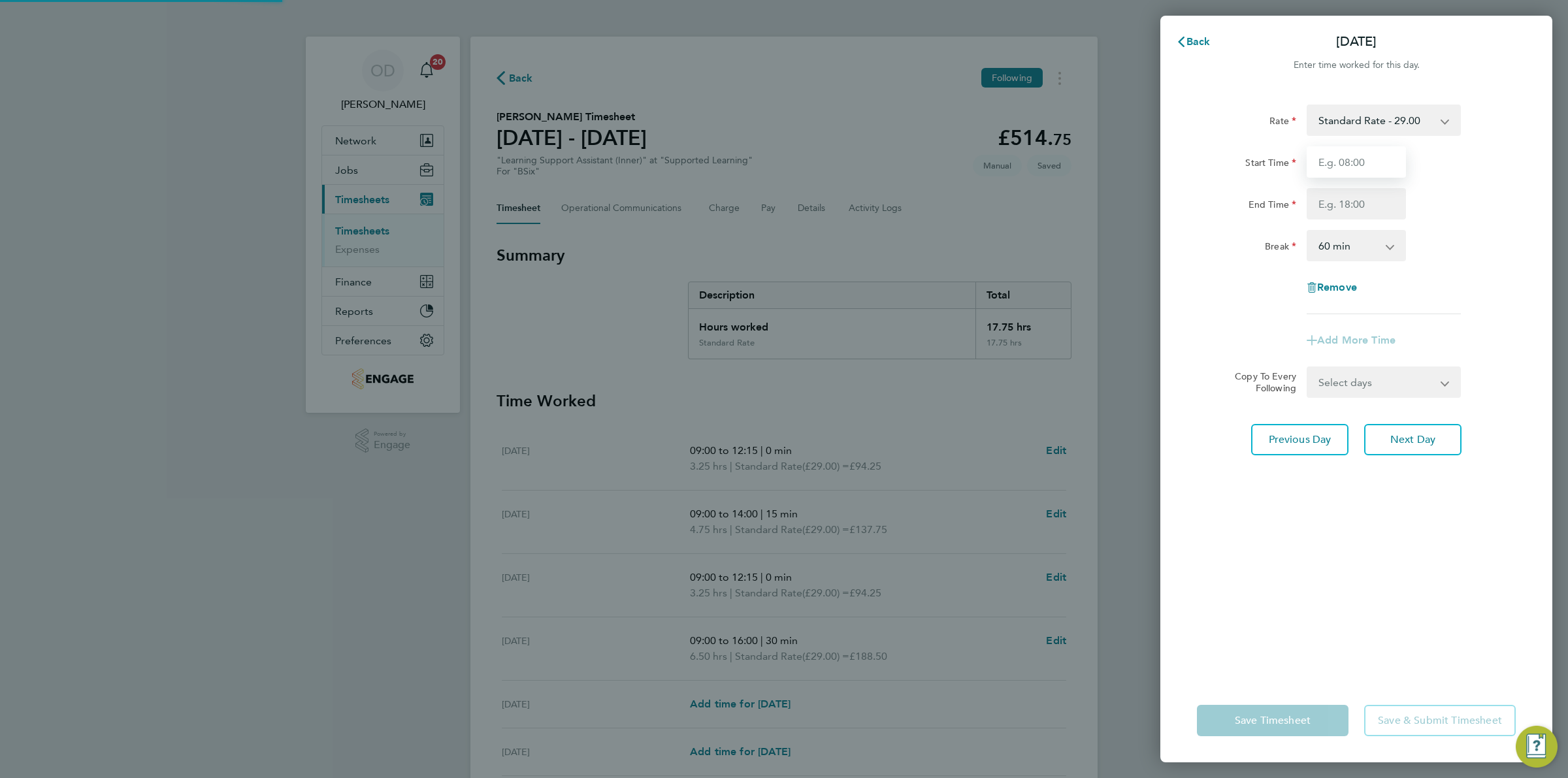
click at [1369, 171] on input "Start Time" at bounding box center [1356, 162] width 99 height 32
type input "09:00"
click at [1371, 200] on input "End Time" at bounding box center [1356, 204] width 99 height 32
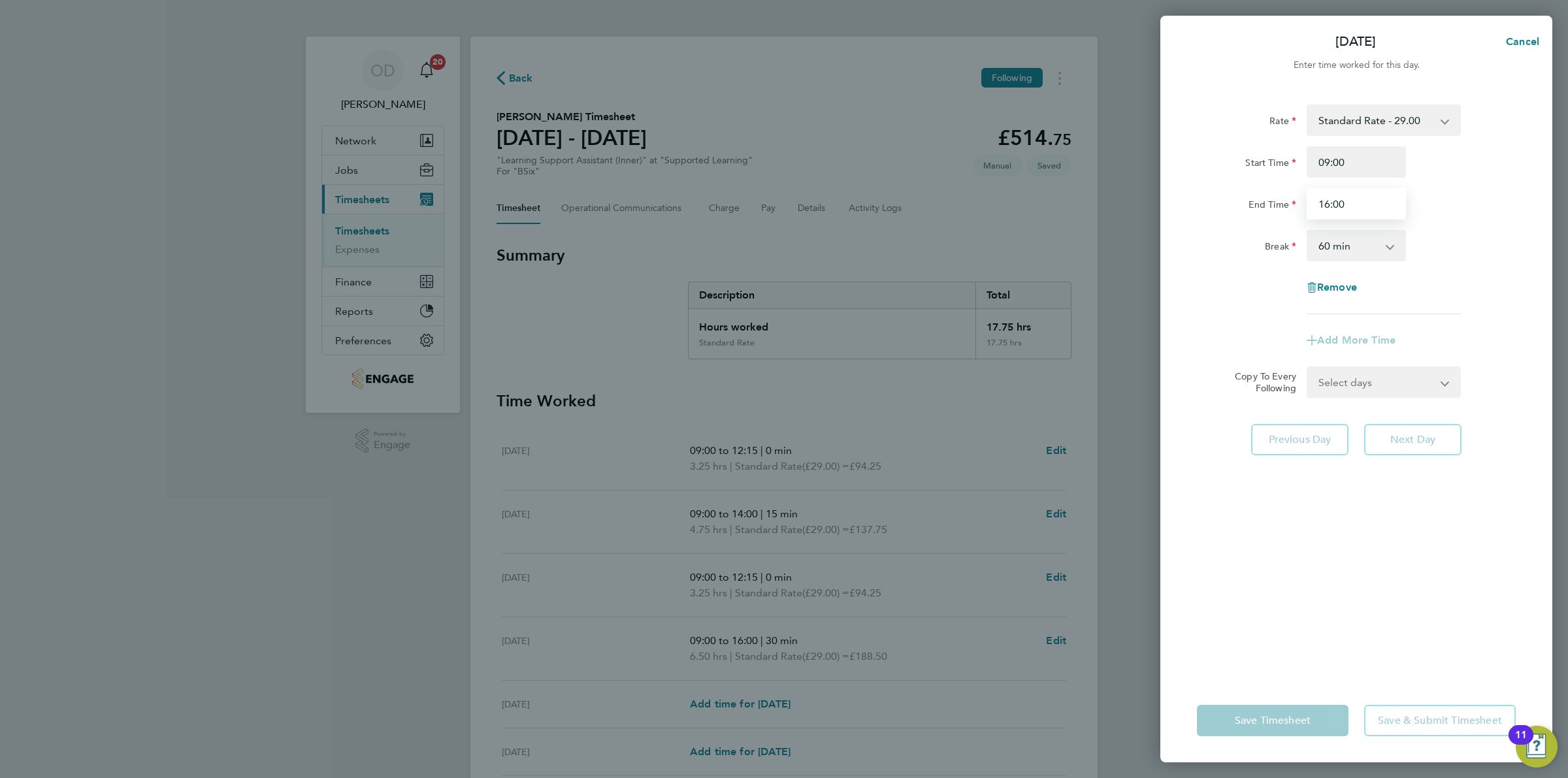
drag, startPoint x: 1350, startPoint y: 204, endPoint x: 1305, endPoint y: 203, distance: 45.0
click at [1306, 203] on div "16:00" at bounding box center [1357, 204] width 110 height 32
type input "14:00"
click at [1416, 249] on div "Break 0 min 15 min 30 min 45 min 60 min 75 min 90 min" at bounding box center [1356, 246] width 329 height 32
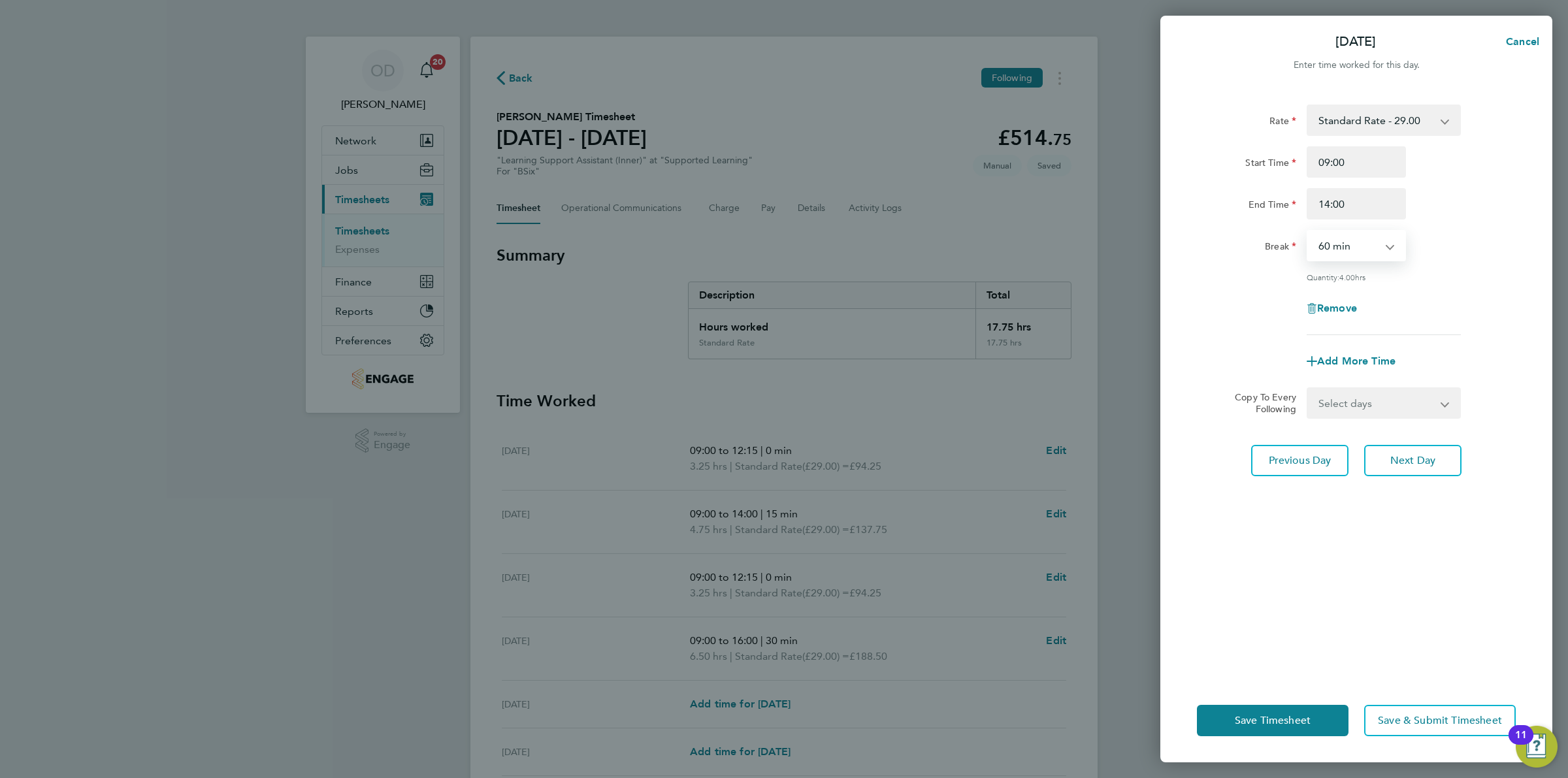
drag, startPoint x: 1380, startPoint y: 244, endPoint x: 1380, endPoint y: 260, distance: 16.0
click at [1380, 244] on select "0 min 15 min 30 min 45 min 60 min 75 min 90 min" at bounding box center [1349, 245] width 81 height 29
select select "15"
click at [1308, 231] on select "0 min 15 min 30 min 45 min 60 min 75 min 90 min" at bounding box center [1349, 245] width 81 height 29
click at [1504, 293] on div "Remove" at bounding box center [1356, 309] width 329 height 32
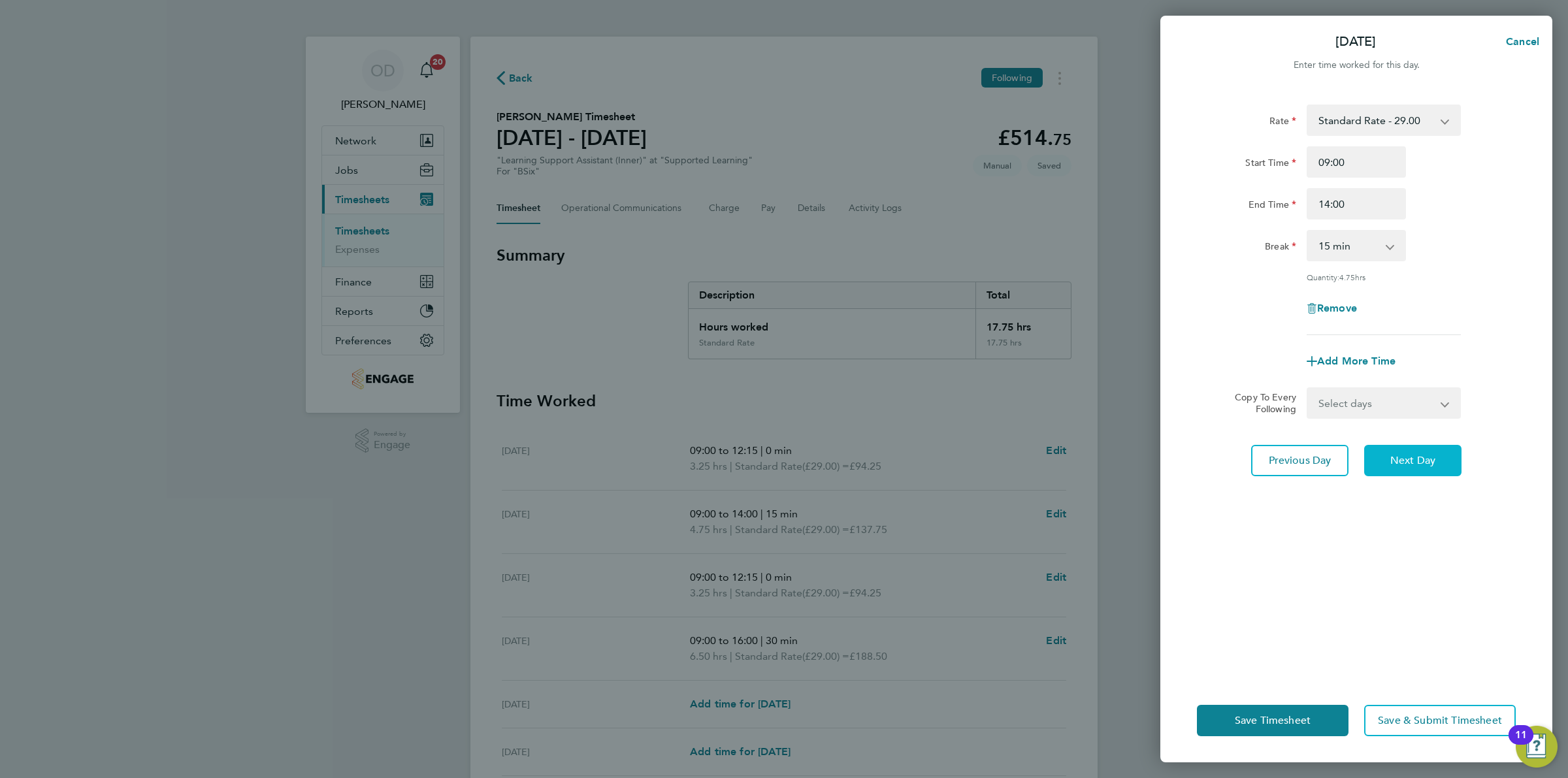
click at [1423, 454] on span "Next Day" at bounding box center [1413, 460] width 45 height 13
select select "60"
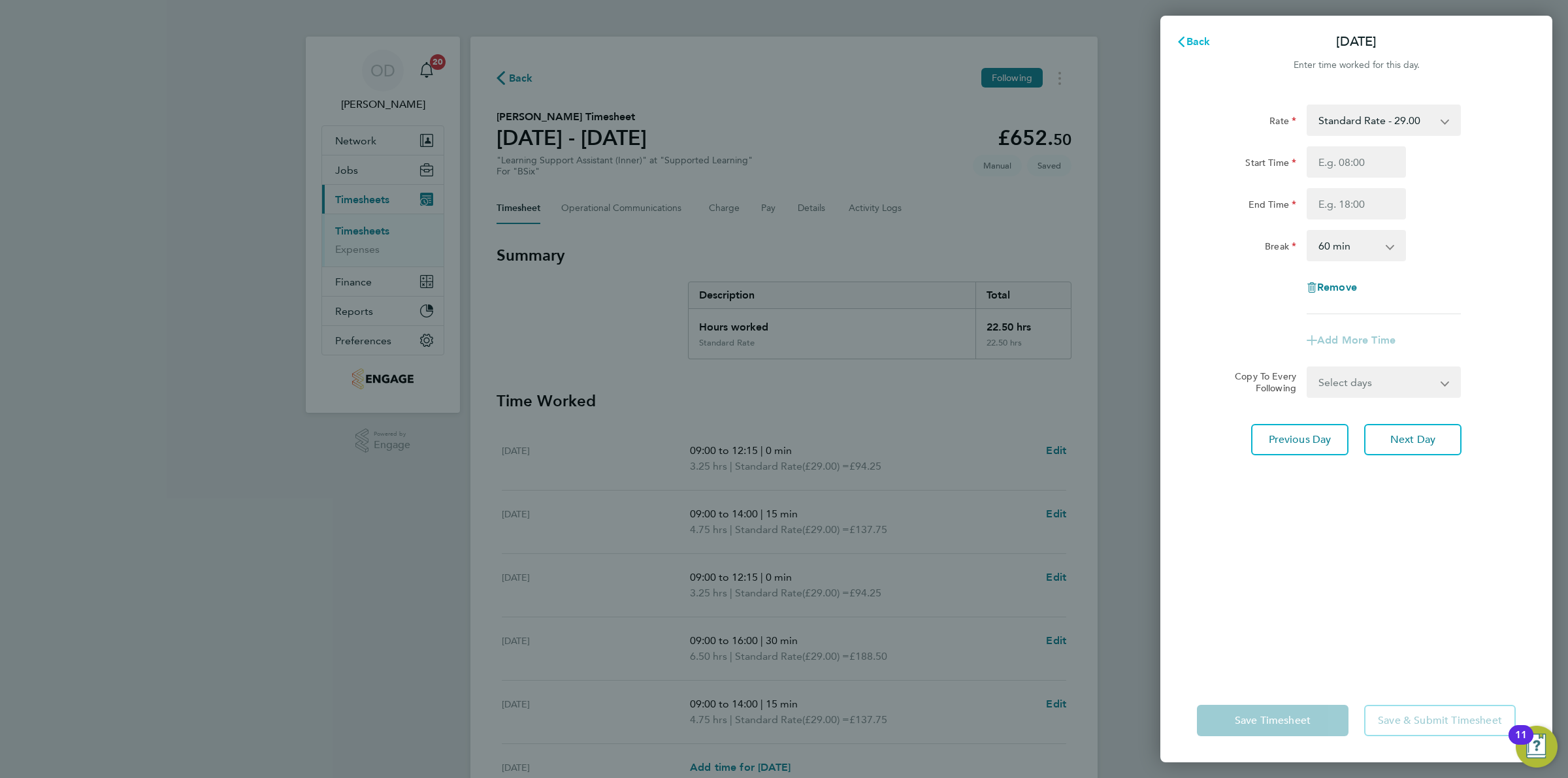
click at [1197, 36] on span "Back" at bounding box center [1199, 41] width 24 height 13
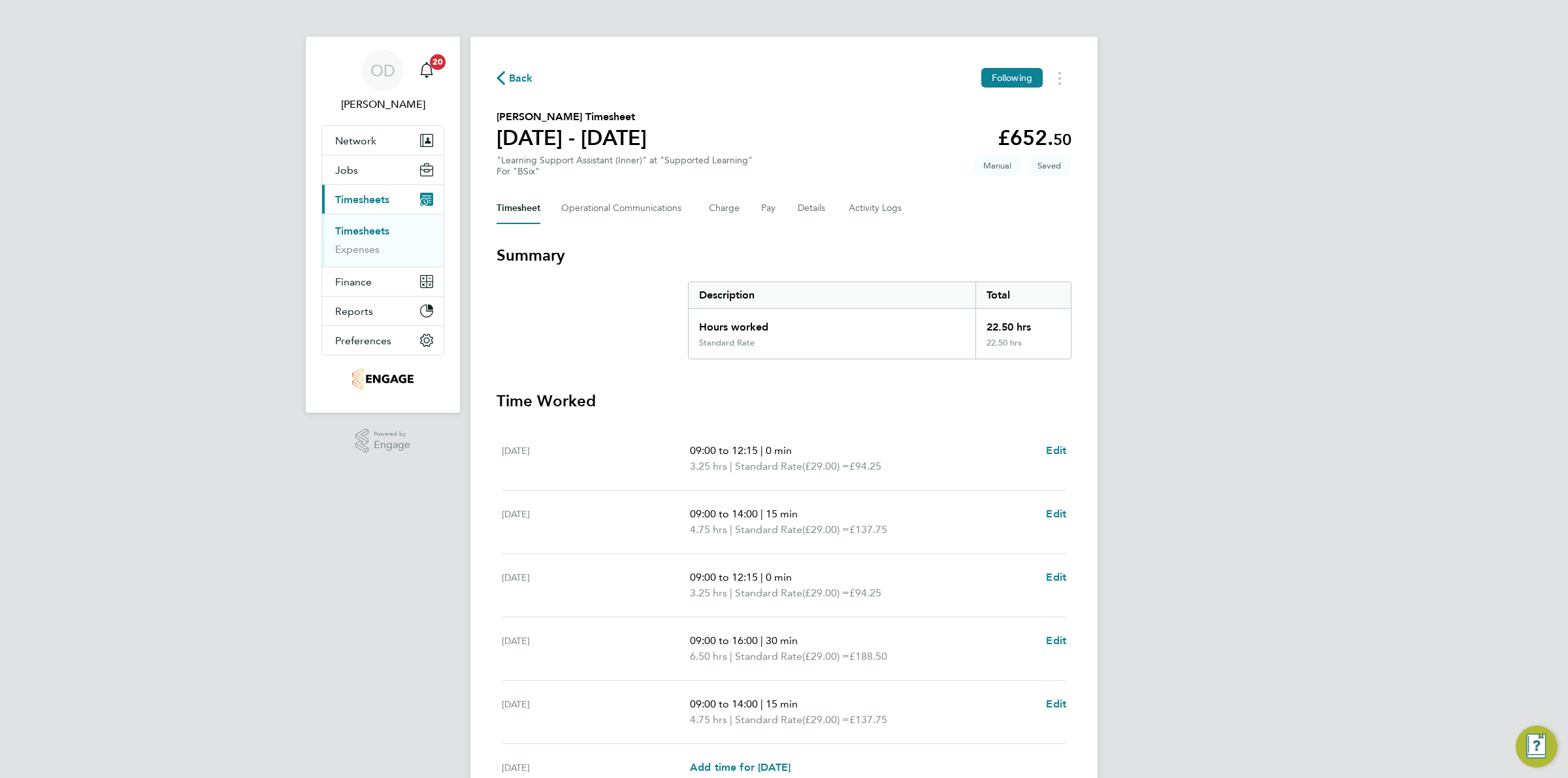
scroll to position [178, 0]
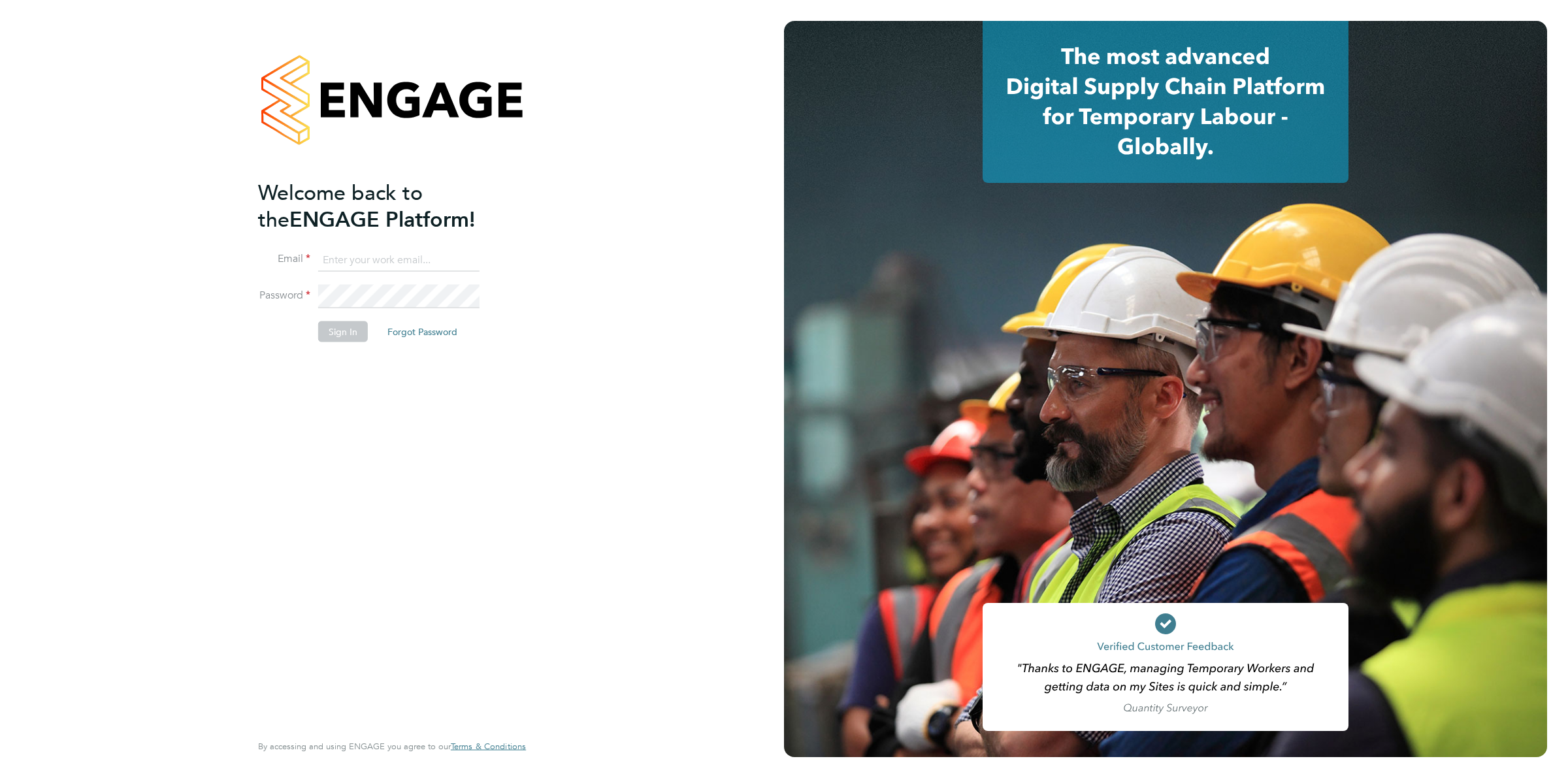
type input "[PERSON_NAME][EMAIL_ADDRESS][DOMAIN_NAME]"
click at [332, 338] on button "Sign In" at bounding box center [343, 332] width 50 height 21
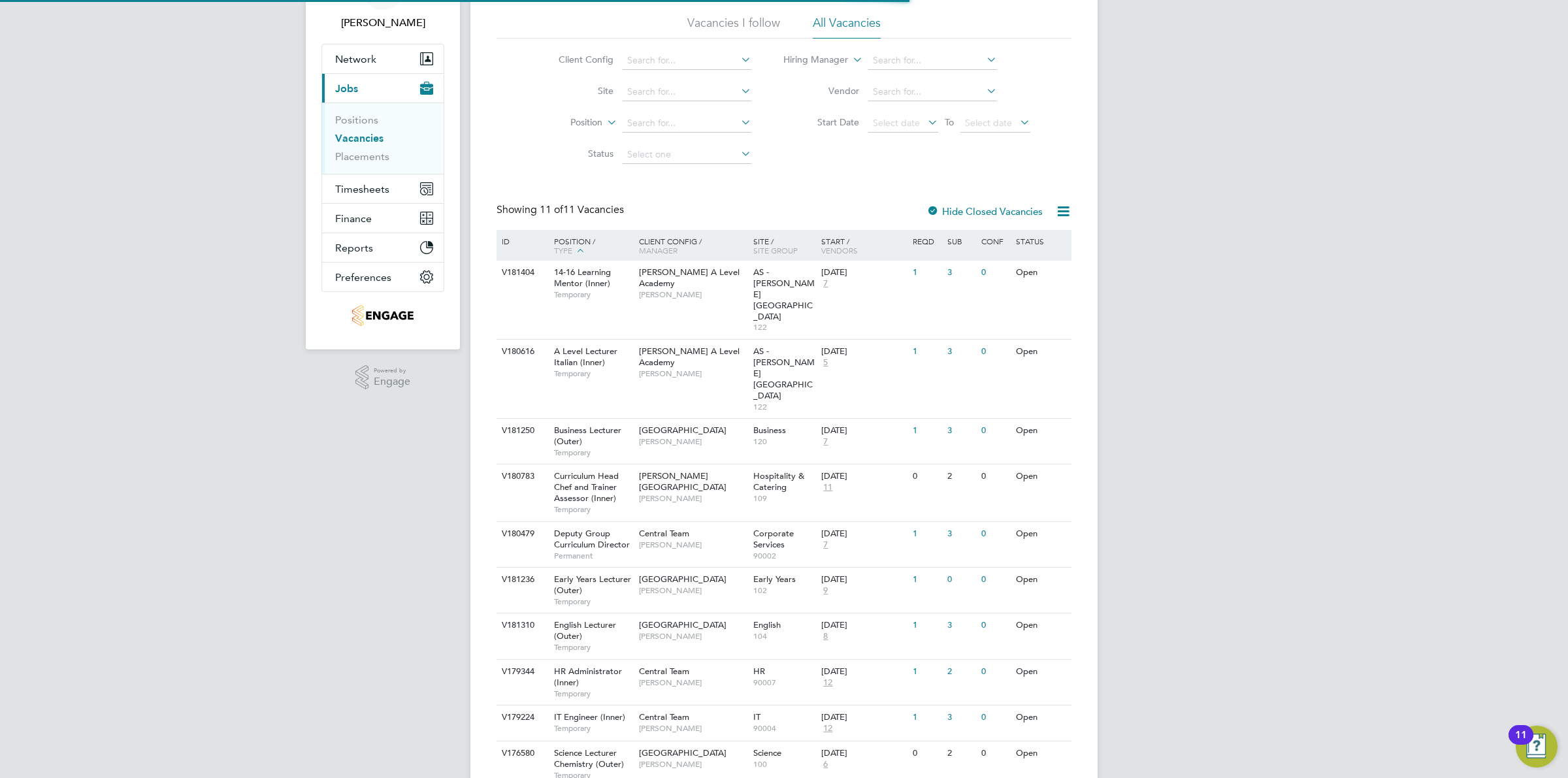
scroll to position [119, 0]
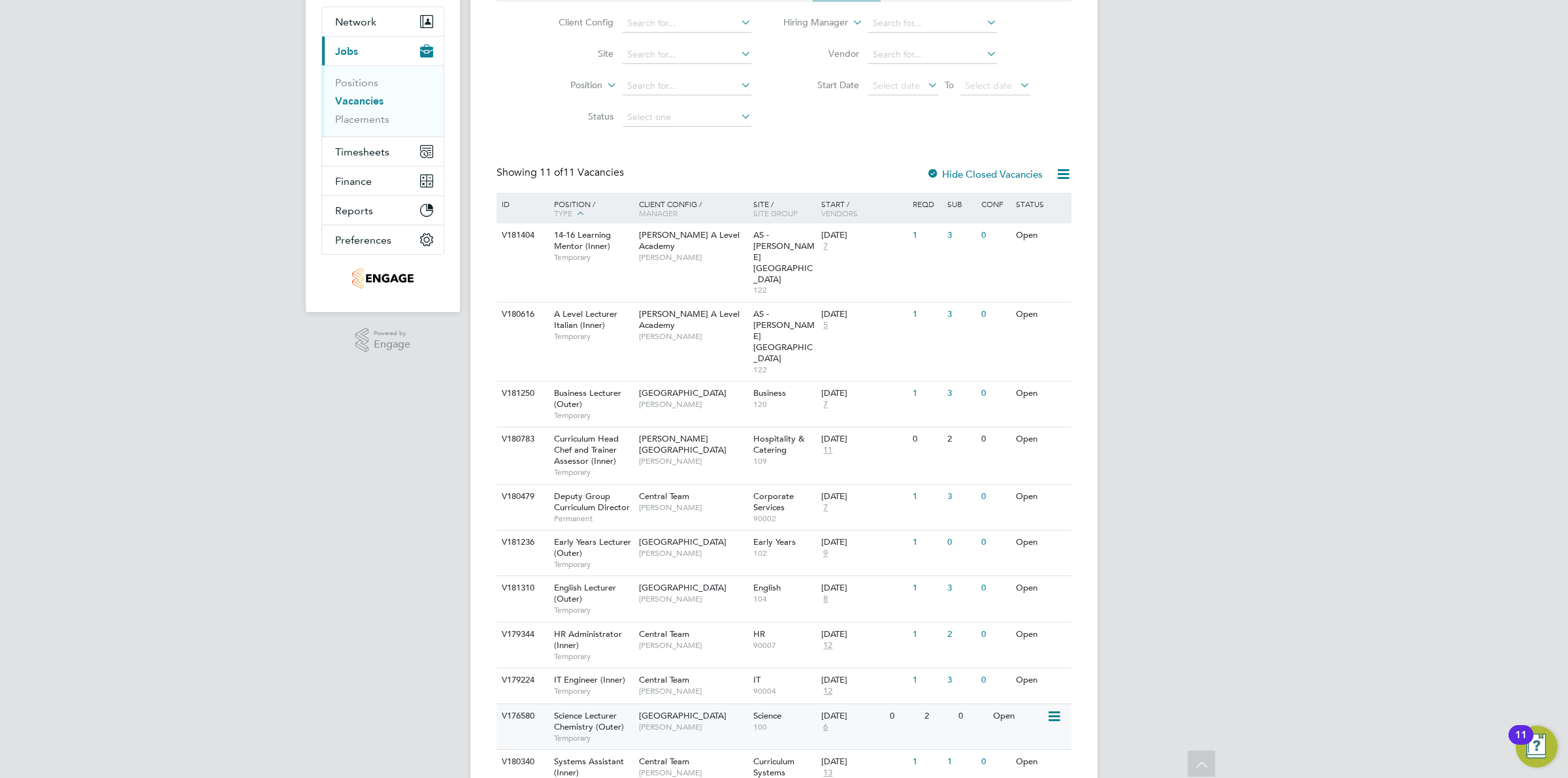
click at [900, 704] on div "0" at bounding box center [903, 716] width 34 height 24
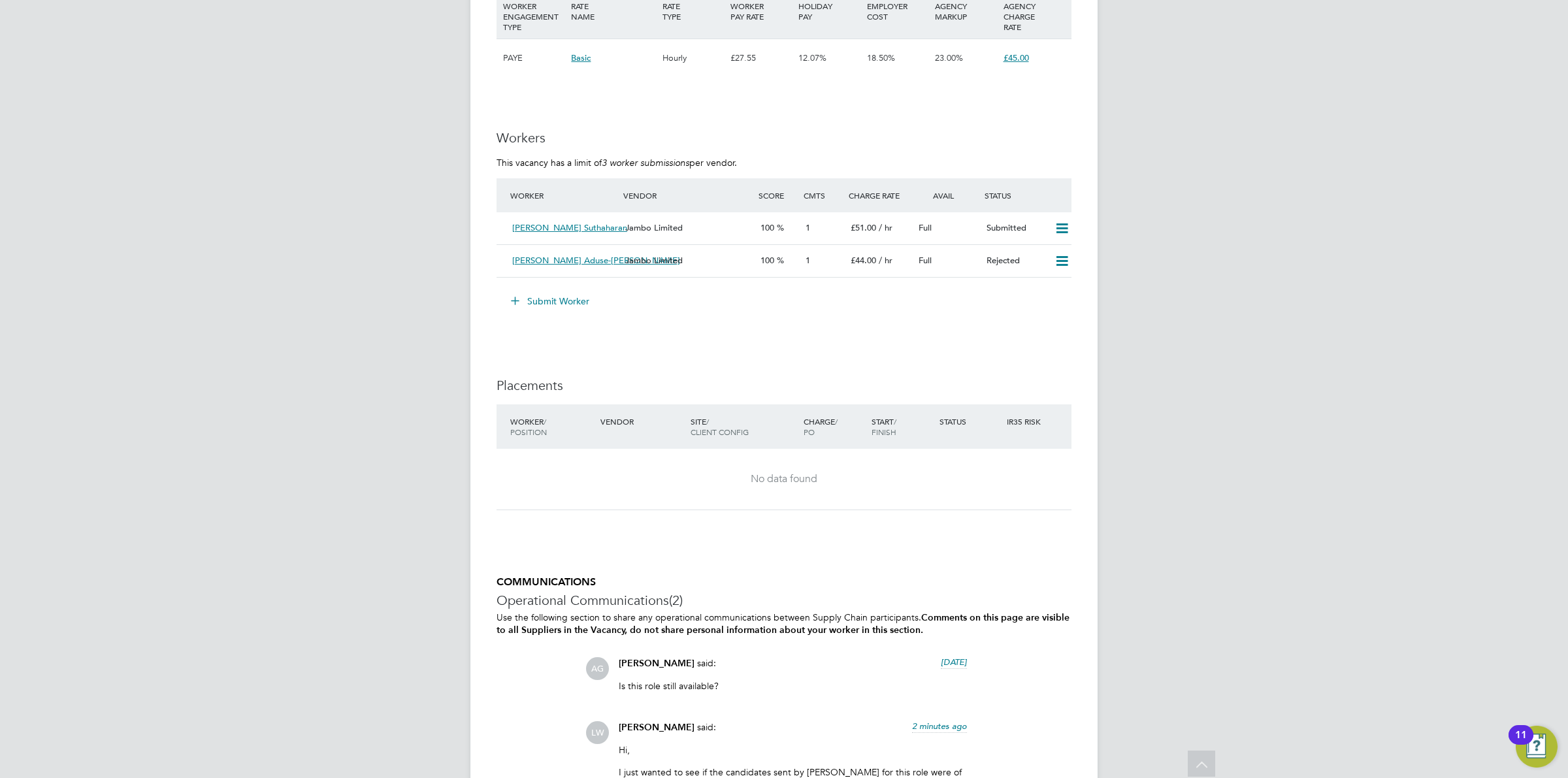
click at [567, 312] on button "Submit Worker" at bounding box center [550, 301] width 98 height 21
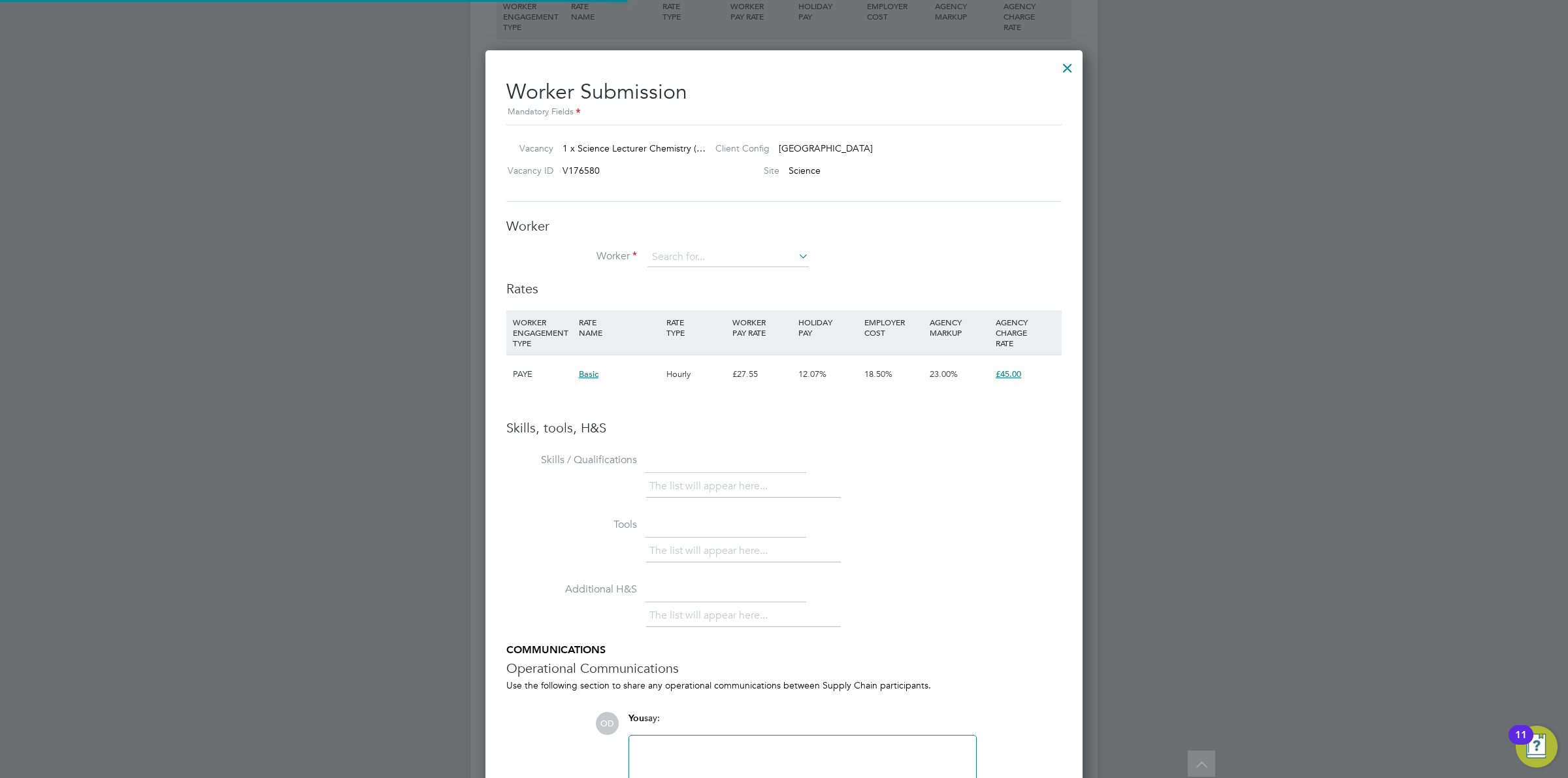
scroll to position [826, 598]
click at [757, 256] on input at bounding box center [728, 257] width 161 height 20
click at [753, 305] on li "R ehana Sabir (HQ0024420)" at bounding box center [747, 313] width 201 height 17
type input "Rehana Sabir (HQ0024420)"
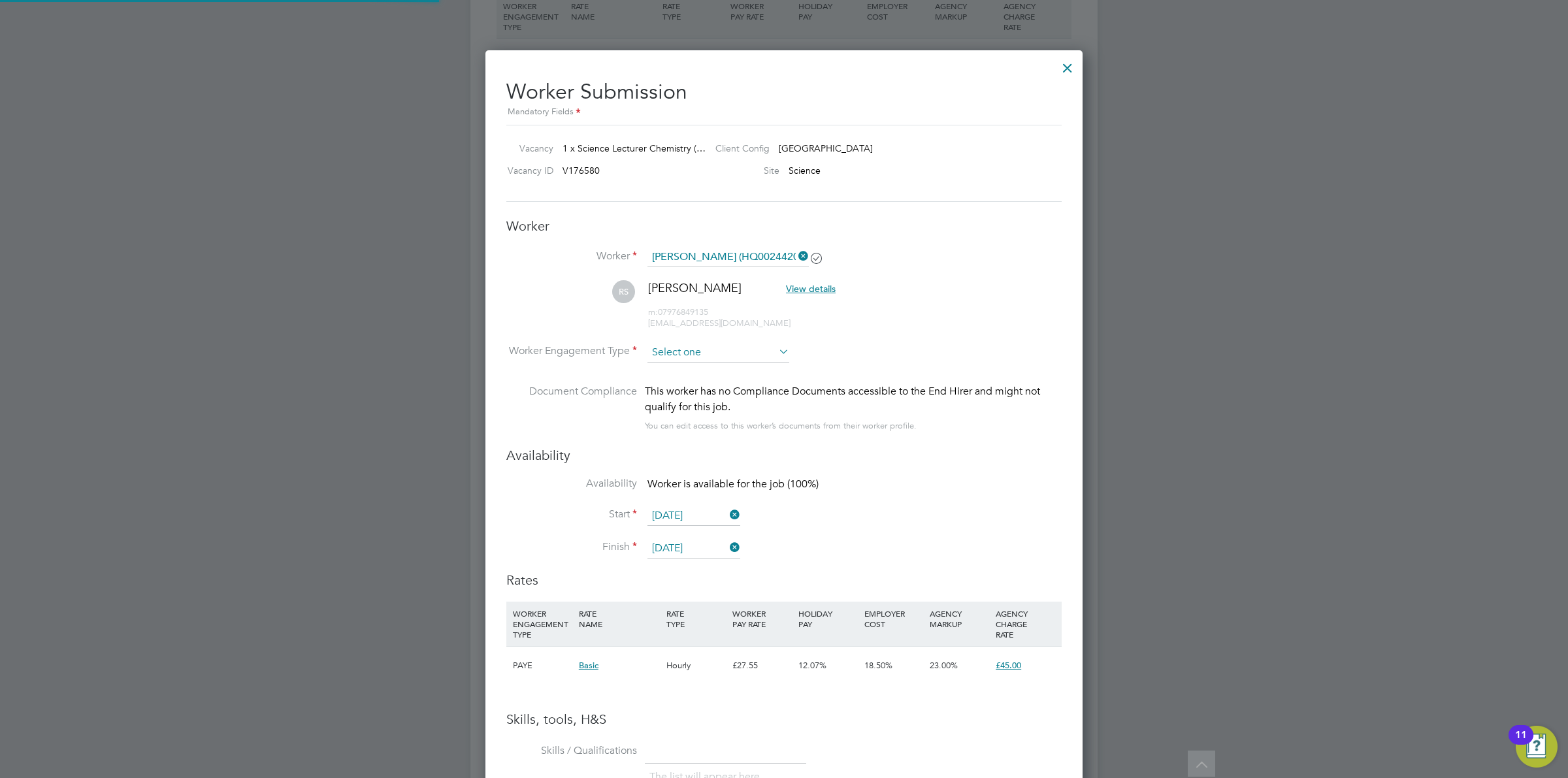
click at [726, 352] on input at bounding box center [719, 352] width 142 height 20
click at [726, 373] on li "Contract" at bounding box center [719, 372] width 143 height 17
type input "Contract"
click at [969, 337] on li "RS Rehana Sabir View details m: 07976849135 rpsabir@hotmail.com" at bounding box center [784, 311] width 556 height 62
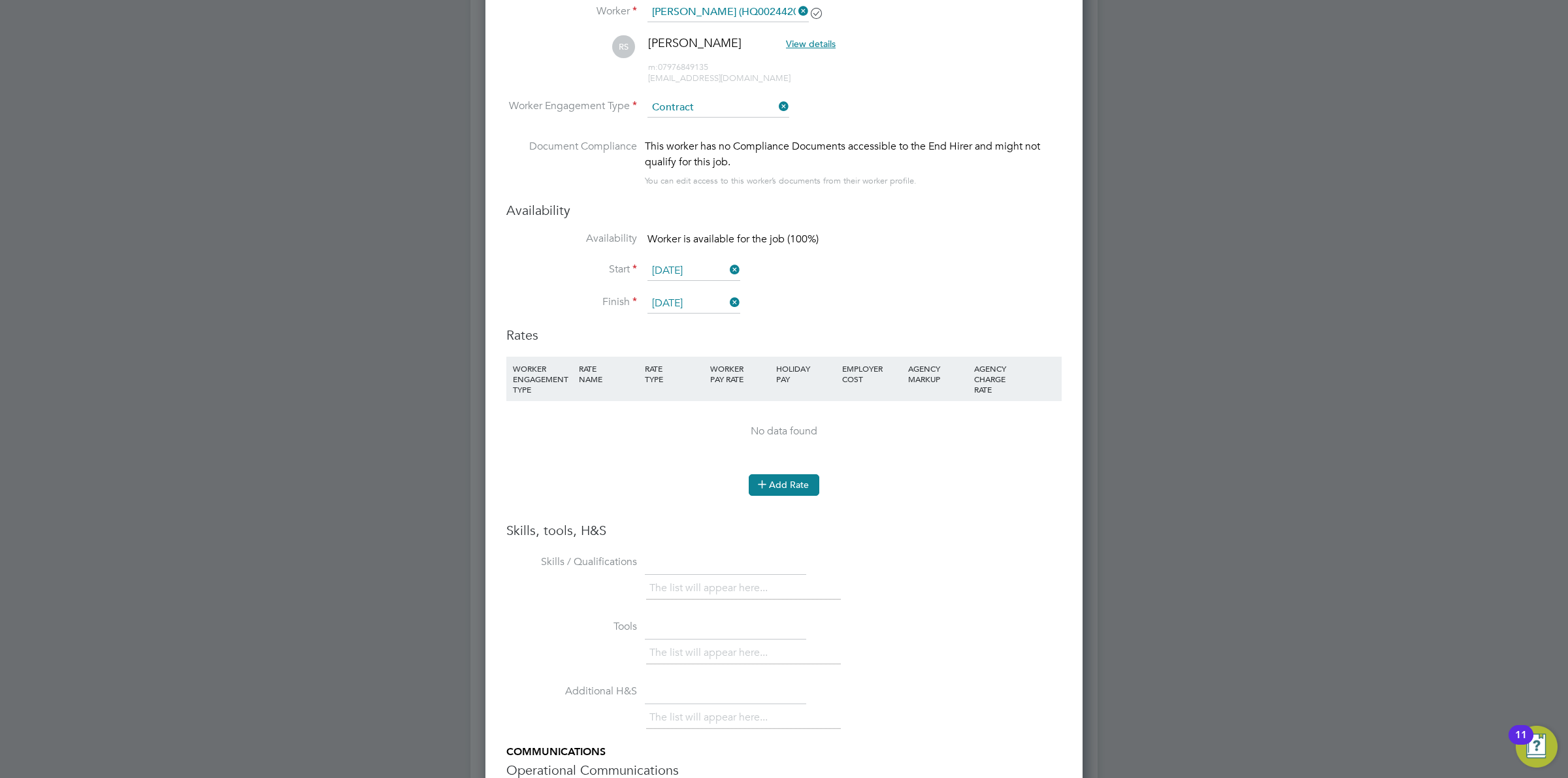
click at [794, 482] on button "Add Rate" at bounding box center [784, 485] width 71 height 21
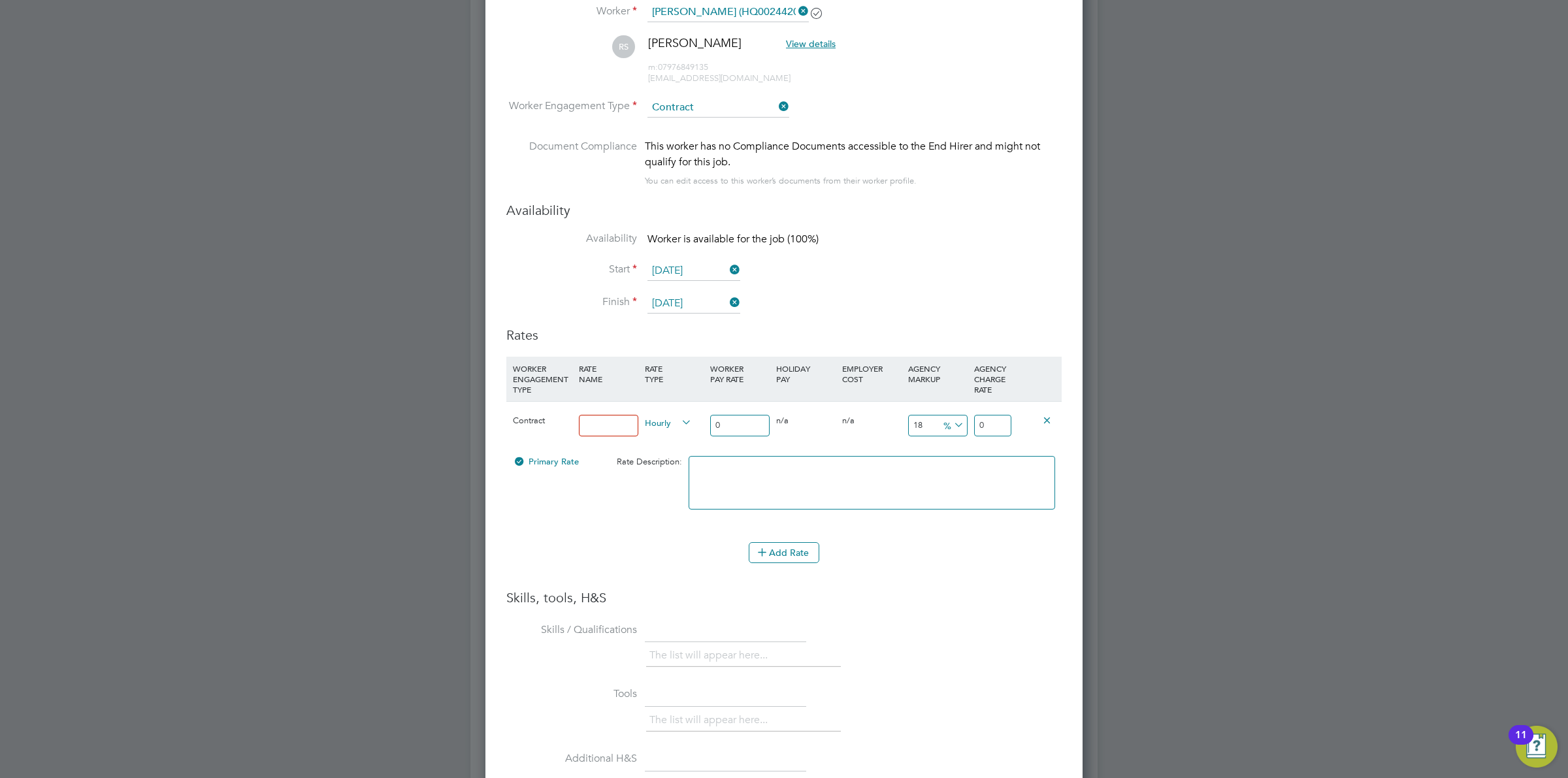
click at [629, 422] on input at bounding box center [608, 426] width 60 height 21
type input "Standard Rate"
drag, startPoint x: 729, startPoint y: 423, endPoint x: 676, endPoint y: 416, distance: 53.5
click at [676, 416] on div "Contract Standard Rate Hourly 0 0 n/a 0 n/a 18 0 % 0" at bounding box center [784, 425] width 556 height 48
type input "3"
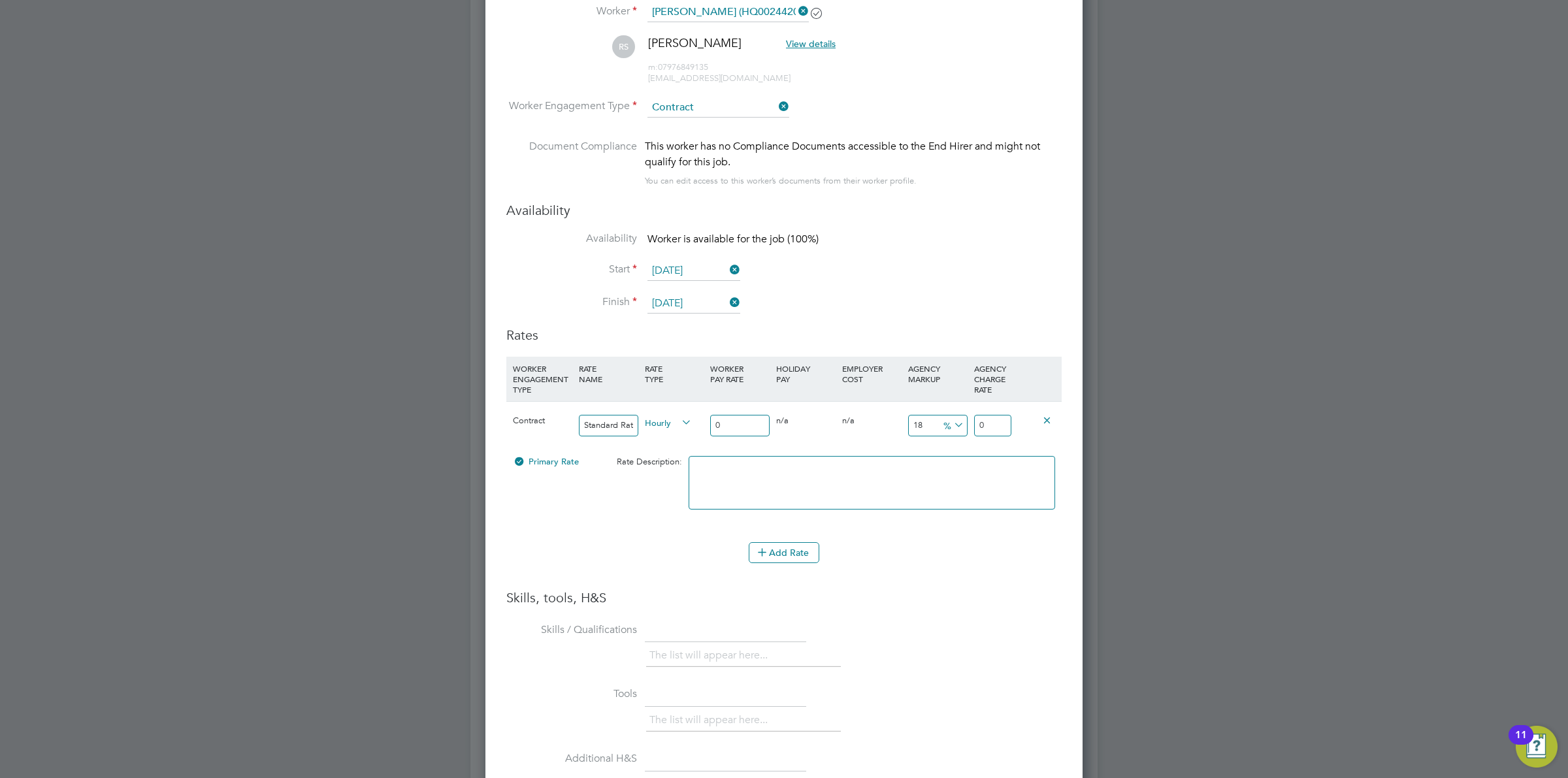
type input "0.54"
type input "3.54"
type input "36"
type input "6.48"
type input "42.48"
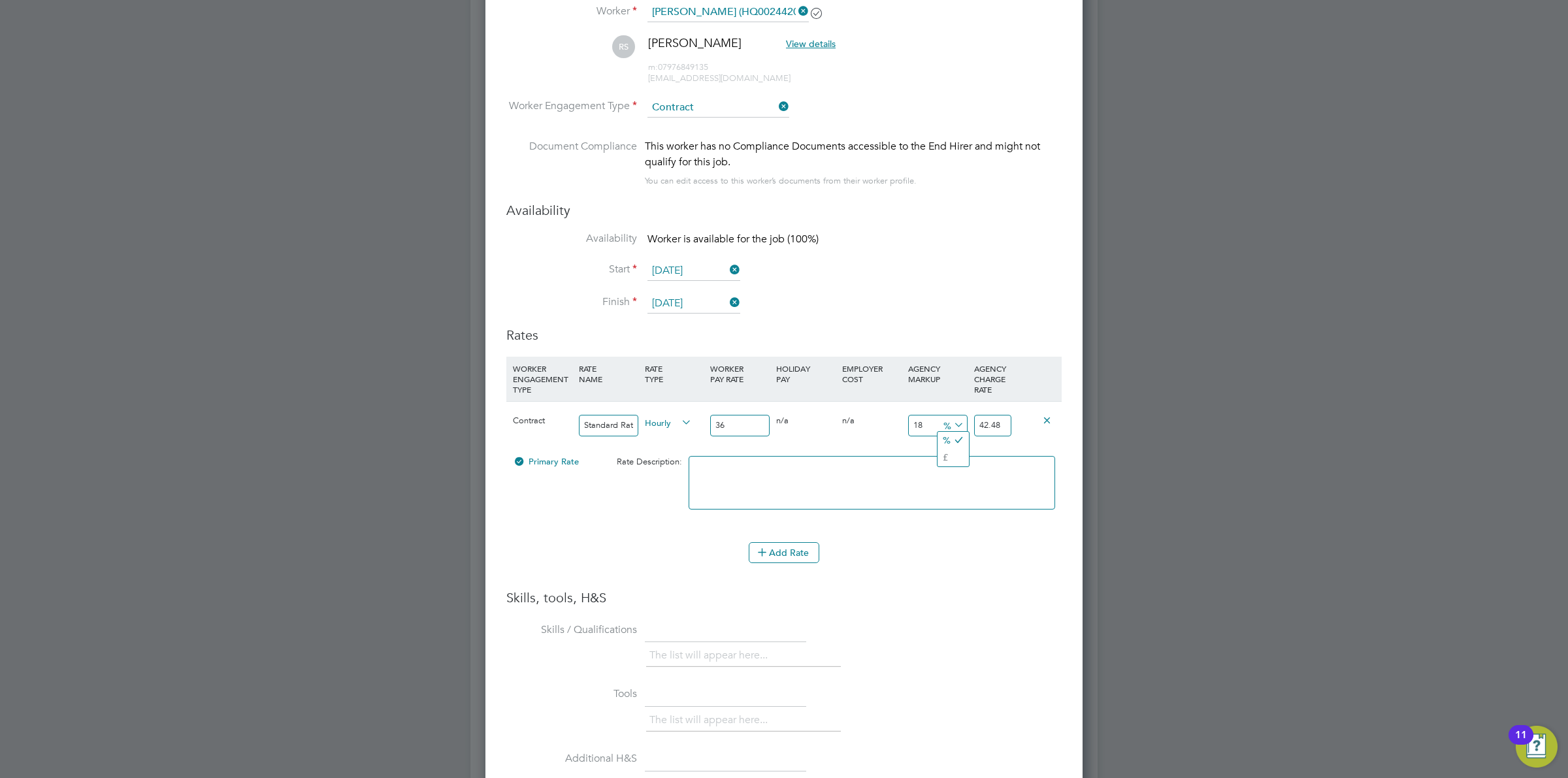
click at [945, 426] on span "%" at bounding box center [953, 425] width 27 height 14
click at [951, 458] on li "£" at bounding box center [954, 456] width 32 height 17
drag, startPoint x: 730, startPoint y: 426, endPoint x: 665, endPoint y: 413, distance: 66.3
click at [665, 413] on div "Contract Standard Rate Hourly 36 0 n/a 0 n/a 18 6.48 £ 42.48" at bounding box center [784, 425] width 556 height 48
type input "3"
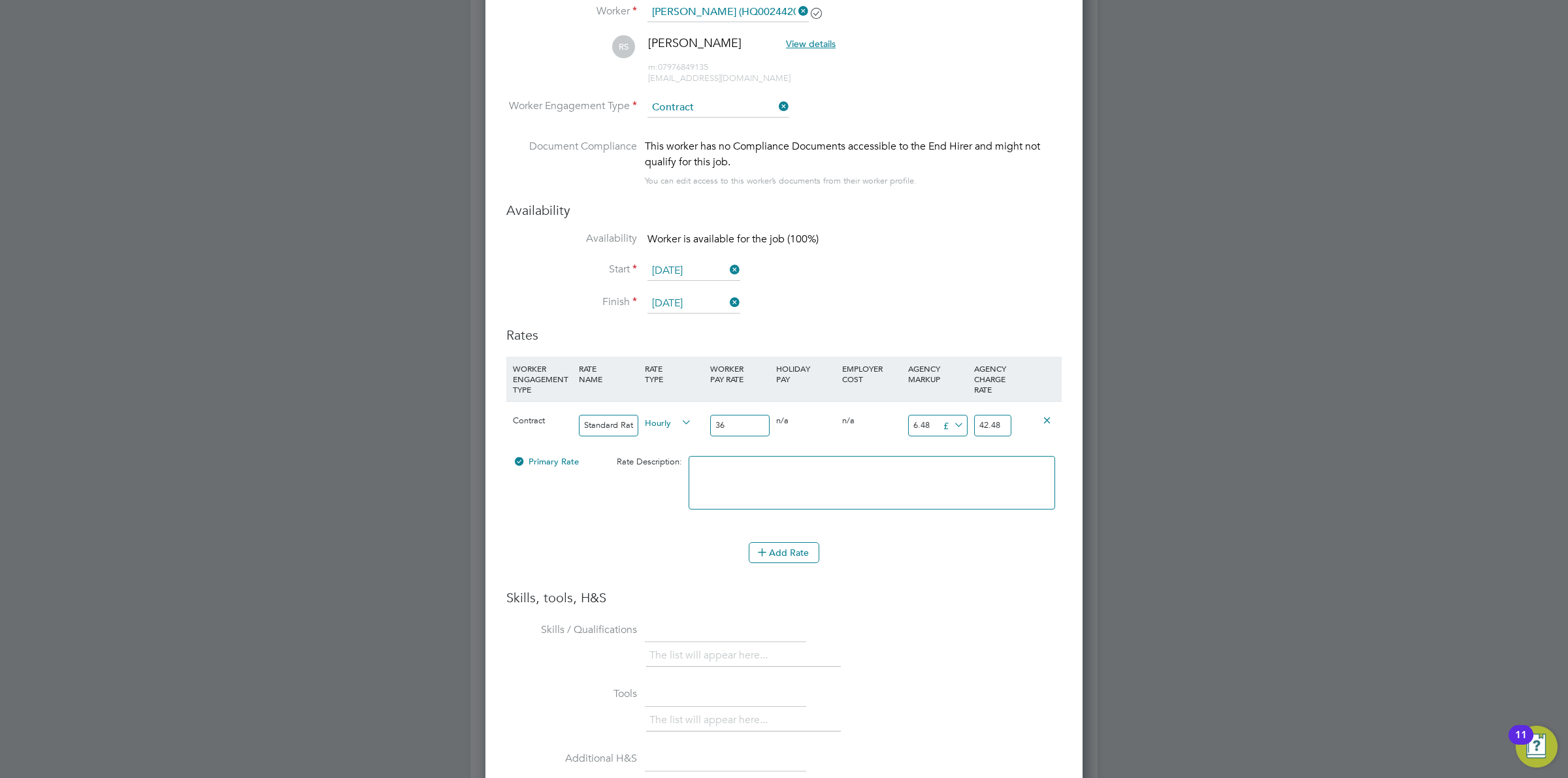
type input "9.48"
type input "37"
type input "43.48"
type input "37"
click at [951, 420] on icon at bounding box center [951, 425] width 0 height 18
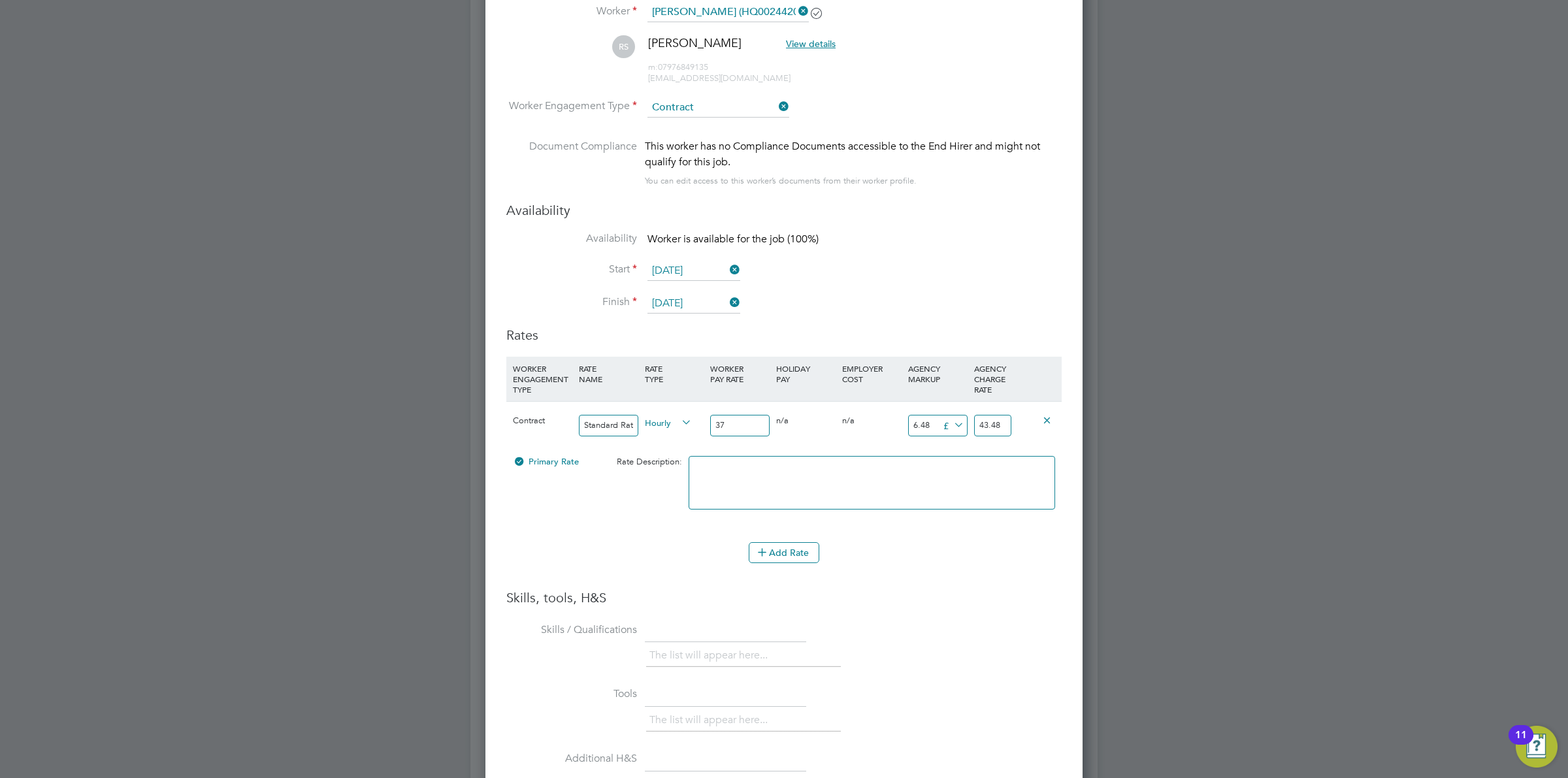
click at [956, 458] on icon at bounding box center [956, 456] width 10 height 10
drag, startPoint x: 935, startPoint y: 426, endPoint x: 861, endPoint y: 425, distance: 74.0
click at [860, 426] on div "Contract Standard Rate Hourly 37 0 n/a 0 n/a 17.513513513513512 6.48 £ 43.48" at bounding box center [784, 425] width 556 height 48
type input "1"
type input "38"
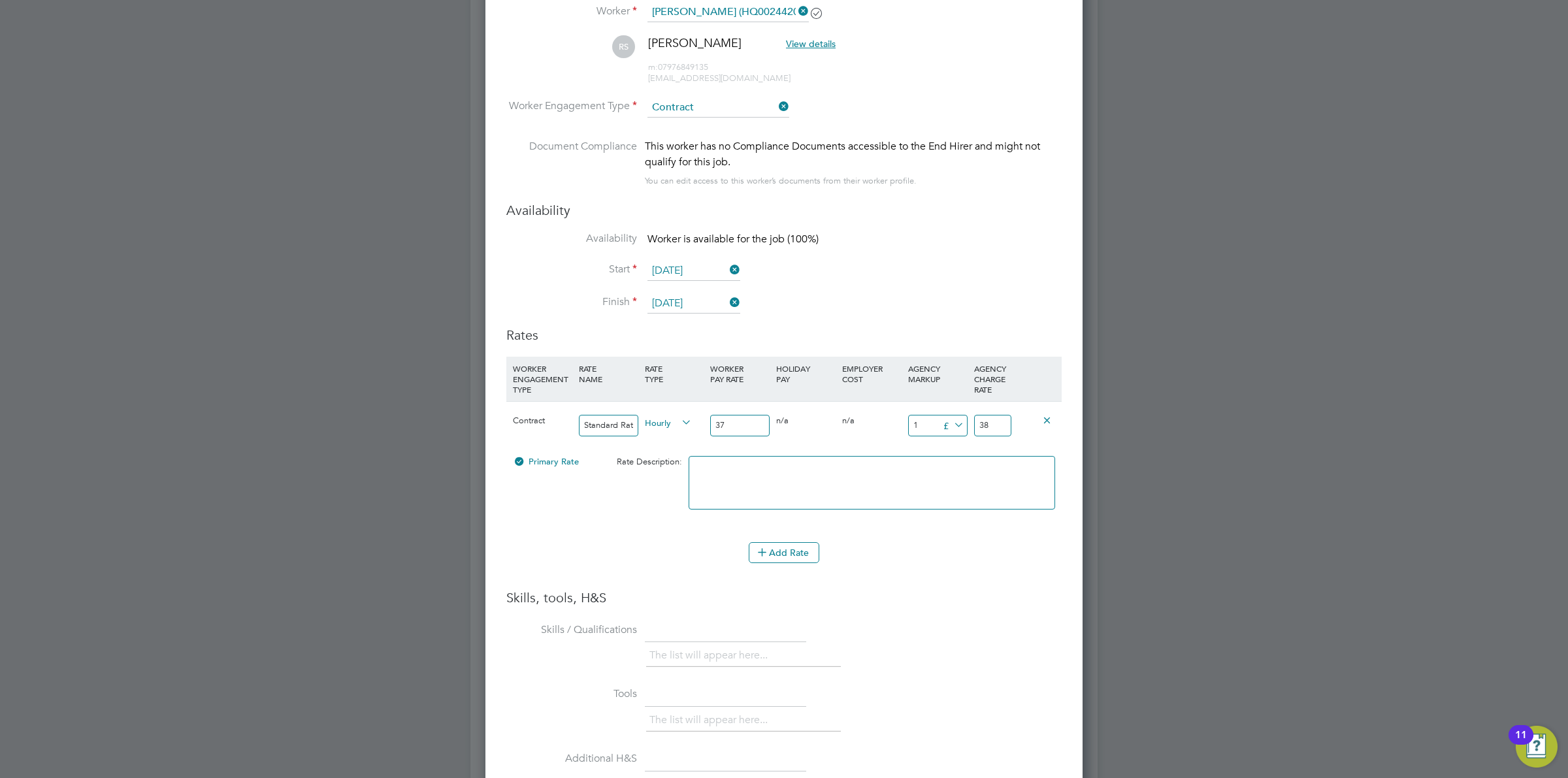
type input "12"
type input "49"
type input "12.5"
type input "49.5"
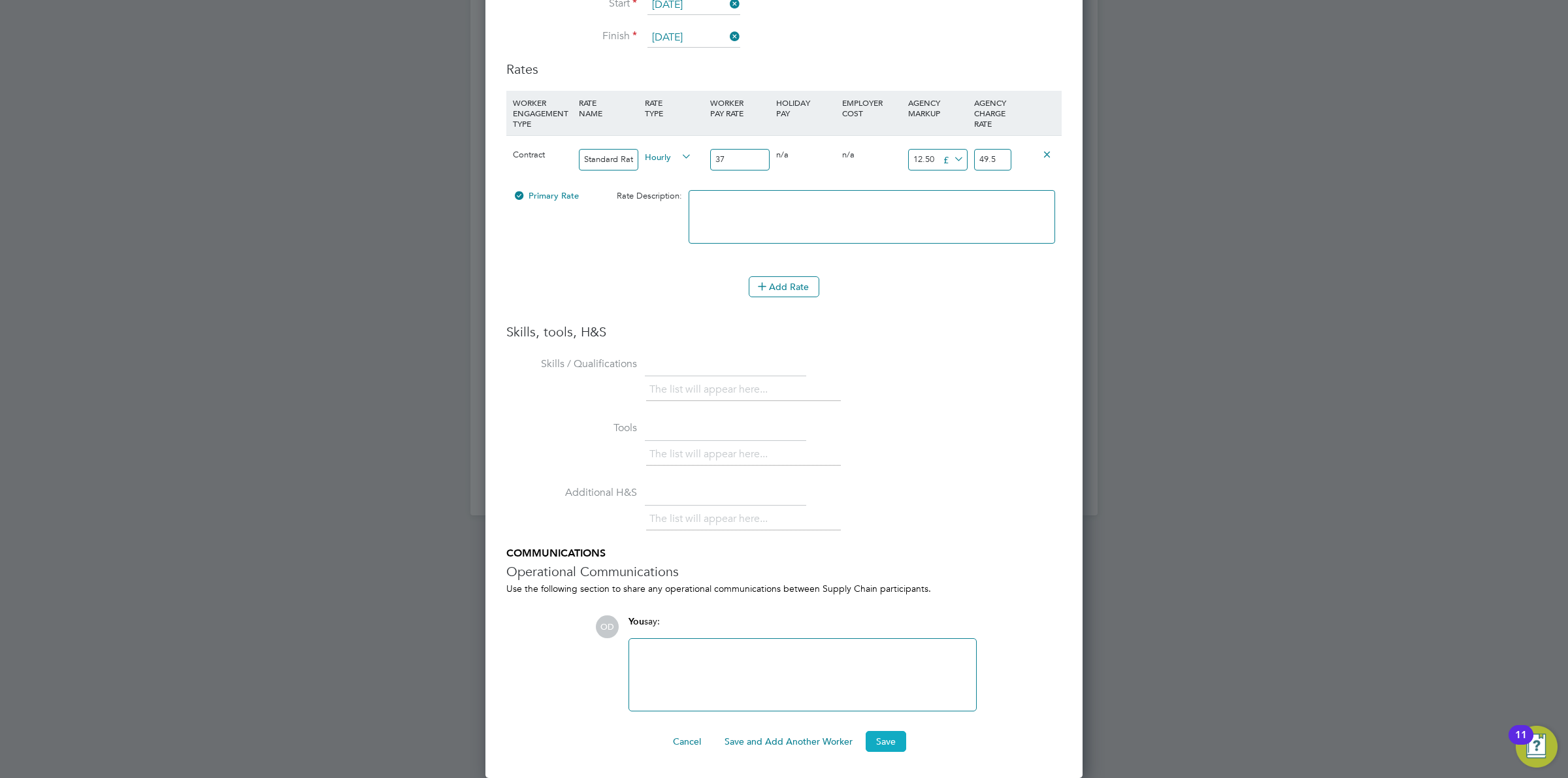
type input "12.50"
click at [892, 739] on button "Save" at bounding box center [886, 741] width 40 height 21
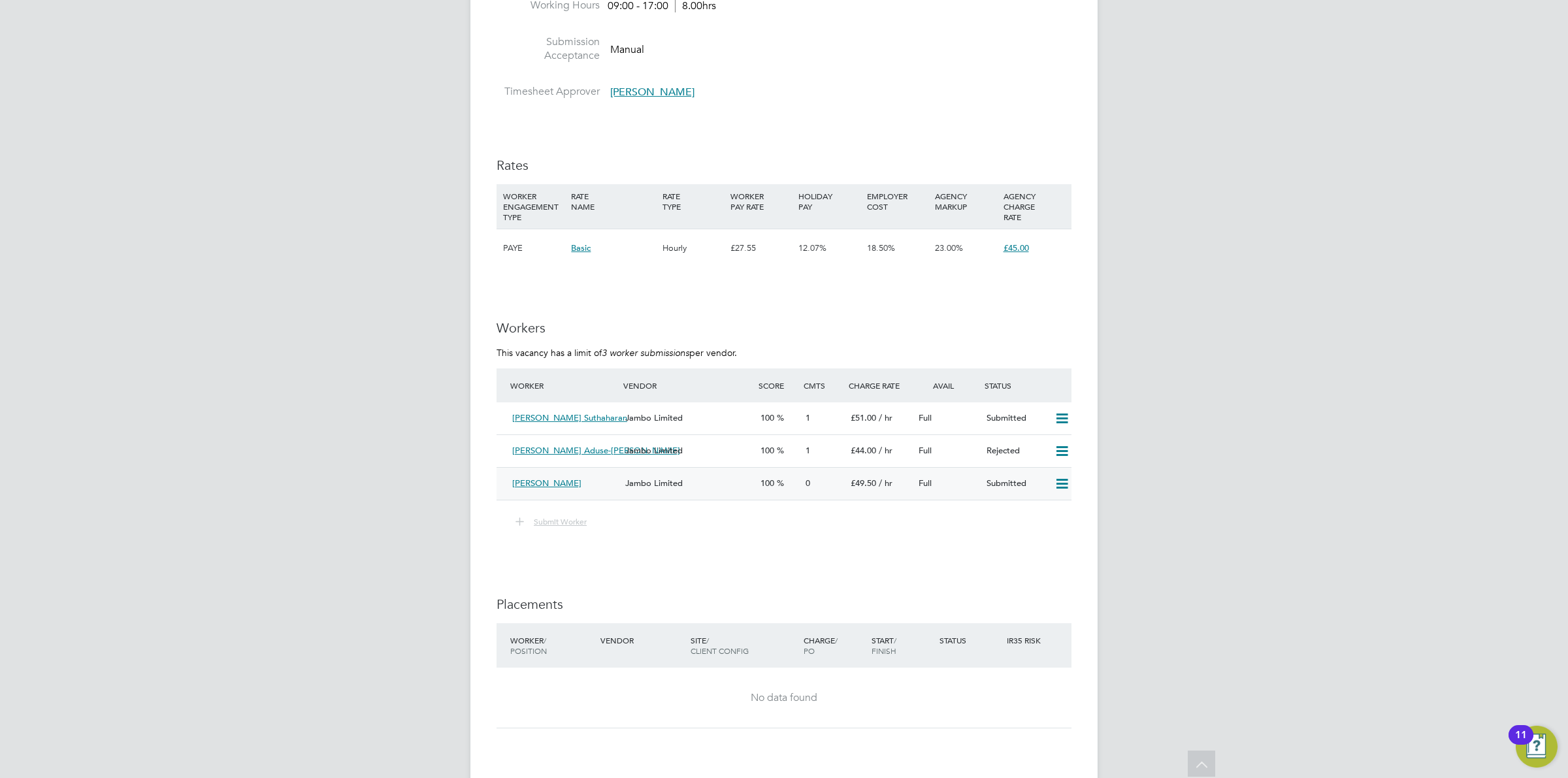
click at [662, 489] on span "Jambo Limited" at bounding box center [654, 483] width 57 height 11
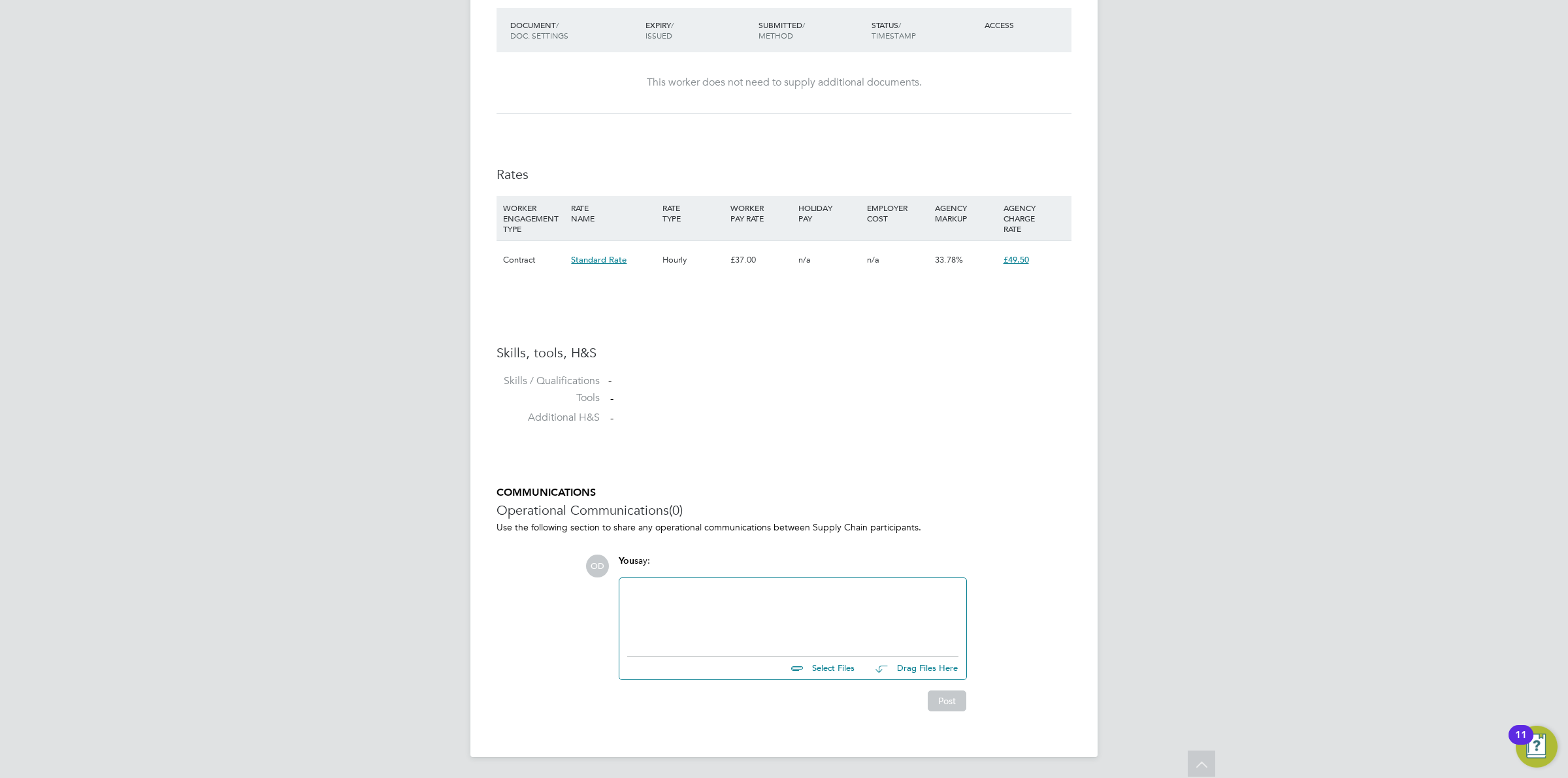
click at [809, 674] on input "file" at bounding box center [861, 666] width 196 height 18
type input "C:\fakepath\Rehana.doc"
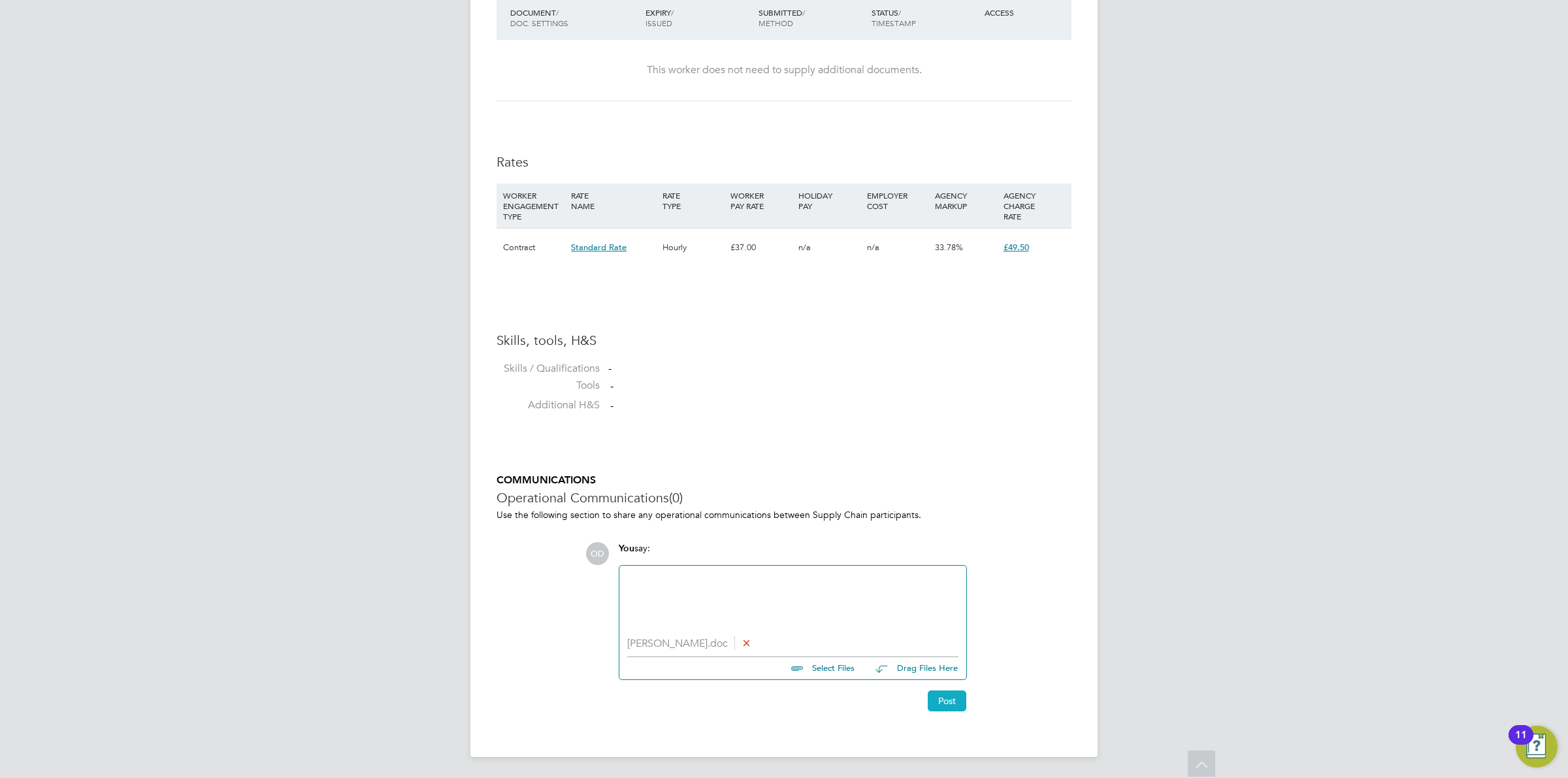
click at [964, 701] on button "Post" at bounding box center [947, 701] width 39 height 21
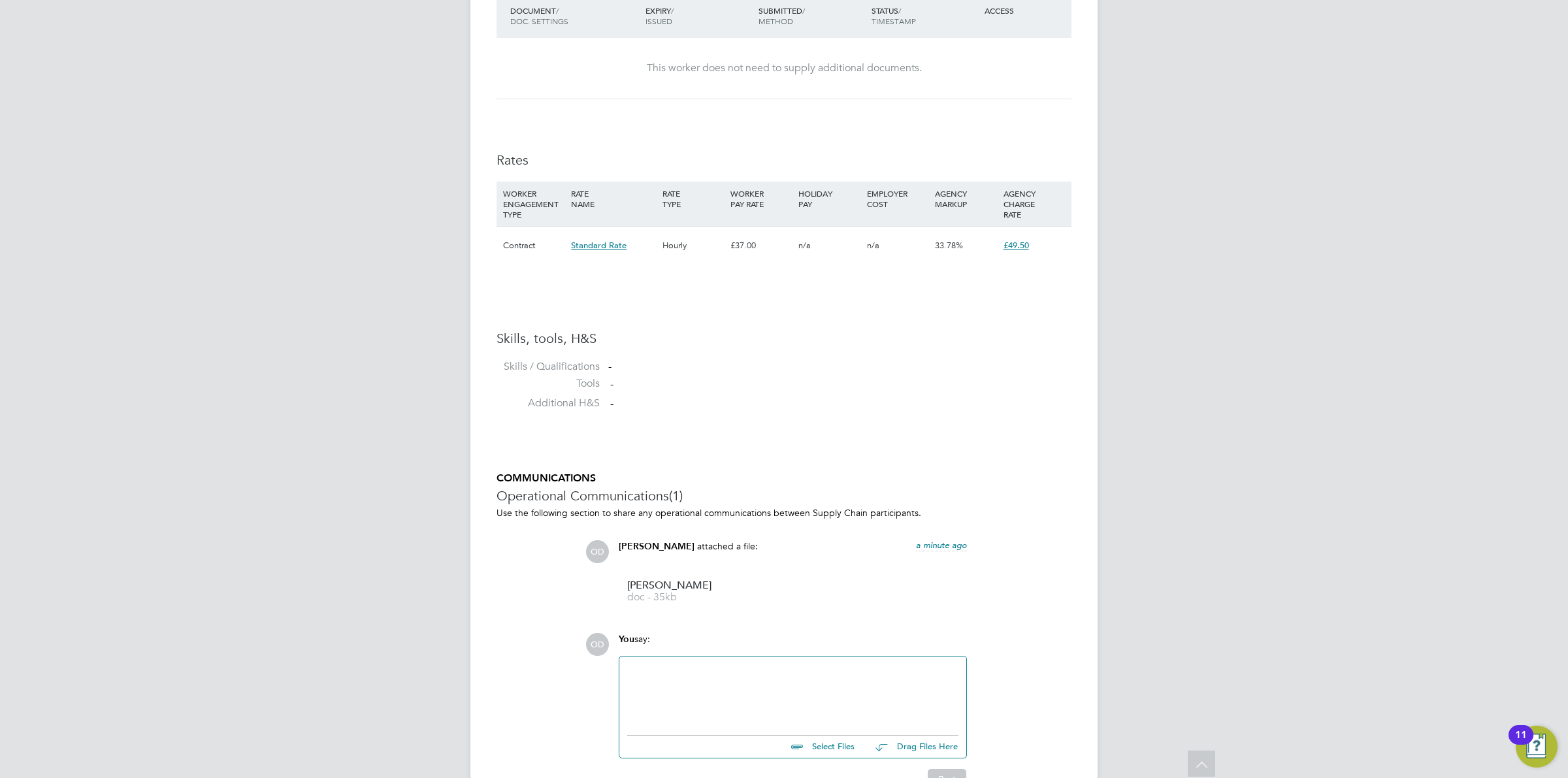
click at [676, 700] on div at bounding box center [792, 692] width 331 height 56
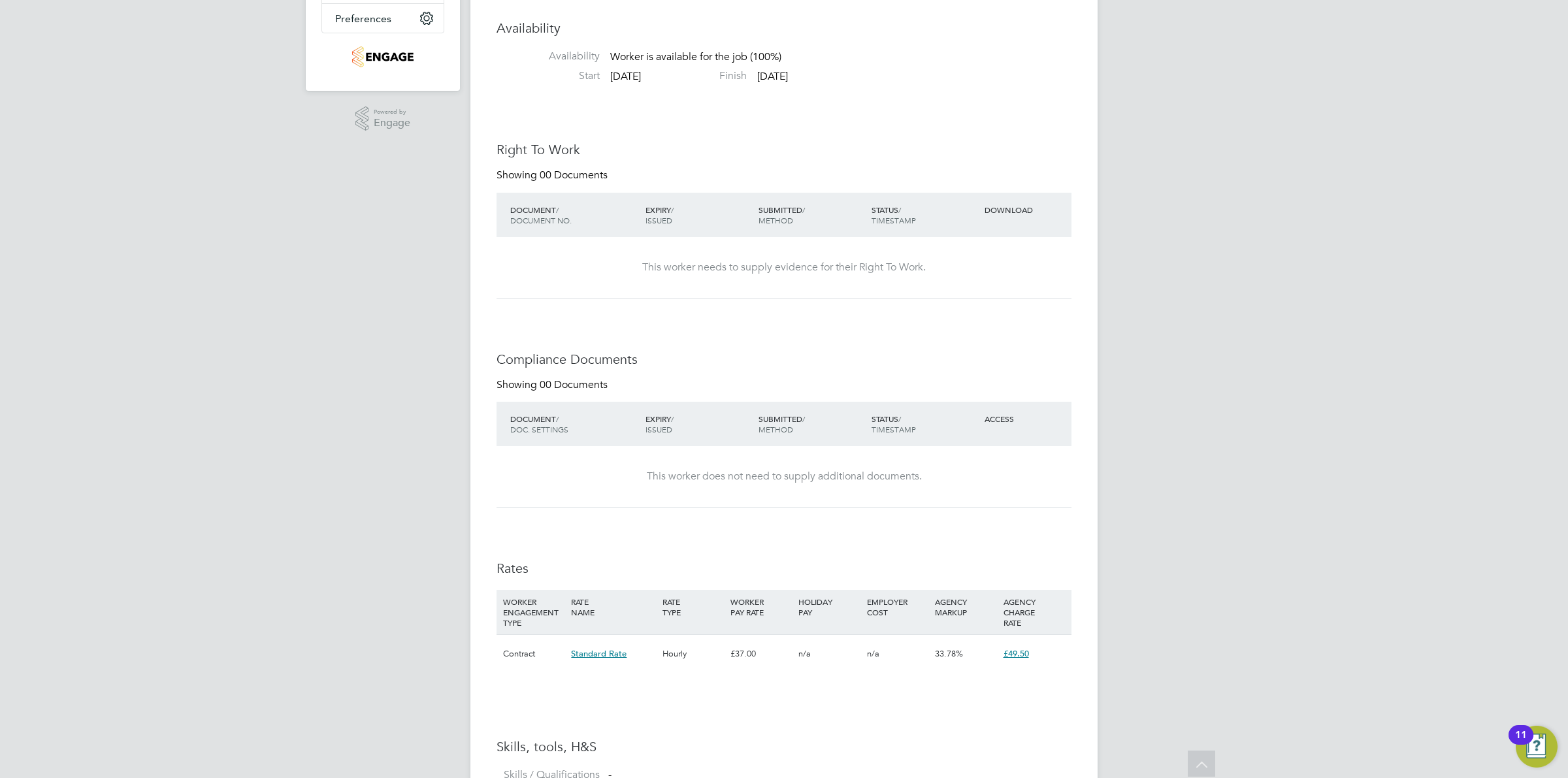
scroll to position [13, 0]
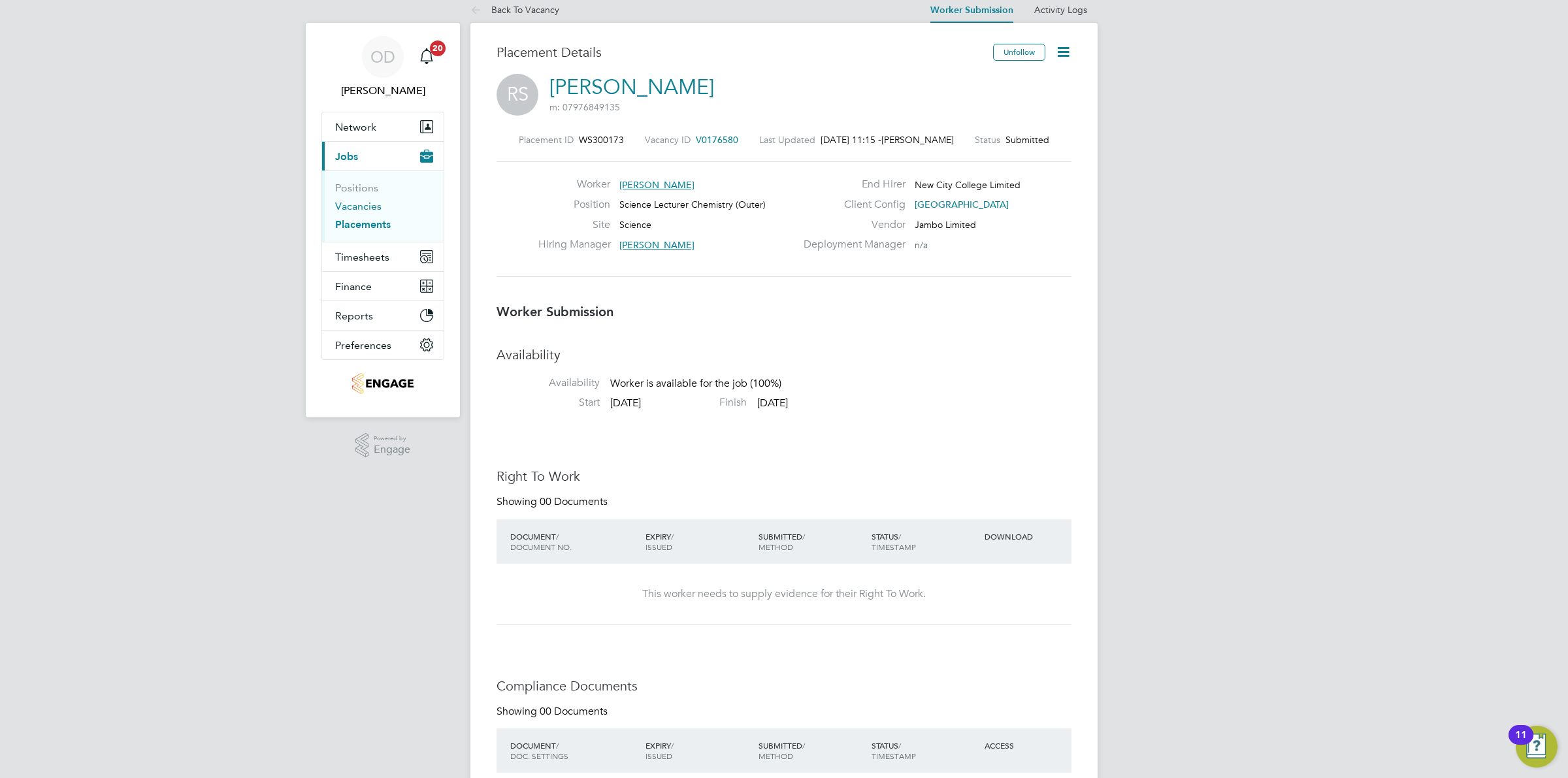
click at [368, 208] on link "Vacancies" at bounding box center [358, 206] width 46 height 13
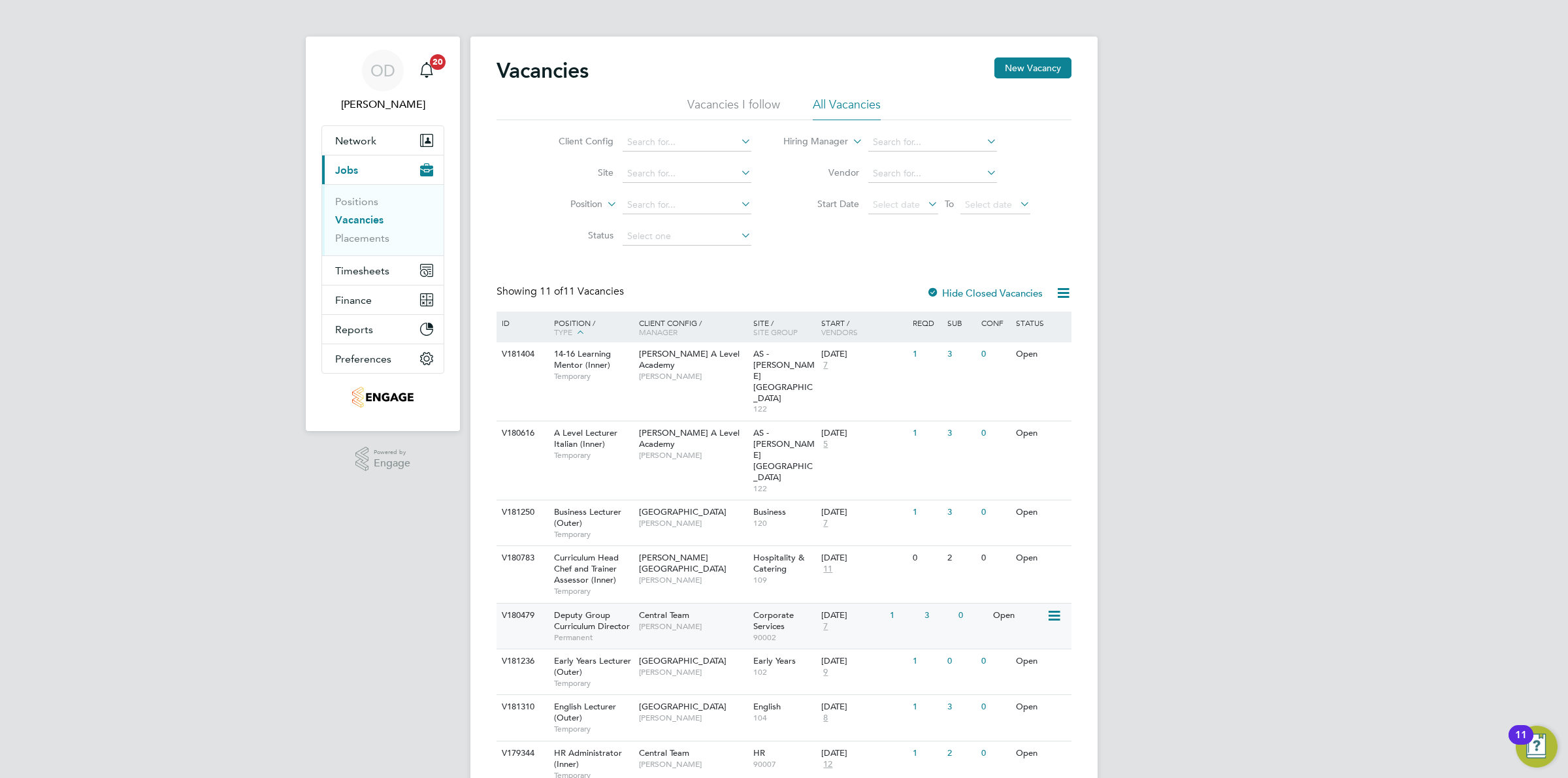
scroll to position [119, 0]
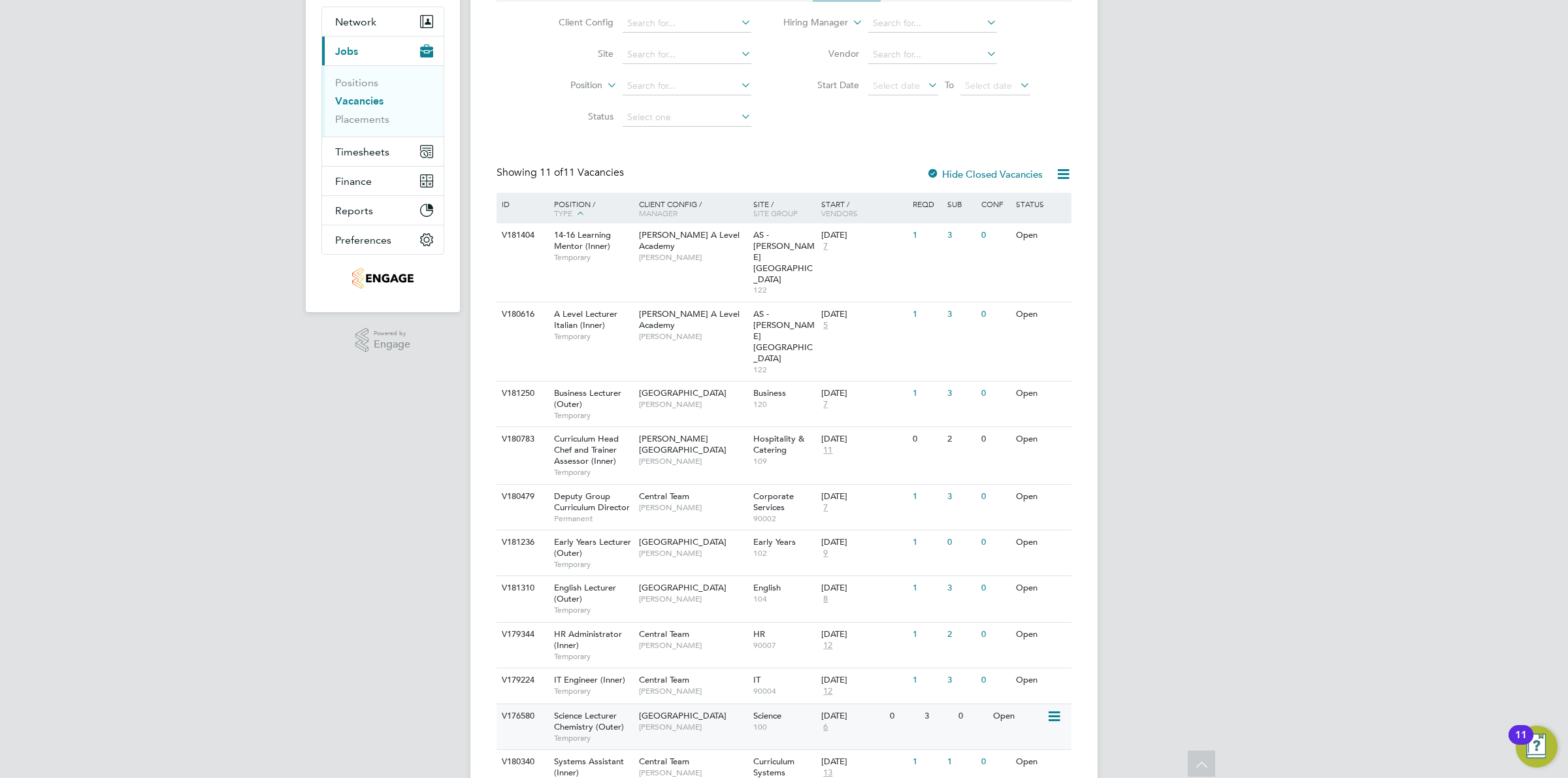
click at [684, 711] on span "[GEOGRAPHIC_DATA]" at bounding box center [683, 716] width 87 height 11
